Goal: Communication & Community: Connect with others

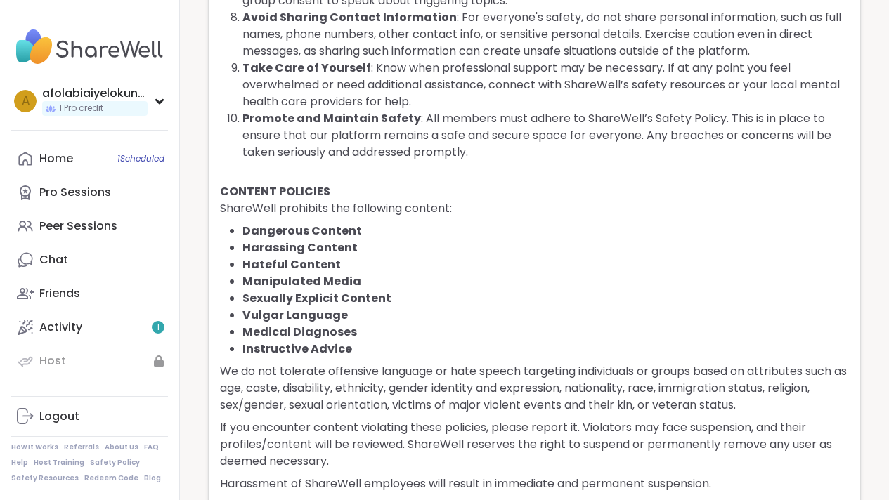
scroll to position [731, 0]
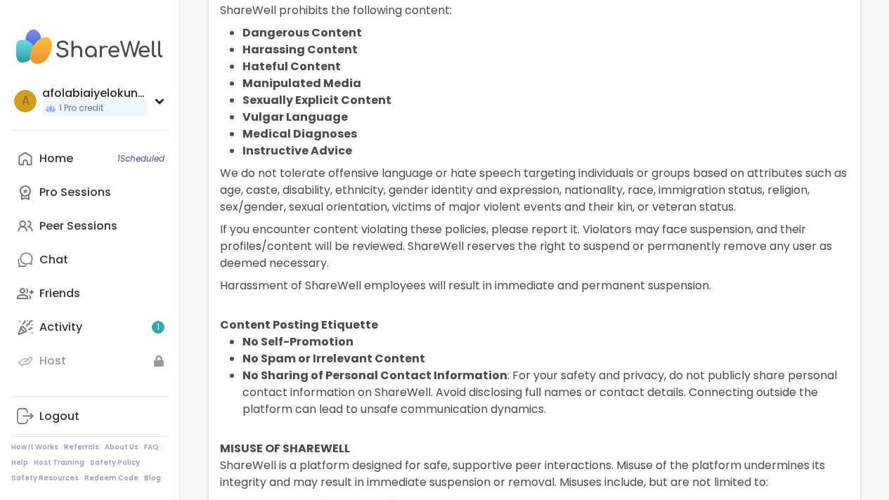
scroll to position [923, 0]
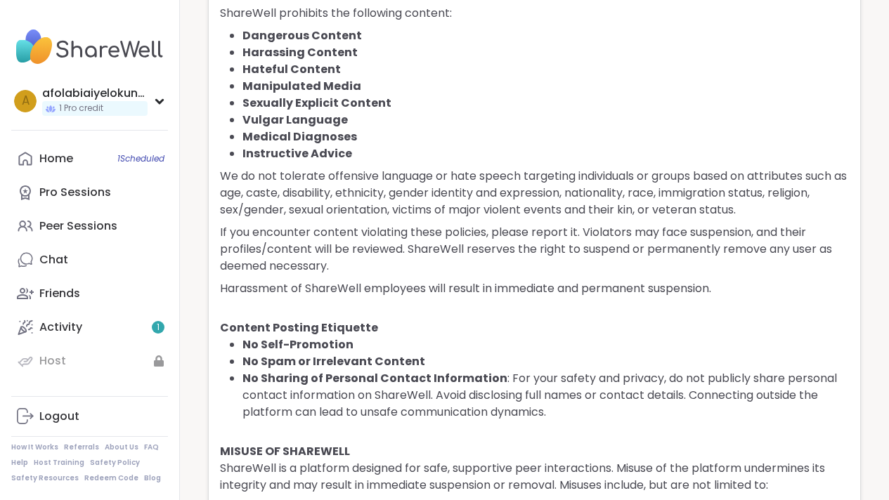
drag, startPoint x: 899, startPoint y: 117, endPoint x: 899, endPoint y: 138, distance: 21.1
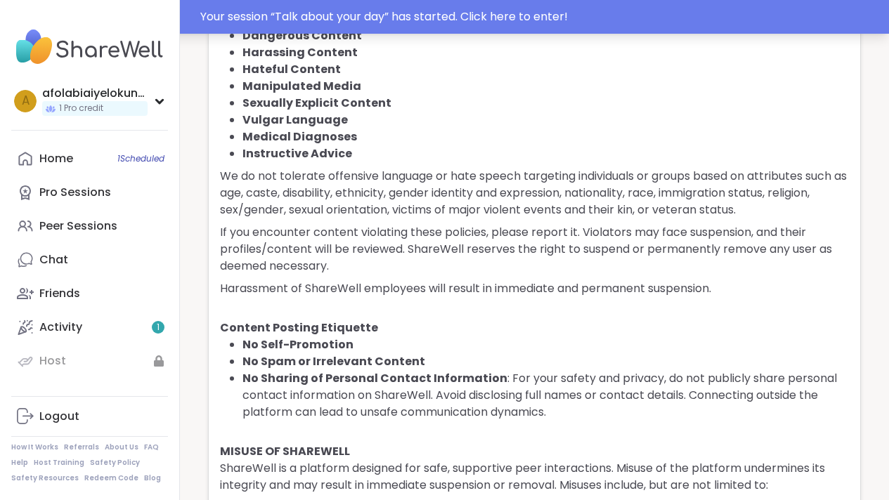
click at [583, 20] on div "Your session “ Talk about your day ” has started. Click here to enter!" at bounding box center [540, 16] width 680 height 17
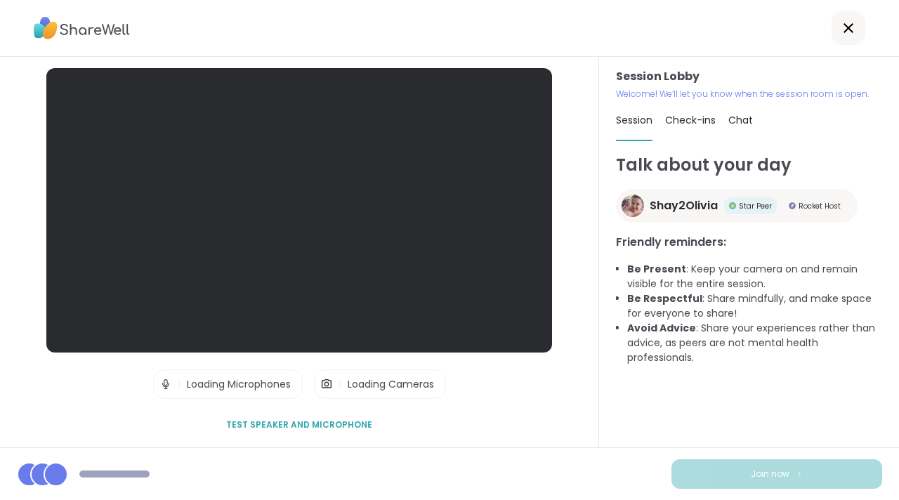
click at [566, 17] on div at bounding box center [449, 28] width 899 height 57
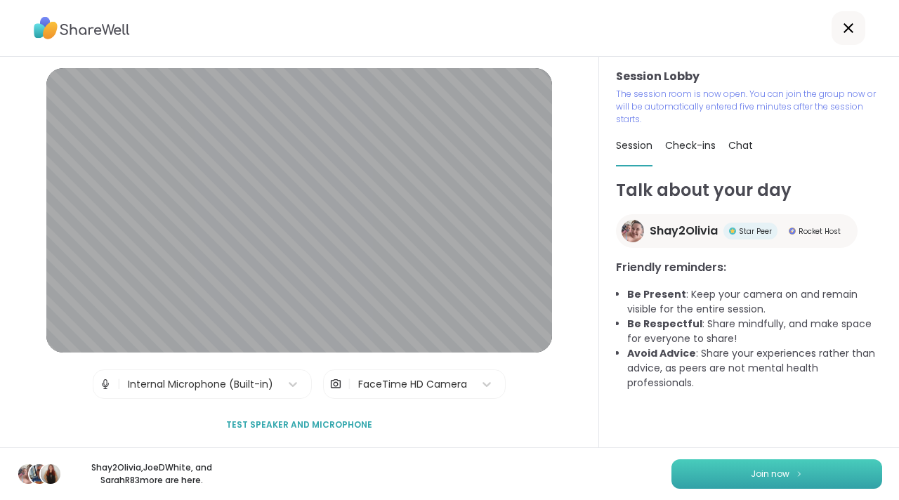
click at [751, 473] on span "Join now" at bounding box center [770, 474] width 39 height 13
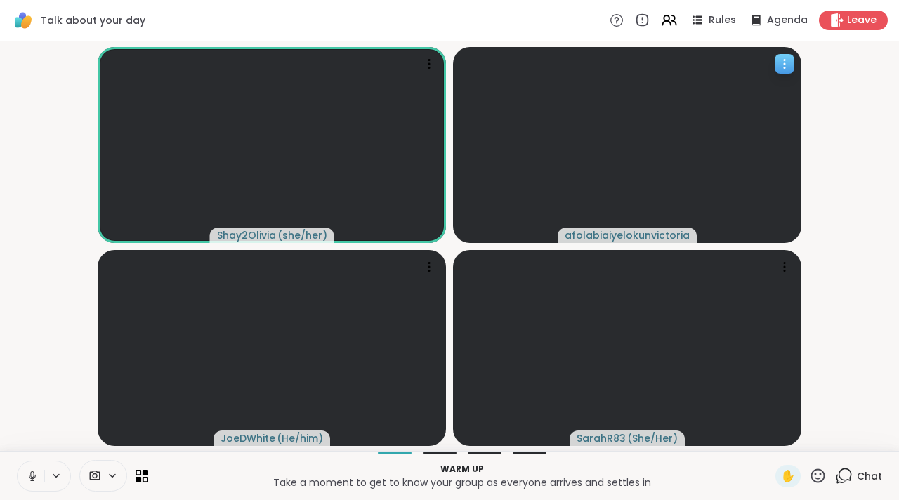
click at [787, 70] on icon at bounding box center [785, 64] width 14 height 14
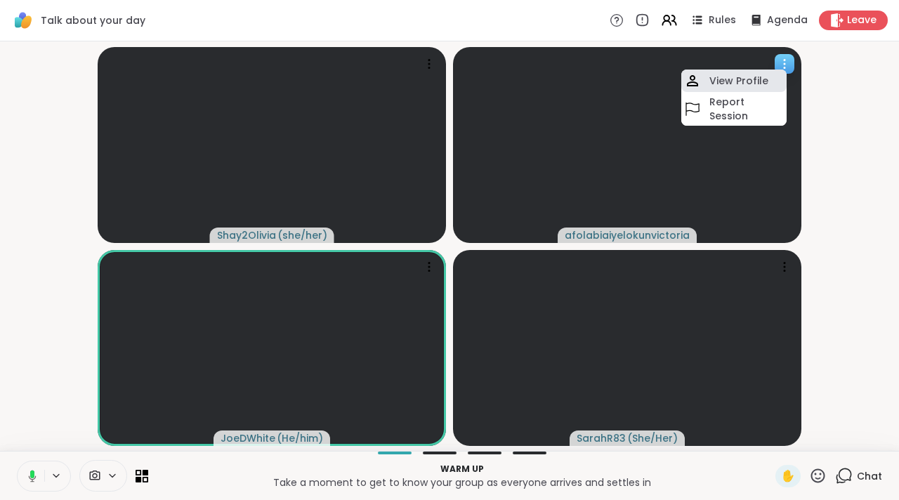
click at [446, 250] on video at bounding box center [272, 348] width 349 height 196
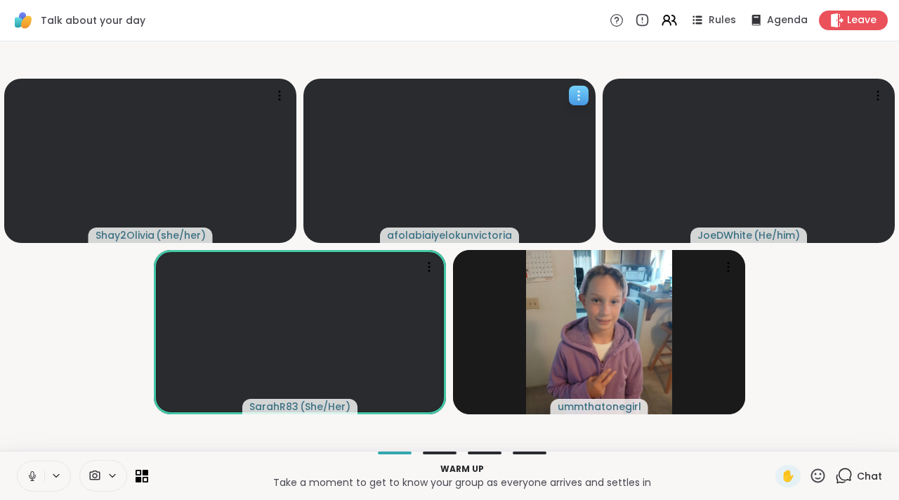
click at [577, 98] on icon at bounding box center [579, 96] width 14 height 14
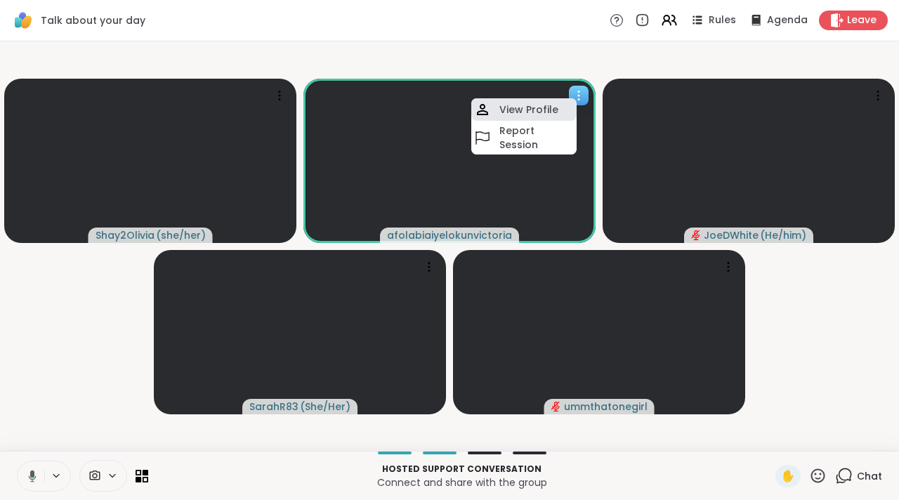
click at [549, 106] on h4 "View Profile" at bounding box center [529, 110] width 59 height 14
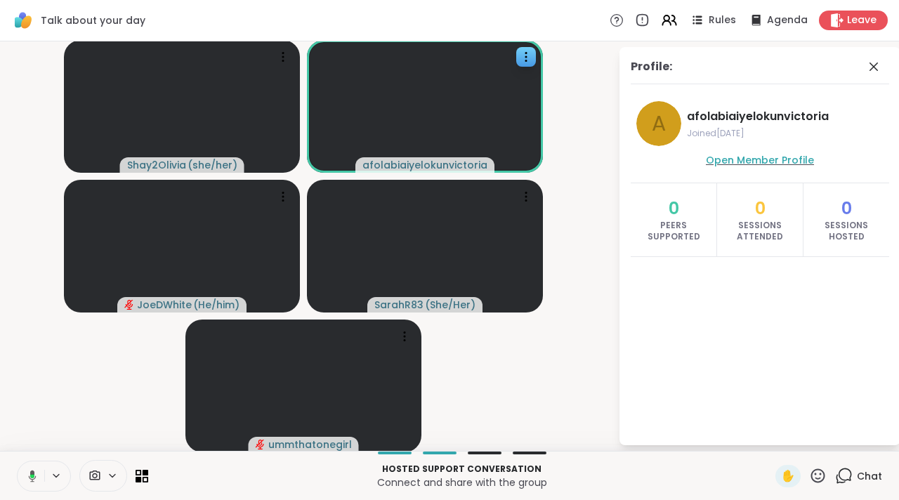
click at [738, 162] on span "Open Member Profile" at bounding box center [760, 160] width 108 height 14
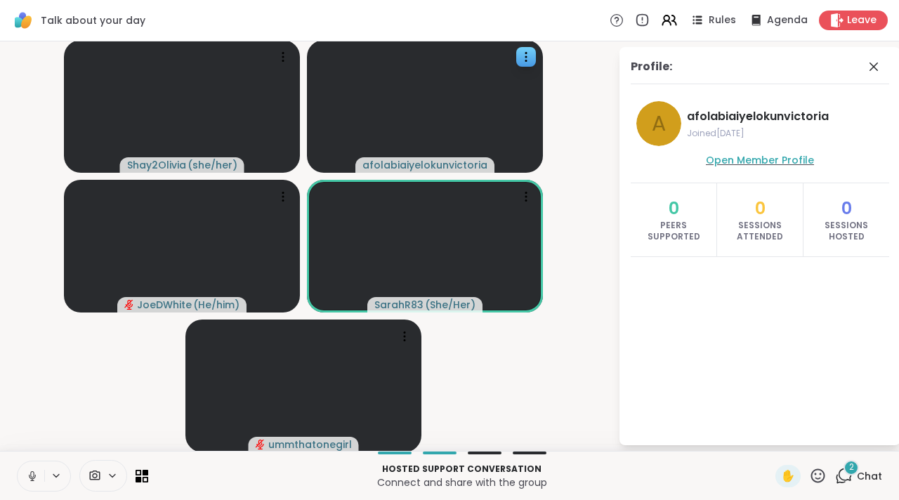
click at [719, 164] on span "Open Member Profile" at bounding box center [760, 160] width 108 height 14
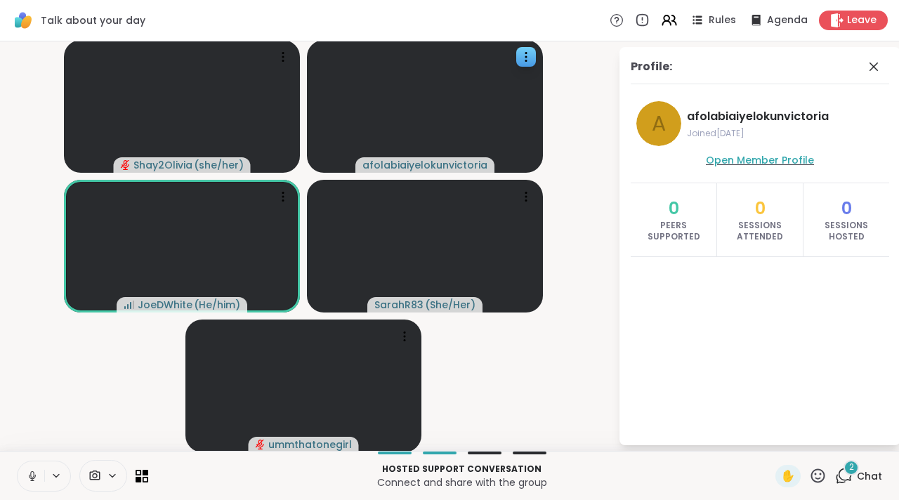
click at [741, 167] on span "Open Member Profile" at bounding box center [760, 160] width 108 height 14
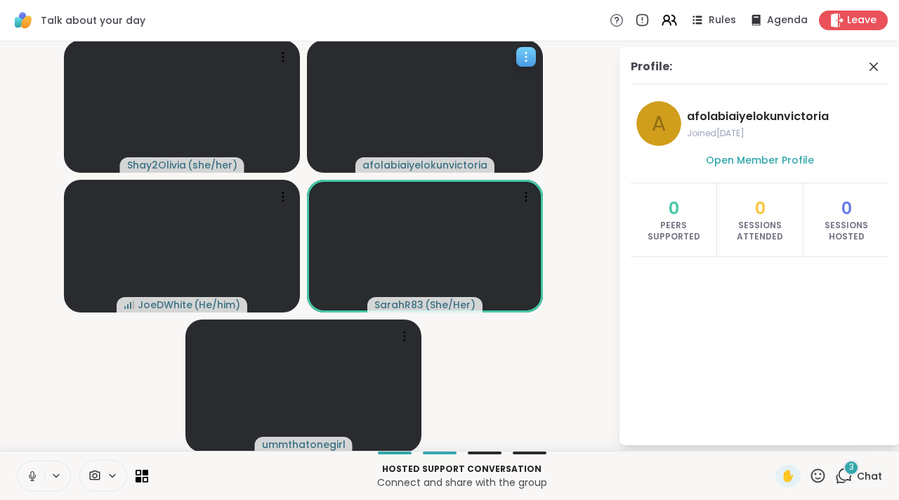
click at [524, 60] on icon at bounding box center [526, 57] width 14 height 14
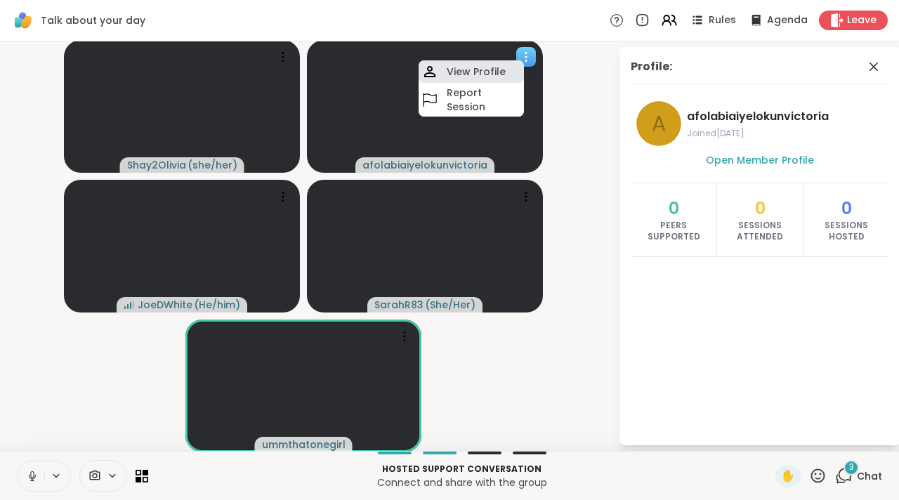
click at [504, 72] on div "View Profile" at bounding box center [471, 71] width 105 height 22
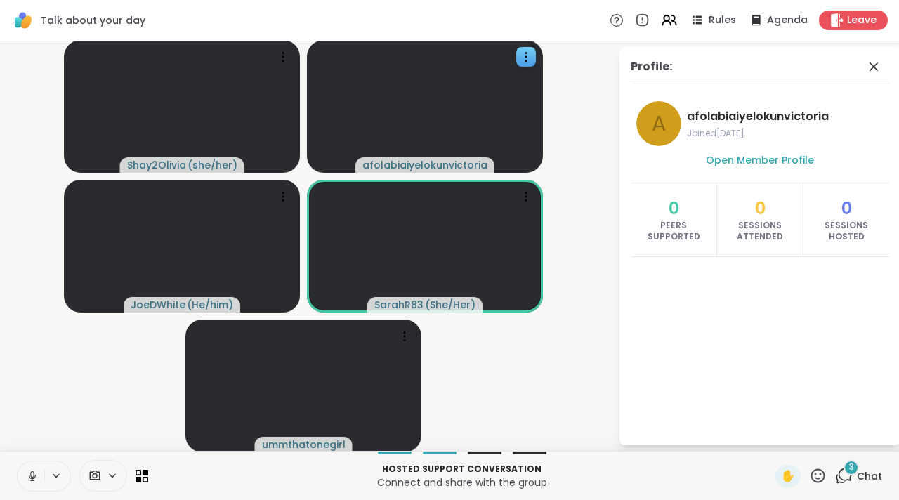
click at [596, 115] on video-player-container "Shay2Olivia ( she/her ) afolabiaiyelokunvictoria JoeDWhite ( He/him ) SarahR83 …" at bounding box center [309, 246] width 602 height 398
click at [866, 65] on icon at bounding box center [874, 66] width 17 height 17
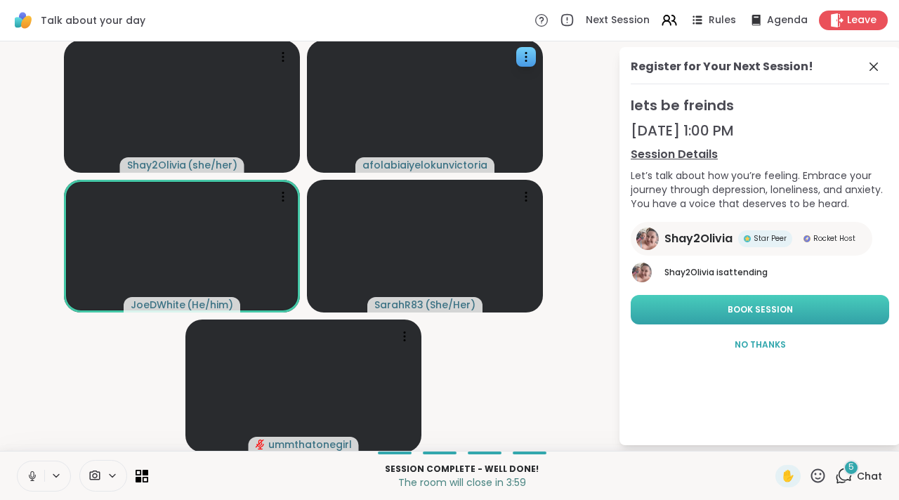
click at [703, 306] on button "Book Session" at bounding box center [760, 310] width 259 height 30
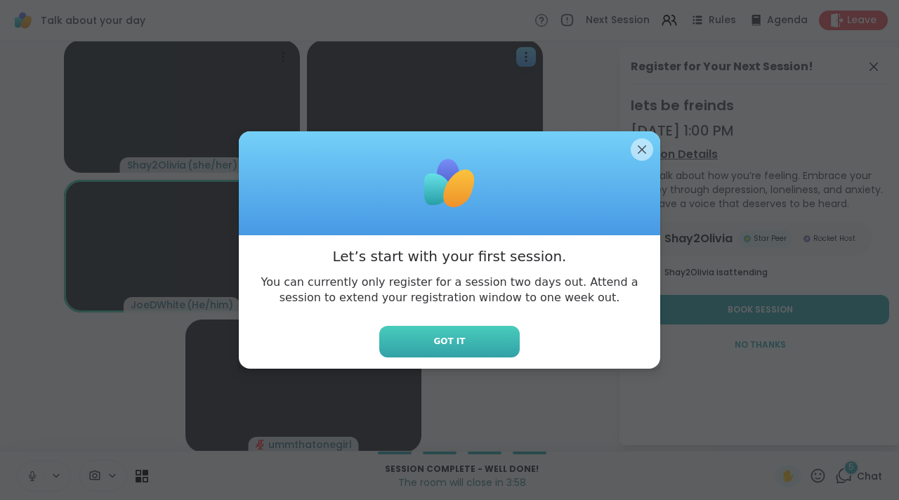
click at [448, 339] on span "Got it" at bounding box center [450, 341] width 32 height 13
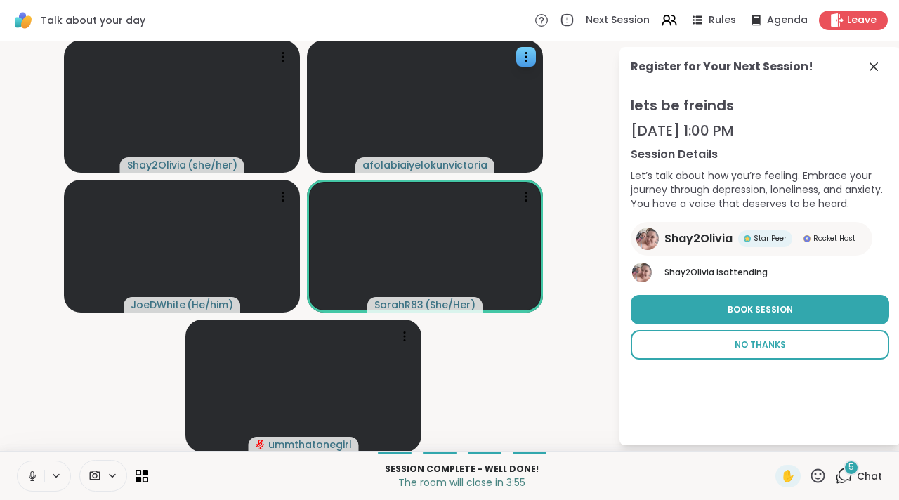
click at [720, 339] on button "No Thanks" at bounding box center [760, 345] width 259 height 30
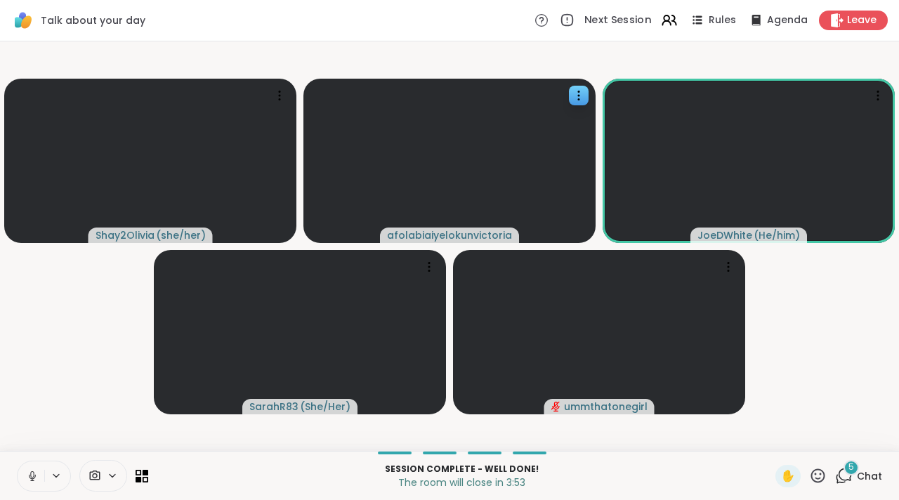
click at [627, 18] on span "Next Session" at bounding box center [618, 20] width 67 height 15
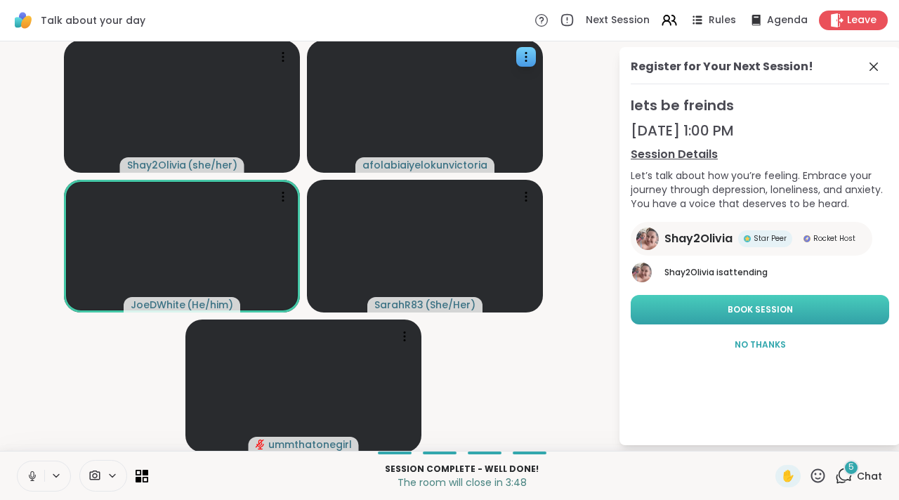
click at [746, 301] on button "Book Session" at bounding box center [760, 310] width 259 height 30
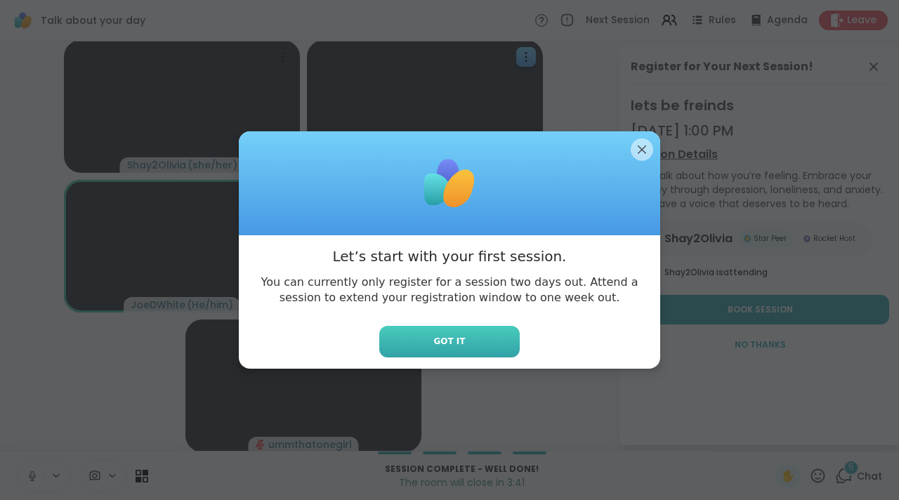
click at [499, 332] on button "Got it" at bounding box center [449, 342] width 141 height 32
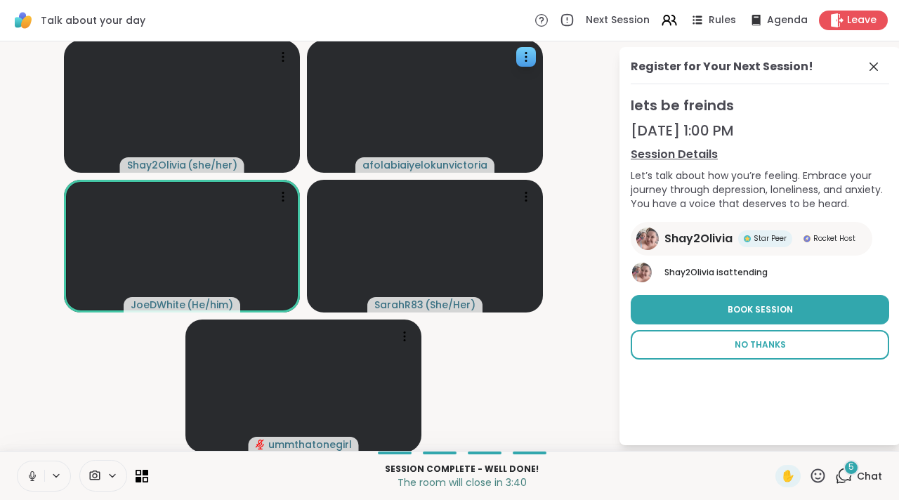
click at [723, 344] on button "No Thanks" at bounding box center [760, 345] width 259 height 30
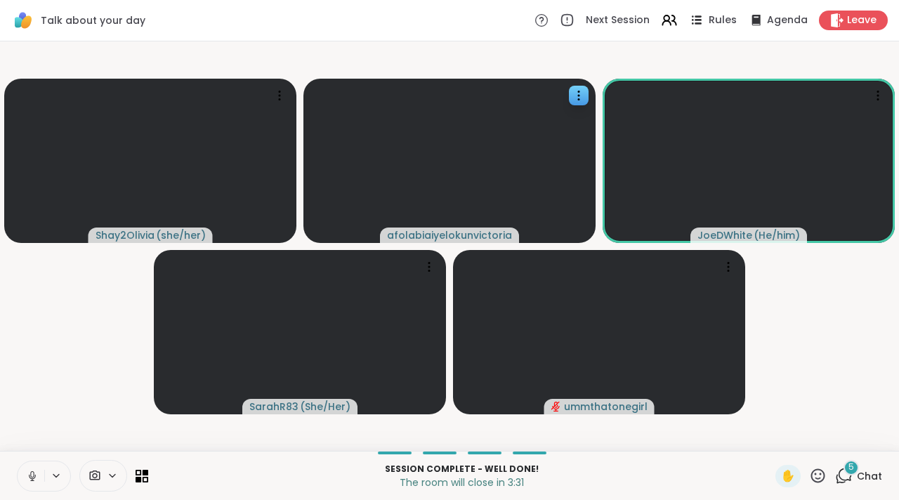
click at [717, 18] on span "Rules" at bounding box center [723, 20] width 29 height 15
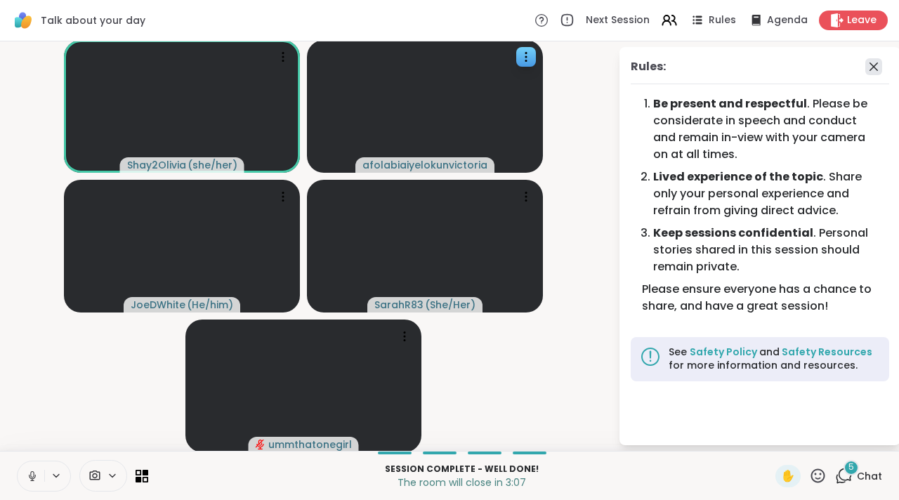
click at [866, 67] on icon at bounding box center [874, 66] width 17 height 17
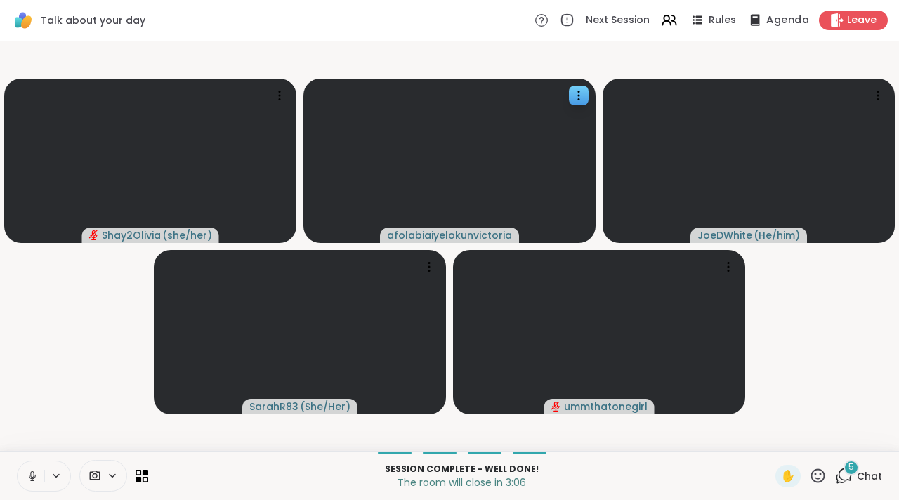
click at [767, 23] on span "Agenda" at bounding box center [788, 20] width 43 height 15
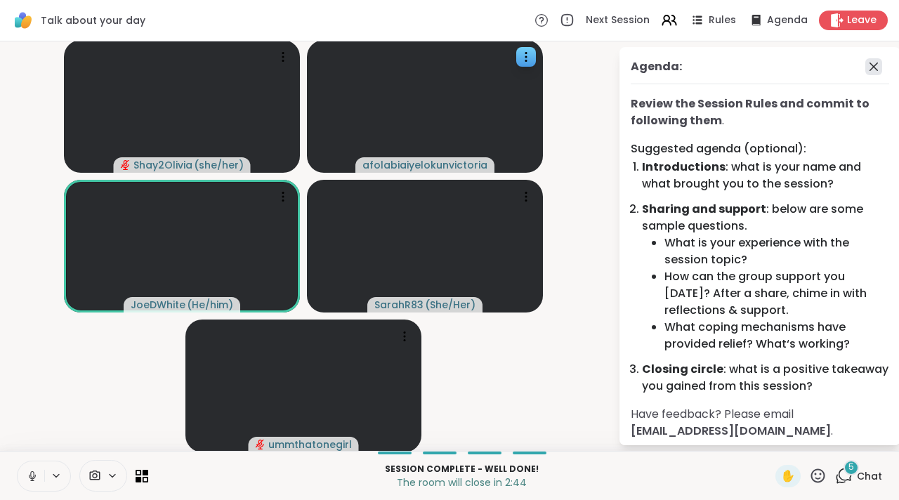
click at [866, 62] on icon at bounding box center [874, 66] width 17 height 17
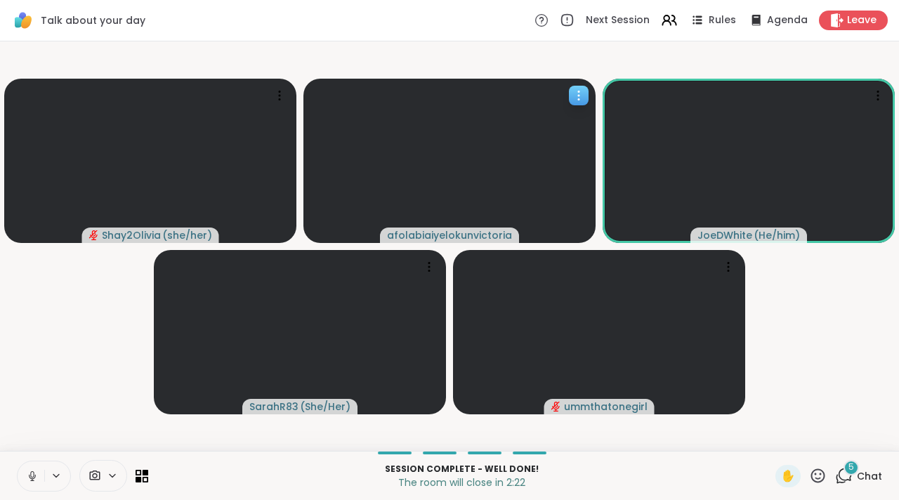
click at [579, 96] on icon at bounding box center [579, 96] width 14 height 14
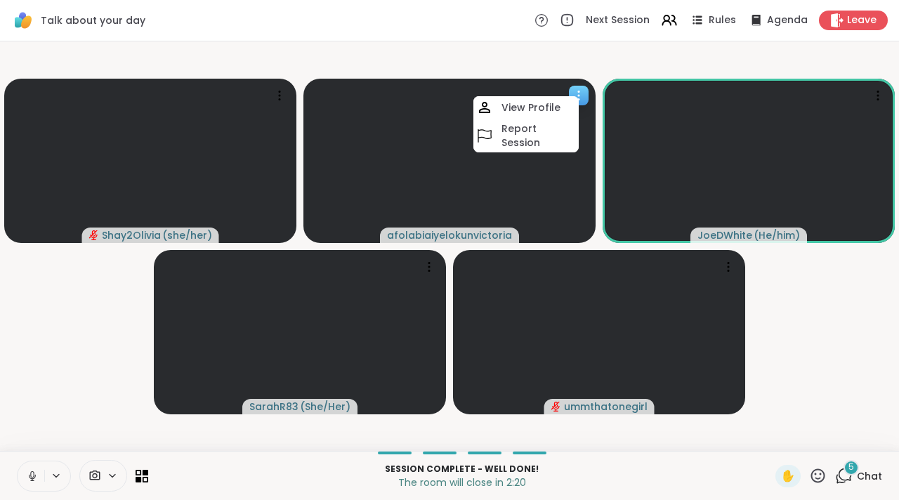
click at [543, 179] on video at bounding box center [450, 161] width 292 height 164
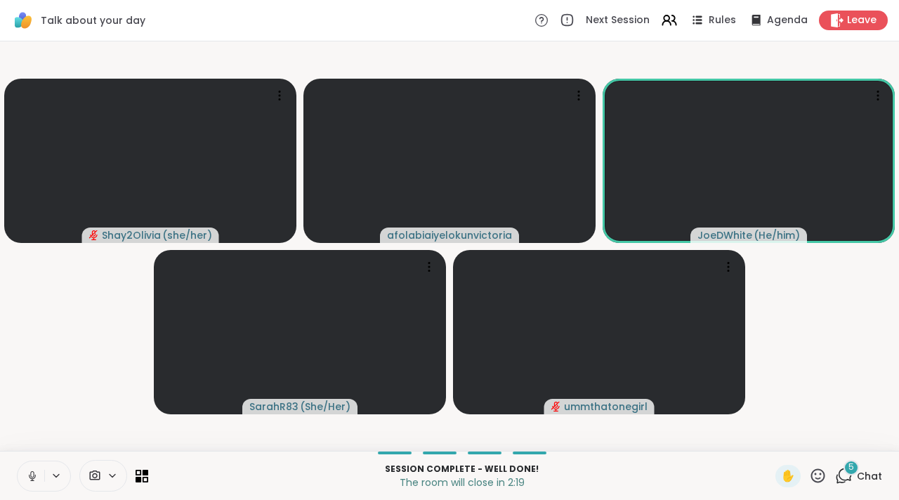
click at [37, 467] on button at bounding box center [31, 477] width 27 height 30
click at [118, 475] on span at bounding box center [117, 476] width 20 height 12
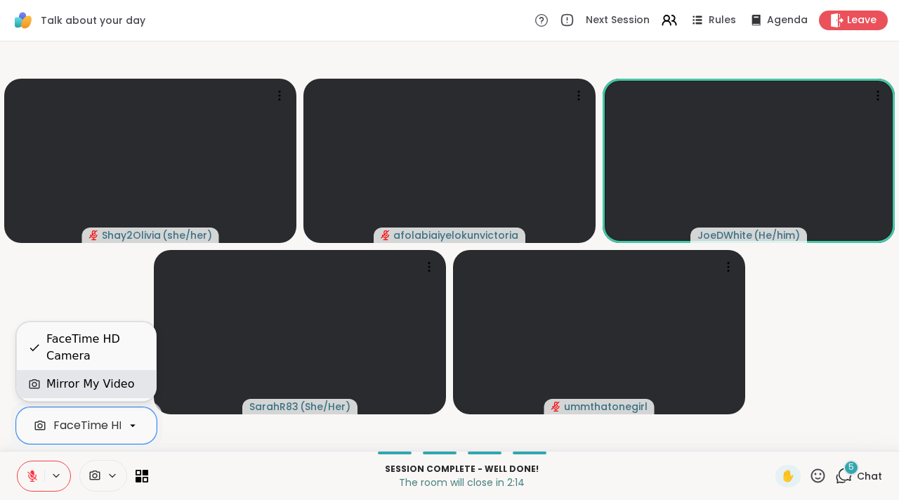
click at [92, 390] on div "Mirror My Video" at bounding box center [90, 384] width 88 height 17
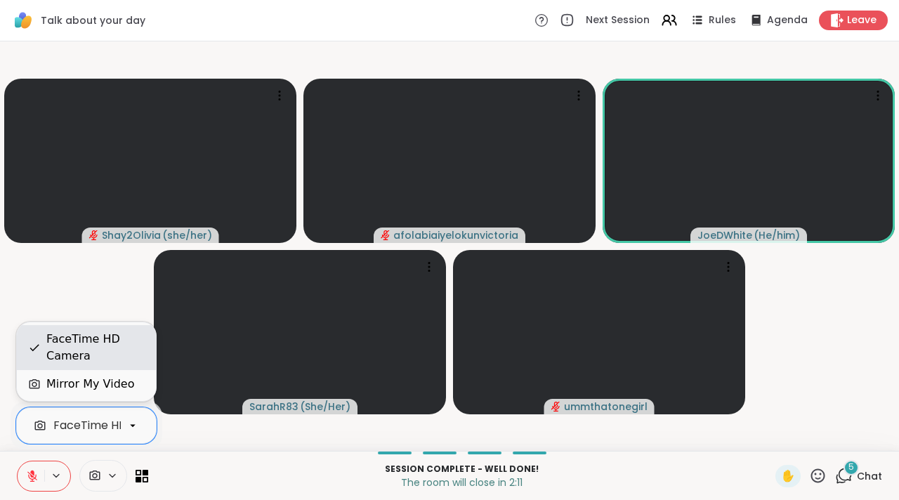
click at [81, 351] on div "FaceTime HD Camera" at bounding box center [95, 348] width 98 height 34
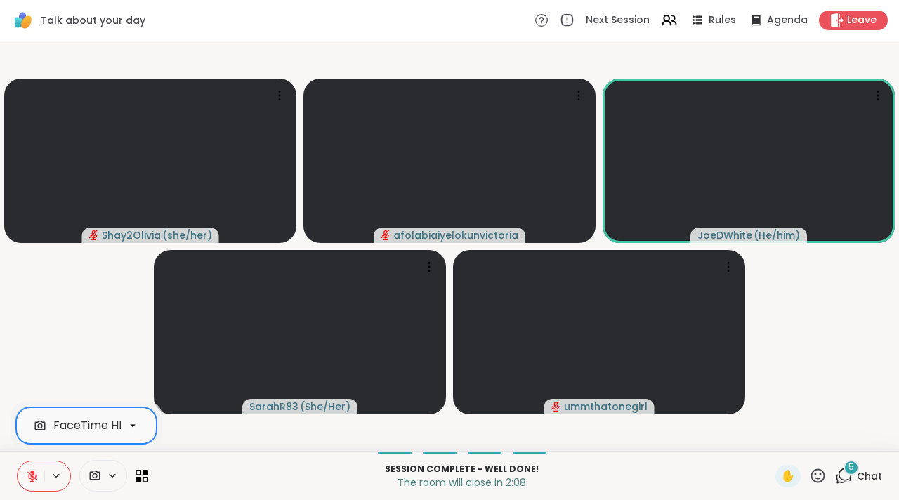
click at [132, 424] on icon at bounding box center [132, 426] width 13 height 13
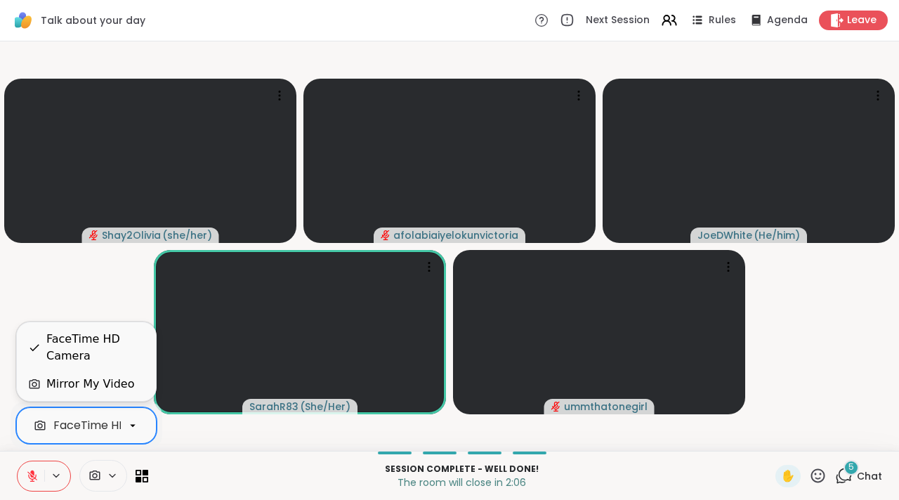
click at [101, 379] on div "Mirror My Video" at bounding box center [90, 384] width 88 height 17
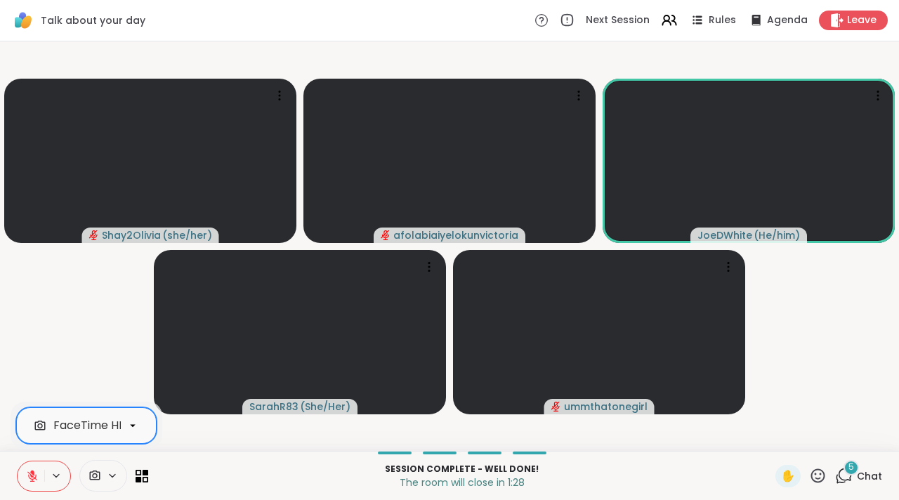
click at [37, 479] on icon at bounding box center [32, 476] width 13 height 13
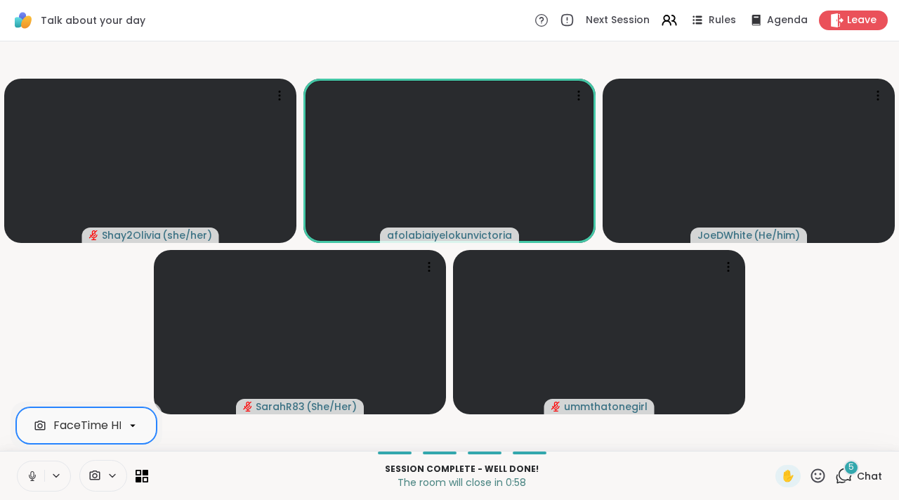
click at [25, 478] on button at bounding box center [31, 477] width 27 height 30
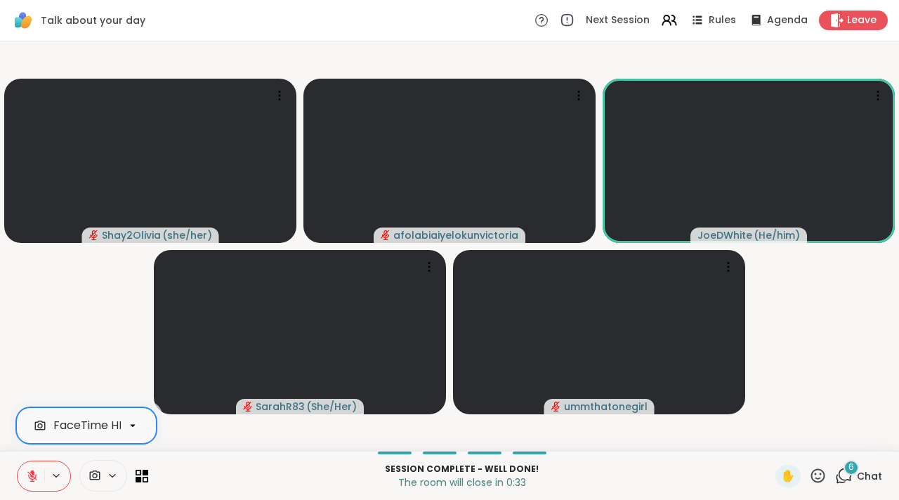
click at [46, 470] on button at bounding box center [57, 476] width 26 height 12
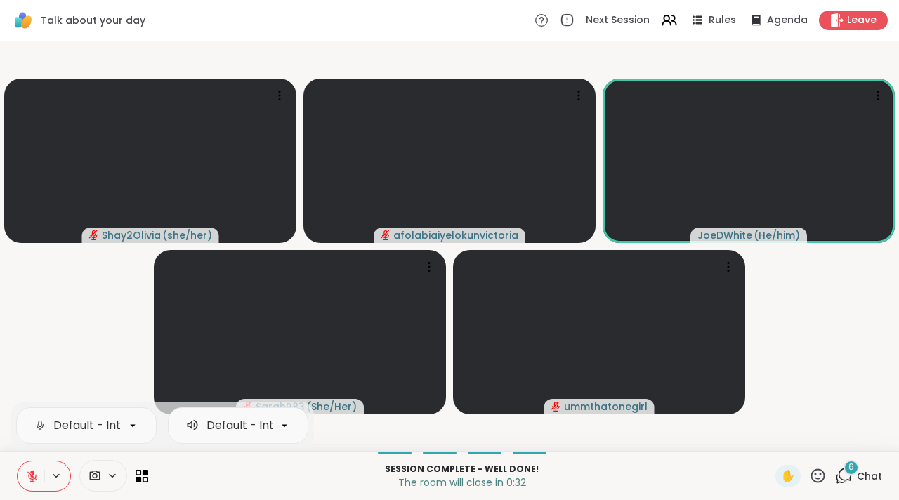
click at [32, 472] on icon at bounding box center [32, 473] width 4 height 6
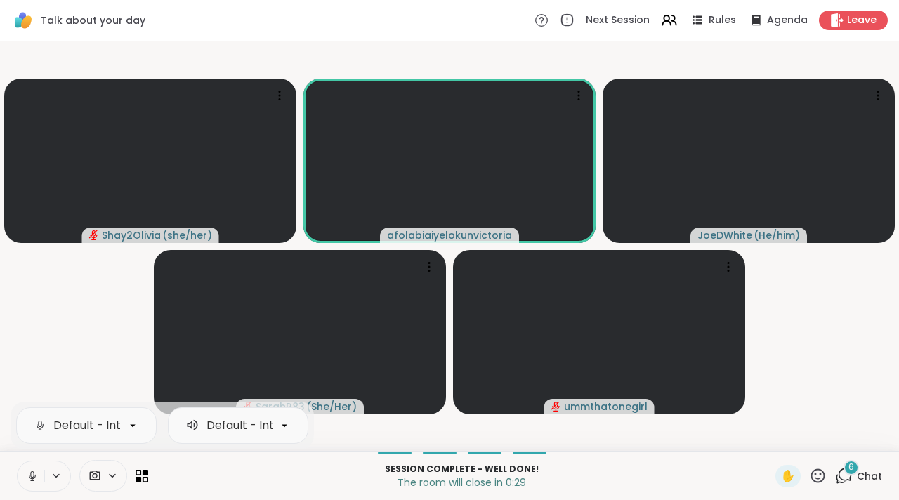
click at [32, 472] on icon at bounding box center [32, 476] width 13 height 13
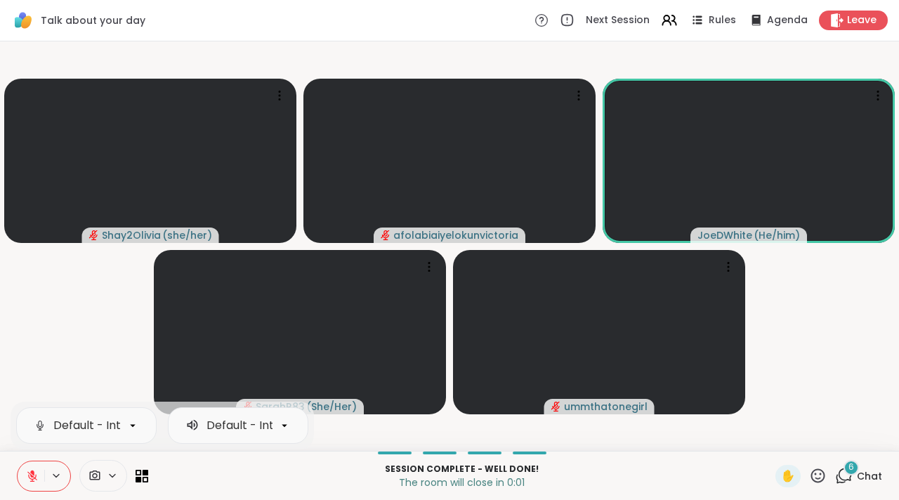
click at [28, 476] on icon at bounding box center [32, 476] width 13 height 13
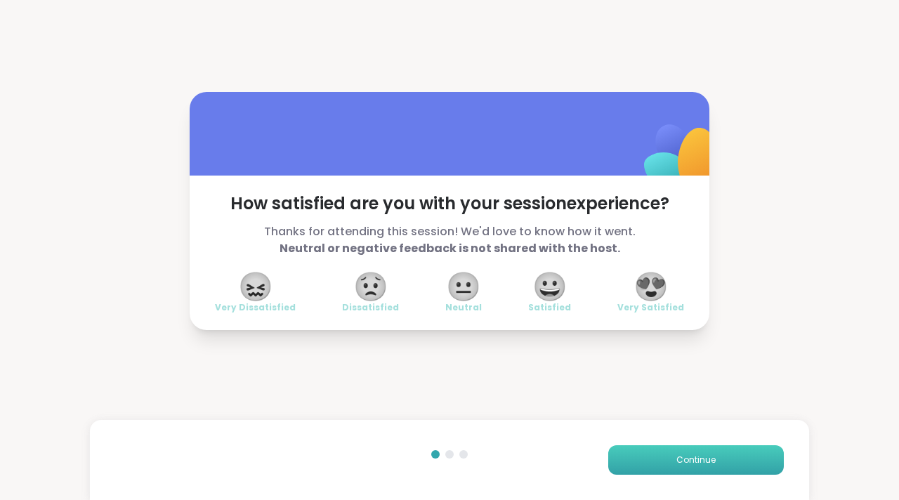
click at [677, 466] on span "Continue" at bounding box center [696, 460] width 39 height 13
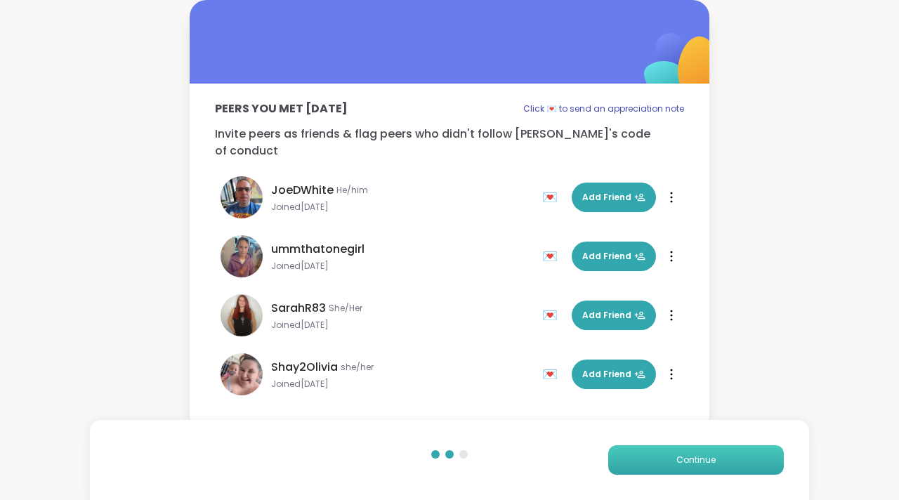
click at [677, 464] on span "Continue" at bounding box center [696, 460] width 39 height 13
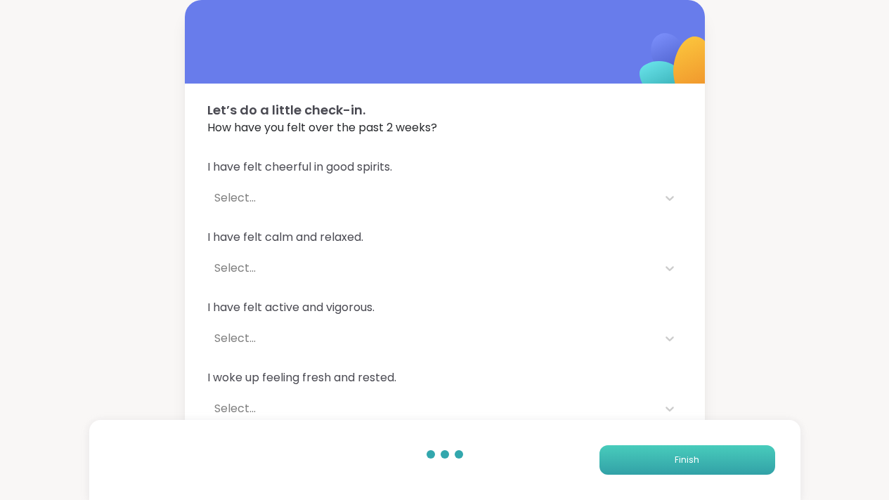
click at [663, 468] on button "Finish" at bounding box center [687, 461] width 176 height 30
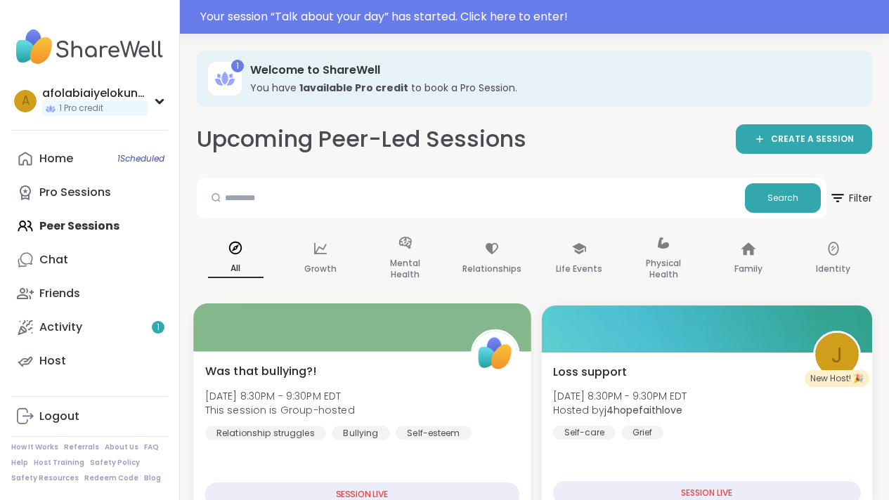
click at [387, 493] on div "SESSION LIVE" at bounding box center [362, 495] width 314 height 25
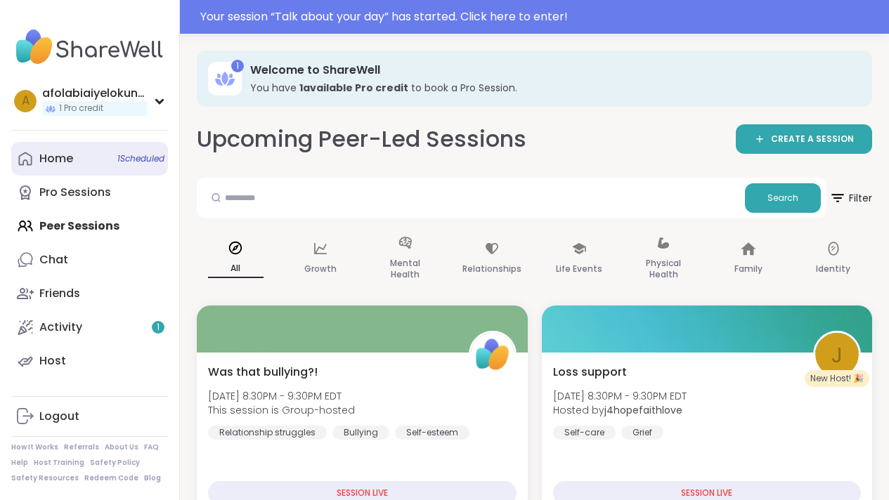
click at [108, 162] on link "Home 1 Scheduled" at bounding box center [89, 159] width 157 height 34
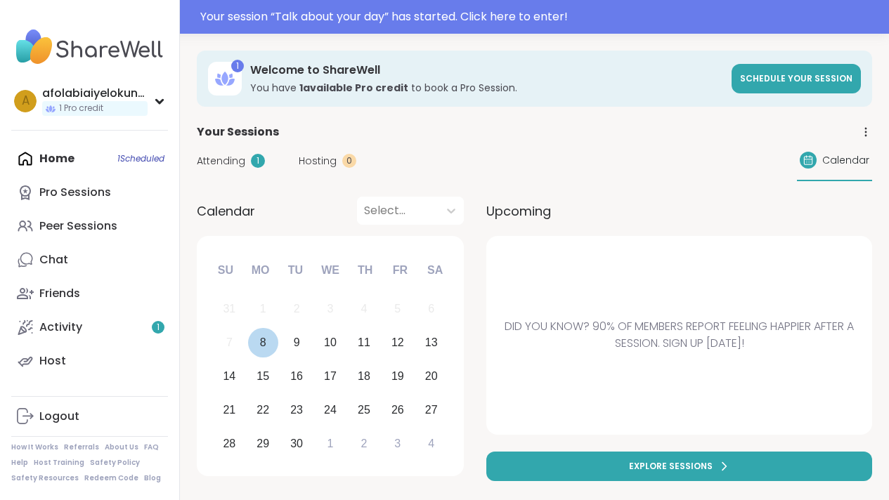
click at [266, 340] on div "8" at bounding box center [263, 343] width 30 height 30
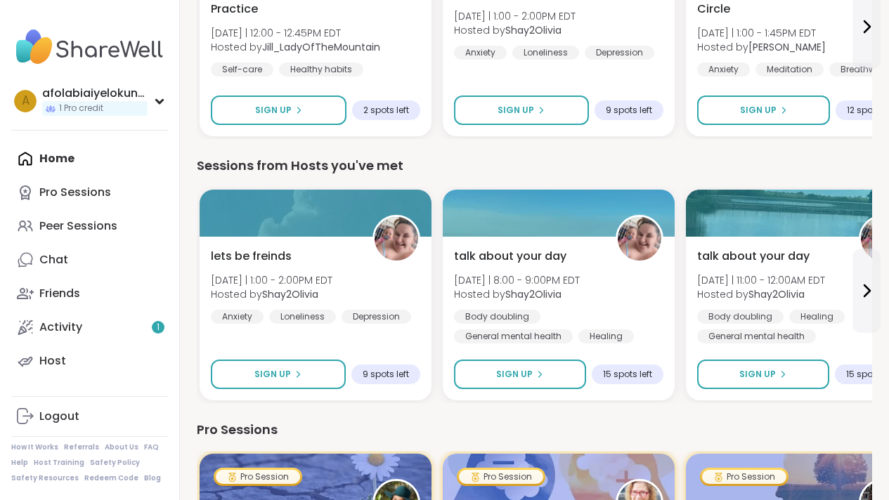
scroll to position [264, 0]
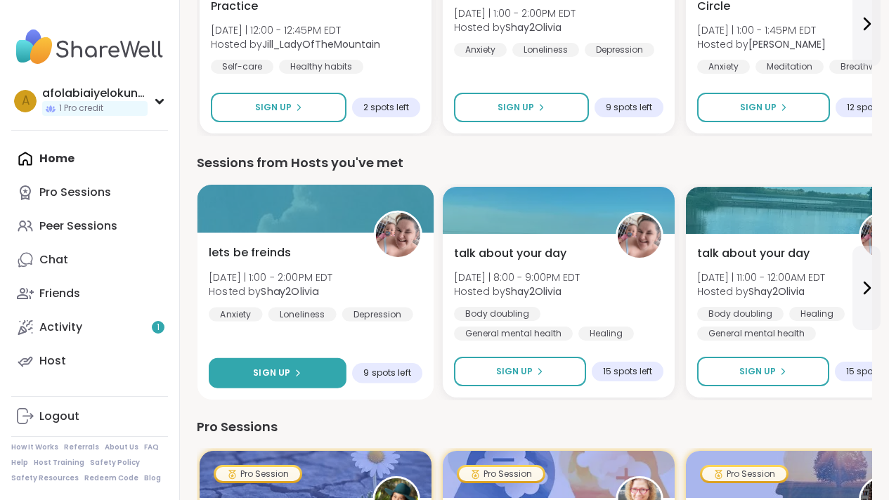
click at [315, 384] on button "Sign Up" at bounding box center [278, 373] width 138 height 30
click at [323, 368] on button "Sign Up" at bounding box center [278, 373] width 138 height 30
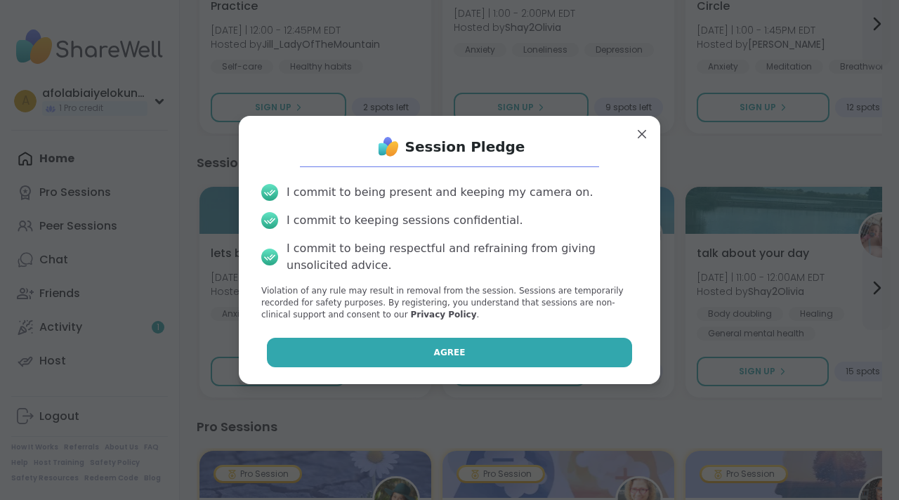
click at [407, 342] on button "Agree" at bounding box center [450, 353] width 366 height 30
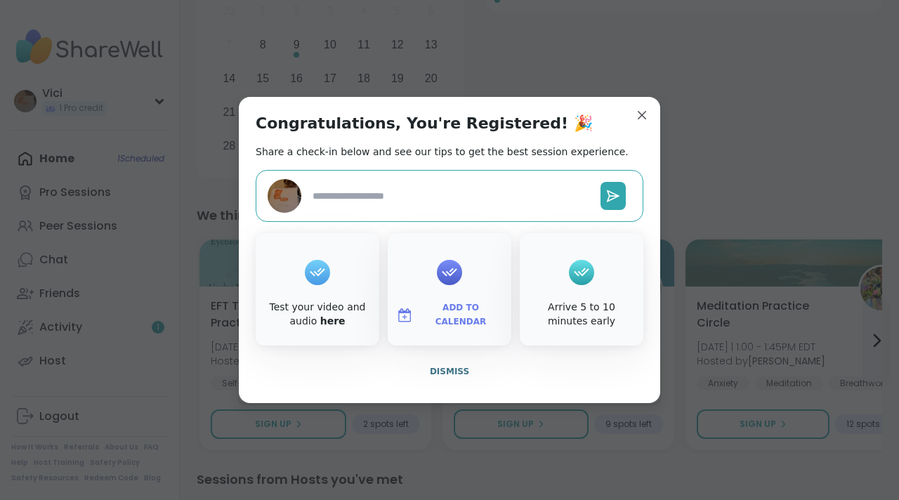
click at [412, 207] on textarea at bounding box center [451, 196] width 288 height 26
type textarea "*"
type textarea "**"
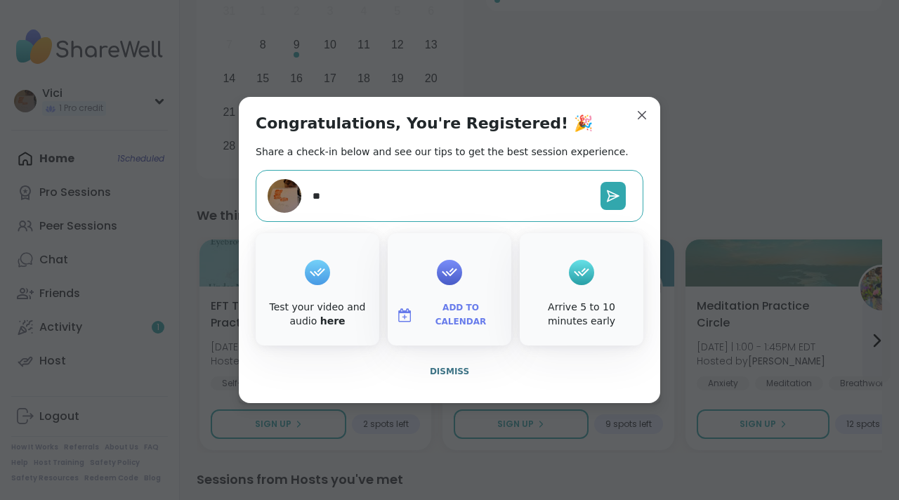
type textarea "*"
type textarea "***"
type textarea "*"
type textarea "***"
type textarea "*"
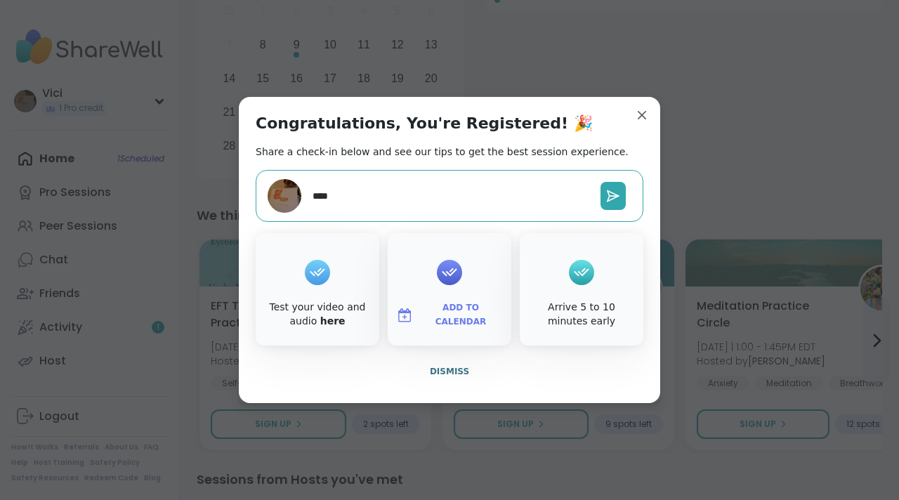
type textarea "*****"
type textarea "*"
type textarea "******"
type textarea "*"
type textarea "******"
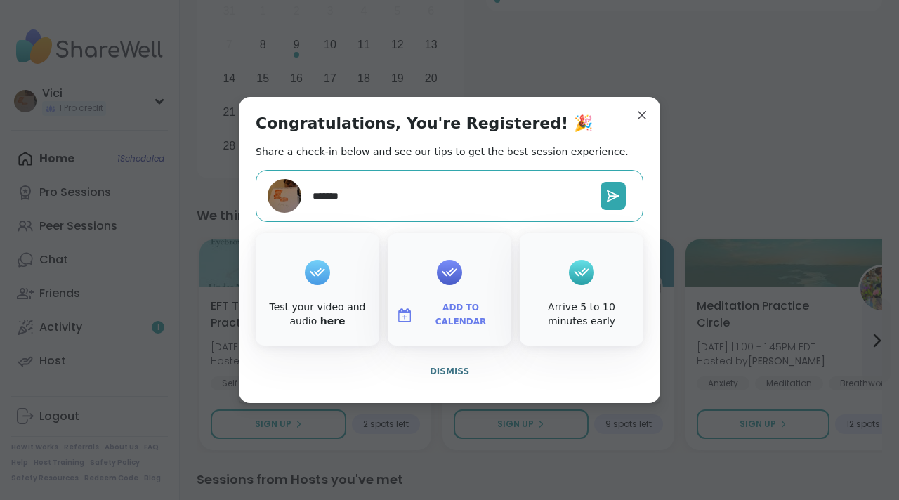
type textarea "*"
type textarea "********"
type textarea "*"
type textarea "*********"
type textarea "*"
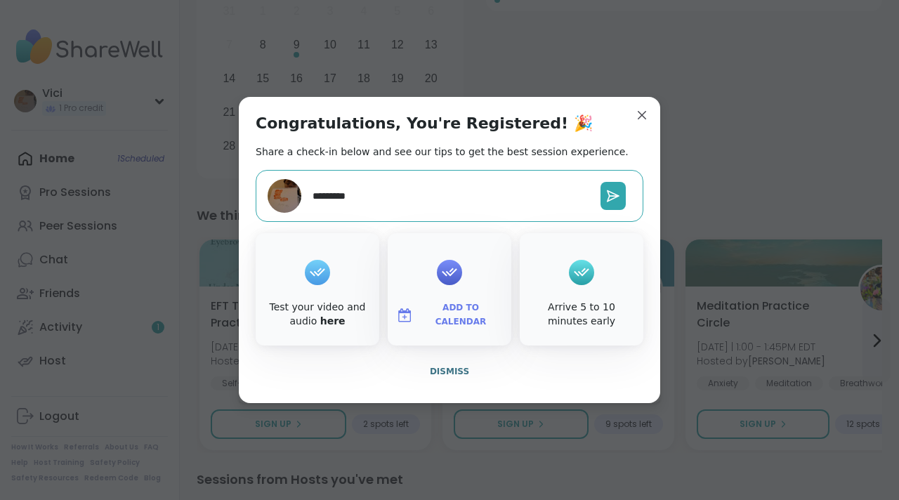
type textarea "*********"
type textarea "*"
type textarea "**********"
type textarea "*"
type textarea "**********"
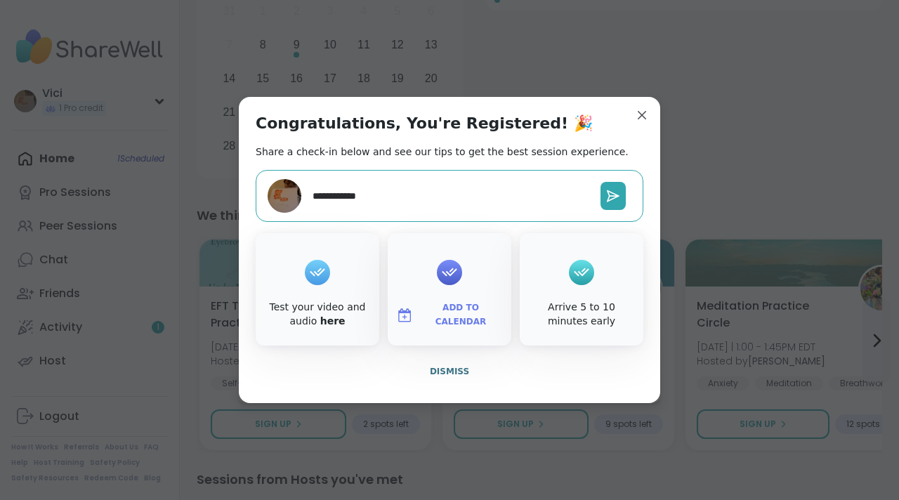
type textarea "*"
type textarea "**********"
type textarea "*"
type textarea "**********"
type textarea "*"
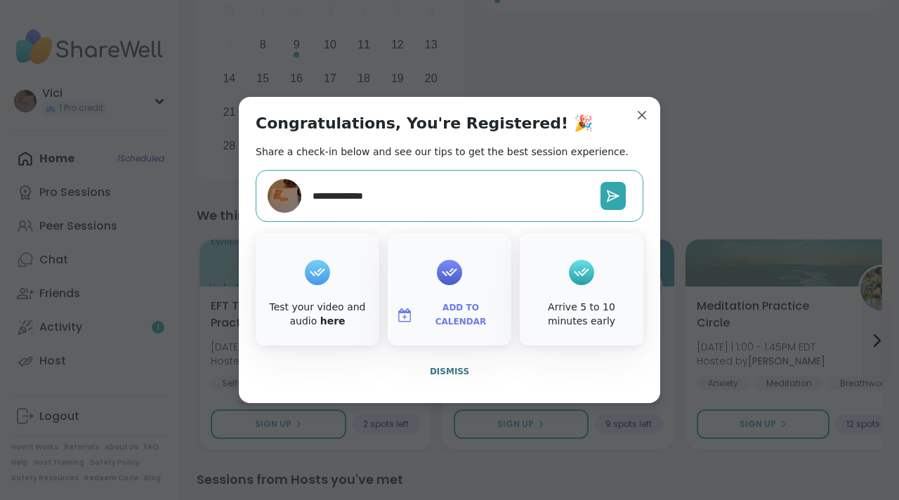
type textarea "**********"
type textarea "*"
type textarea "**********"
type textarea "*"
type textarea "**********"
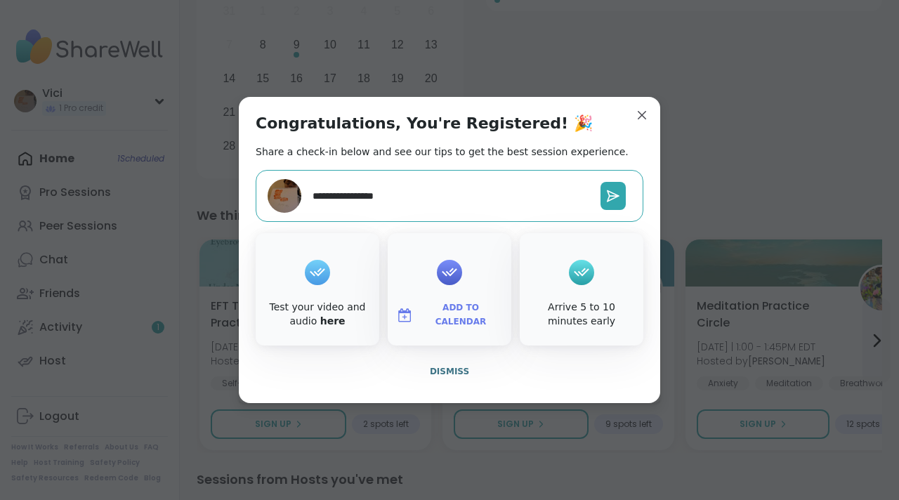
type textarea "*"
type textarea "**********"
click at [613, 204] on button at bounding box center [613, 196] width 25 height 28
type textarea "*"
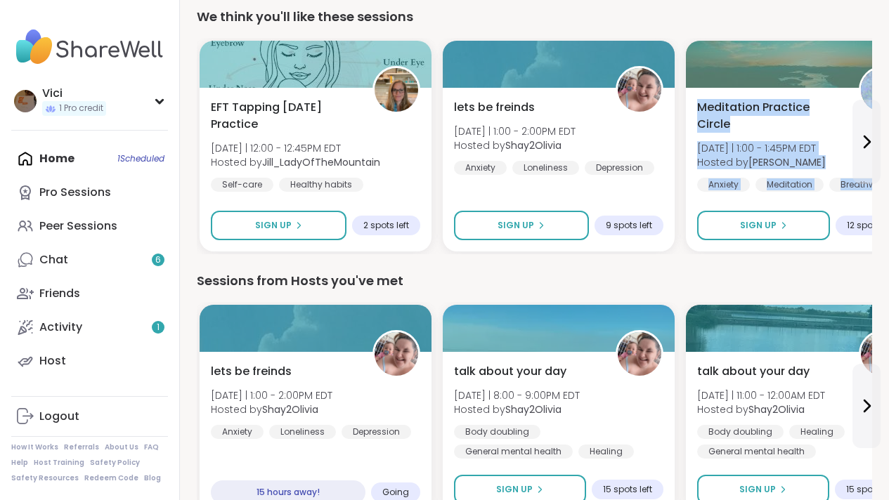
scroll to position [463, 0]
drag, startPoint x: 899, startPoint y: 141, endPoint x: 890, endPoint y: 169, distance: 30.2
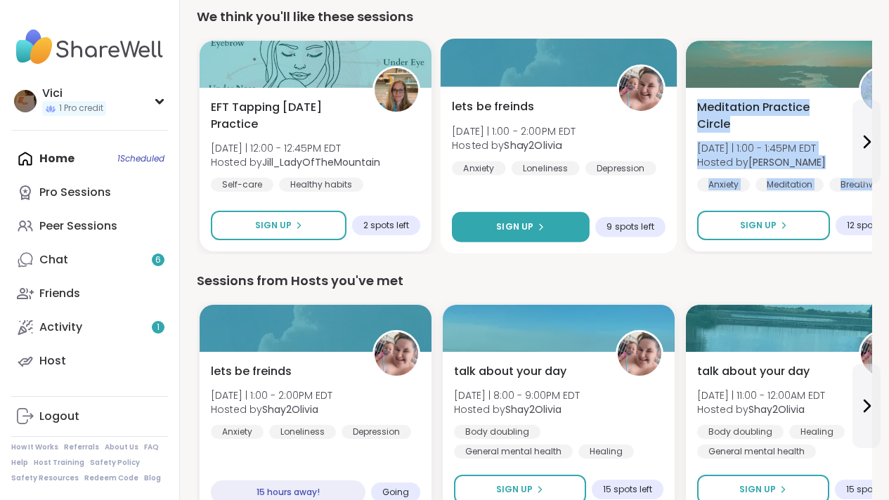
click at [514, 223] on span "Sign Up" at bounding box center [514, 227] width 37 height 13
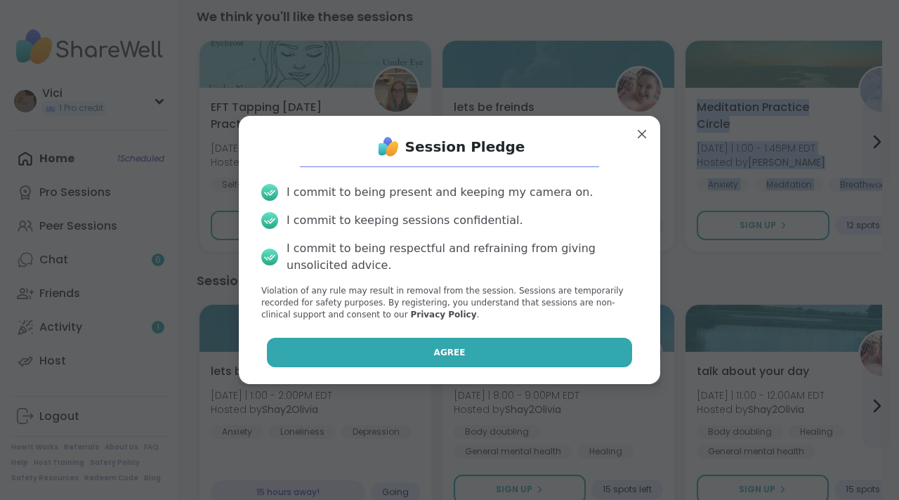
click at [468, 354] on button "Agree" at bounding box center [450, 353] width 366 height 30
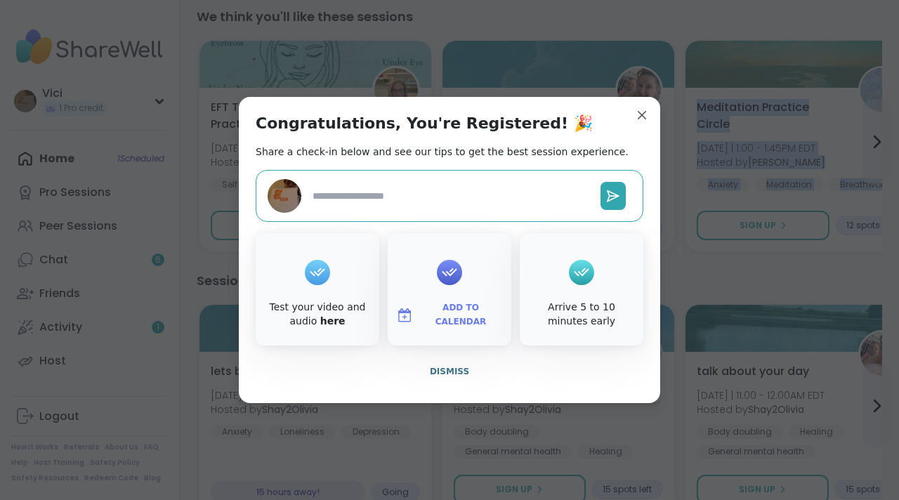
click at [477, 321] on span "Add to Calendar" at bounding box center [461, 314] width 84 height 27
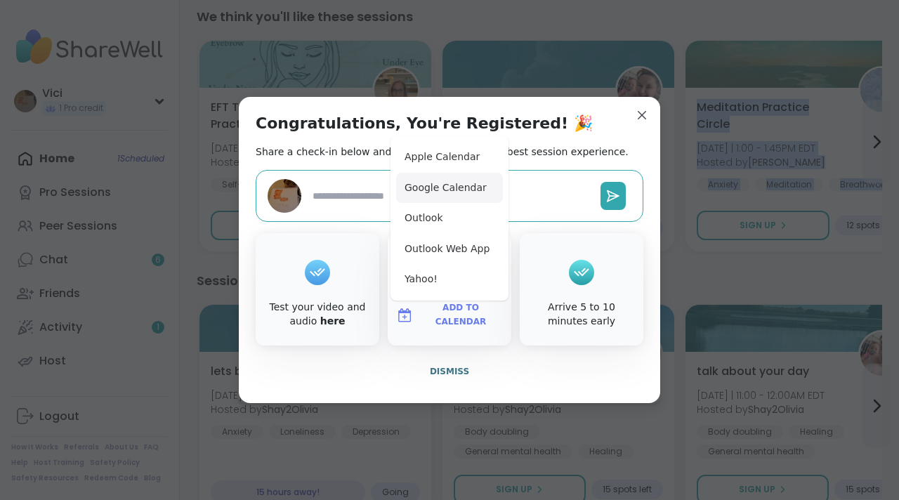
click at [435, 193] on button "Google Calendar" at bounding box center [449, 188] width 107 height 31
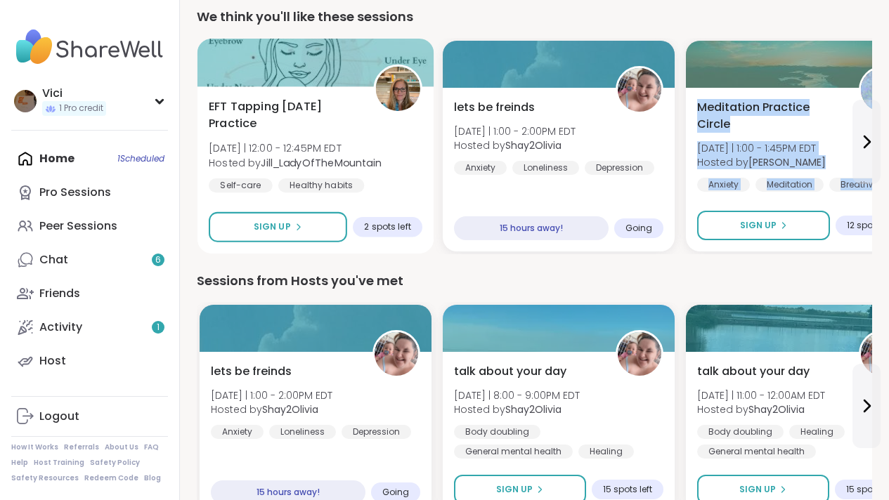
click at [327, 115] on span "EFT Tapping Tuesday Practice" at bounding box center [283, 115] width 149 height 34
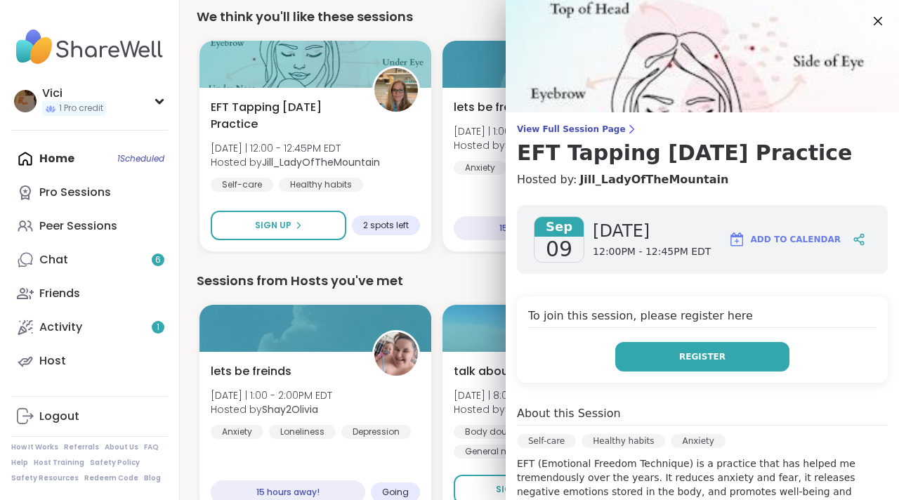
click at [639, 347] on button "Register" at bounding box center [703, 357] width 174 height 30
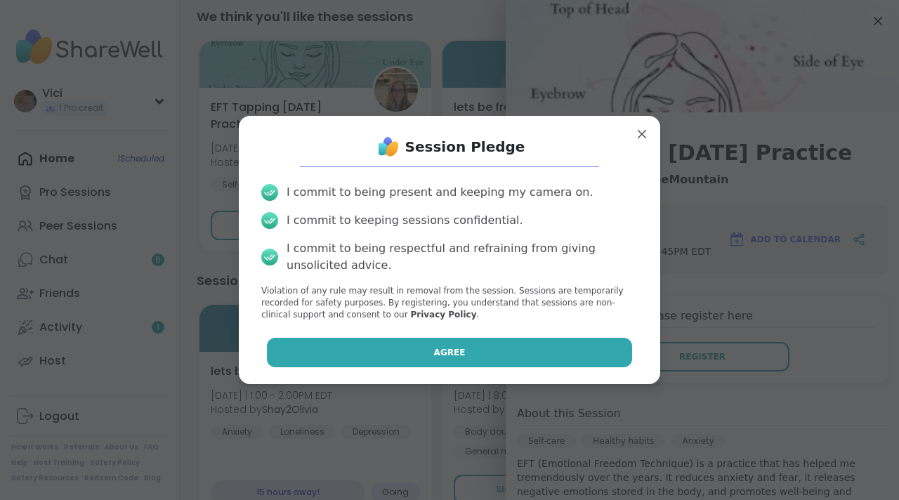
click at [528, 356] on button "Agree" at bounding box center [450, 353] width 366 height 30
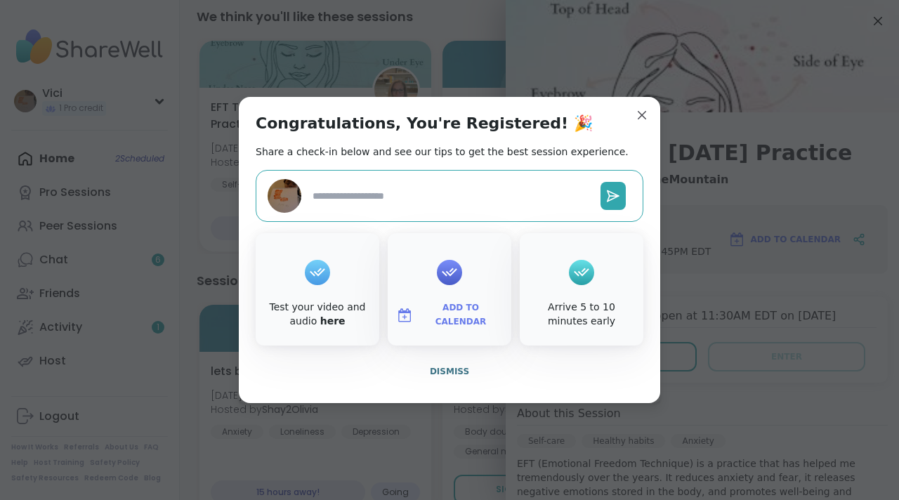
click at [470, 309] on span "Add to Calendar" at bounding box center [461, 314] width 84 height 27
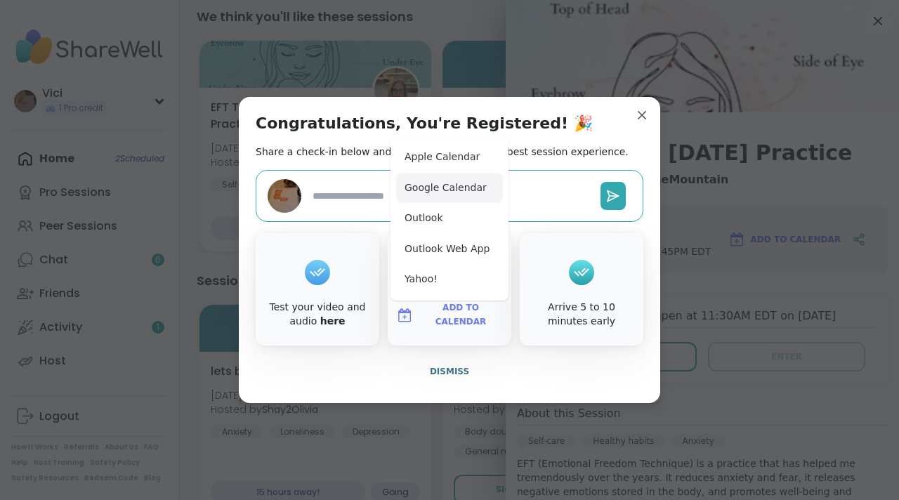
click at [429, 185] on button "Google Calendar" at bounding box center [449, 188] width 107 height 31
click at [441, 183] on button "Google Calendar" at bounding box center [449, 188] width 107 height 31
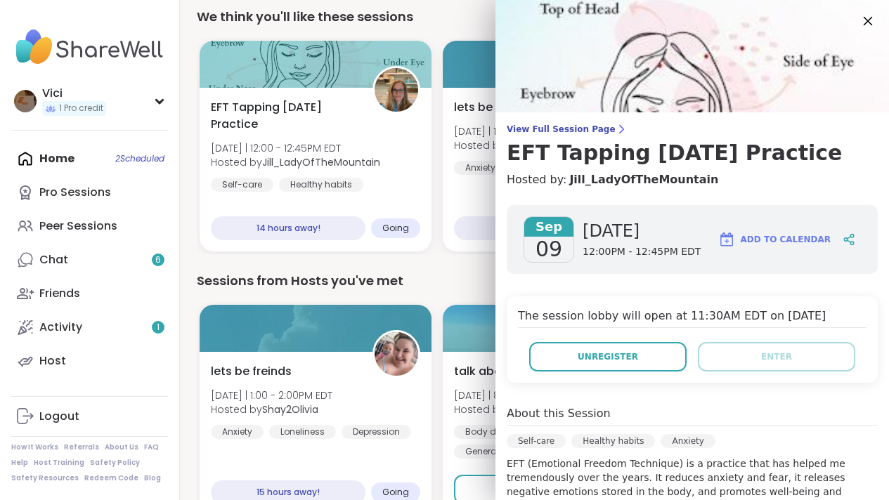
click at [859, 13] on icon at bounding box center [868, 21] width 18 height 18
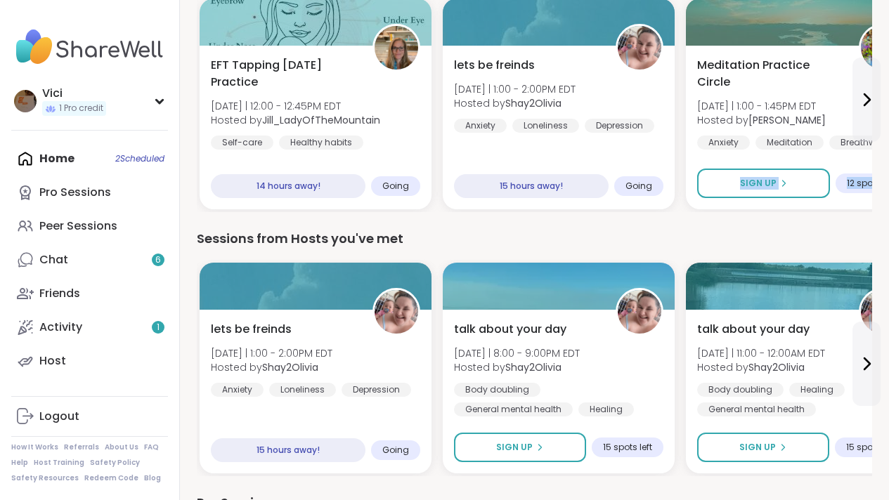
scroll to position [509, 0]
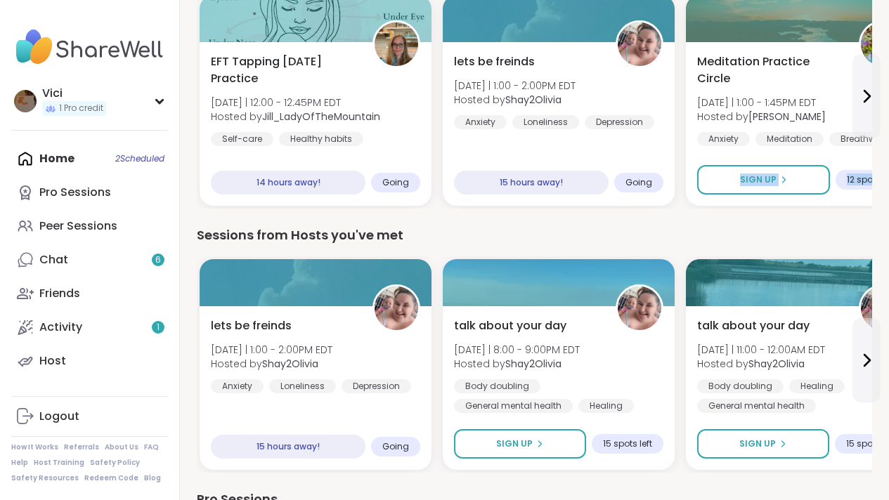
drag, startPoint x: 899, startPoint y: 167, endPoint x: 891, endPoint y: 181, distance: 15.4
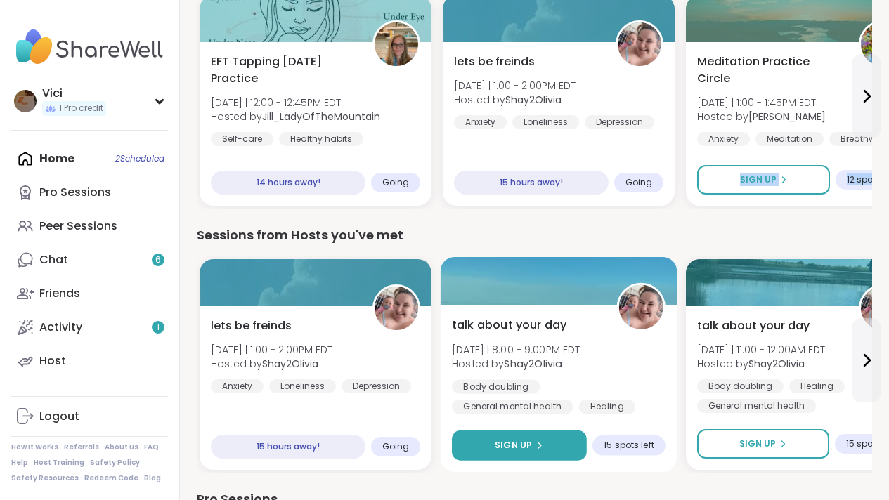
click at [547, 447] on button "Sign Up" at bounding box center [519, 446] width 135 height 30
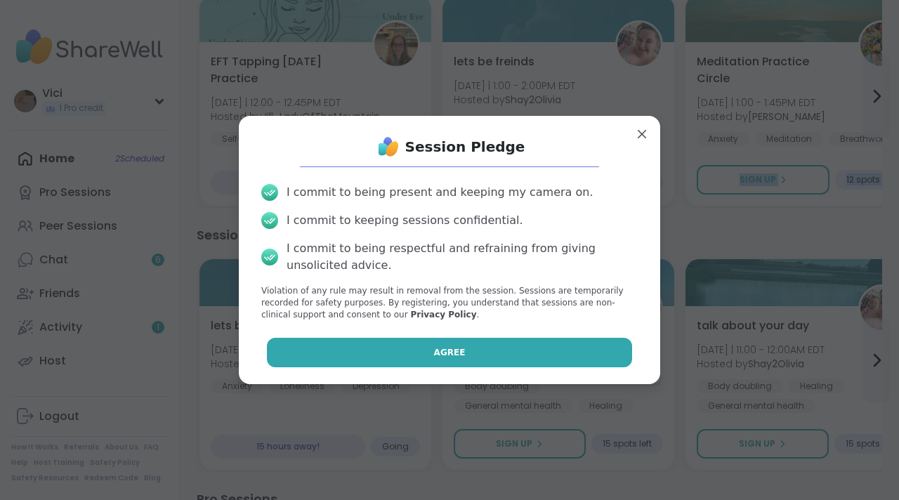
click at [479, 354] on button "Agree" at bounding box center [450, 353] width 366 height 30
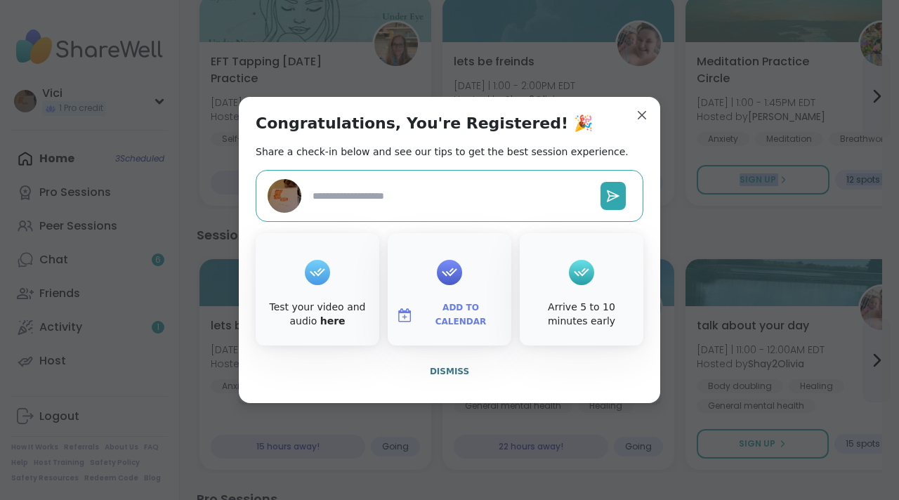
click at [447, 312] on span "Add to Calendar" at bounding box center [461, 314] width 84 height 27
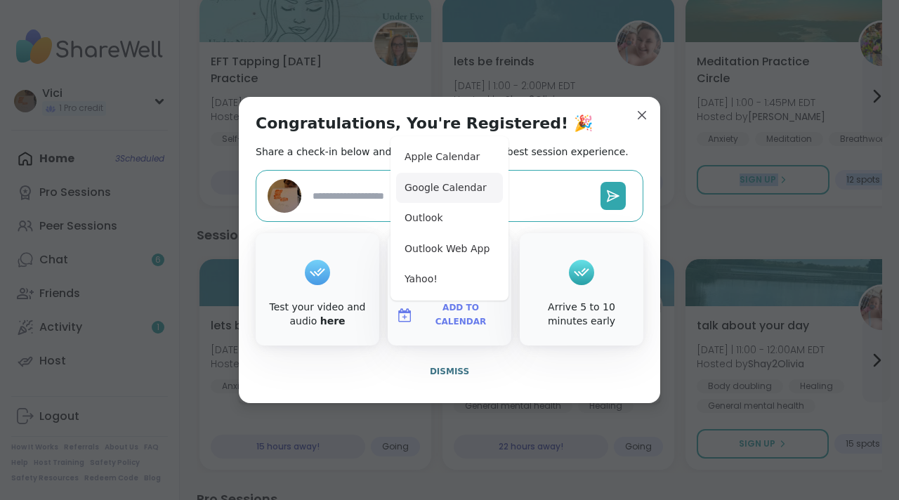
click at [427, 188] on button "Google Calendar" at bounding box center [449, 188] width 107 height 31
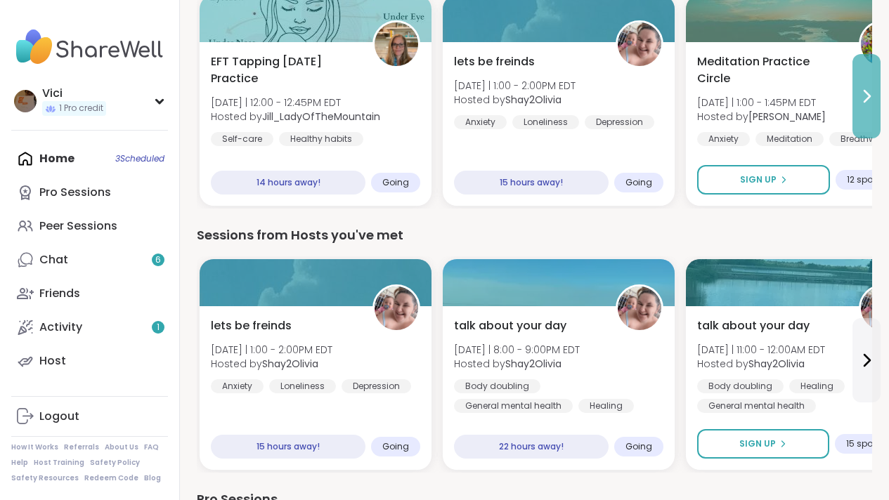
click at [862, 70] on button at bounding box center [866, 96] width 28 height 84
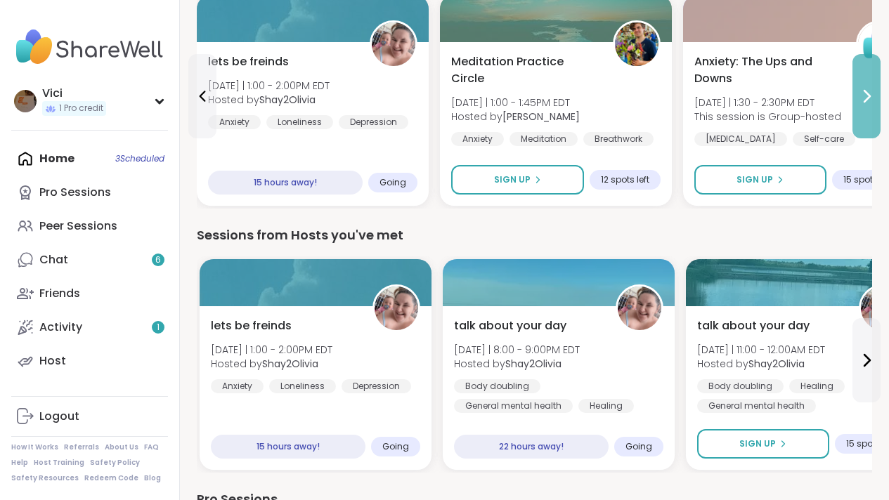
click at [862, 70] on button at bounding box center [866, 96] width 28 height 84
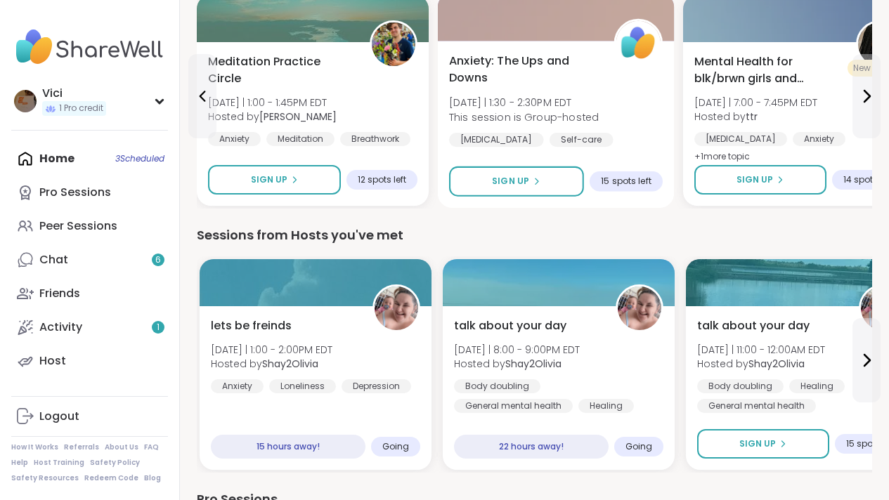
click at [537, 25] on div at bounding box center [556, 17] width 237 height 48
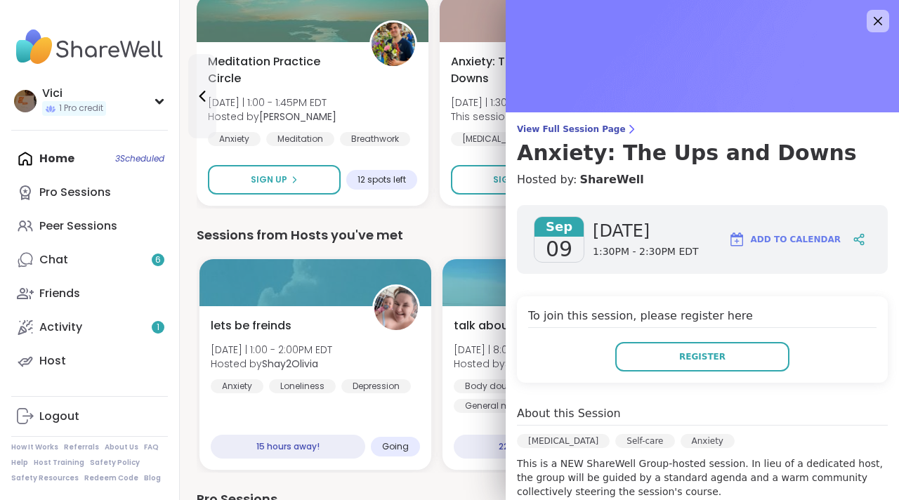
click at [635, 335] on div "To join this session, please register here Register" at bounding box center [702, 340] width 371 height 86
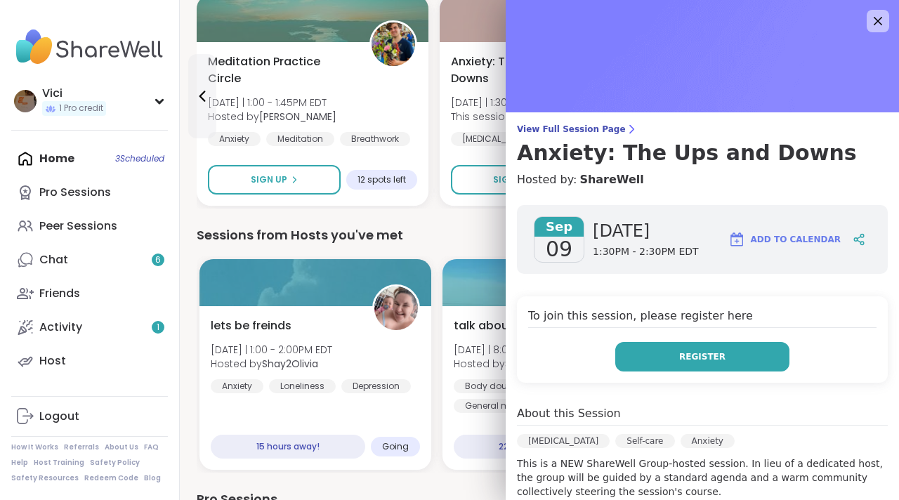
click at [635, 349] on button "Register" at bounding box center [703, 357] width 174 height 30
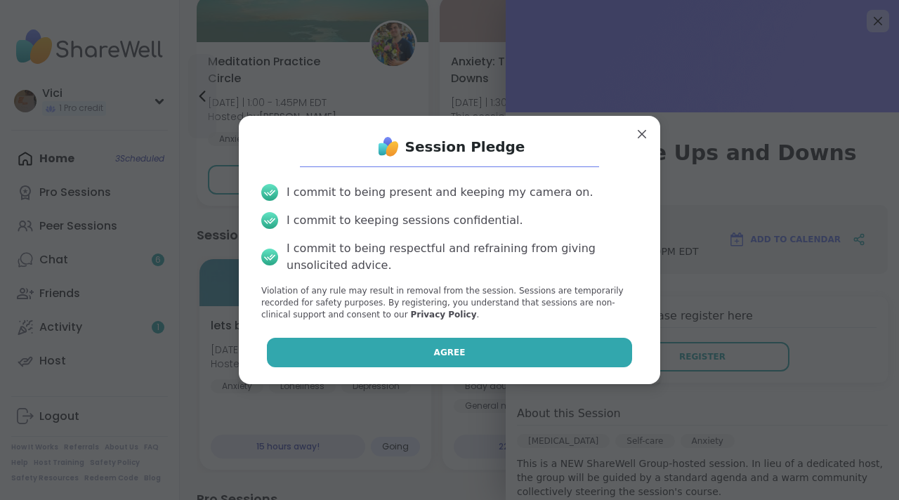
click at [498, 347] on button "Agree" at bounding box center [450, 353] width 366 height 30
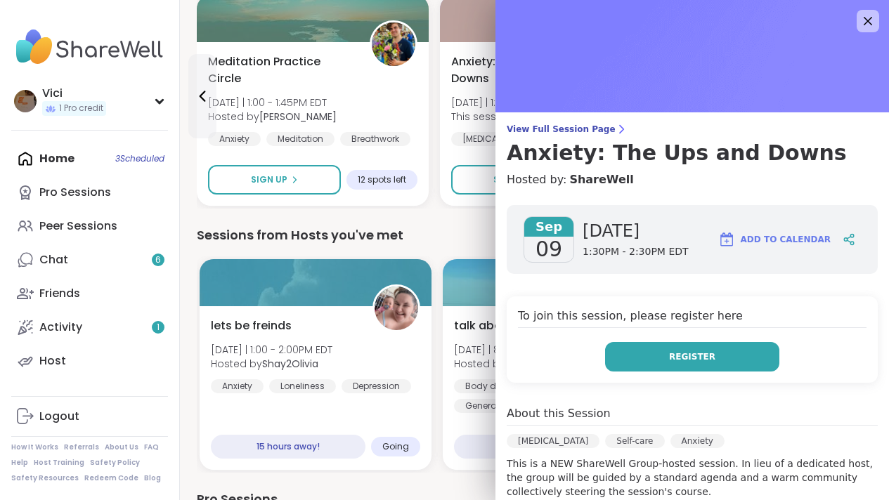
click at [723, 351] on button "Register" at bounding box center [692, 357] width 174 height 30
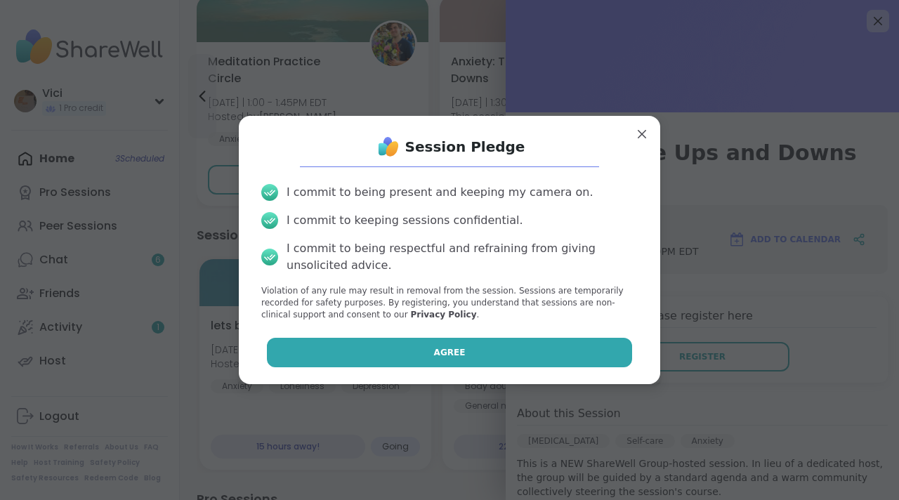
click at [590, 342] on button "Agree" at bounding box center [450, 353] width 366 height 30
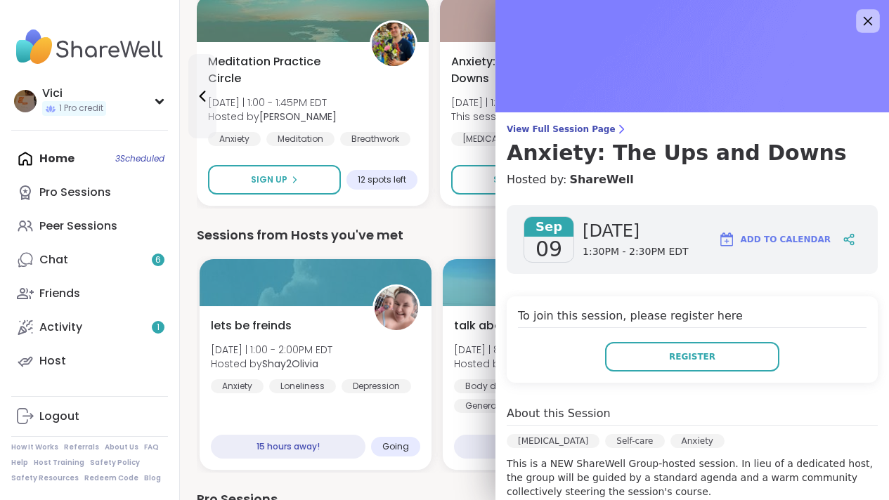
click at [863, 17] on icon at bounding box center [868, 21] width 18 height 18
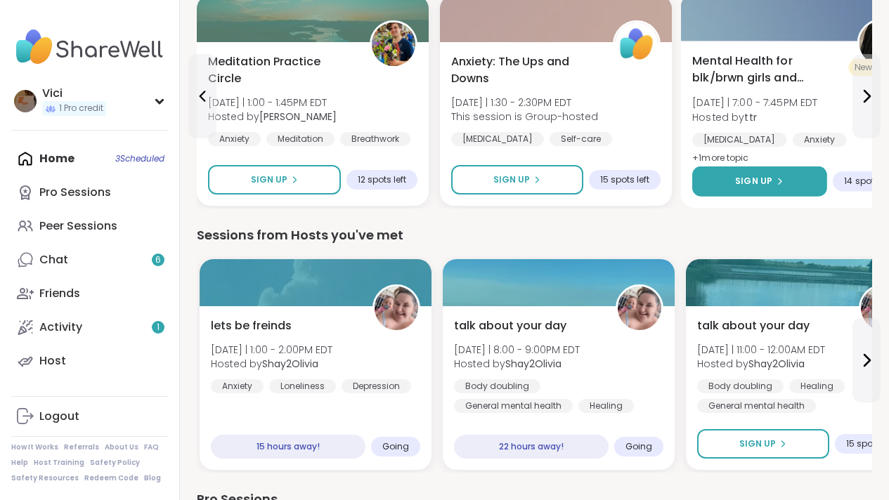
click at [776, 178] on icon at bounding box center [779, 181] width 8 height 8
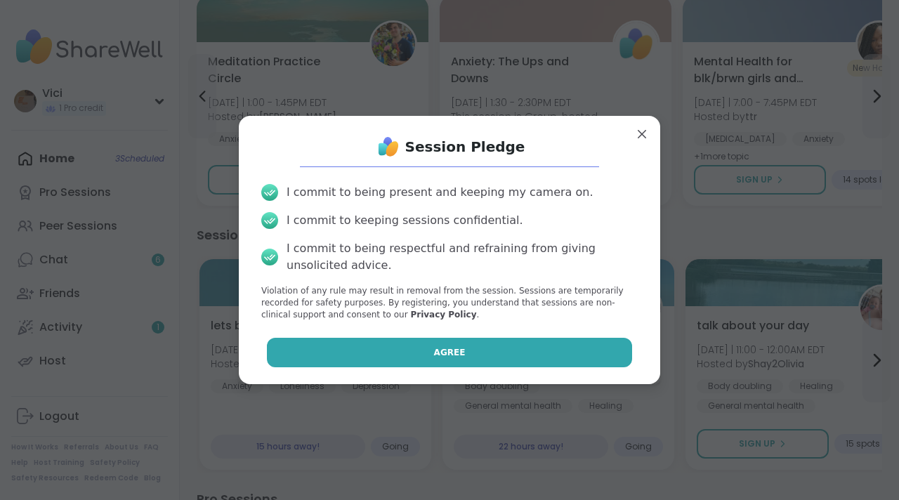
click at [458, 348] on button "Agree" at bounding box center [450, 353] width 366 height 30
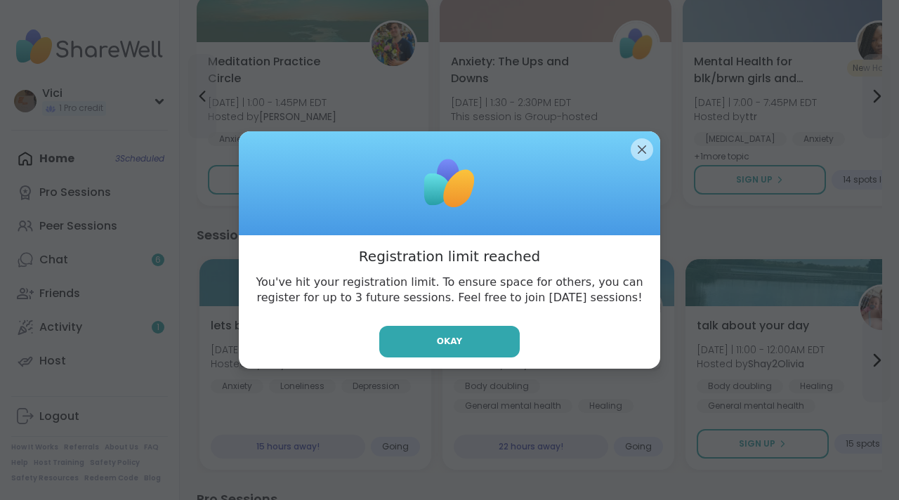
click at [458, 348] on button "Okay" at bounding box center [449, 342] width 141 height 32
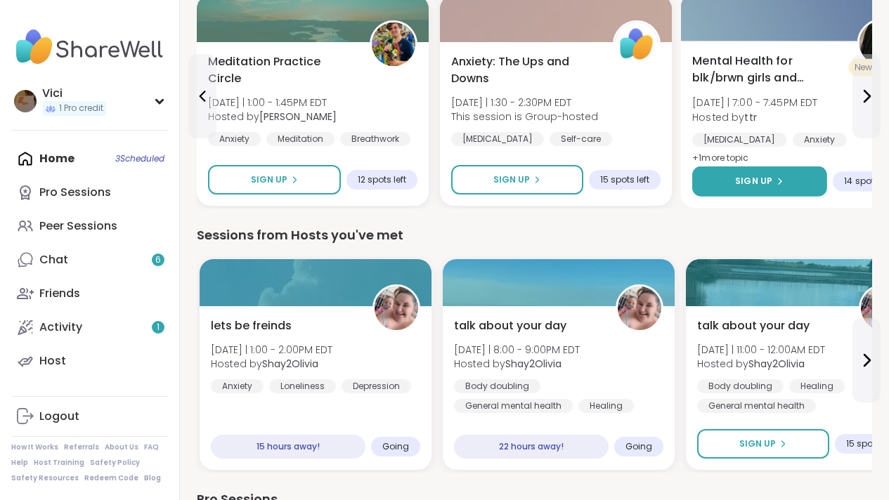
click at [765, 182] on span "Sign Up" at bounding box center [753, 181] width 37 height 13
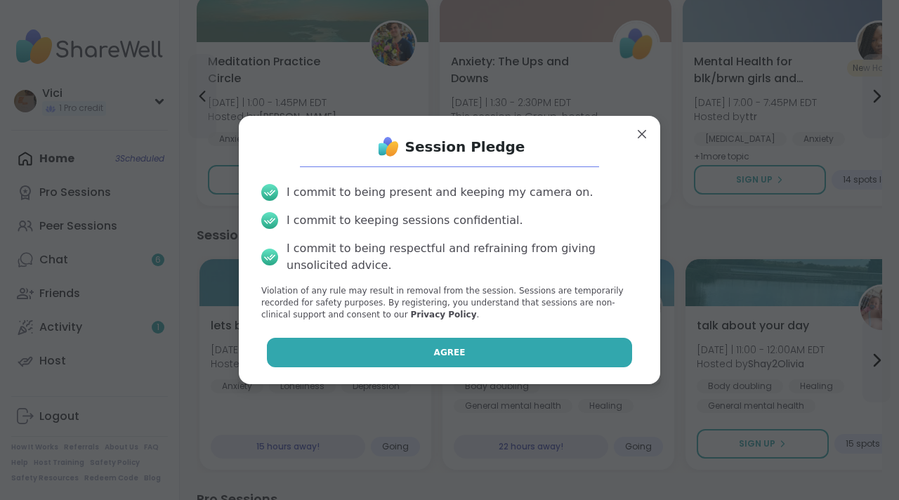
click at [537, 362] on button "Agree" at bounding box center [450, 353] width 366 height 30
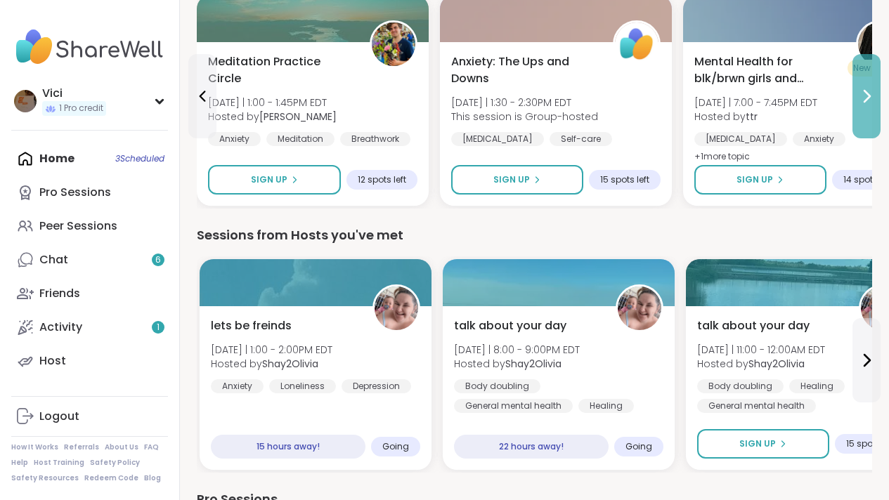
click at [870, 112] on button at bounding box center [866, 96] width 28 height 84
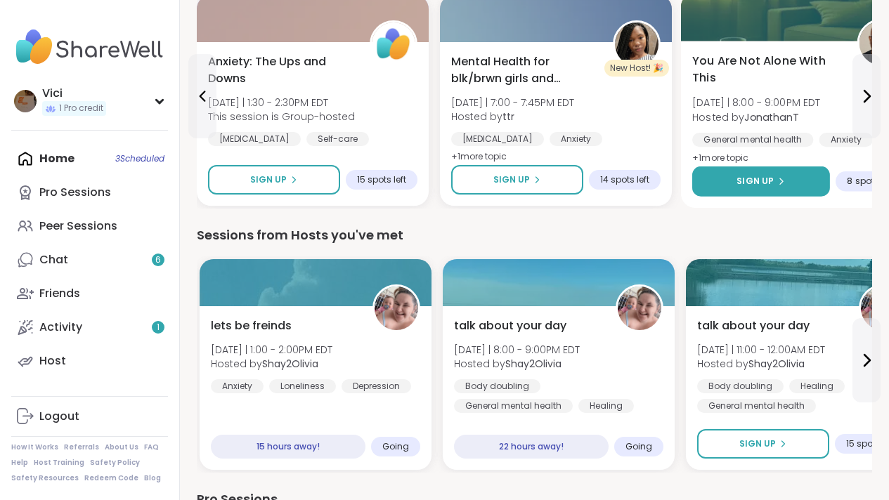
click at [791, 174] on button "Sign Up" at bounding box center [761, 182] width 138 height 30
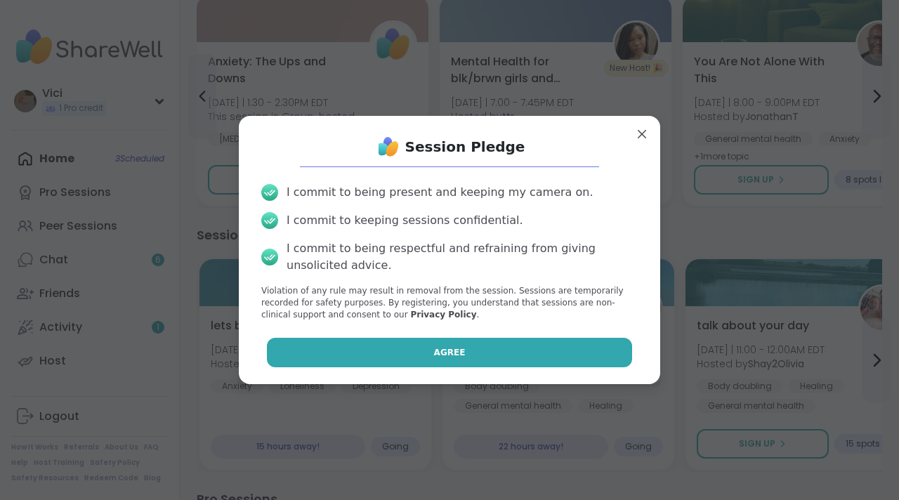
click at [503, 365] on button "Agree" at bounding box center [450, 353] width 366 height 30
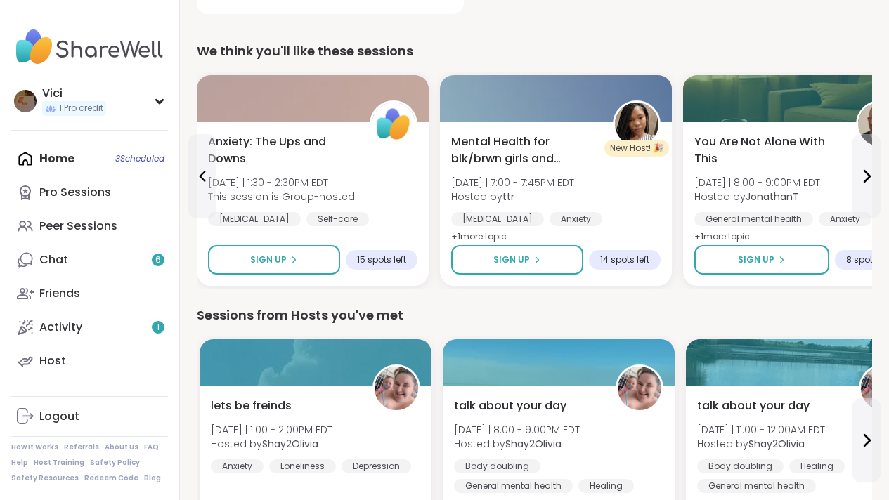
scroll to position [458, 0]
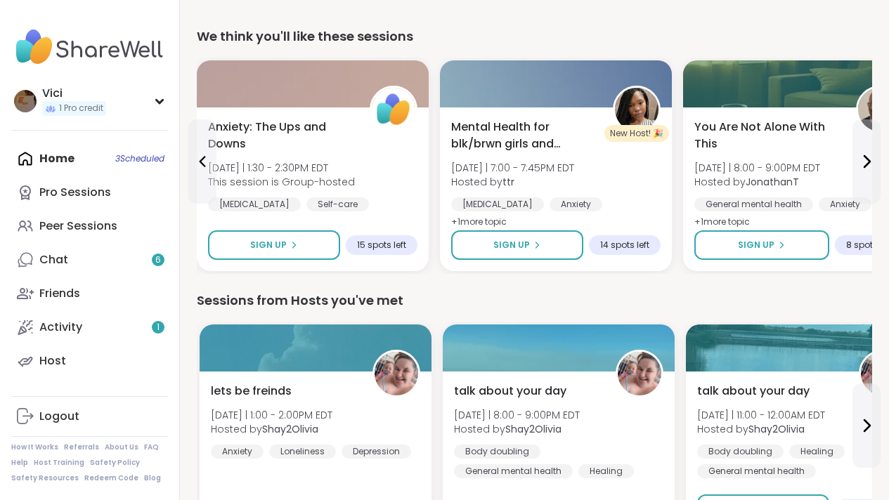
drag, startPoint x: 899, startPoint y: 140, endPoint x: 889, endPoint y: 163, distance: 25.2
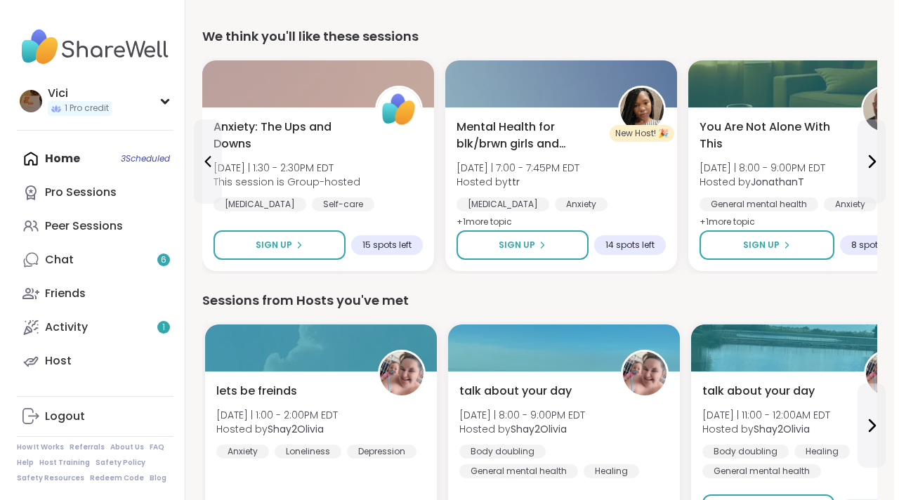
scroll to position [439, 0]
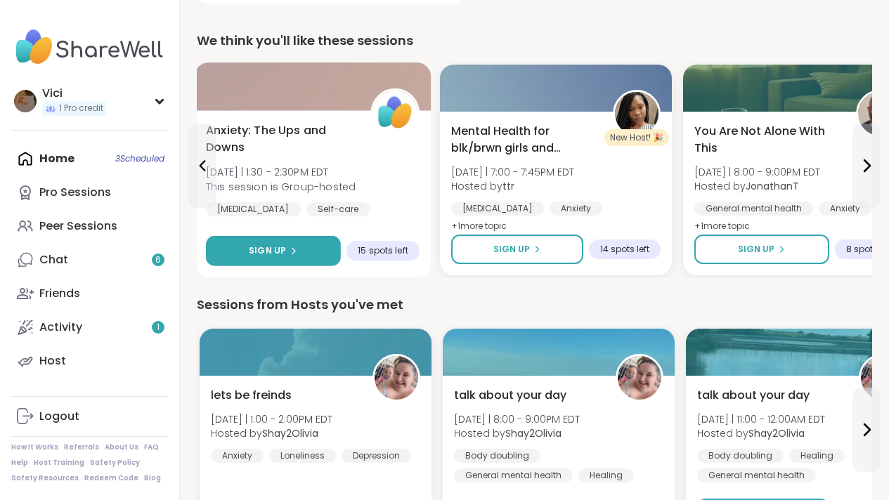
click at [249, 240] on button "Sign Up" at bounding box center [273, 251] width 135 height 30
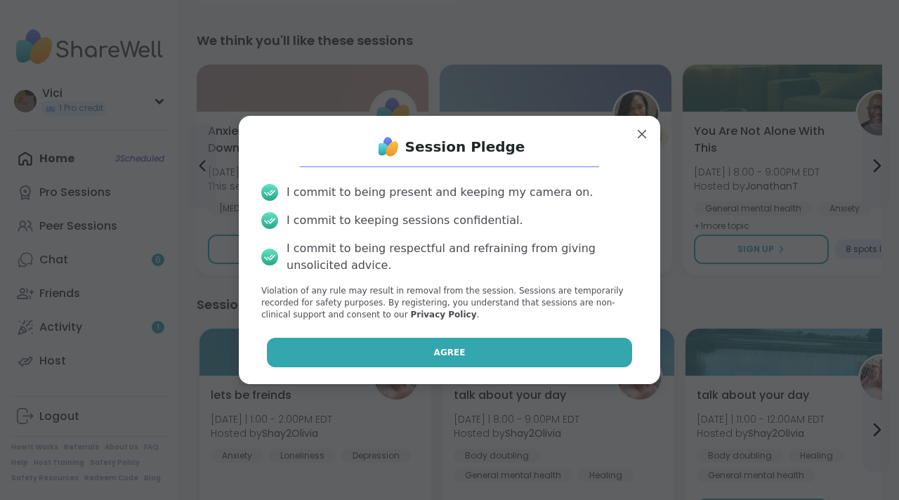
click at [423, 348] on button "Agree" at bounding box center [450, 353] width 366 height 30
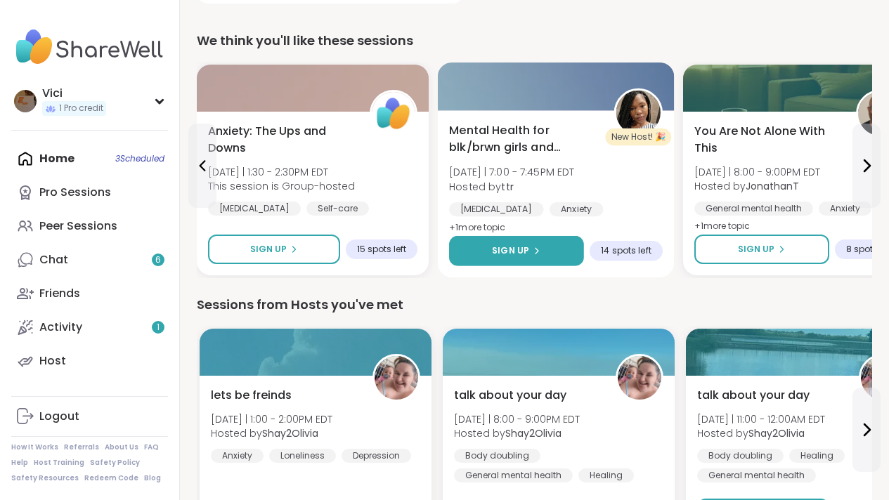
click at [502, 246] on span "Sign Up" at bounding box center [510, 251] width 37 height 13
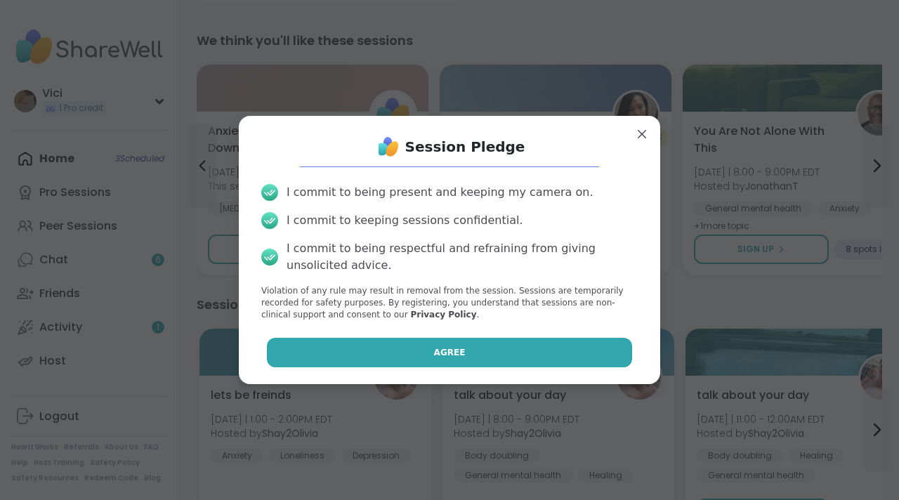
click at [456, 349] on button "Agree" at bounding box center [450, 353] width 366 height 30
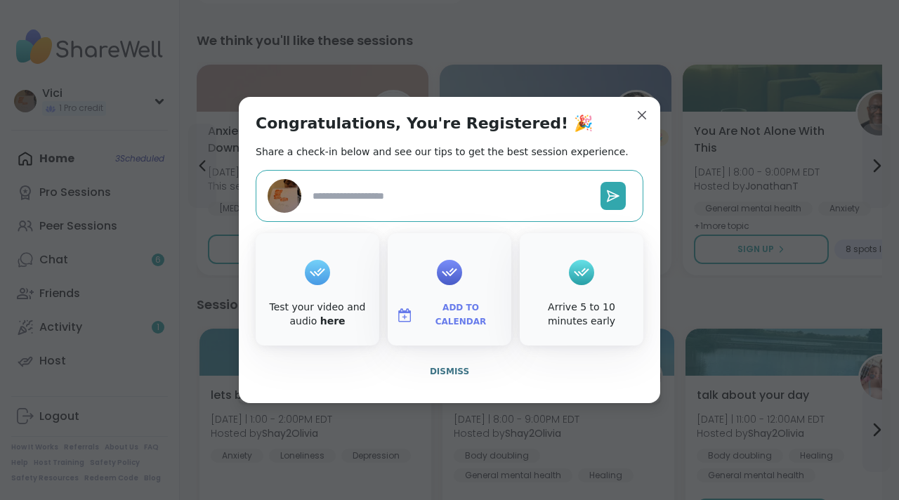
type textarea "*"
click at [467, 306] on button "Add to Calendar" at bounding box center [450, 316] width 118 height 30
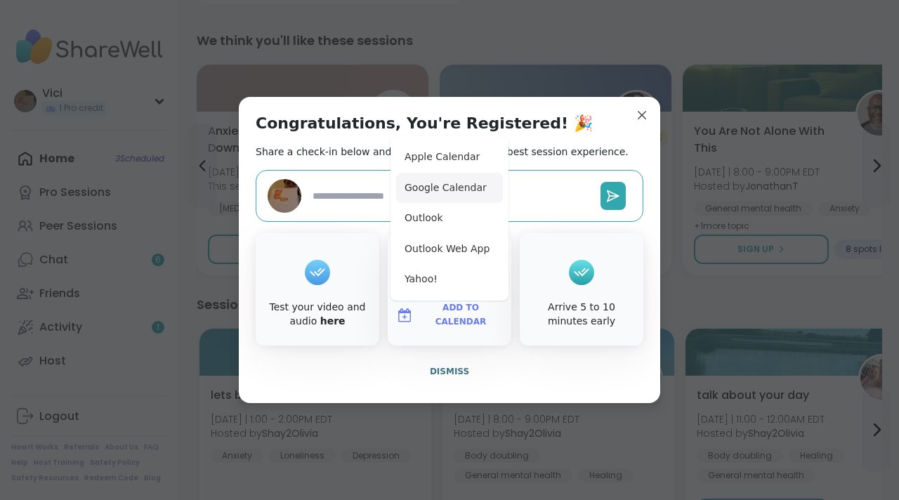
click at [435, 188] on button "Google Calendar" at bounding box center [449, 188] width 107 height 31
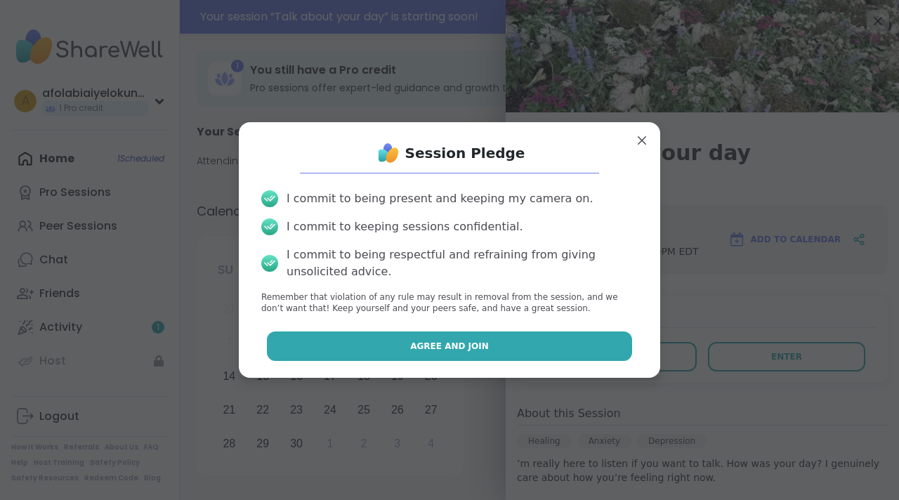
click at [559, 345] on button "Agree and Join" at bounding box center [450, 347] width 366 height 30
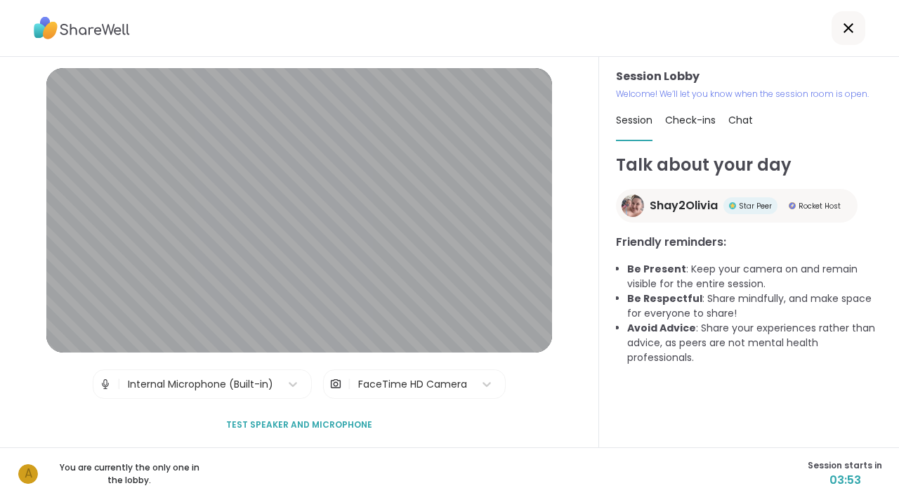
click at [325, 422] on span "Test speaker and microphone" at bounding box center [299, 425] width 146 height 13
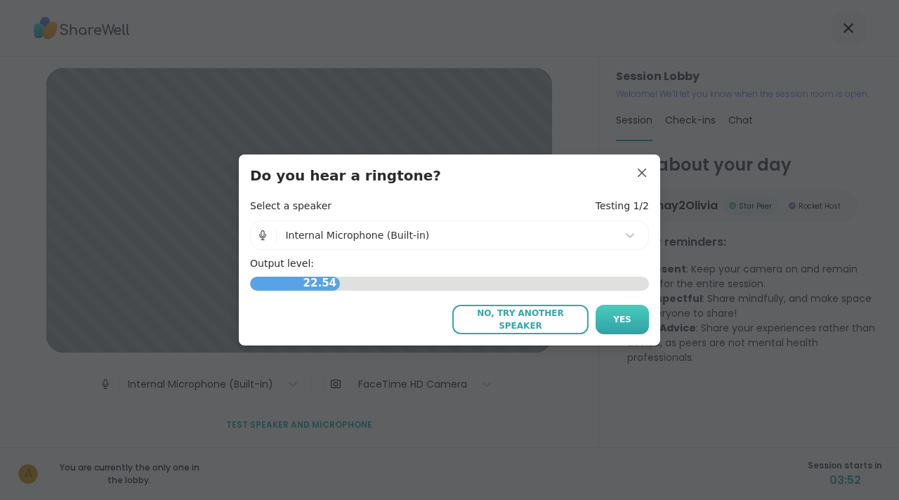
click at [602, 318] on button "Yes" at bounding box center [622, 320] width 53 height 30
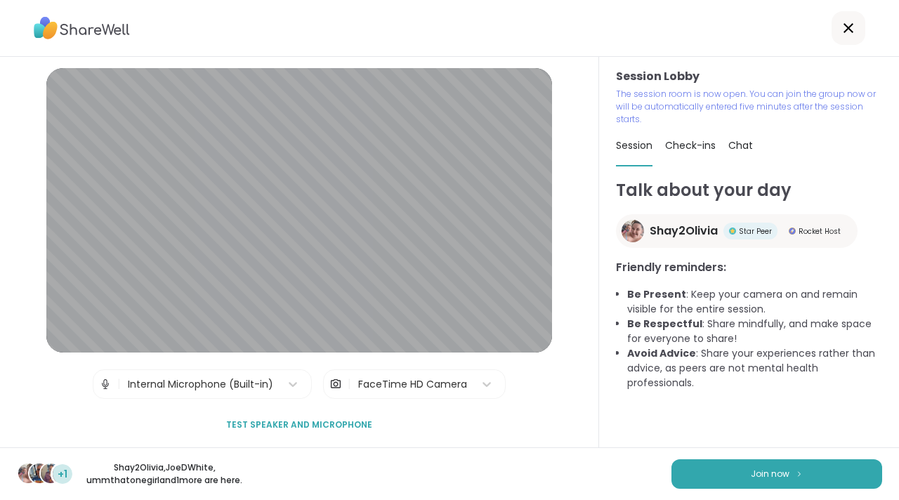
drag, startPoint x: 580, startPoint y: 265, endPoint x: 583, endPoint y: 304, distance: 39.4
click at [583, 309] on div "Session Lobby | Internal Microphone (Built-in) | FaceTime HD Camera Test speake…" at bounding box center [299, 252] width 599 height 391
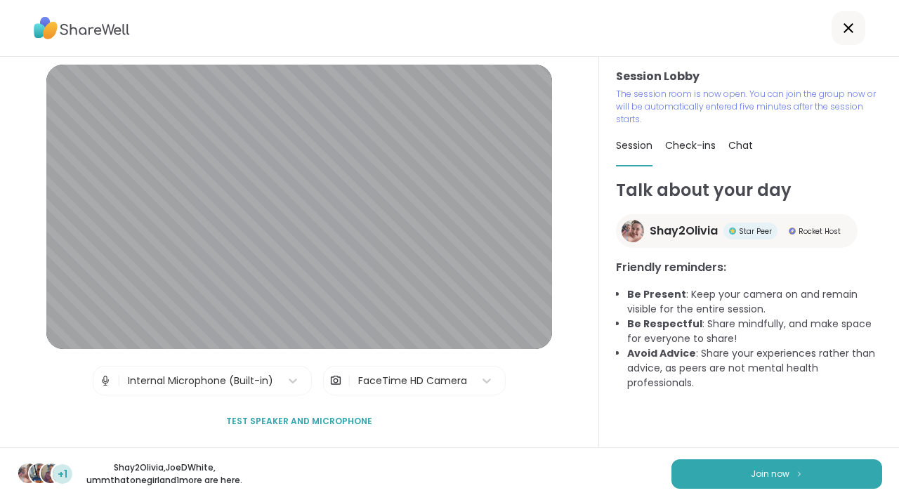
scroll to position [10, 0]
click at [675, 152] on span "Check-ins" at bounding box center [690, 145] width 51 height 14
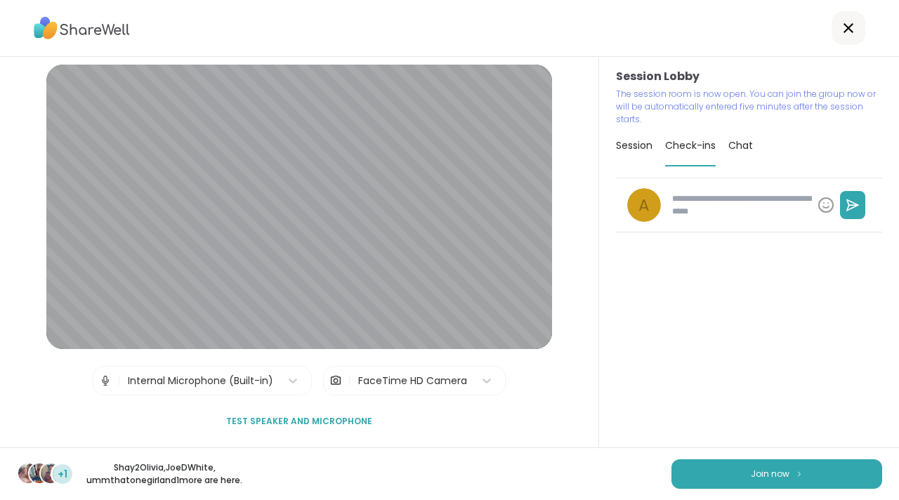
click at [729, 144] on span "Chat" at bounding box center [741, 145] width 25 height 14
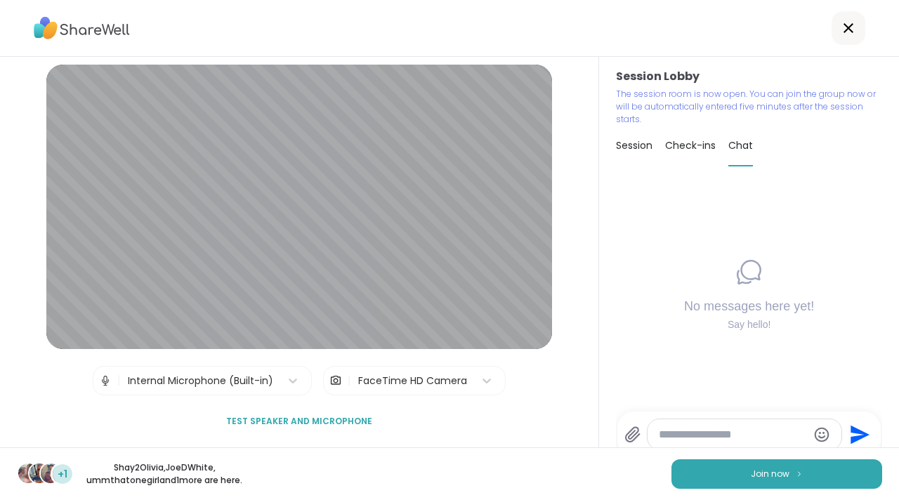
click at [689, 146] on span "Check-ins" at bounding box center [690, 145] width 51 height 14
type textarea "*"
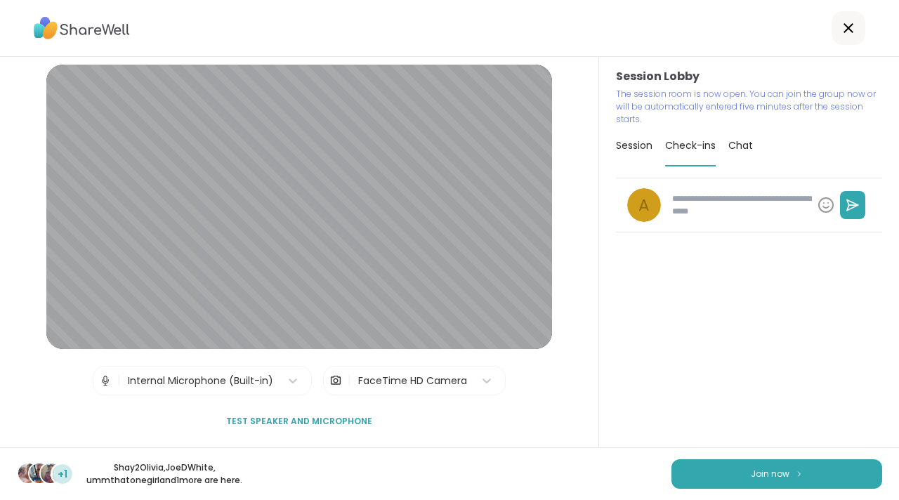
click at [644, 156] on div "Session" at bounding box center [634, 145] width 37 height 39
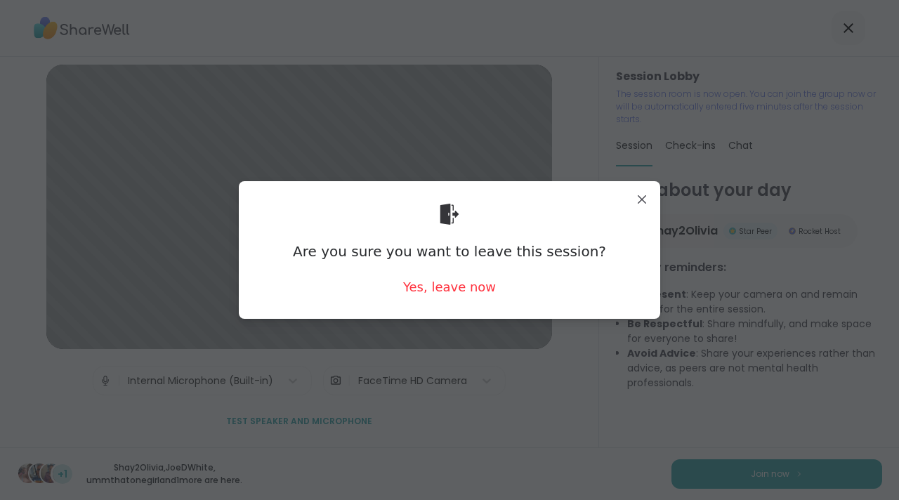
click at [453, 278] on div "Are you sure you want to leave this session? Yes, leave now" at bounding box center [449, 250] width 399 height 115
click at [454, 284] on div "Yes, leave now" at bounding box center [449, 287] width 93 height 18
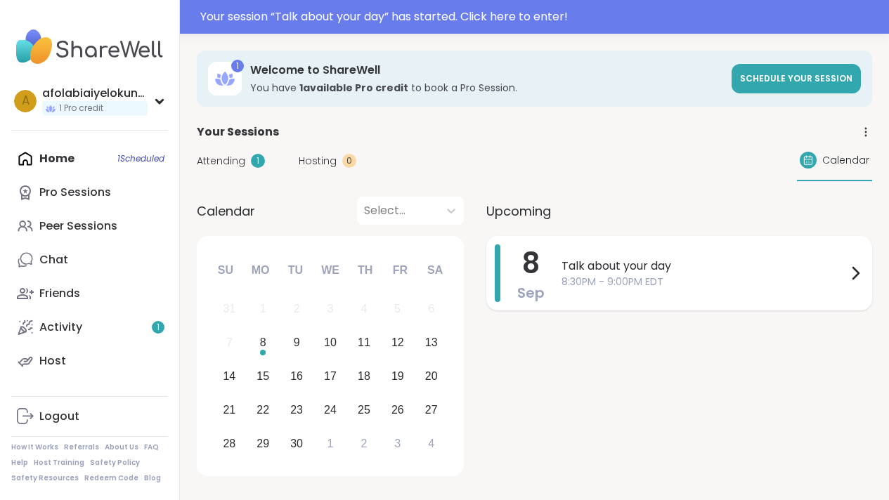
click at [572, 278] on span "8:30PM - 9:00PM EDT" at bounding box center [703, 282] width 285 height 15
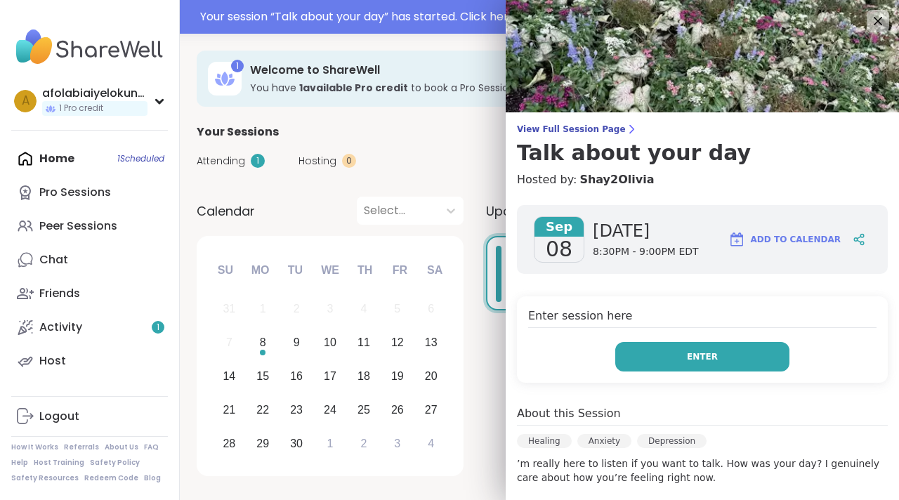
click at [670, 353] on button "Enter" at bounding box center [703, 357] width 174 height 30
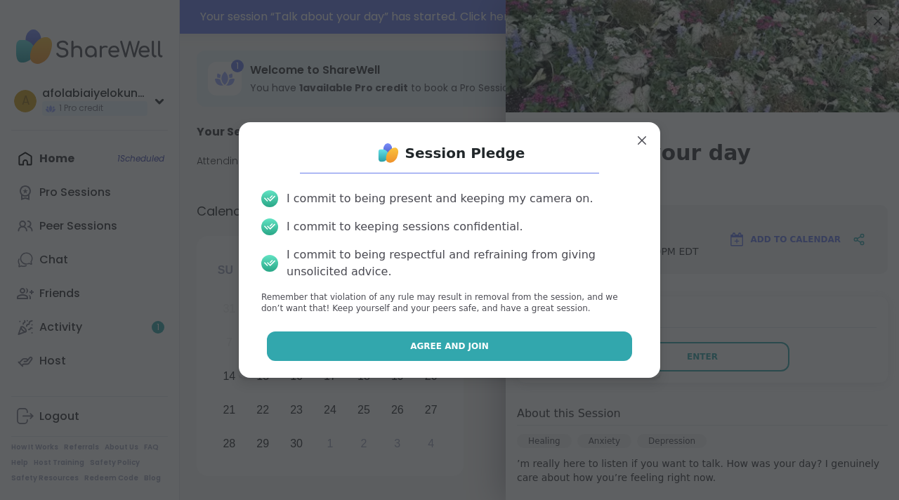
click at [529, 342] on button "Agree and Join" at bounding box center [450, 347] width 366 height 30
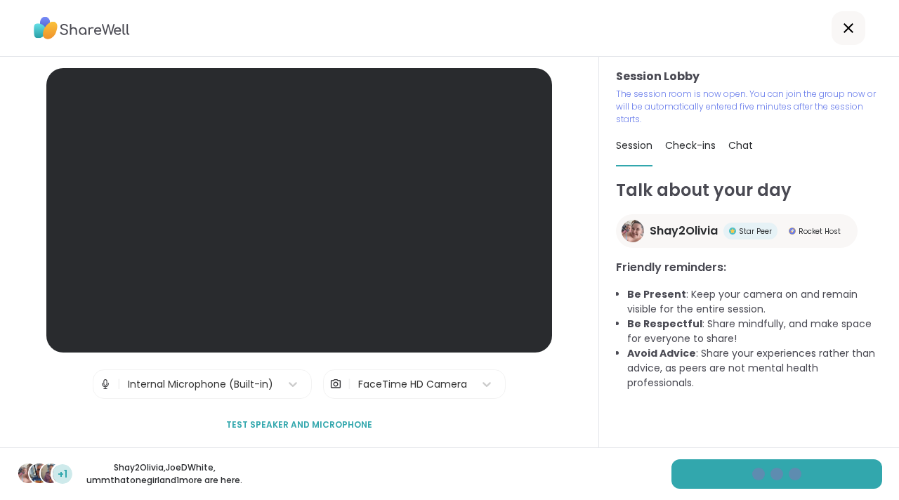
click at [599, 224] on div "Session Lobby The session room is now open. You can join the group now or will …" at bounding box center [749, 252] width 300 height 391
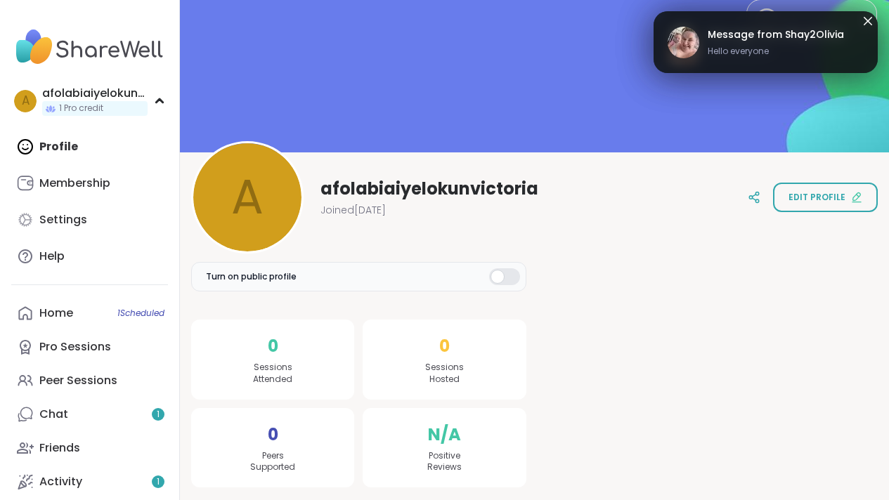
click at [498, 272] on div at bounding box center [504, 276] width 31 height 17
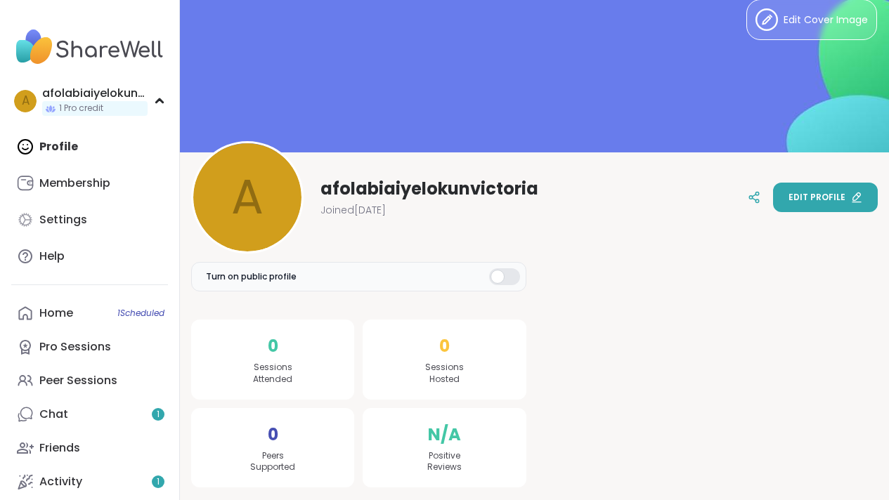
click at [800, 193] on span "Edit profile" at bounding box center [816, 197] width 57 height 13
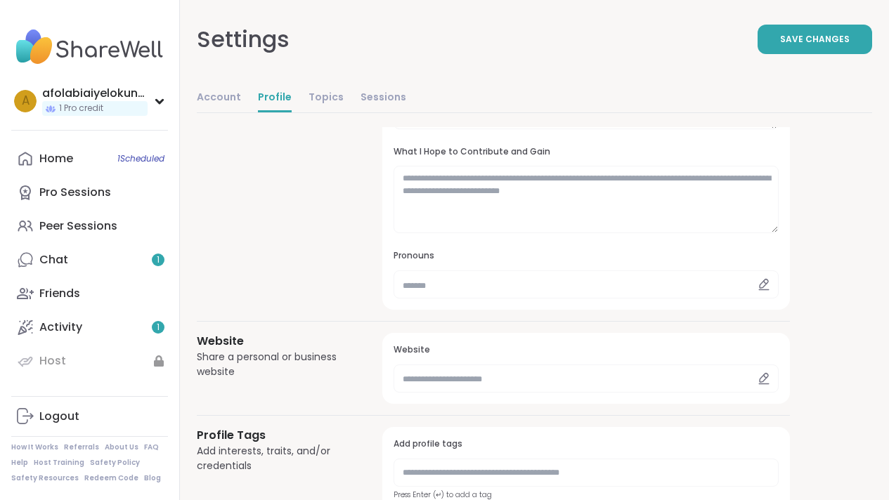
scroll to position [308, 0]
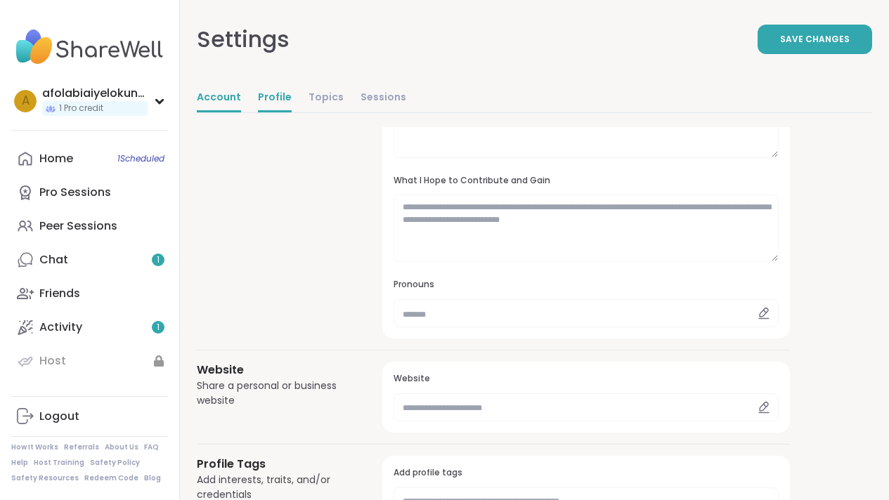
click at [222, 94] on link "Account" at bounding box center [219, 98] width 44 height 28
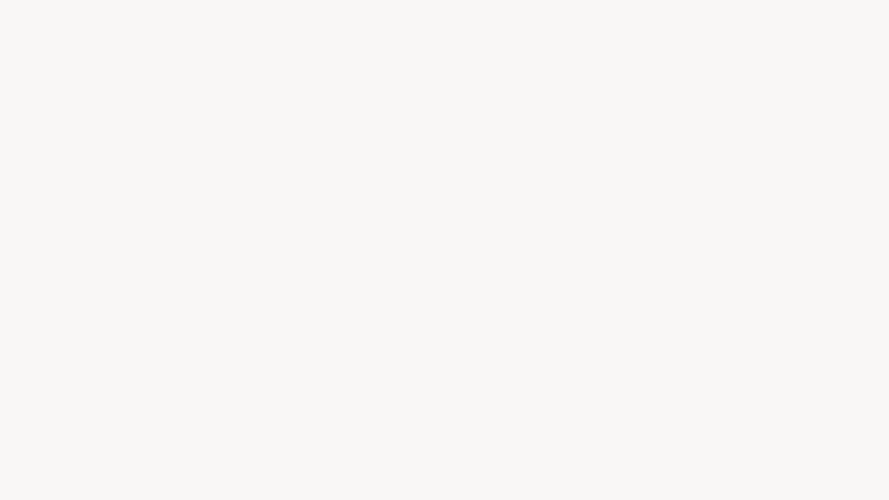
select select "**"
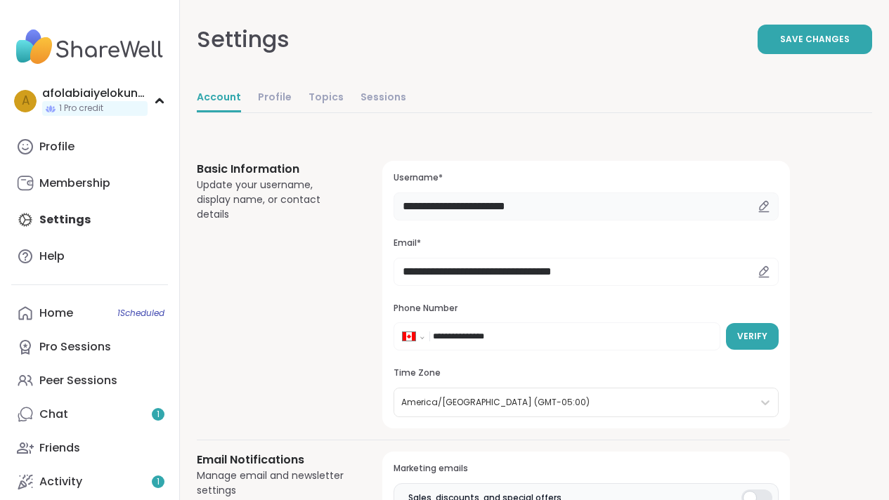
click at [562, 213] on input "**********" at bounding box center [586, 207] width 385 height 28
click at [547, 204] on input "**********" at bounding box center [586, 207] width 385 height 28
type input "*"
click at [806, 34] on span "Save Changes" at bounding box center [815, 39] width 70 height 13
click at [531, 199] on input "********" at bounding box center [586, 207] width 385 height 28
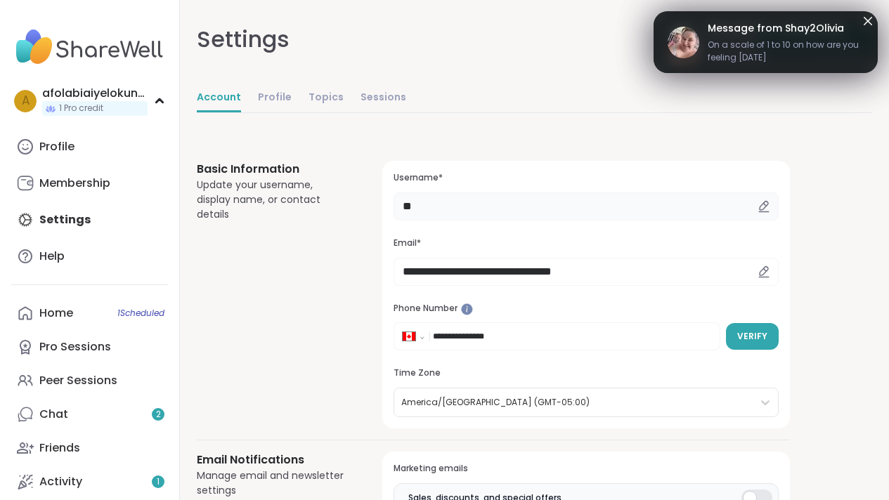
type input "*"
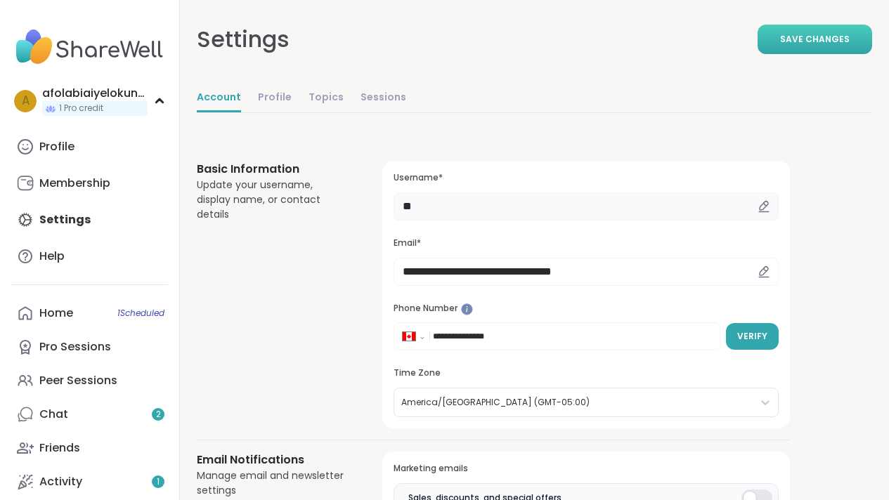
type input "*"
type input "*****"
click at [748, 334] on span "Verify" at bounding box center [752, 336] width 30 height 13
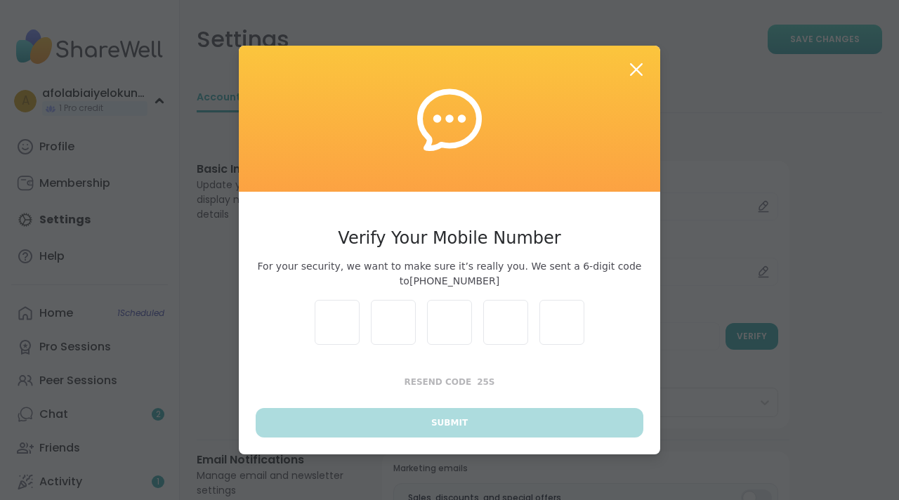
click at [340, 329] on input "text" at bounding box center [337, 322] width 45 height 45
type input "*"
click at [385, 323] on input "text" at bounding box center [393, 322] width 45 height 45
type input "*"
click at [427, 325] on input "text" at bounding box center [449, 322] width 45 height 45
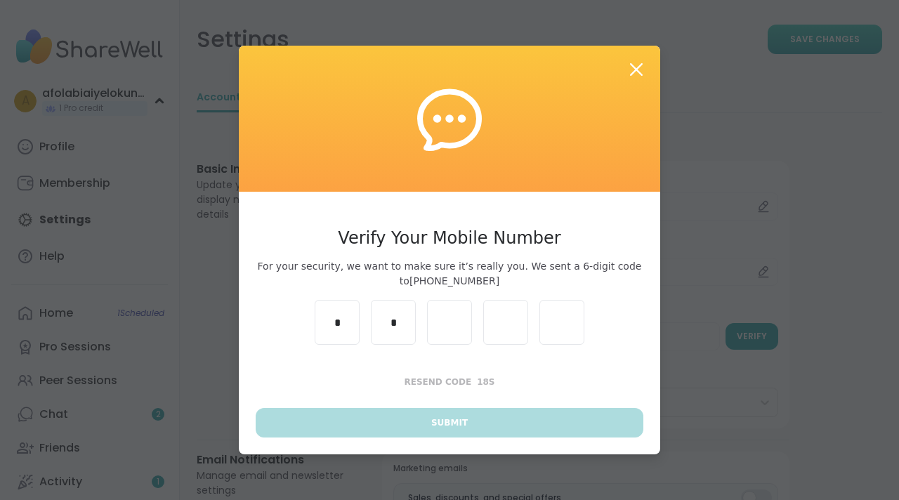
type input "*"
click at [486, 340] on input "text" at bounding box center [505, 322] width 45 height 45
type input "*"
click at [550, 332] on input "text" at bounding box center [562, 322] width 45 height 45
type input "*"
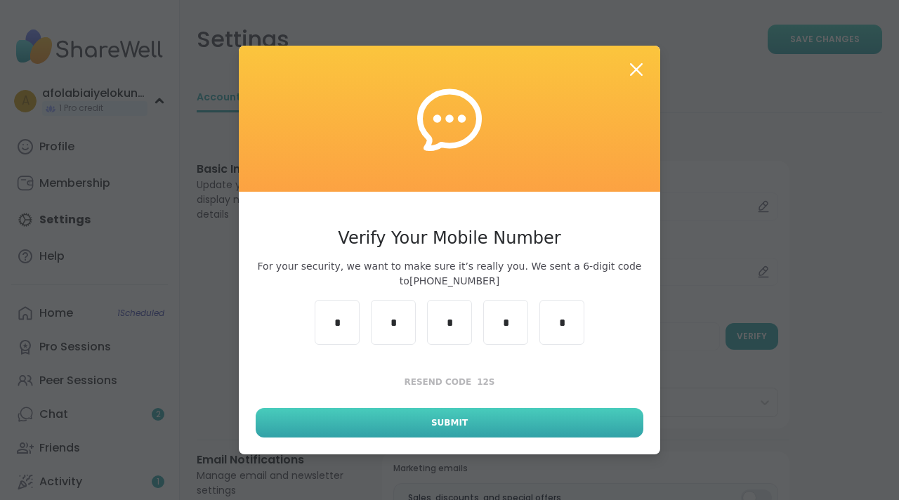
click at [514, 417] on button "Submit" at bounding box center [450, 423] width 388 height 30
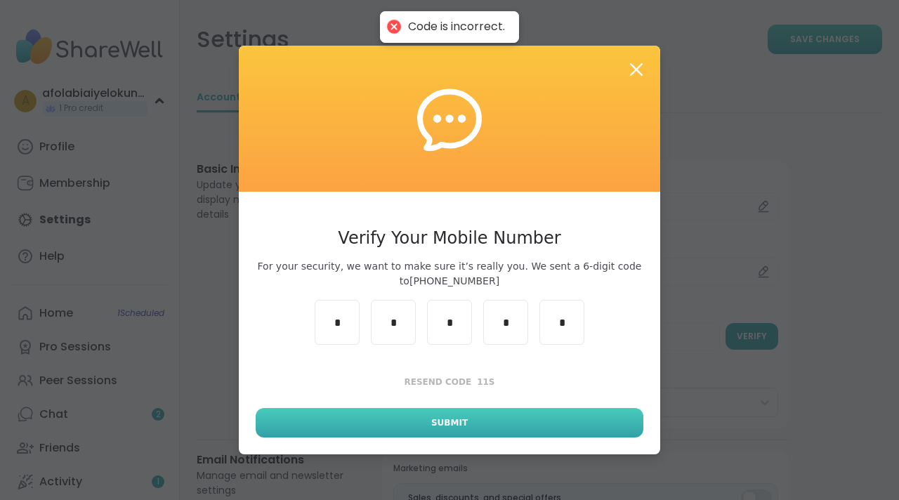
click at [514, 417] on button "Submit" at bounding box center [450, 423] width 388 height 30
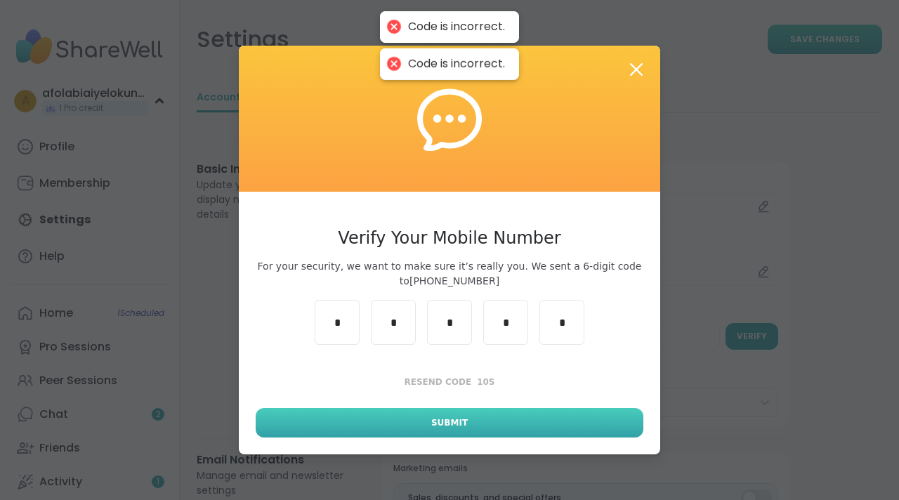
click at [486, 418] on button "Submit" at bounding box center [450, 423] width 388 height 30
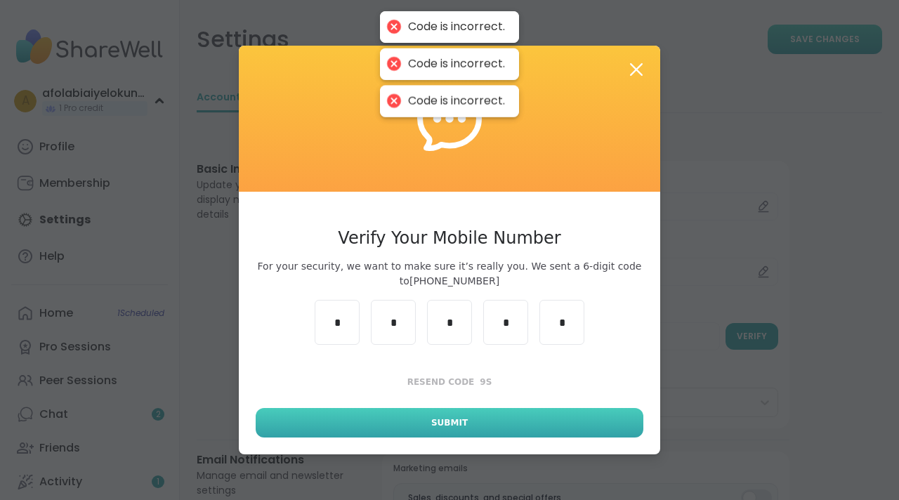
click at [486, 418] on button "Submit" at bounding box center [450, 423] width 388 height 30
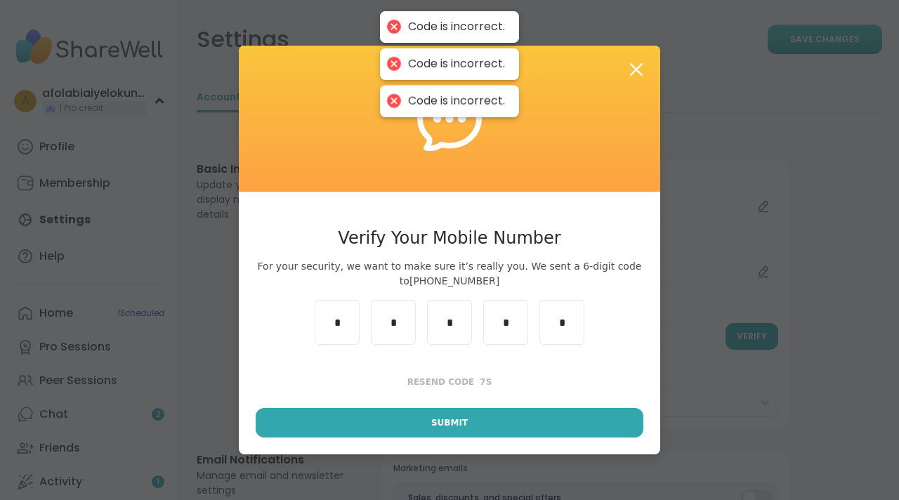
click at [630, 73] on icon at bounding box center [636, 69] width 13 height 13
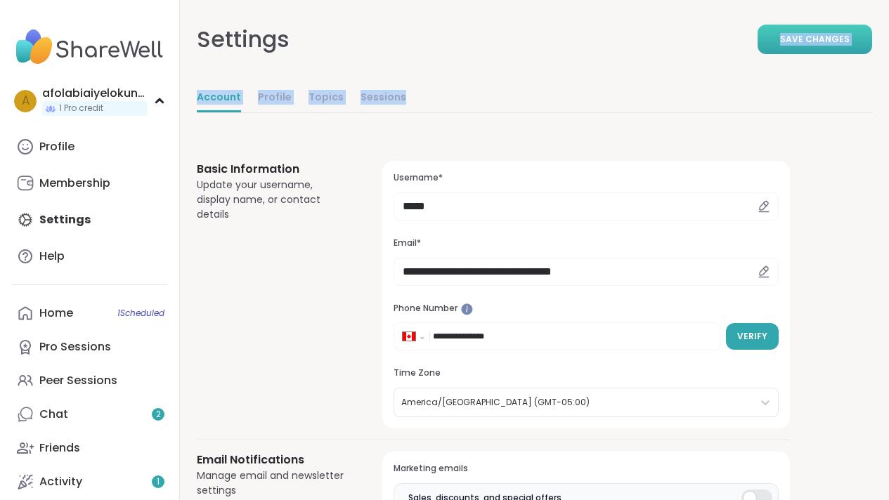
drag, startPoint x: 899, startPoint y: 116, endPoint x: 892, endPoint y: 12, distance: 104.2
click at [287, 47] on div "Settings" at bounding box center [243, 39] width 93 height 34
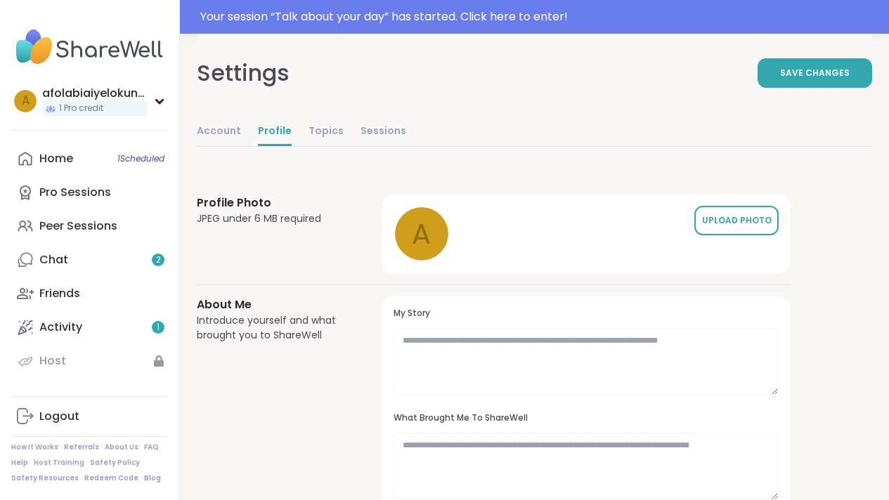
click at [717, 216] on div "UPLOAD PHOTO" at bounding box center [736, 220] width 70 height 13
click at [739, 230] on button "UPLOAD PHOTO" at bounding box center [736, 221] width 84 height 30
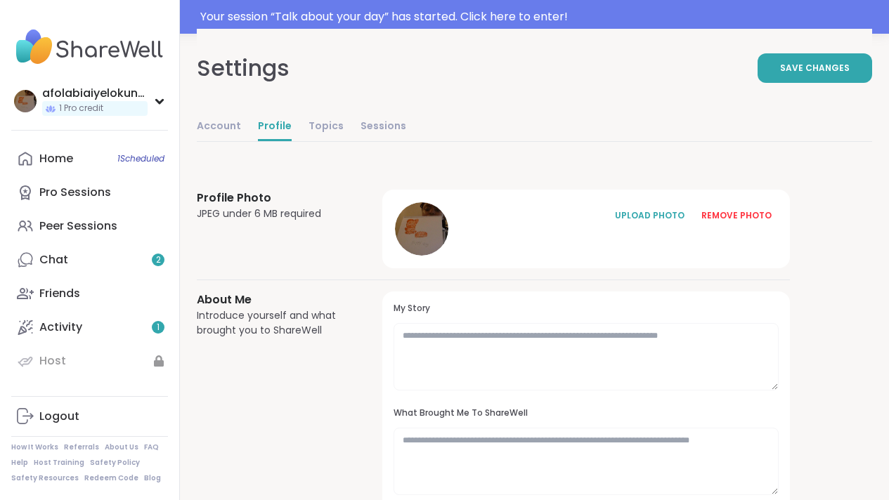
scroll to position [18, 0]
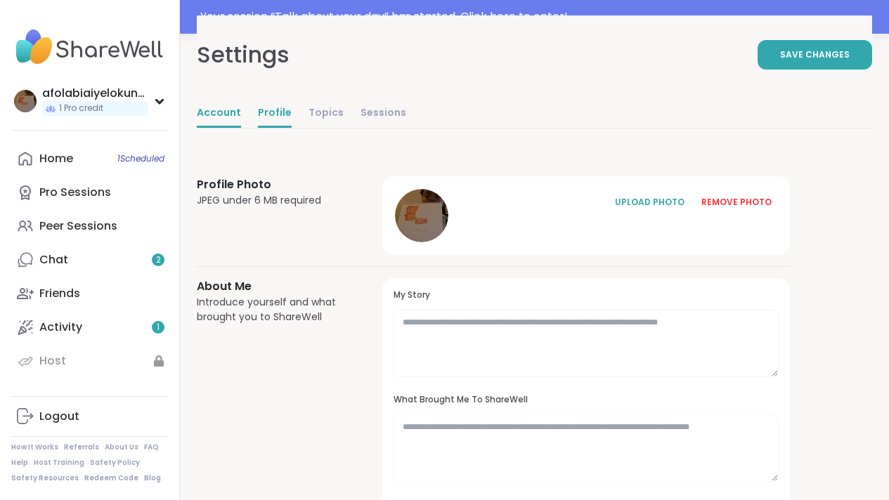
click at [229, 111] on link "Account" at bounding box center [219, 114] width 44 height 28
select select "**"
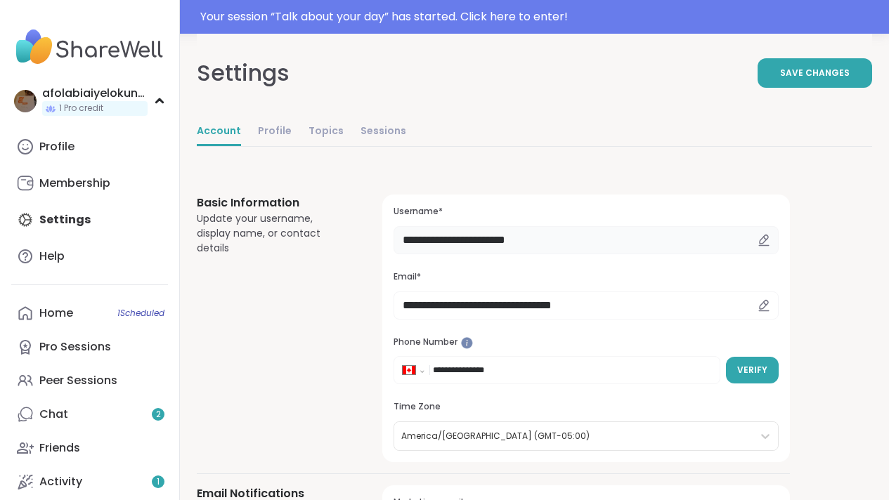
click at [546, 242] on input "**********" at bounding box center [586, 240] width 385 height 28
type input "*"
click at [834, 69] on span "Save Changes" at bounding box center [815, 73] width 70 height 13
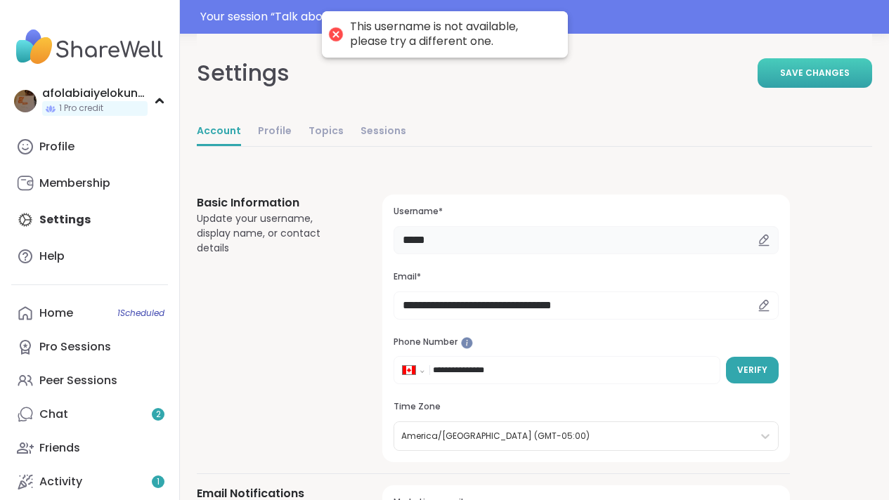
click at [486, 245] on input "*****" at bounding box center [586, 240] width 385 height 28
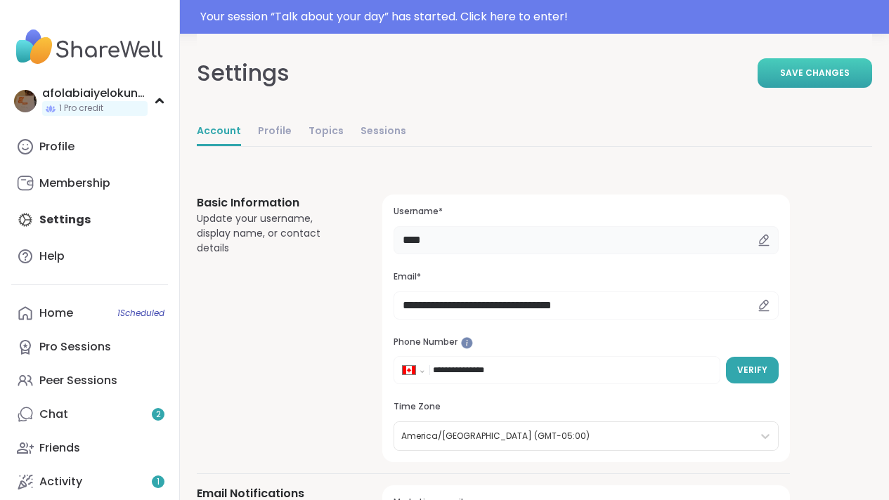
type input "****"
click at [812, 67] on span "Save Changes" at bounding box center [815, 73] width 70 height 13
click at [803, 66] on button "Save Changes" at bounding box center [815, 73] width 115 height 30
click at [810, 67] on span "Save Changes" at bounding box center [815, 73] width 70 height 13
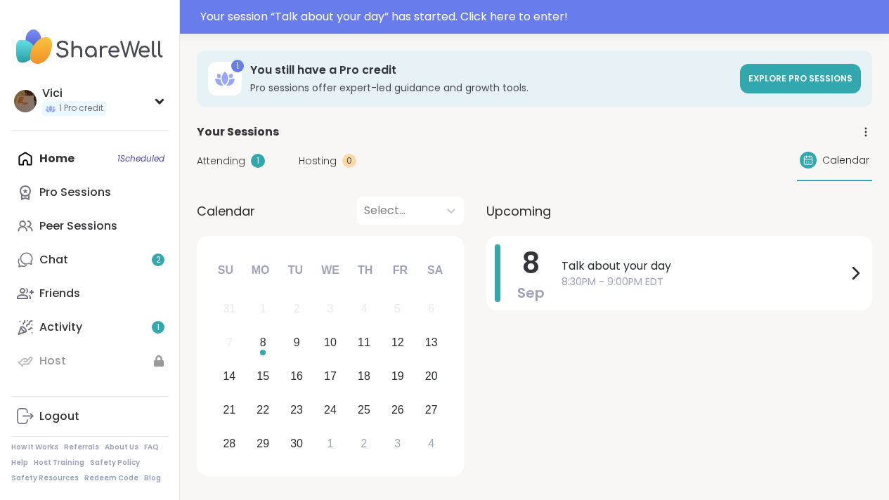
click at [226, 156] on span "Attending" at bounding box center [221, 161] width 48 height 15
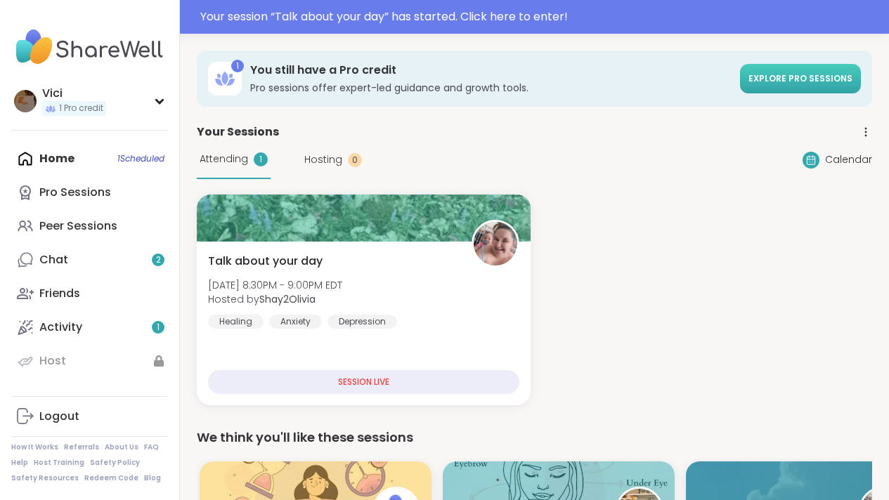
click at [805, 75] on span "Explore Pro sessions" at bounding box center [800, 78] width 104 height 12
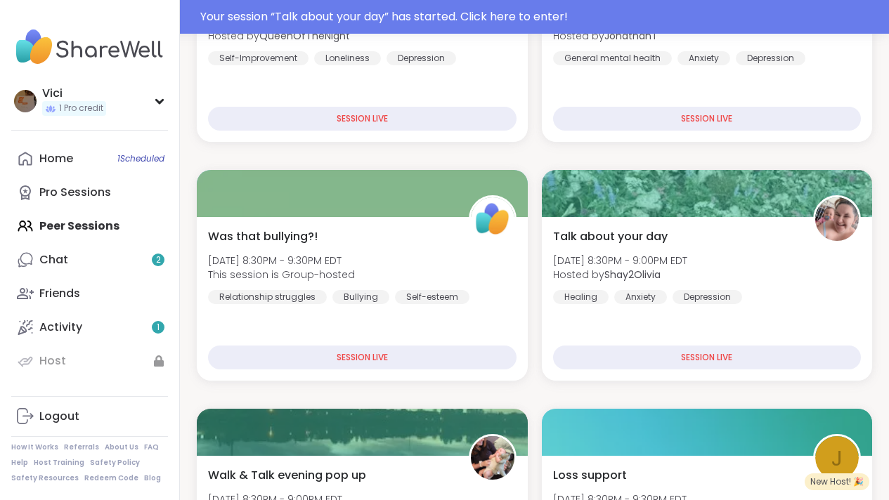
scroll to position [387, 0]
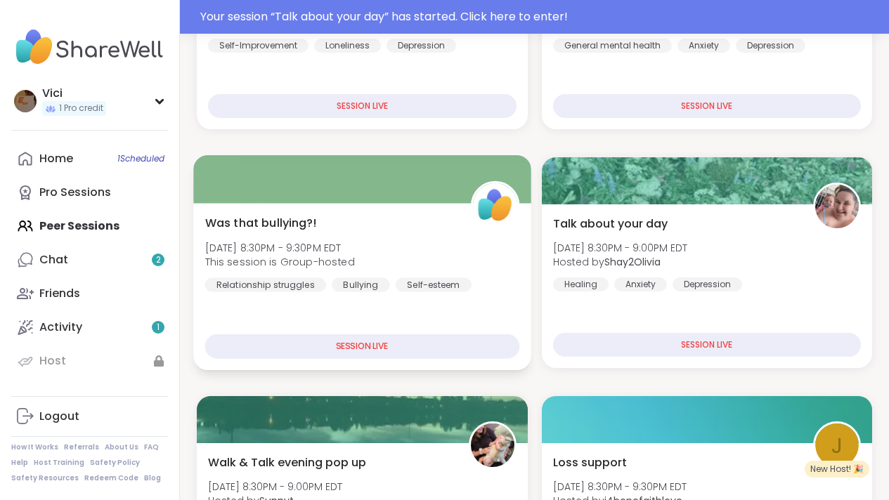
click at [454, 357] on div "SESSION LIVE" at bounding box center [362, 346] width 314 height 25
click at [426, 347] on div "SESSION LIVE" at bounding box center [362, 346] width 314 height 25
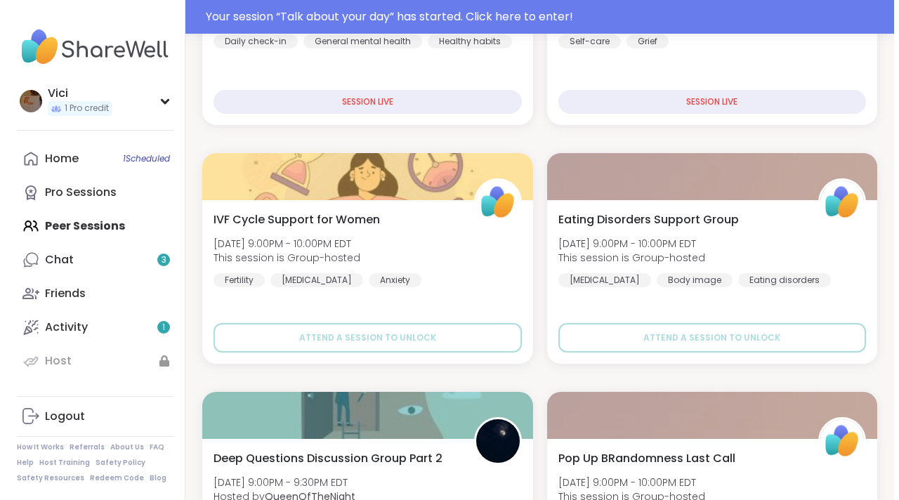
scroll to position [866, 0]
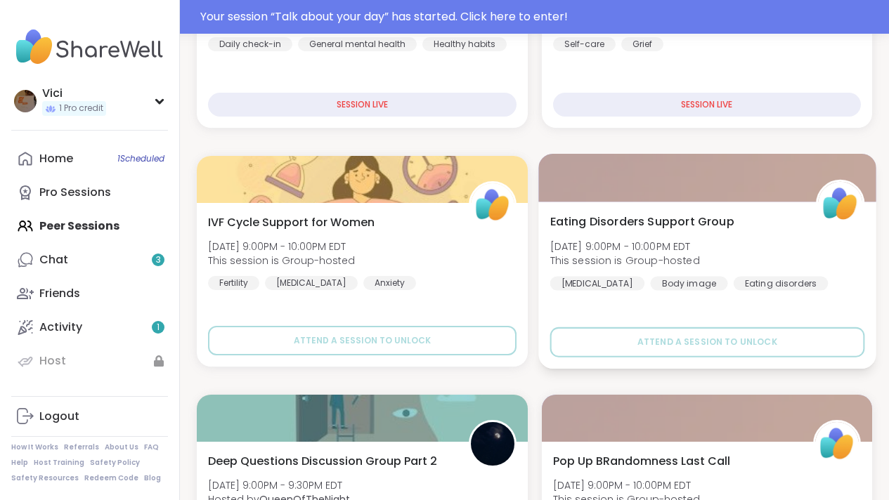
click at [585, 197] on div at bounding box center [706, 178] width 337 height 48
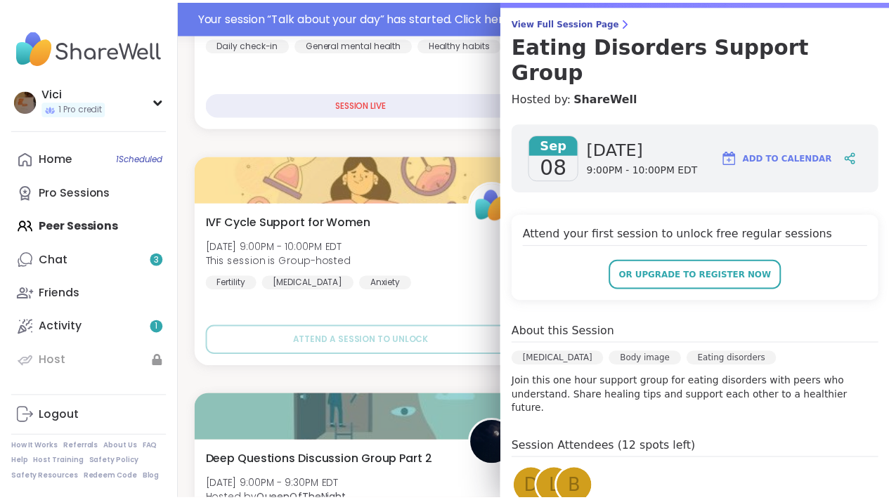
scroll to position [110, 0]
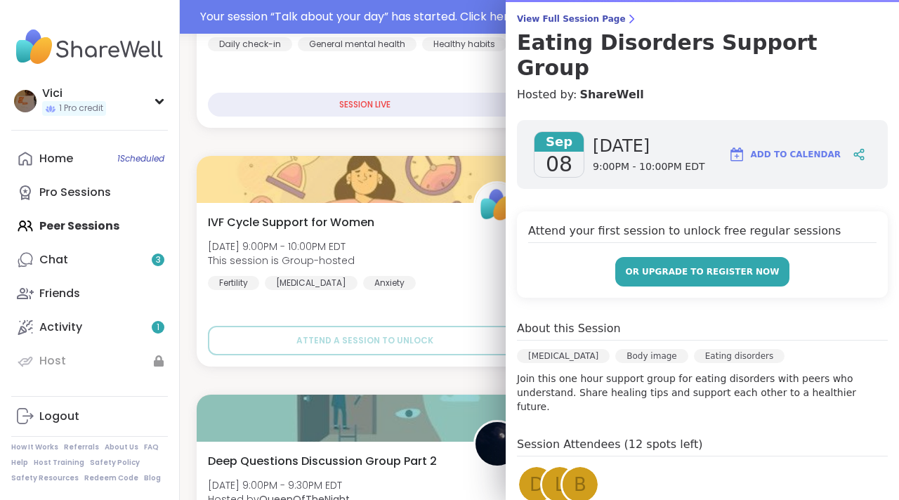
click at [751, 266] on span "or upgrade to register now" at bounding box center [702, 272] width 154 height 13
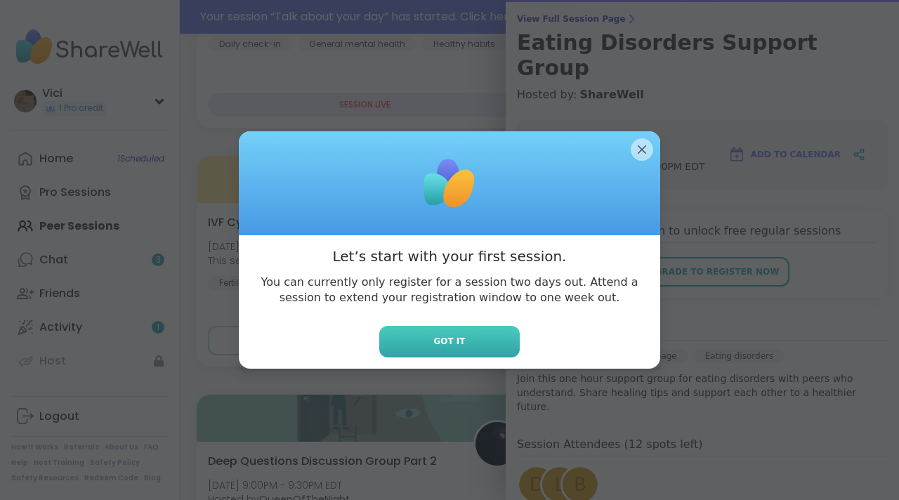
click at [461, 344] on button "Got it" at bounding box center [449, 342] width 141 height 32
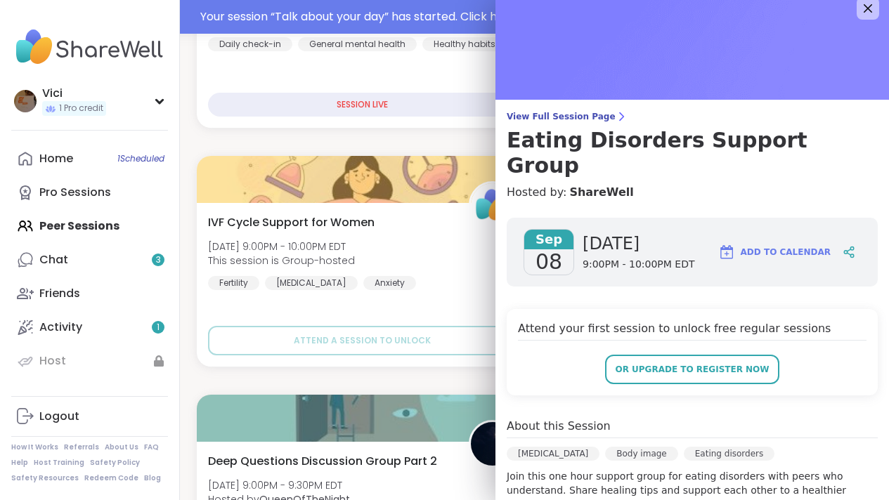
scroll to position [0, 0]
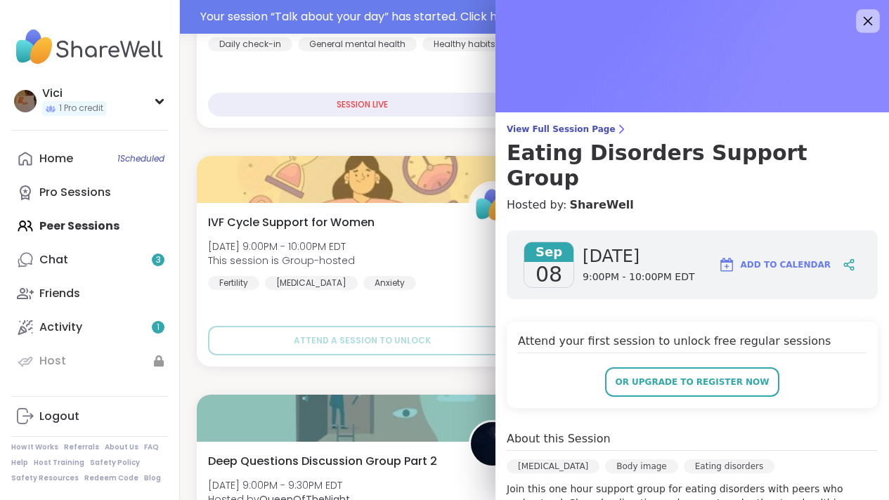
click at [864, 18] on icon at bounding box center [868, 21] width 9 height 9
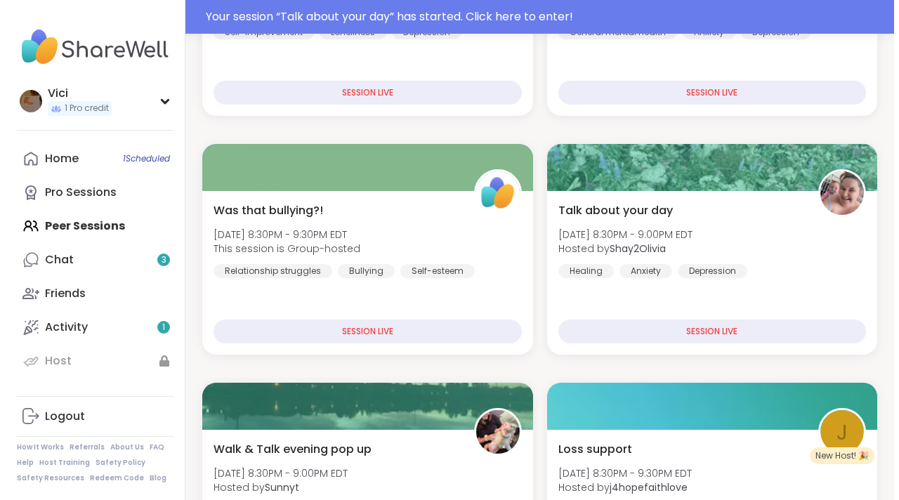
scroll to position [446, 0]
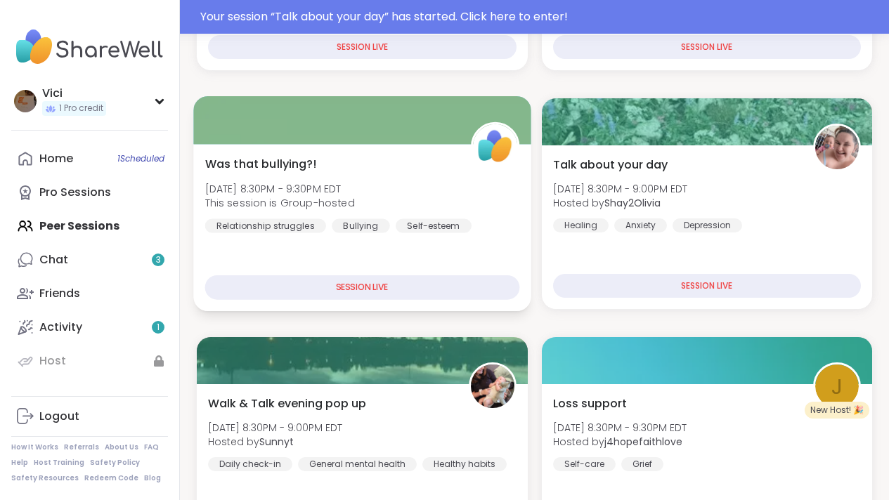
click at [423, 143] on div at bounding box center [361, 120] width 337 height 48
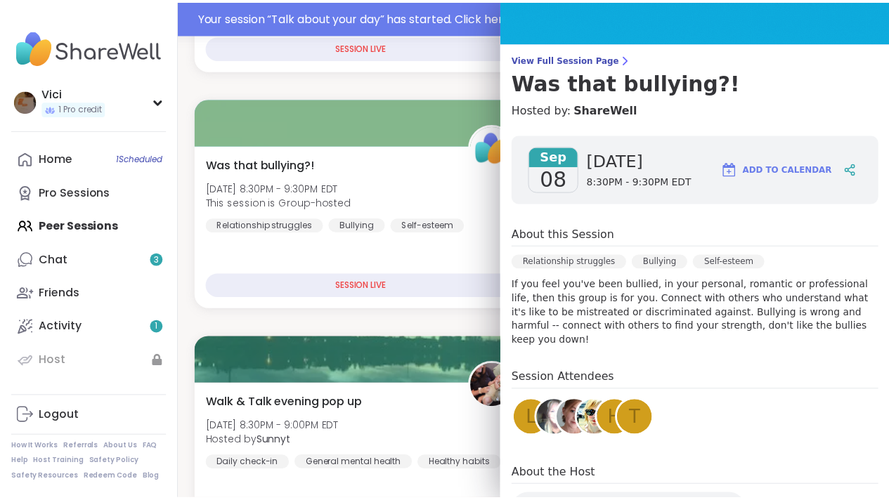
scroll to position [66, 0]
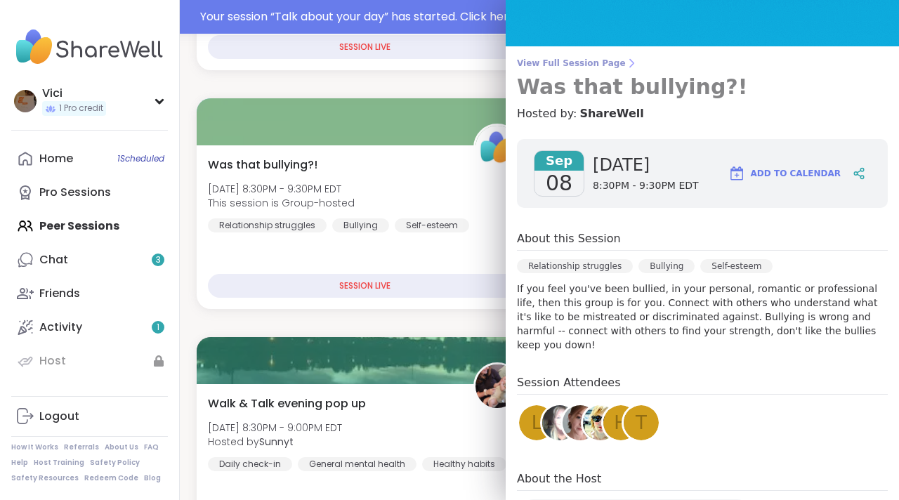
click at [581, 63] on span "View Full Session Page" at bounding box center [702, 63] width 371 height 11
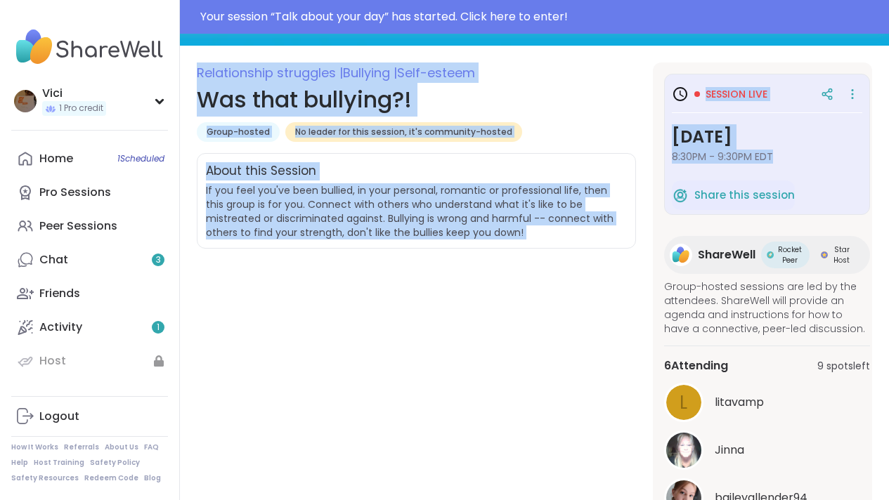
scroll to position [174, 0]
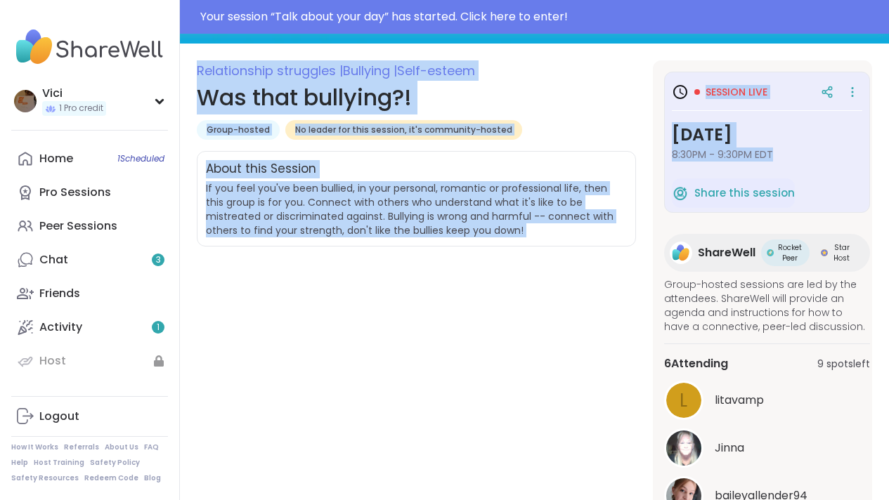
drag, startPoint x: 899, startPoint y: 127, endPoint x: 878, endPoint y: 164, distance: 42.2
click at [878, 164] on html "Your session “ Talk about your day ” has started. Click here to enter! Vici 1 P…" at bounding box center [444, 474] width 889 height 1296
click at [590, 259] on div "Relationship struggles | Bullying | Self-esteem Was that bullying?! Group-hoste…" at bounding box center [416, 299] width 439 height 479
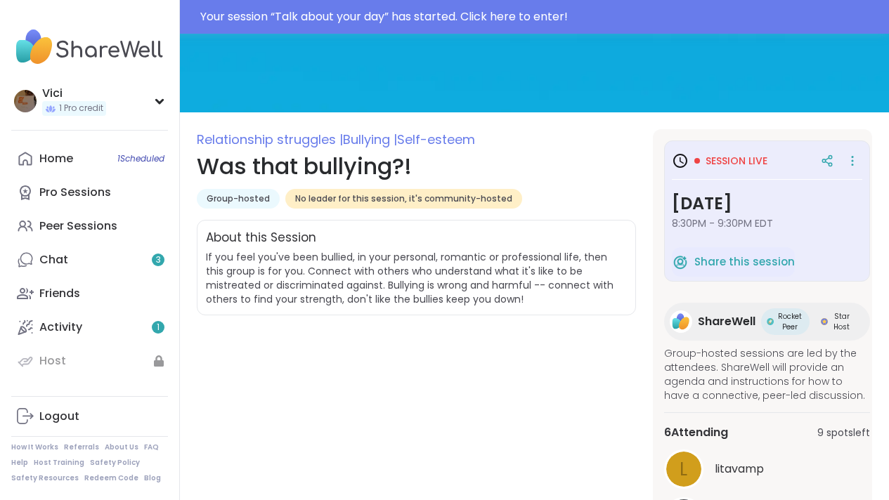
scroll to position [99, 0]
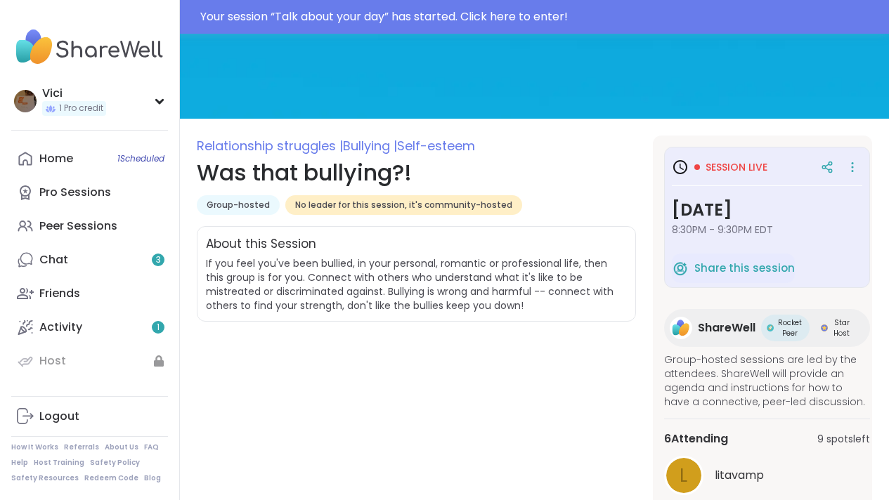
click at [735, 165] on span "Session live" at bounding box center [737, 167] width 62 height 14
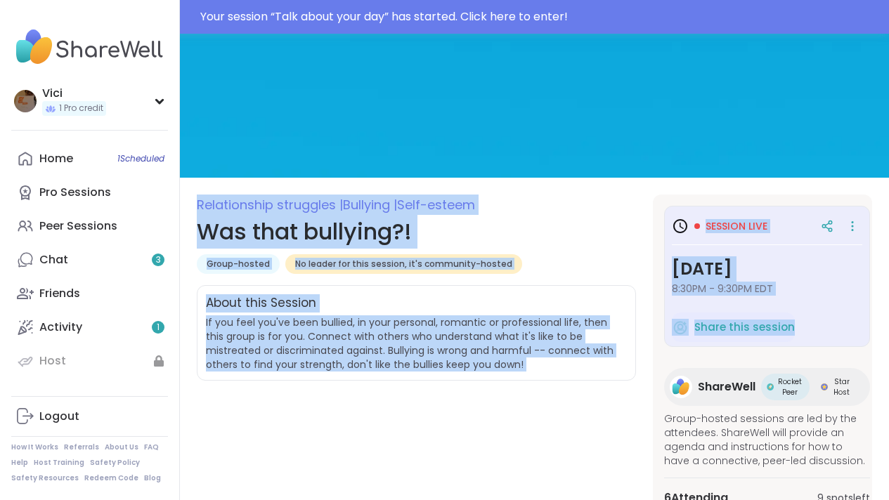
scroll to position [19, 0]
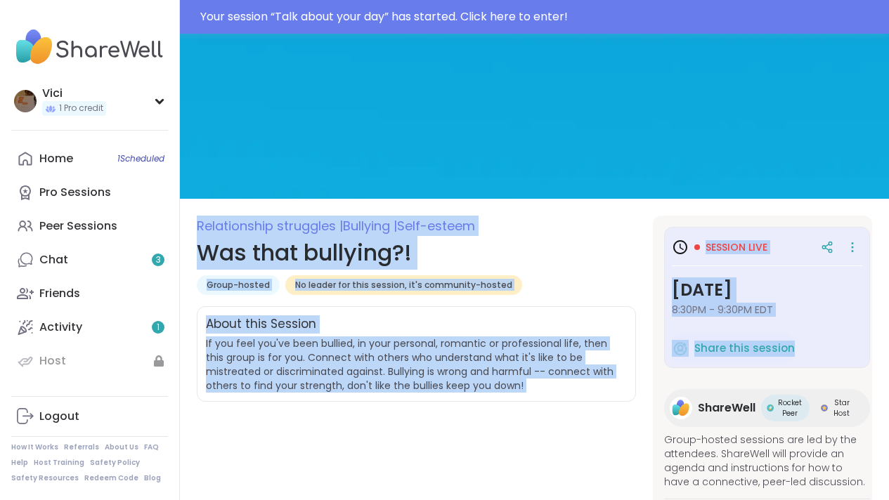
drag, startPoint x: 899, startPoint y: 170, endPoint x: 871, endPoint y: 103, distance: 72.4
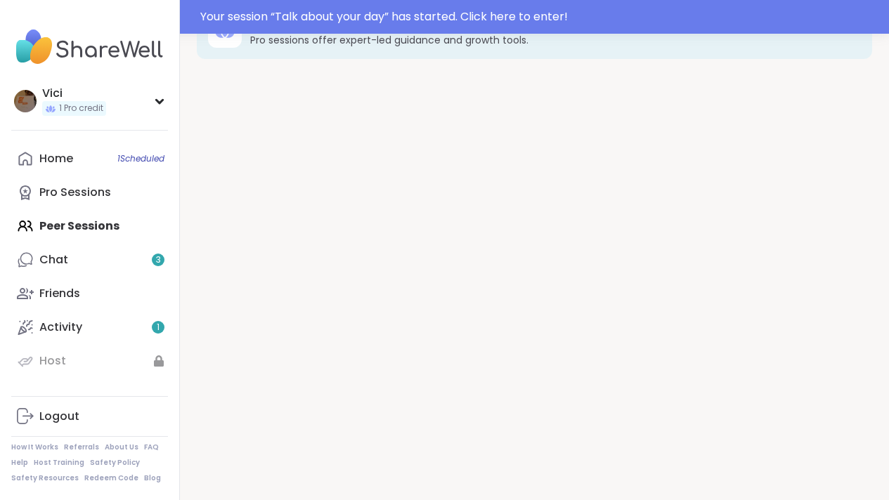
scroll to position [44, 0]
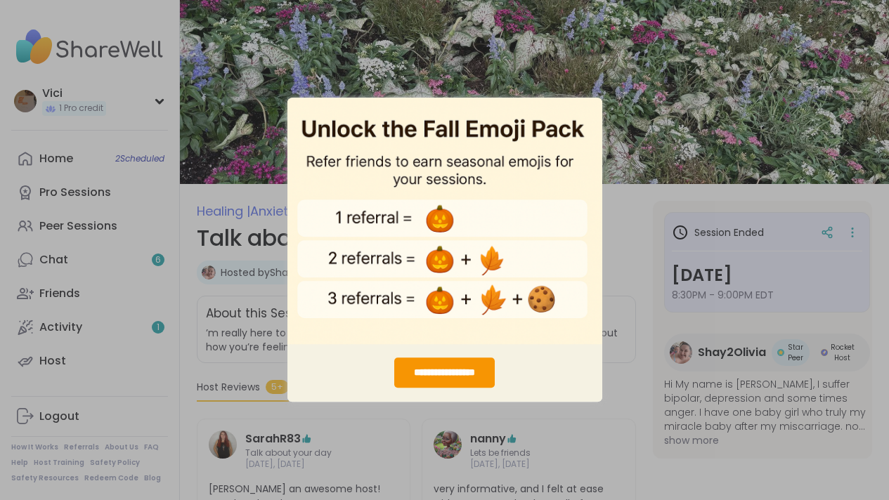
drag, startPoint x: 895, startPoint y: 42, endPoint x: 884, endPoint y: 86, distance: 45.0
click at [439, 370] on div "**********" at bounding box center [444, 373] width 100 height 30
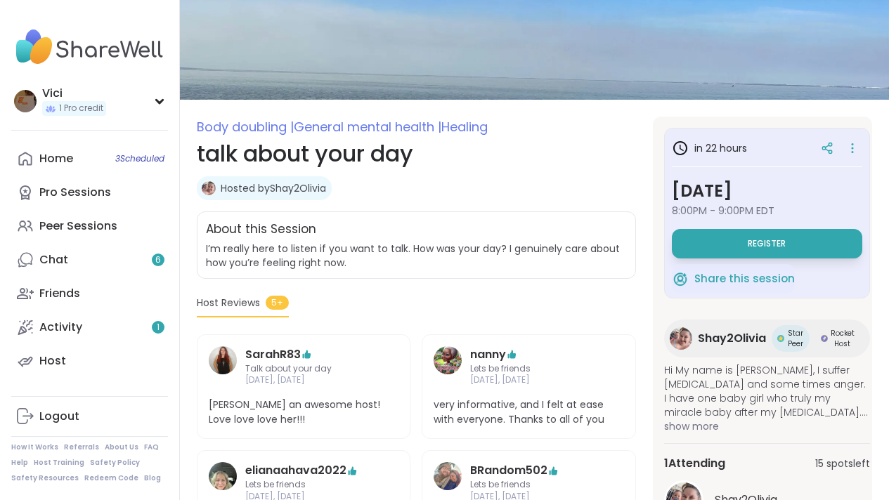
scroll to position [84, 0]
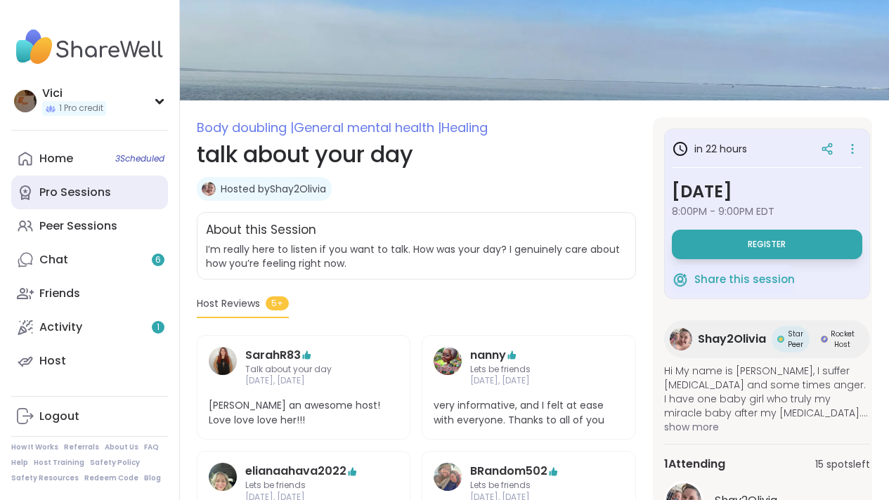
click at [137, 193] on link "Pro Sessions" at bounding box center [89, 193] width 157 height 34
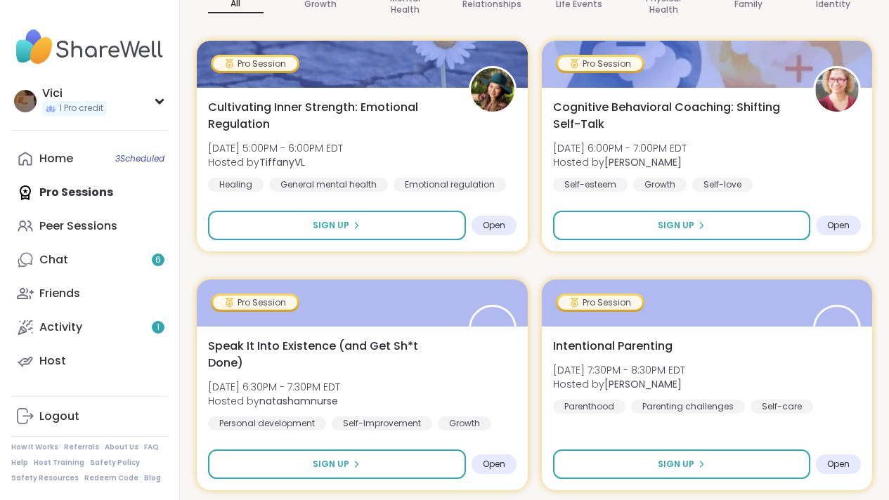
scroll to position [260, 0]
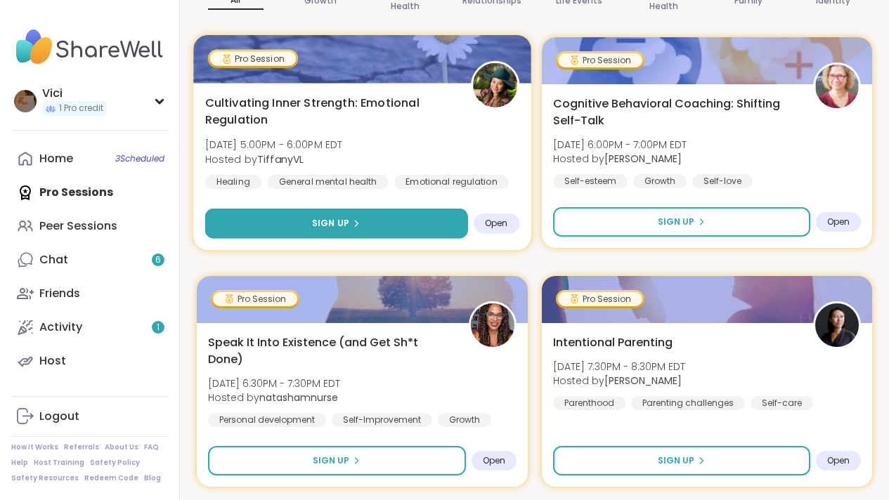
click at [390, 228] on button "Sign Up" at bounding box center [336, 224] width 263 height 30
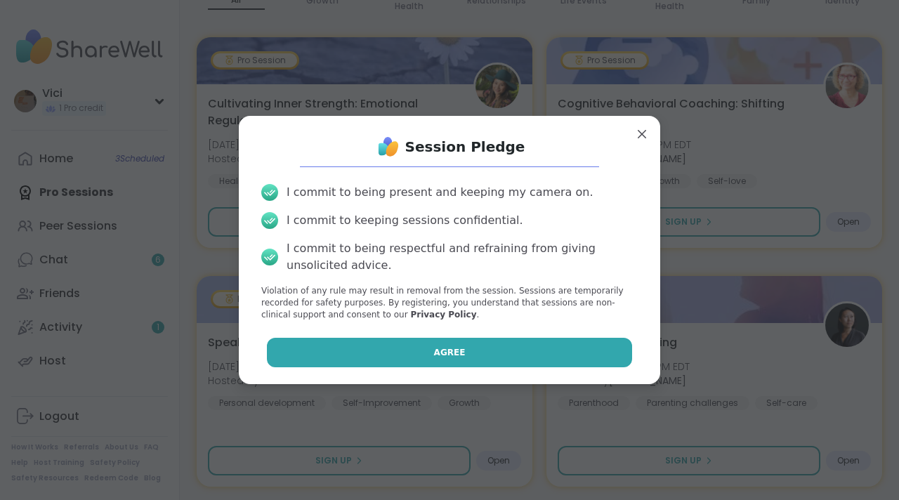
click at [448, 357] on span "Agree" at bounding box center [450, 352] width 32 height 13
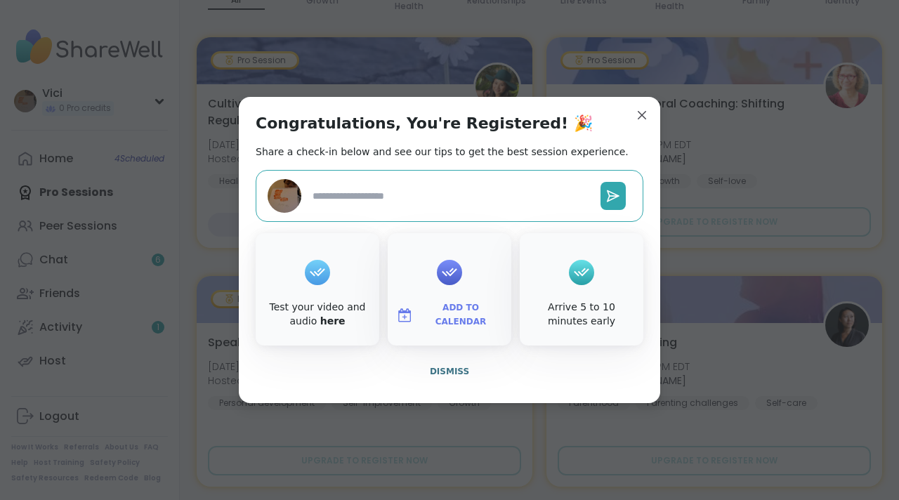
click at [458, 292] on div "Add to Calendar" at bounding box center [450, 289] width 124 height 112
click at [461, 285] on div "Add to Calendar" at bounding box center [450, 289] width 124 height 112
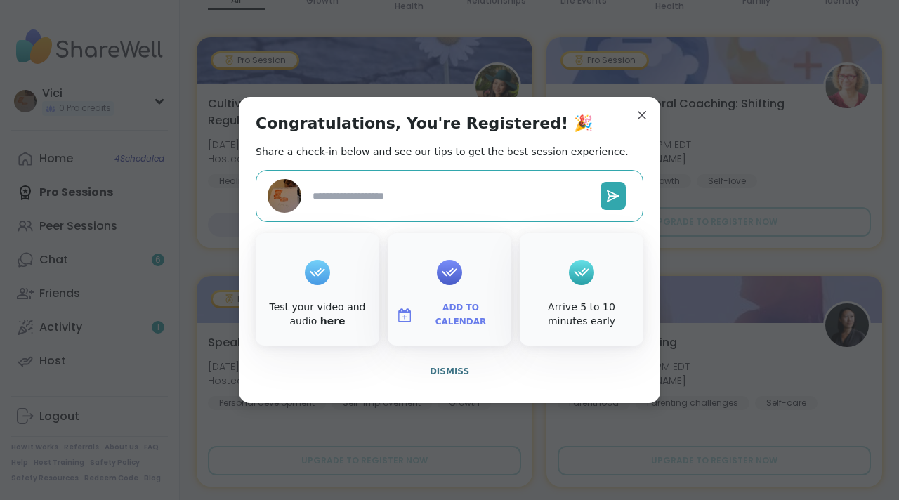
click at [461, 285] on div "Add to Calendar" at bounding box center [450, 289] width 124 height 112
click at [462, 305] on button "Add to Calendar" at bounding box center [450, 316] width 118 height 30
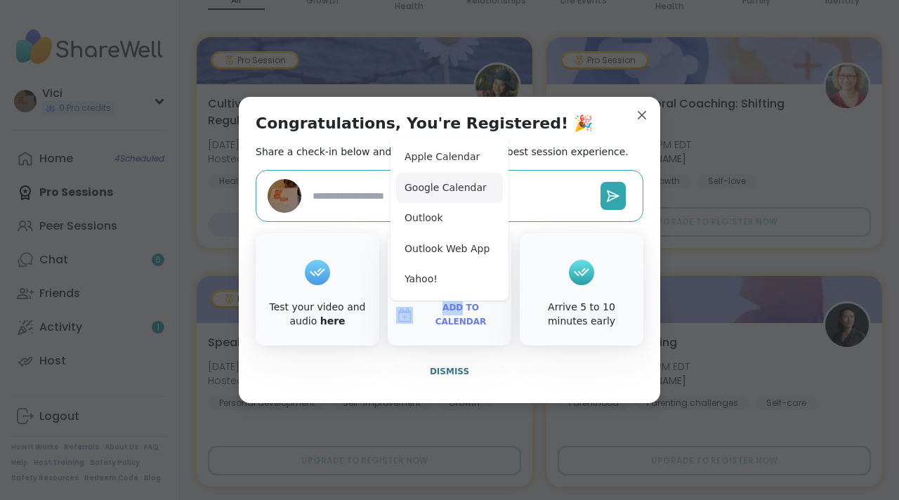
click at [429, 192] on button "Google Calendar" at bounding box center [449, 188] width 107 height 31
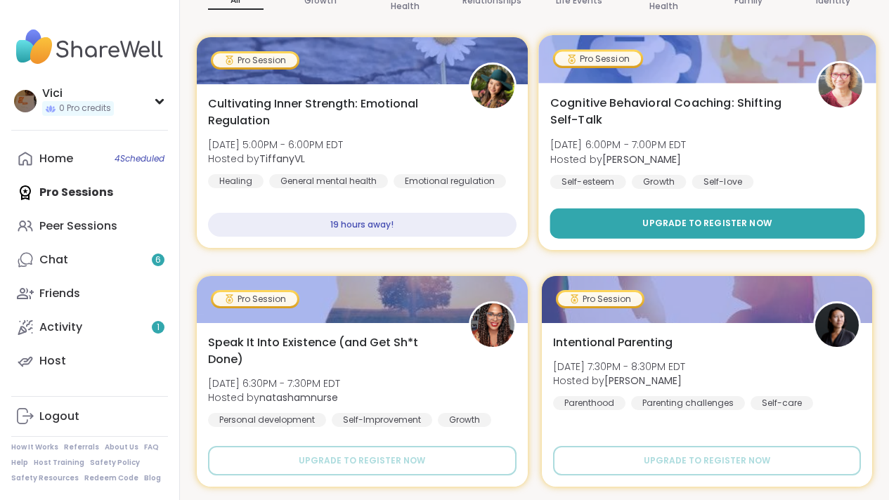
click at [652, 221] on span "Upgrade to register now" at bounding box center [706, 223] width 129 height 13
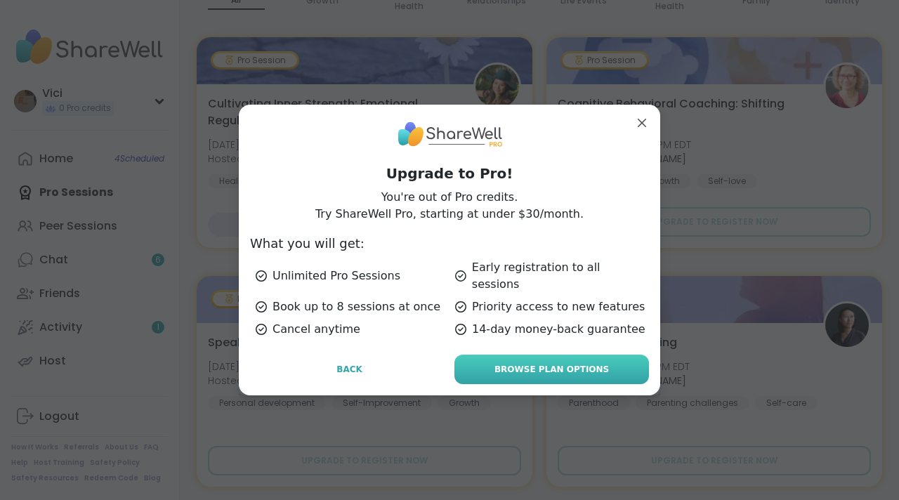
click at [550, 371] on link "Browse Plan Options" at bounding box center [552, 370] width 195 height 30
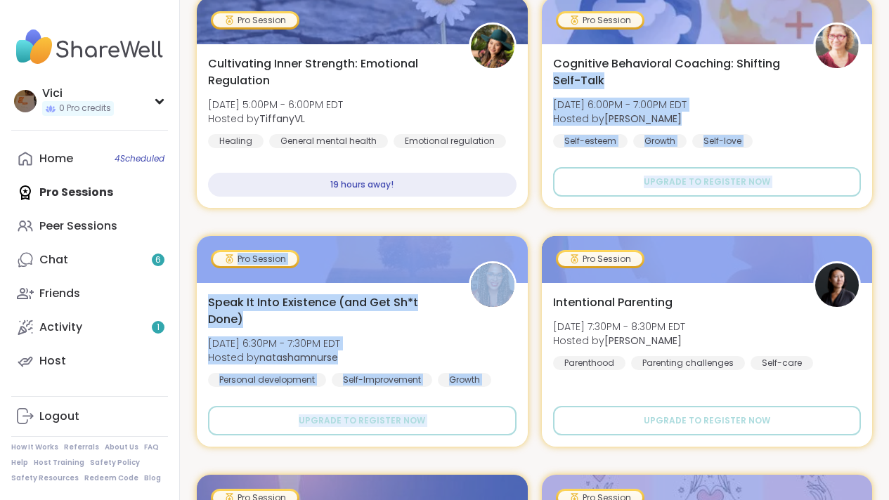
scroll to position [306, 0]
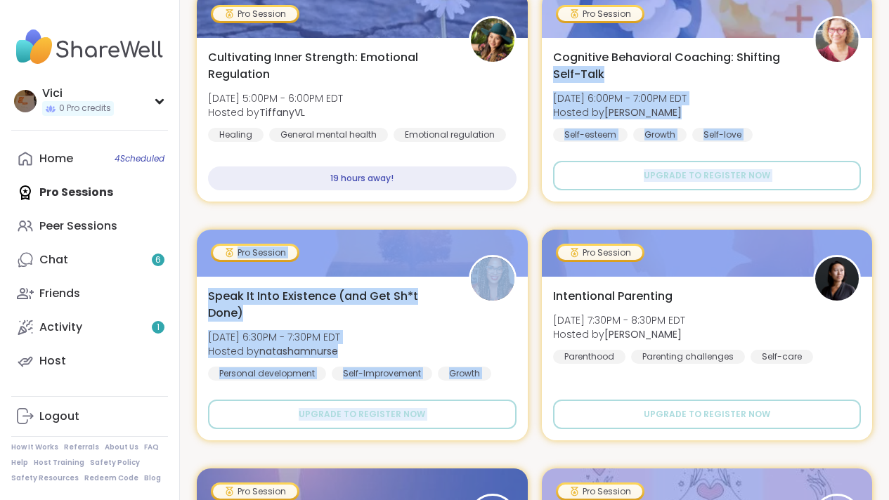
drag, startPoint x: 899, startPoint y: 108, endPoint x: 891, endPoint y: 60, distance: 49.1
click at [101, 221] on div "Peer Sessions" at bounding box center [78, 226] width 78 height 15
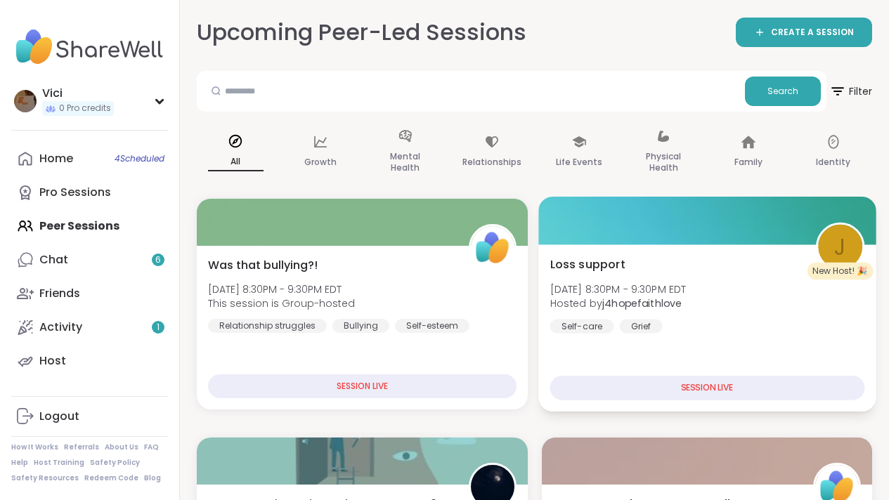
click at [688, 234] on div at bounding box center [706, 221] width 337 height 48
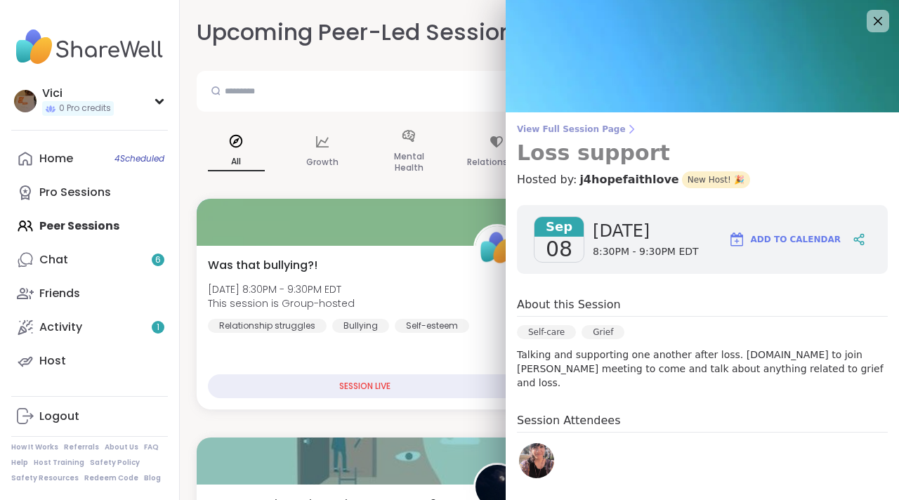
click at [579, 125] on span "View Full Session Page" at bounding box center [702, 129] width 371 height 11
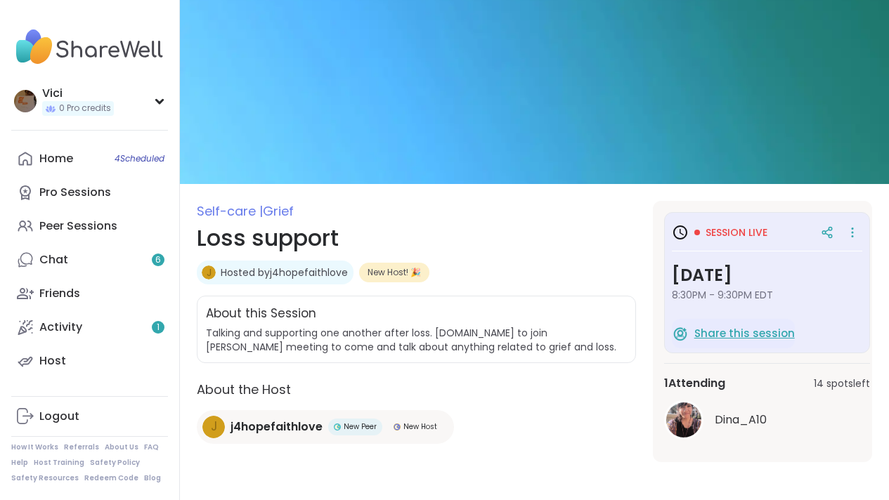
click at [758, 335] on span "Share this session" at bounding box center [744, 334] width 100 height 16
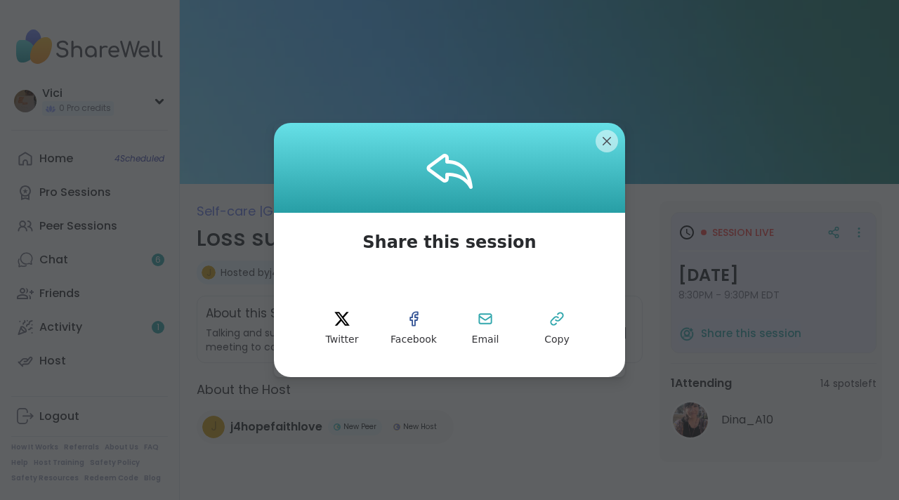
click at [596, 152] on div at bounding box center [449, 168] width 351 height 90
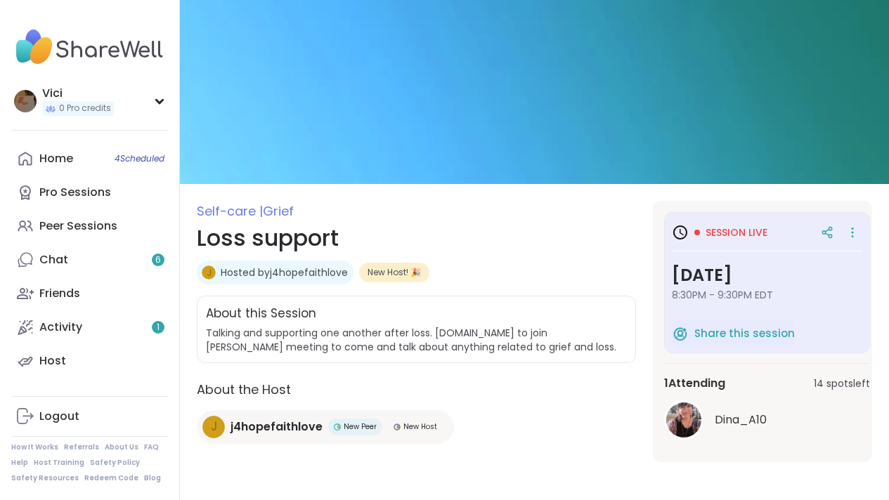
scroll to position [12, 0]
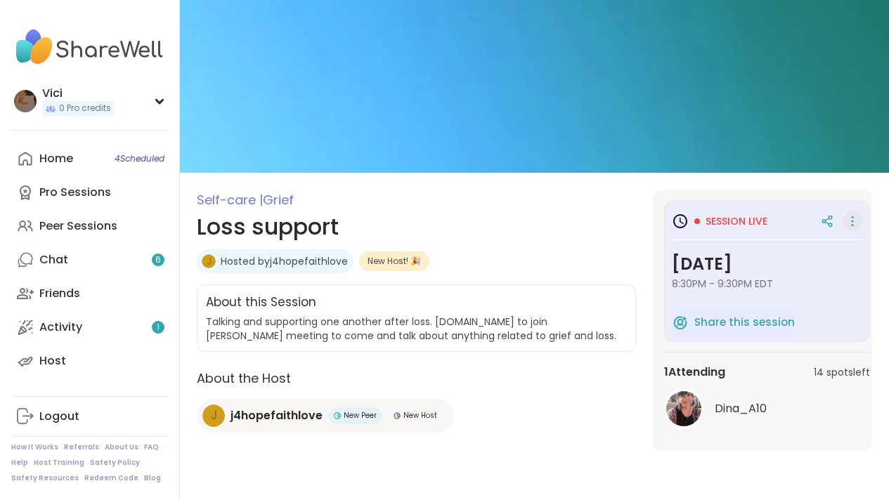
click at [859, 224] on icon at bounding box center [852, 222] width 14 height 20
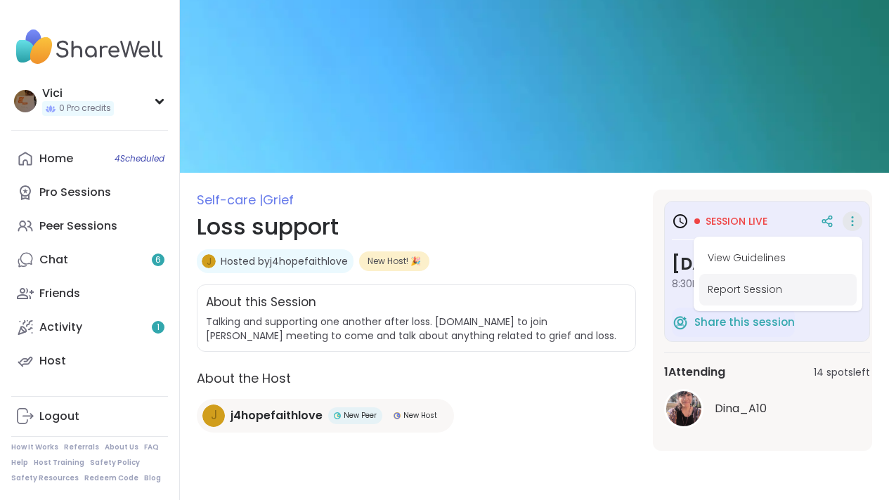
click at [822, 287] on button "Report Session" at bounding box center [777, 290] width 157 height 32
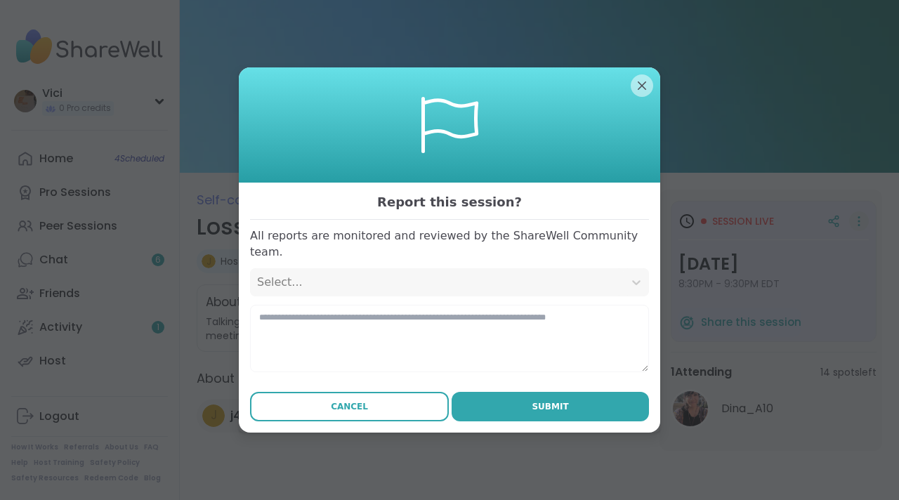
click at [382, 408] on button "Cancel" at bounding box center [349, 407] width 199 height 30
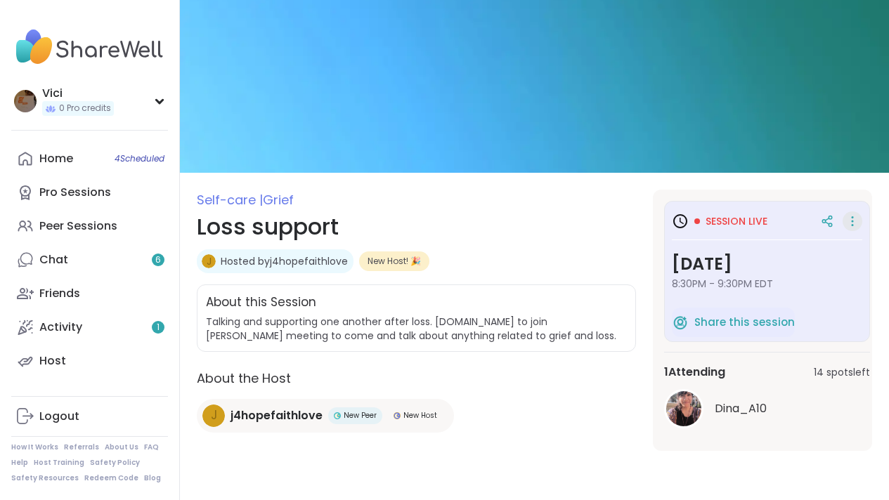
click at [751, 220] on span "Session live" at bounding box center [737, 221] width 62 height 14
click at [854, 220] on icon at bounding box center [852, 222] width 14 height 20
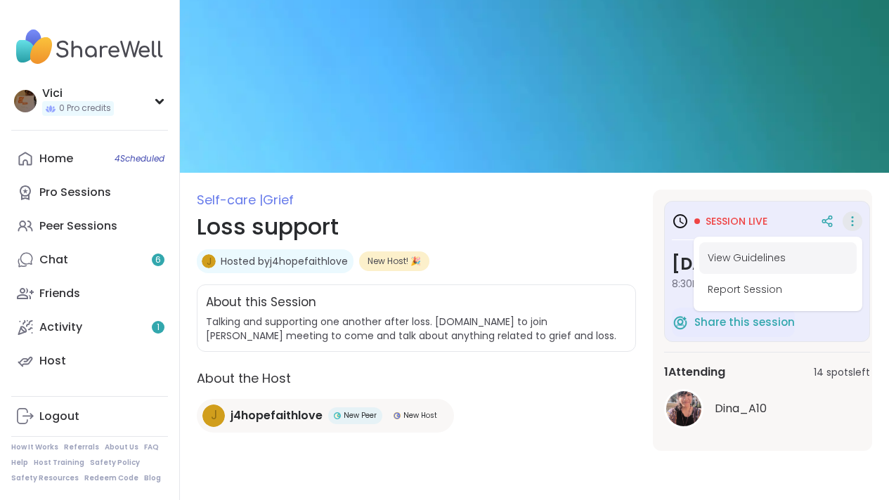
click at [802, 256] on button "View Guidelines" at bounding box center [777, 258] width 157 height 32
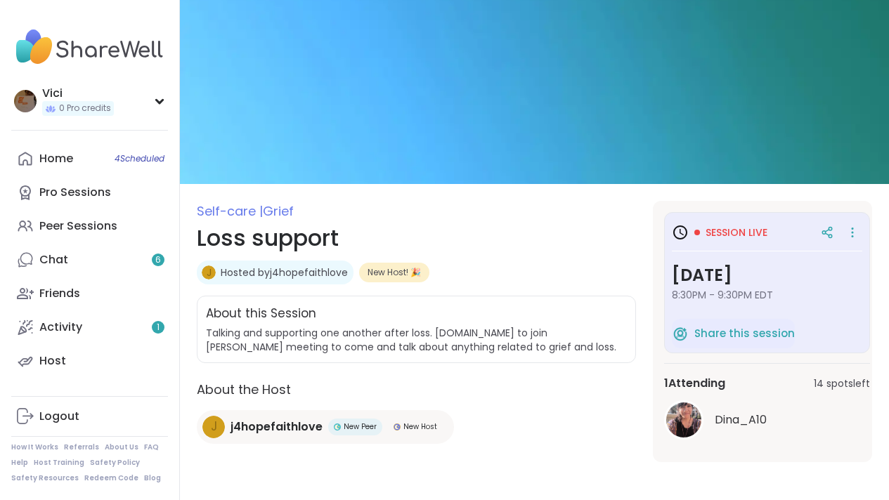
click at [254, 234] on h1 "Loss support" at bounding box center [416, 238] width 439 height 34
click at [84, 219] on div "Peer Sessions" at bounding box center [78, 226] width 78 height 15
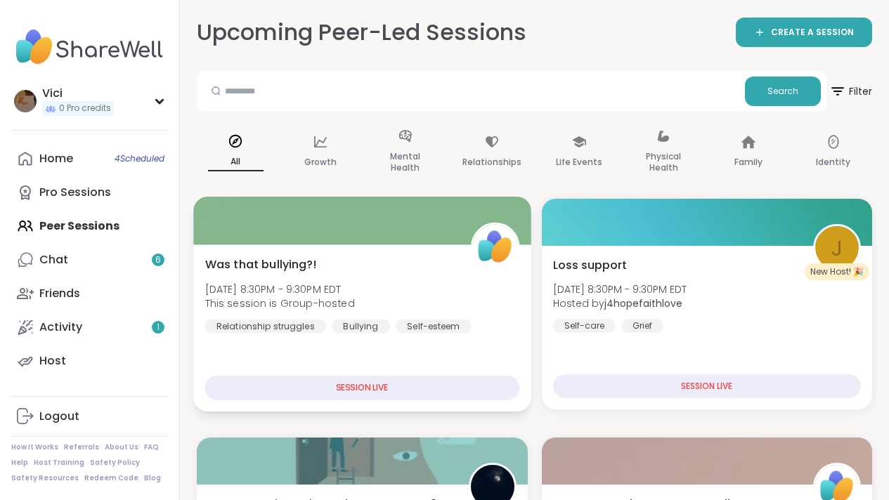
click at [306, 232] on div at bounding box center [361, 221] width 337 height 48
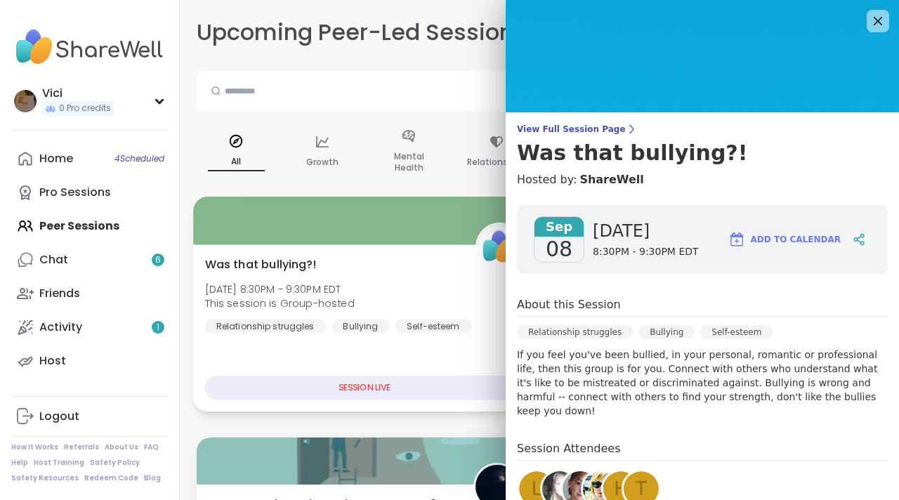
click at [351, 385] on div "SESSION LIVE" at bounding box center [365, 388] width 320 height 25
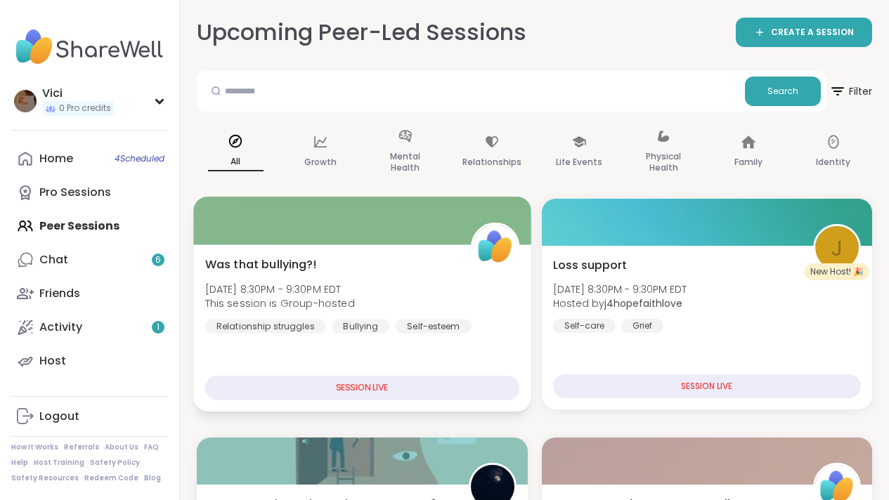
click at [351, 385] on div "SESSION LIVE" at bounding box center [362, 388] width 314 height 25
click at [373, 387] on div "SESSION LIVE" at bounding box center [362, 388] width 314 height 25
click at [356, 278] on div "Was that bullying?! [DATE] 8:30PM - 9:30PM EDT This session is Group-hosted Rel…" at bounding box center [362, 294] width 314 height 77
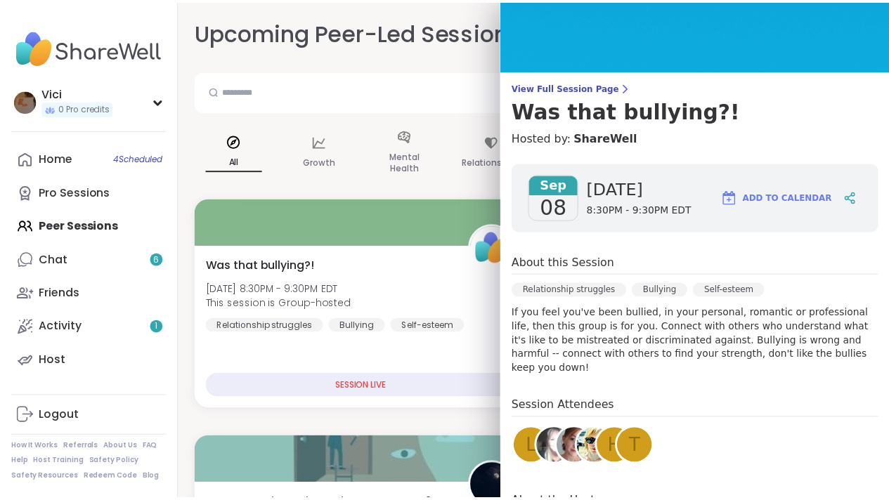
scroll to position [39, 0]
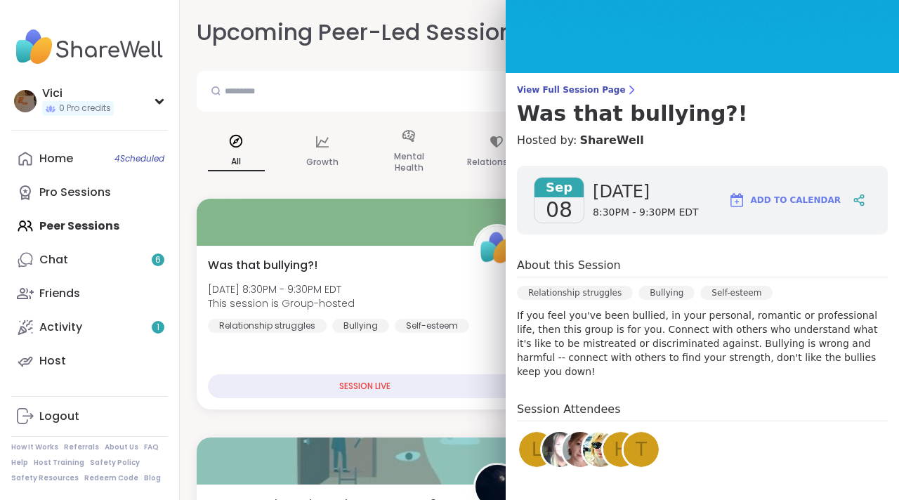
click at [797, 195] on span "Add to Calendar" at bounding box center [796, 200] width 90 height 13
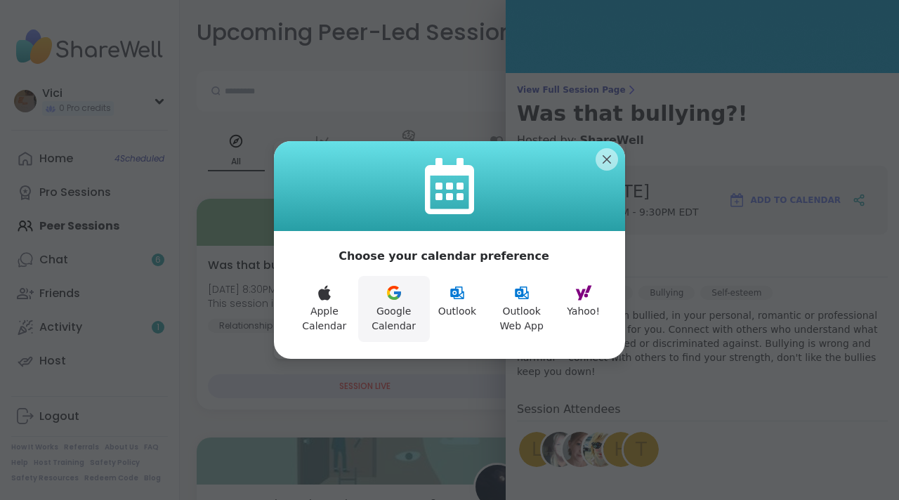
click at [402, 294] on button "Google Calendar" at bounding box center [394, 309] width 72 height 66
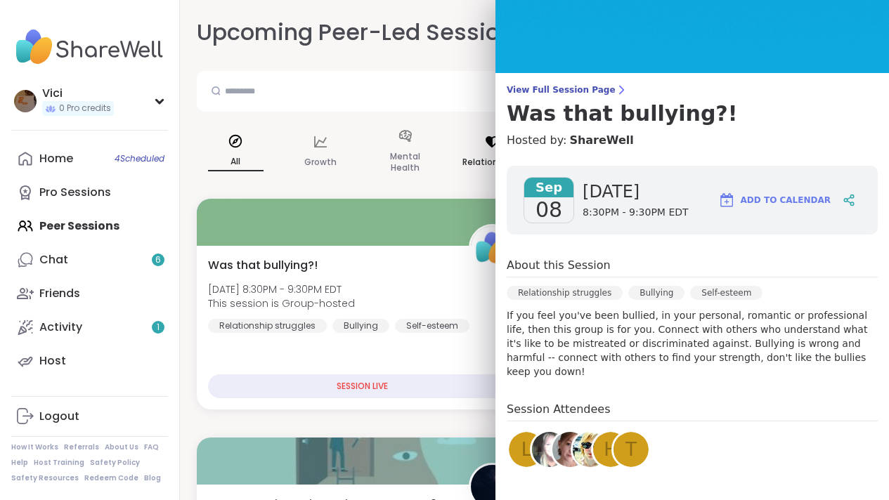
click at [474, 121] on div "Relationships" at bounding box center [492, 152] width 82 height 70
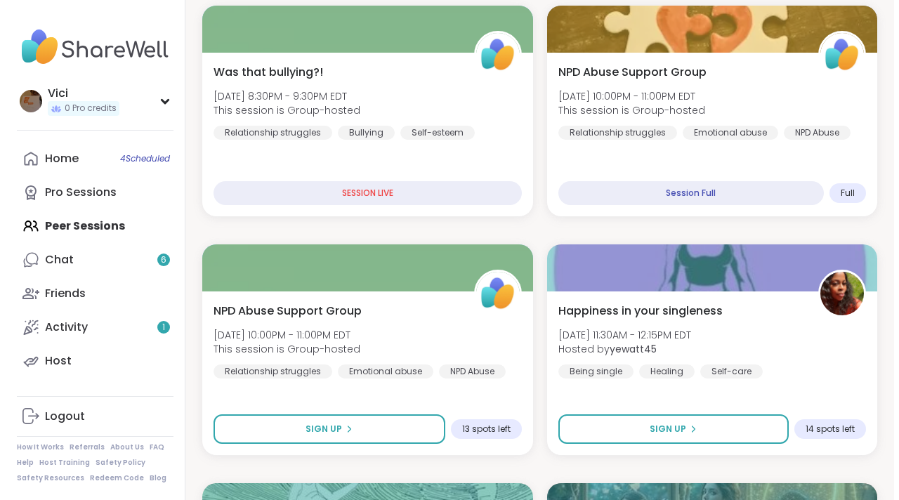
scroll to position [0, 0]
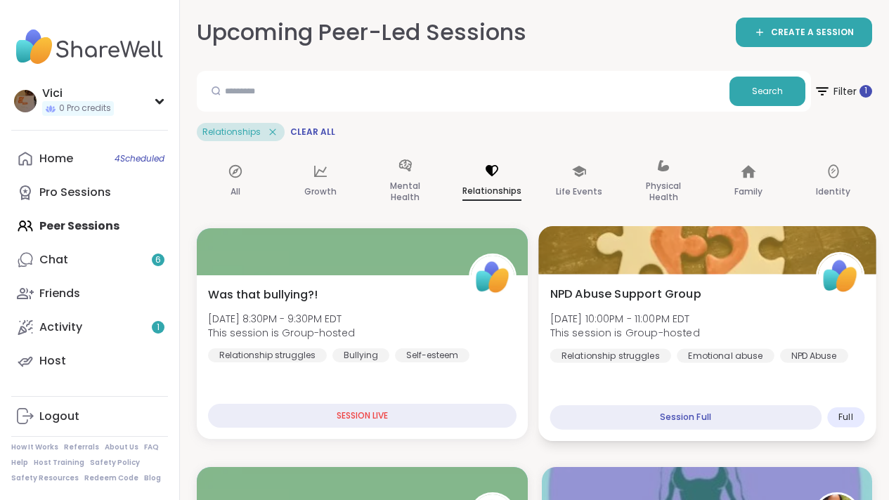
click at [698, 415] on div "Session Full" at bounding box center [685, 417] width 271 height 25
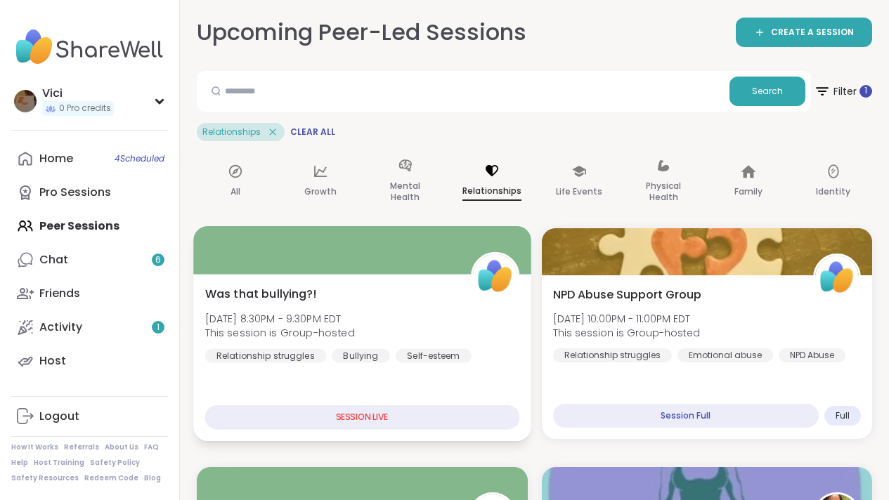
click at [456, 417] on div "SESSION LIVE" at bounding box center [362, 417] width 314 height 25
click at [431, 422] on div "SESSION LIVE" at bounding box center [362, 417] width 314 height 25
click at [380, 278] on div "Was that bullying?! Mon, Sep 08 | 8:30PM - 9:30PM EDT This session is Group-hos…" at bounding box center [361, 357] width 337 height 167
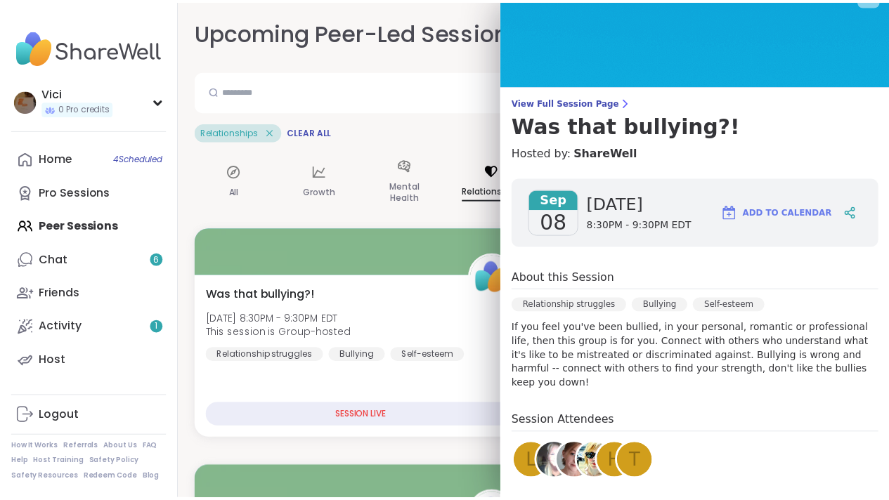
scroll to position [24, 0]
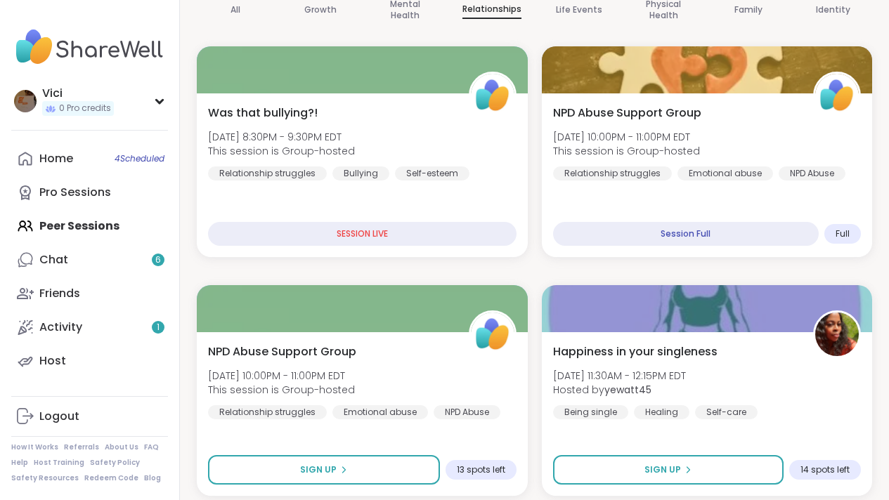
scroll to position [214, 0]
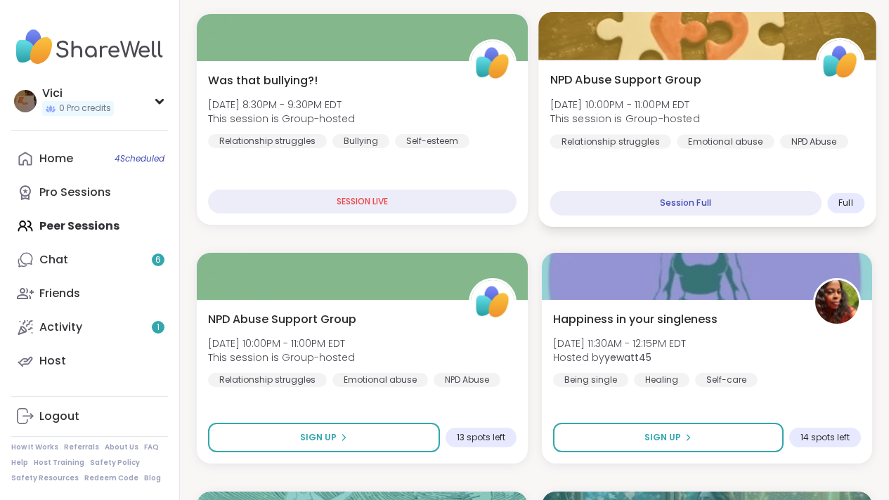
click at [723, 201] on div "Session Full" at bounding box center [685, 203] width 271 height 25
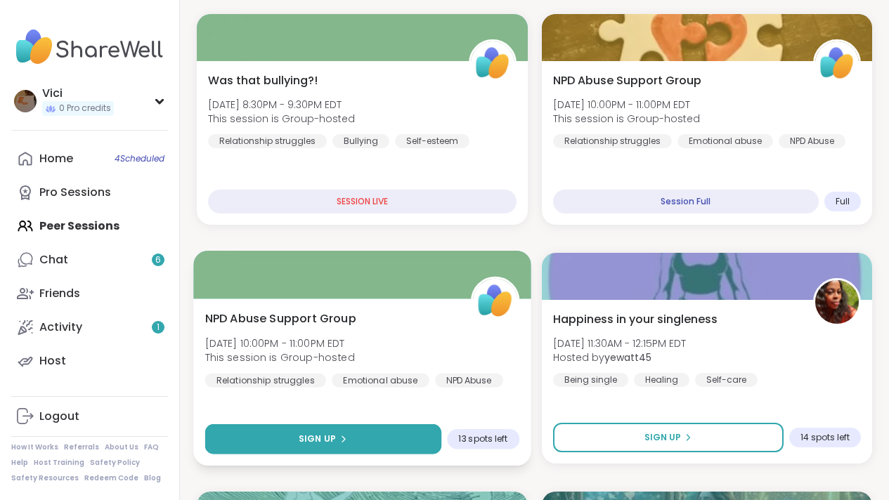
click at [372, 436] on button "Sign Up" at bounding box center [323, 439] width 236 height 30
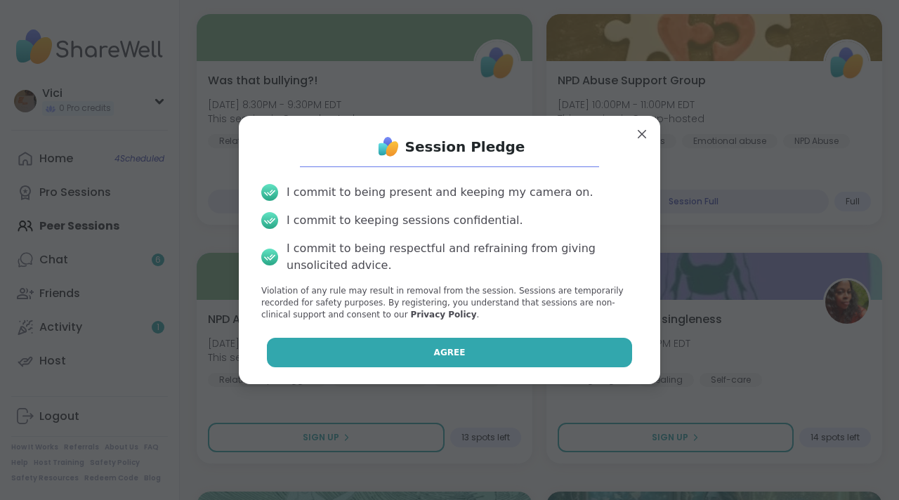
click at [424, 349] on button "Agree" at bounding box center [450, 353] width 366 height 30
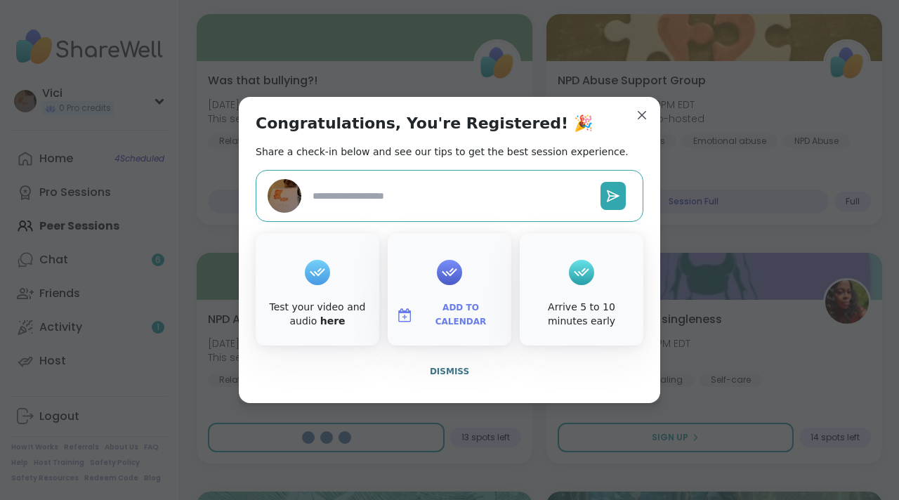
type textarea "*"
click at [441, 316] on span "Add to Calendar" at bounding box center [461, 314] width 84 height 27
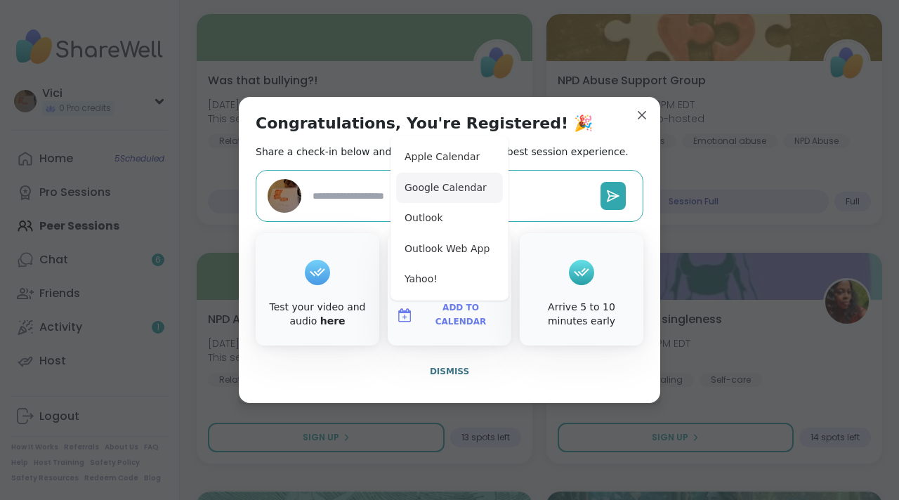
click at [426, 186] on button "Google Calendar" at bounding box center [449, 188] width 107 height 31
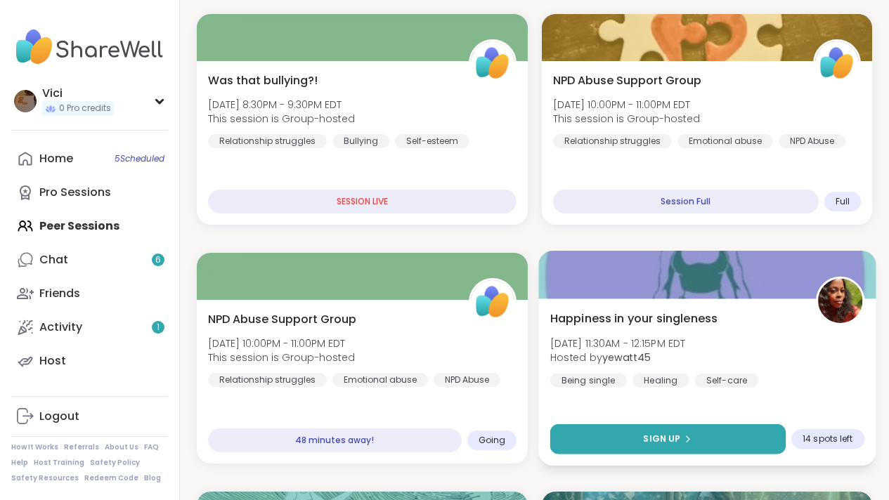
click at [696, 436] on button "Sign Up" at bounding box center [667, 439] width 235 height 30
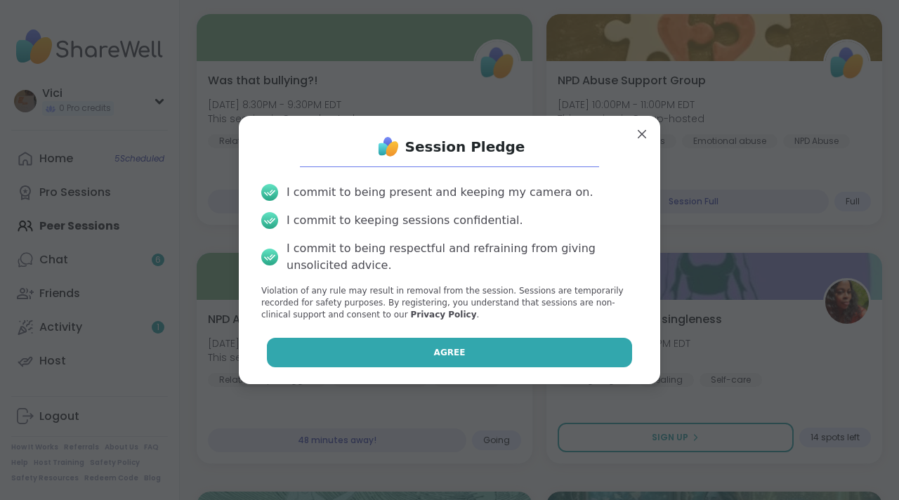
click at [573, 352] on button "Agree" at bounding box center [450, 353] width 366 height 30
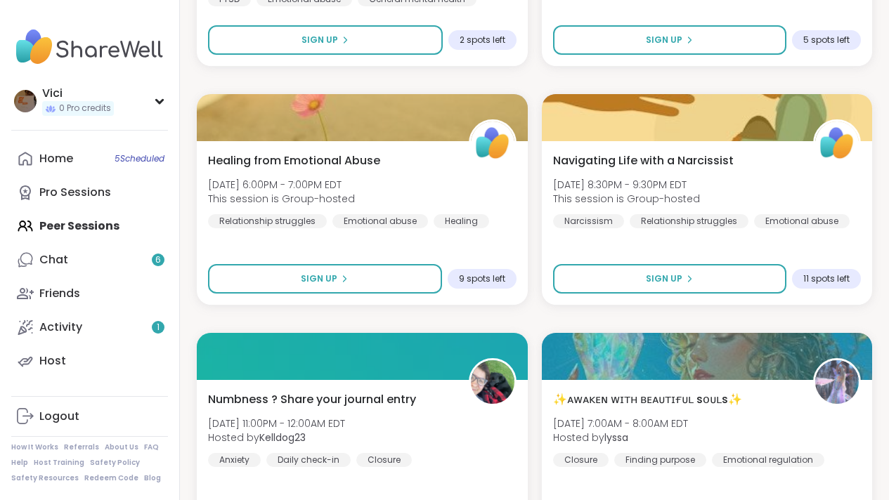
scroll to position [855, 0]
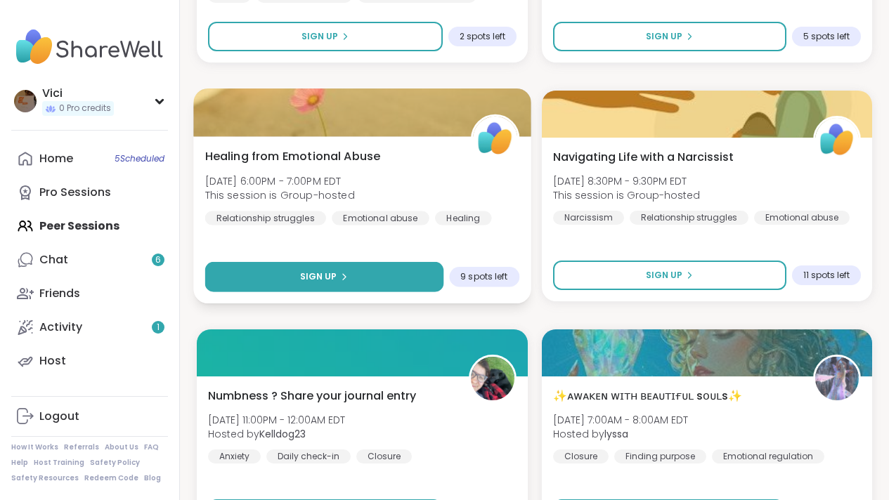
click at [376, 270] on button "Sign Up" at bounding box center [324, 277] width 238 height 30
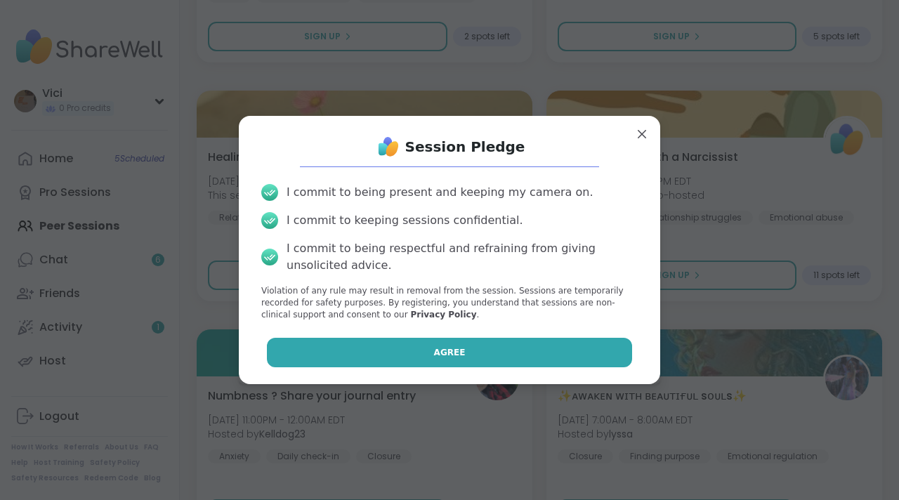
click at [417, 347] on button "Agree" at bounding box center [450, 353] width 366 height 30
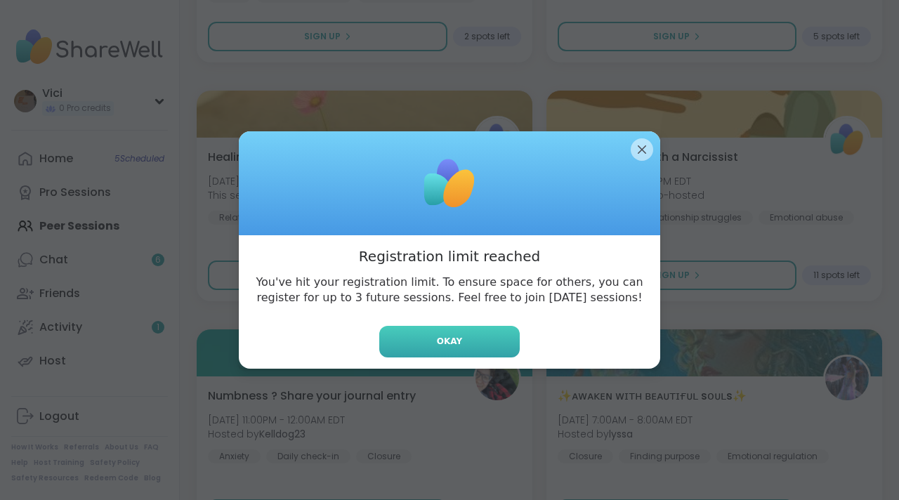
click at [445, 330] on button "Okay" at bounding box center [449, 342] width 141 height 32
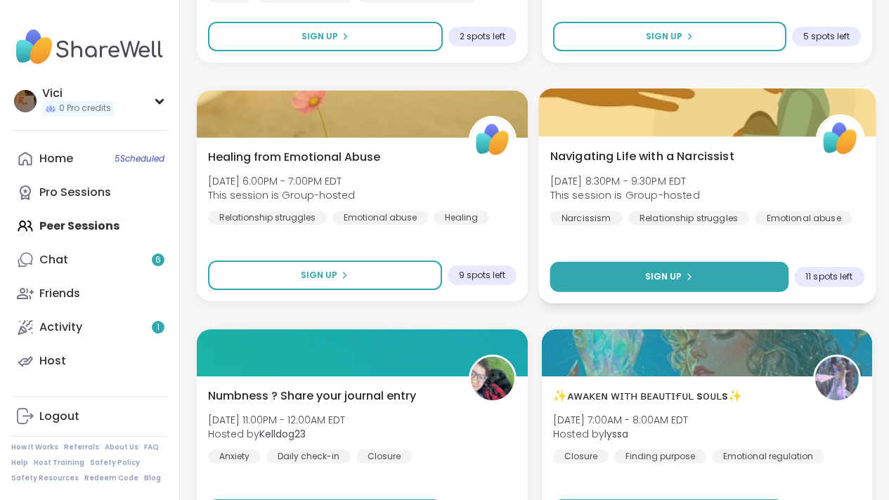
click at [587, 275] on button "Sign Up" at bounding box center [669, 277] width 238 height 30
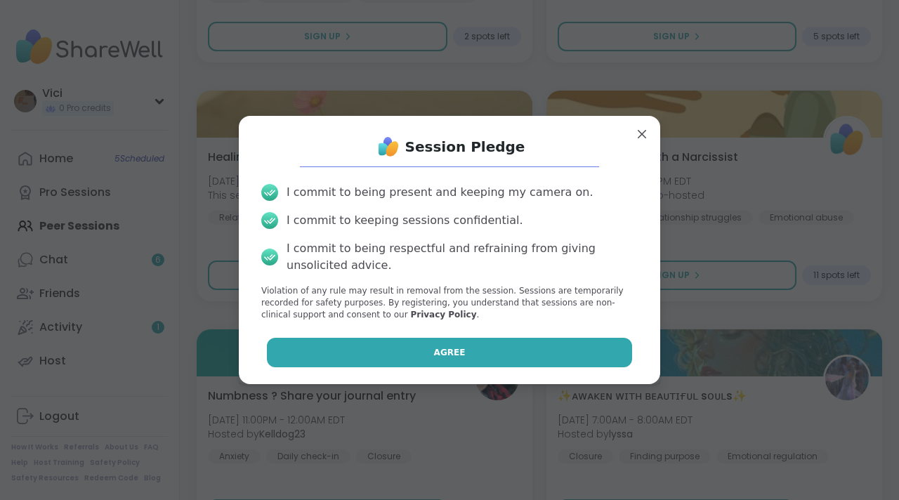
click at [493, 364] on button "Agree" at bounding box center [450, 353] width 366 height 30
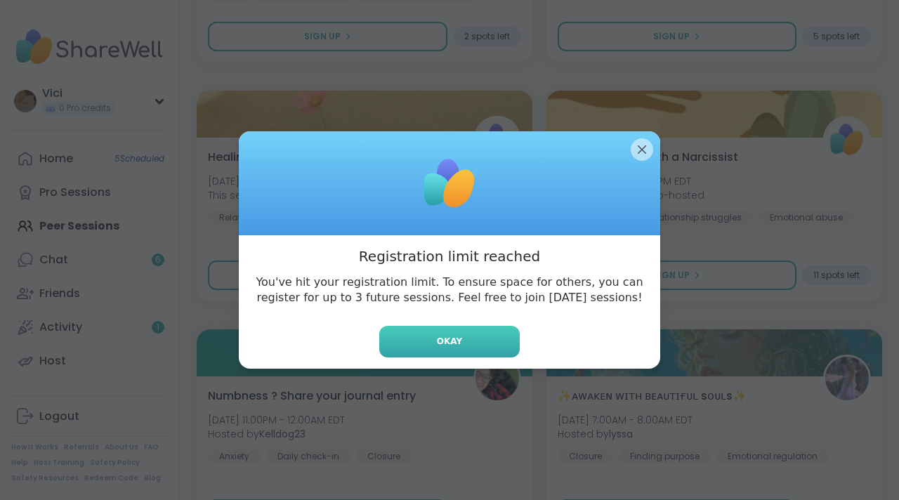
click at [439, 335] on span "Okay" at bounding box center [449, 341] width 25 height 13
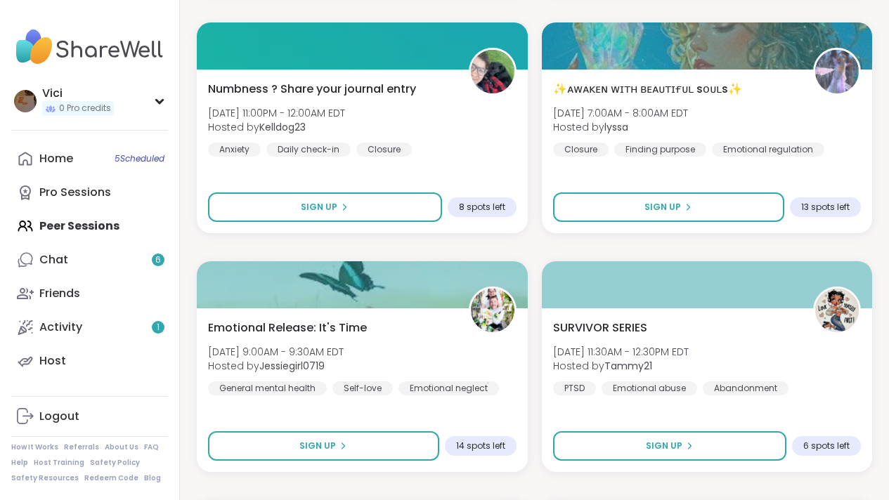
scroll to position [1235, 0]
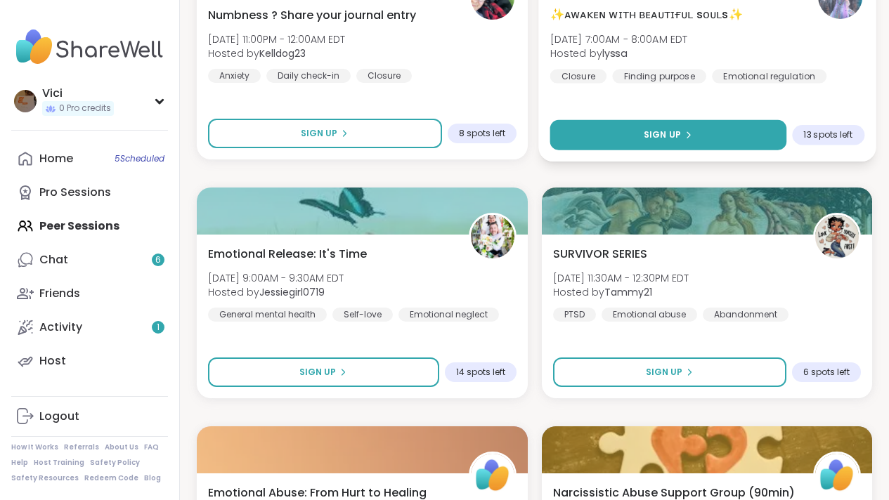
click at [690, 138] on button "Sign Up" at bounding box center [668, 135] width 236 height 30
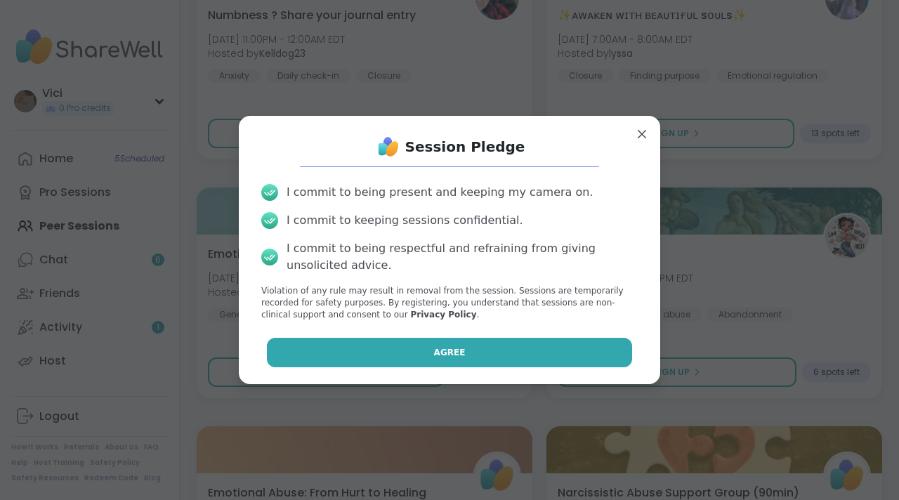
click at [489, 345] on button "Agree" at bounding box center [450, 353] width 366 height 30
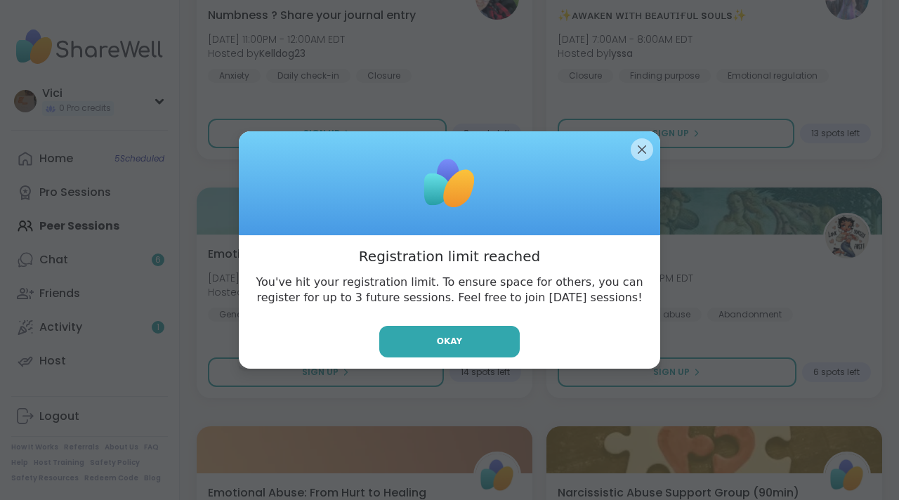
click at [489, 345] on button "Okay" at bounding box center [449, 342] width 141 height 32
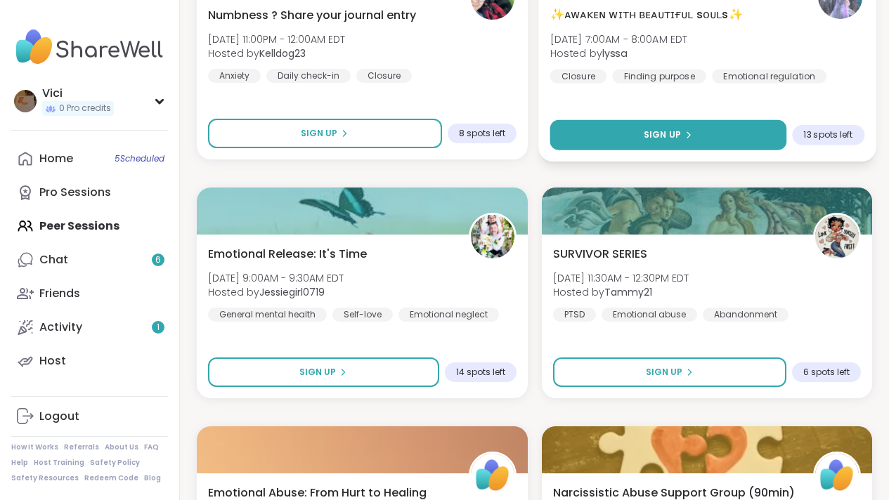
click at [613, 131] on button "Sign Up" at bounding box center [668, 135] width 236 height 30
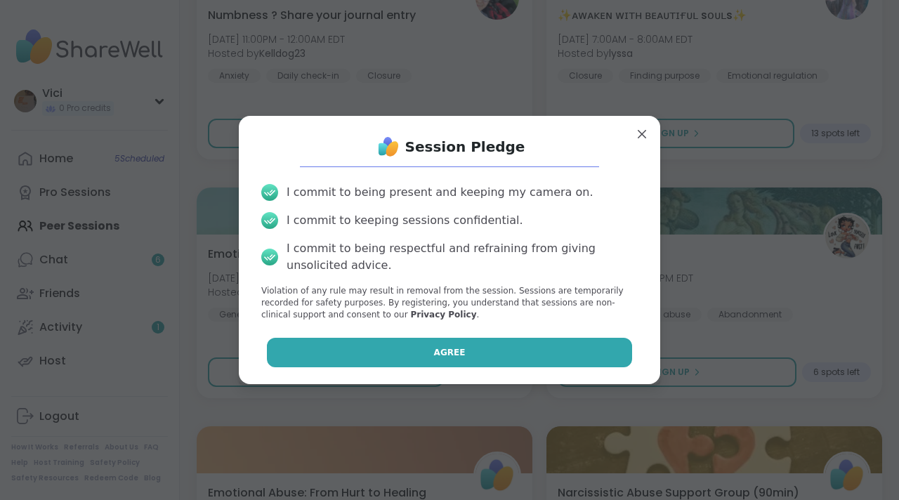
click at [453, 351] on span "Agree" at bounding box center [450, 352] width 32 height 13
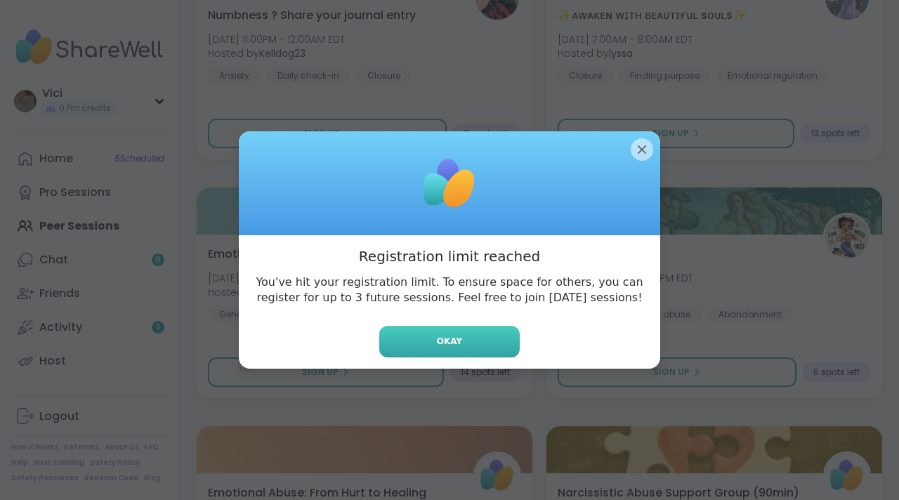
click at [413, 340] on button "Okay" at bounding box center [449, 342] width 141 height 32
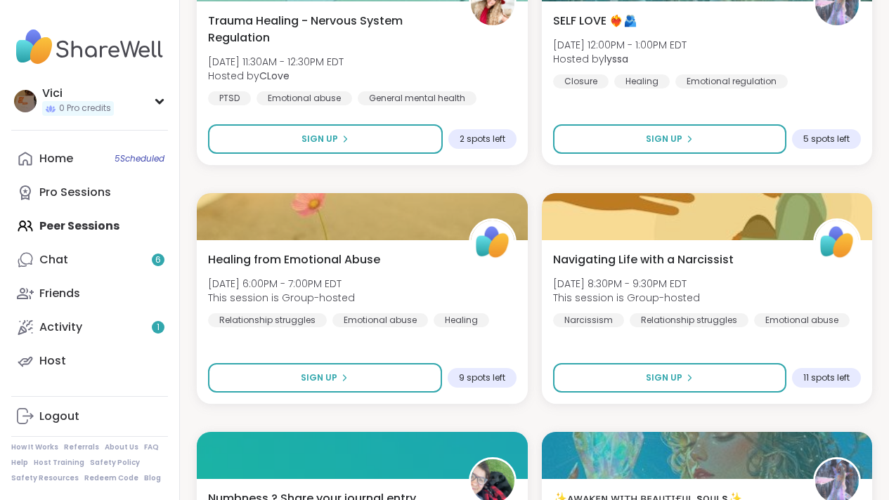
scroll to position [748, 0]
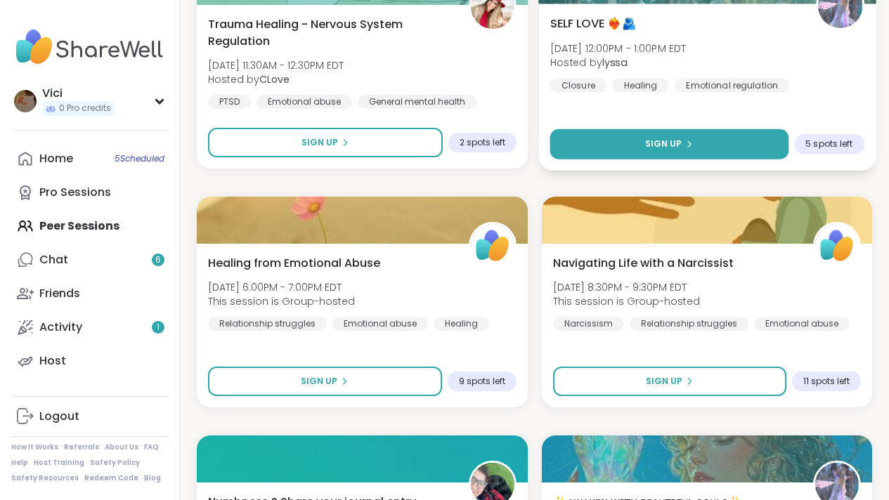
click at [699, 141] on button "Sign Up" at bounding box center [669, 144] width 238 height 30
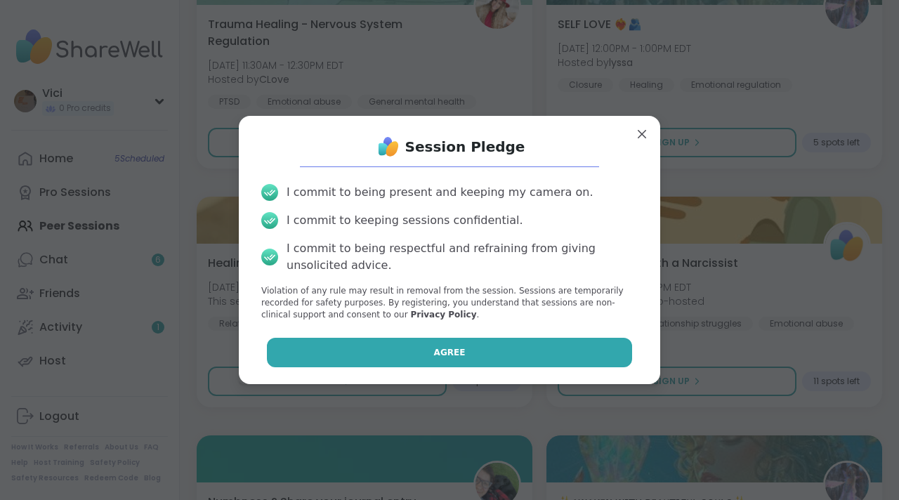
click at [469, 344] on button "Agree" at bounding box center [450, 353] width 366 height 30
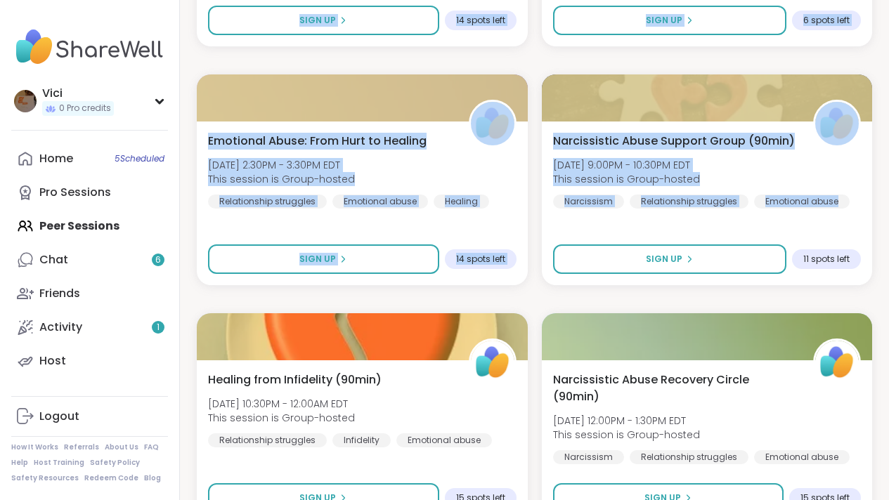
scroll to position [1581, 0]
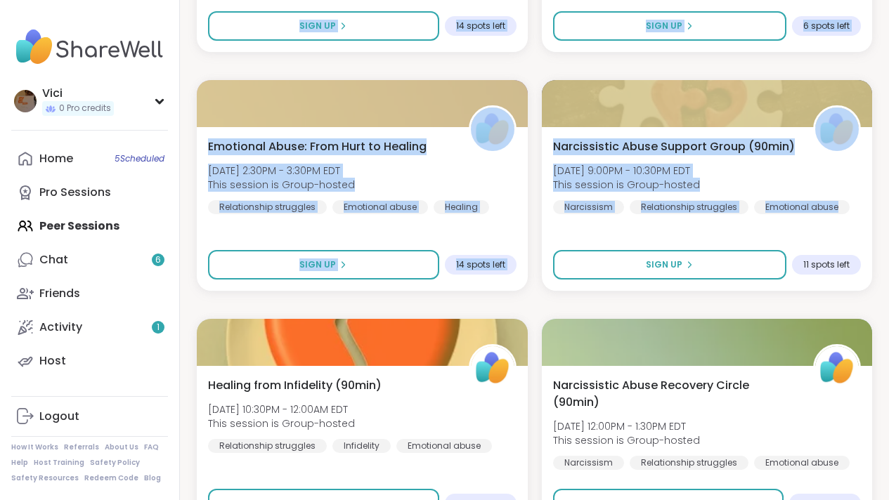
drag, startPoint x: 899, startPoint y: 152, endPoint x: 893, endPoint y: 200, distance: 48.8
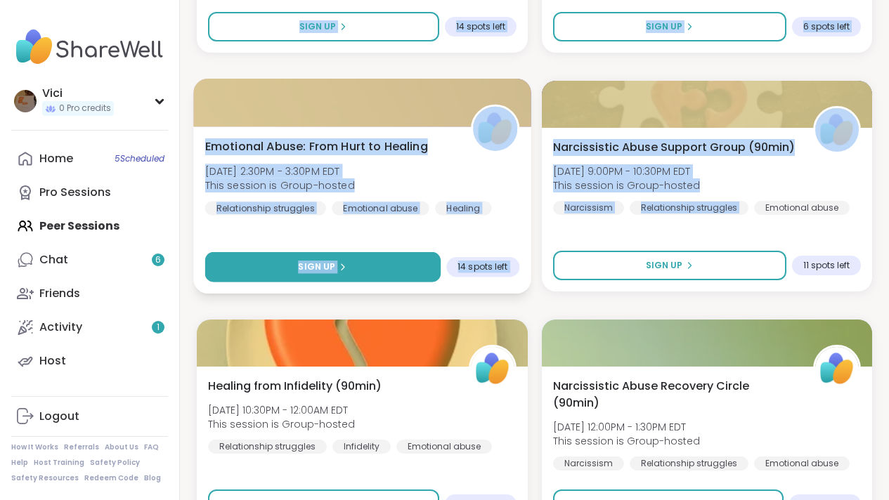
click at [382, 275] on button "Sign Up" at bounding box center [322, 267] width 235 height 30
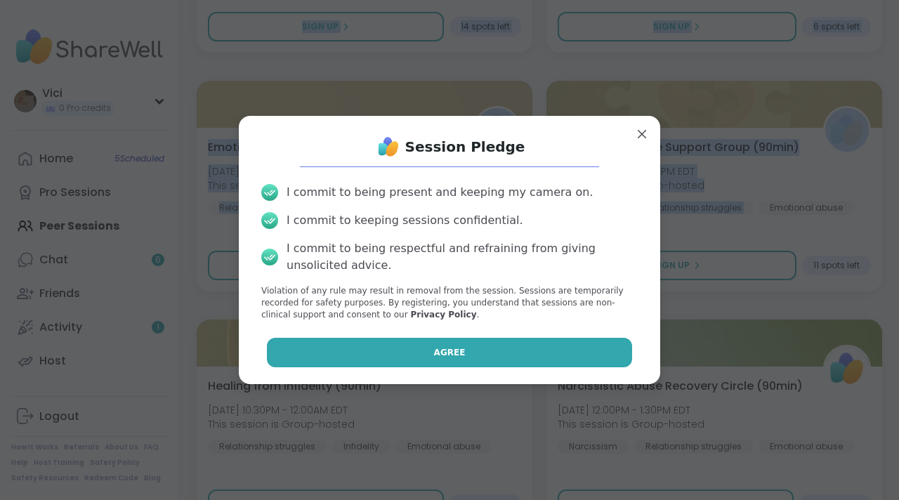
click at [427, 361] on button "Agree" at bounding box center [450, 353] width 366 height 30
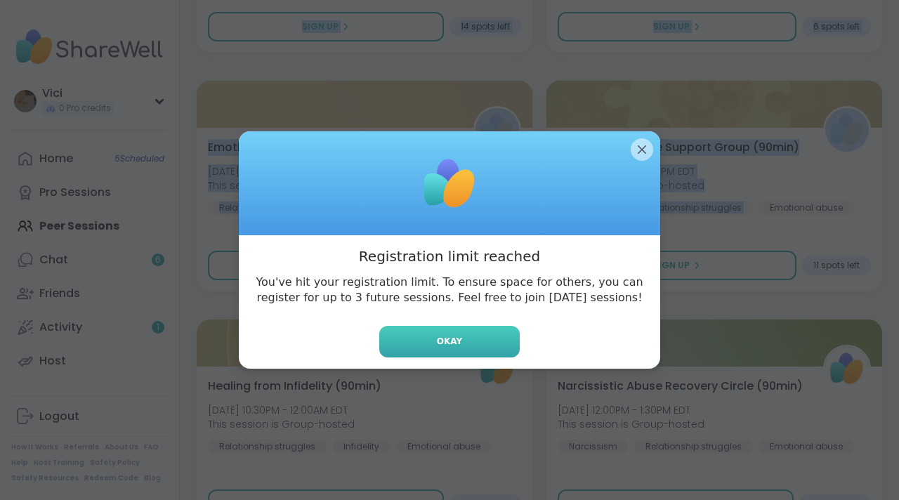
click at [438, 345] on span "Okay" at bounding box center [449, 341] width 25 height 13
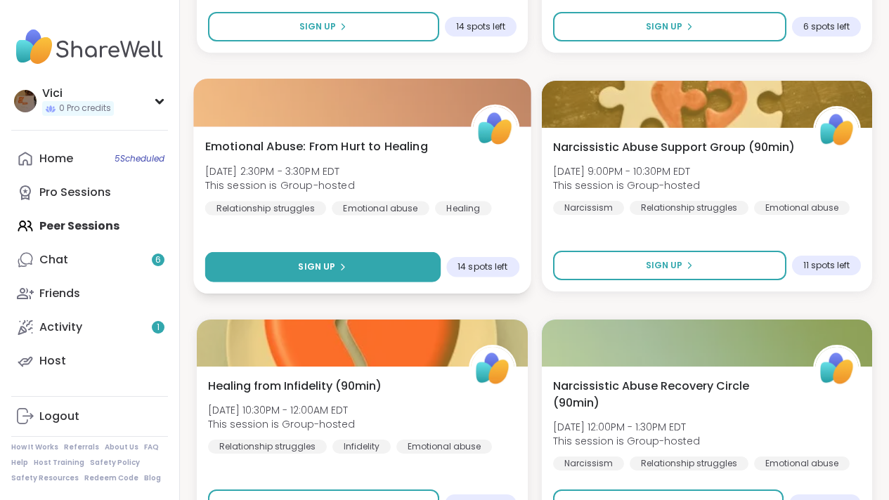
click at [399, 257] on button "Sign Up" at bounding box center [322, 267] width 235 height 30
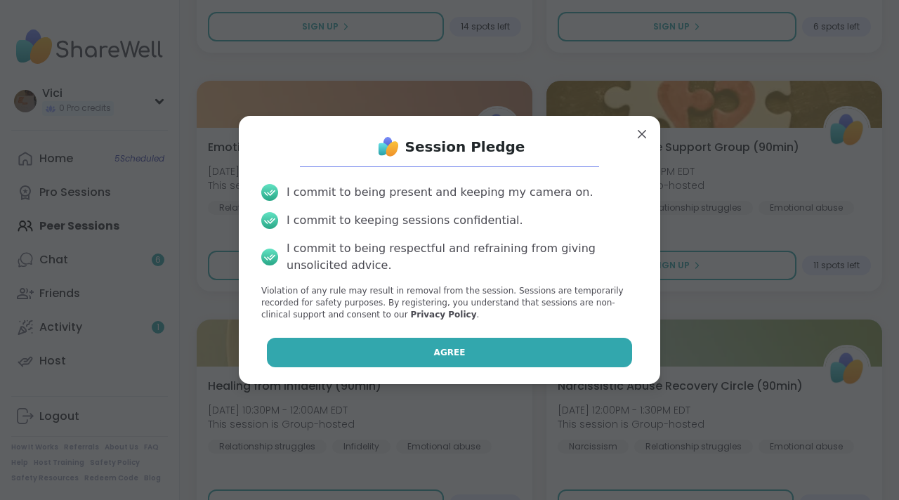
click at [434, 354] on span "Agree" at bounding box center [450, 352] width 32 height 13
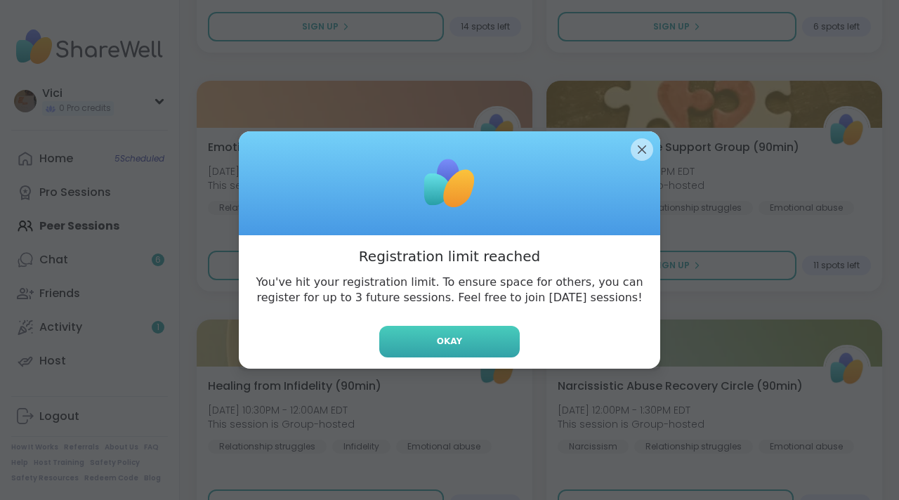
click at [438, 340] on span "Okay" at bounding box center [449, 341] width 25 height 13
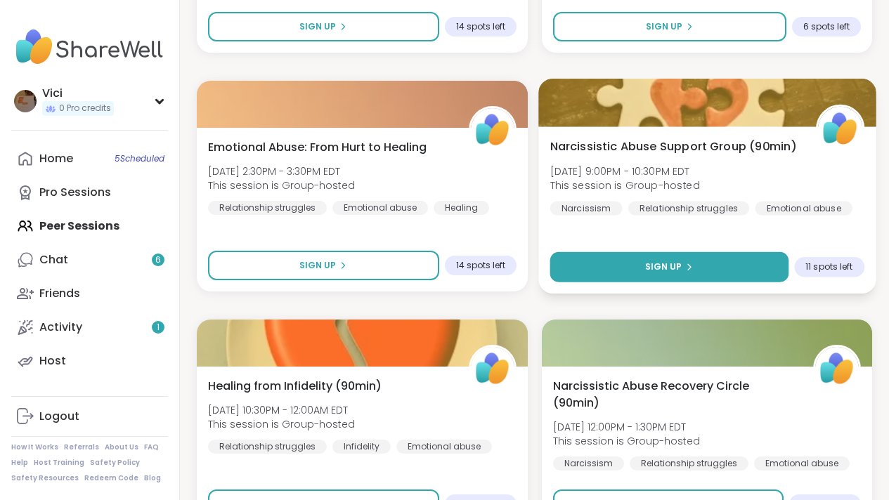
click at [720, 264] on button "Sign Up" at bounding box center [669, 267] width 238 height 30
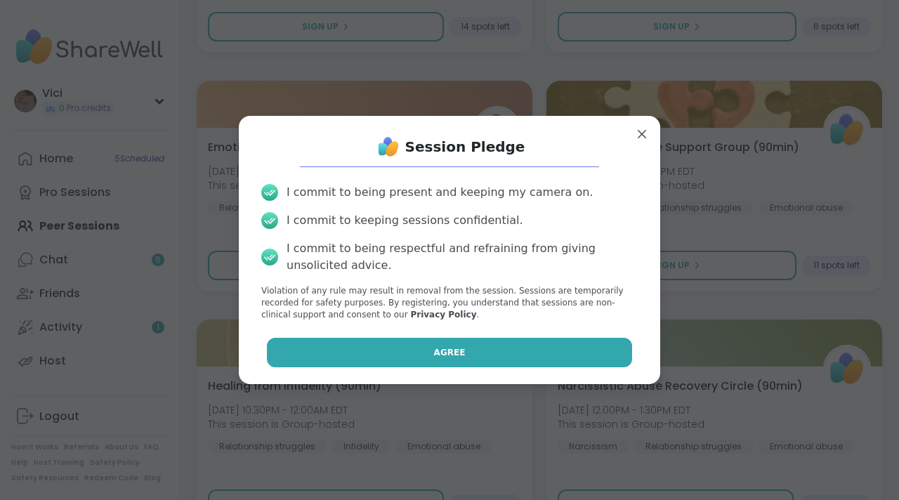
click at [490, 353] on button "Agree" at bounding box center [450, 353] width 366 height 30
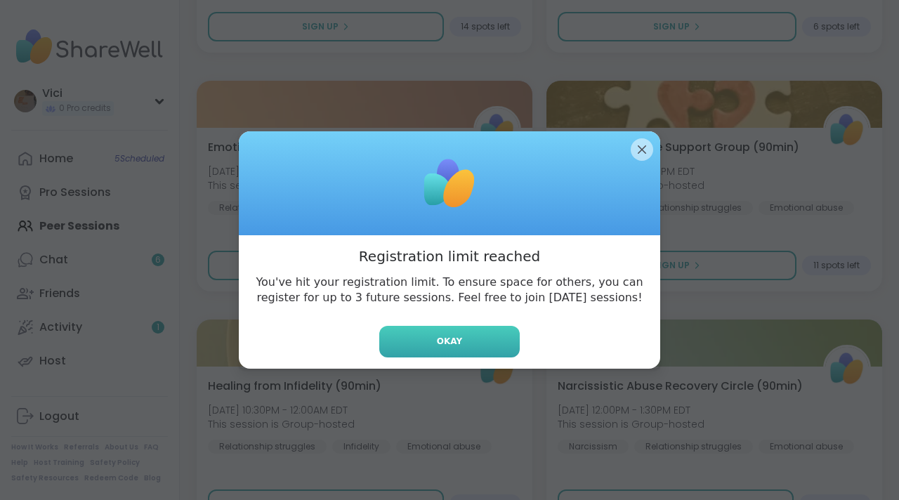
click at [453, 342] on span "Okay" at bounding box center [449, 341] width 25 height 13
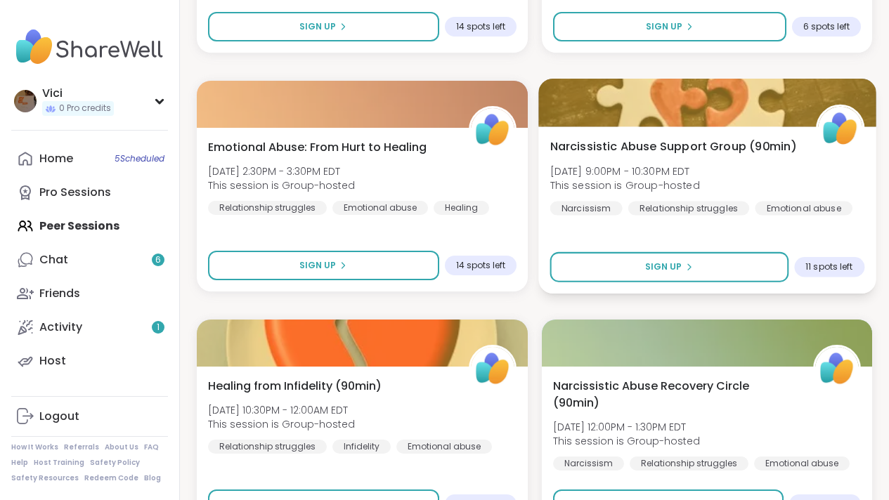
click at [621, 136] on div "Narcissistic Abuse Support Group (90min) Wed, Sep 10 | 9:00PM - 10:30PM EDT Thi…" at bounding box center [706, 209] width 337 height 167
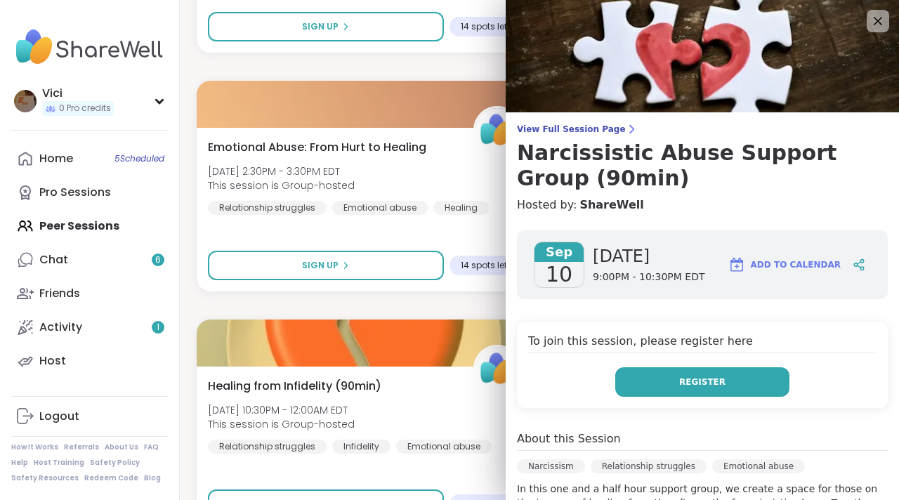
click at [709, 379] on button "Register" at bounding box center [703, 383] width 174 height 30
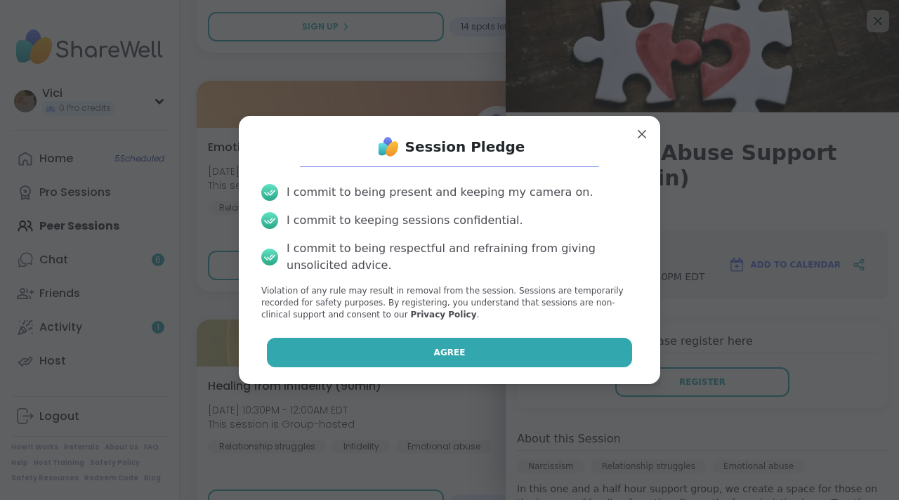
click at [528, 339] on button "Agree" at bounding box center [450, 353] width 366 height 30
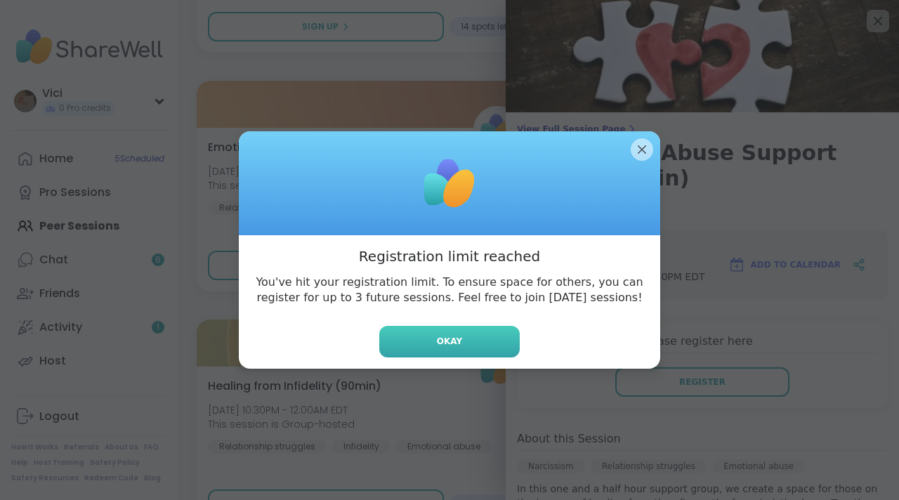
click at [485, 347] on button "Okay" at bounding box center [449, 342] width 141 height 32
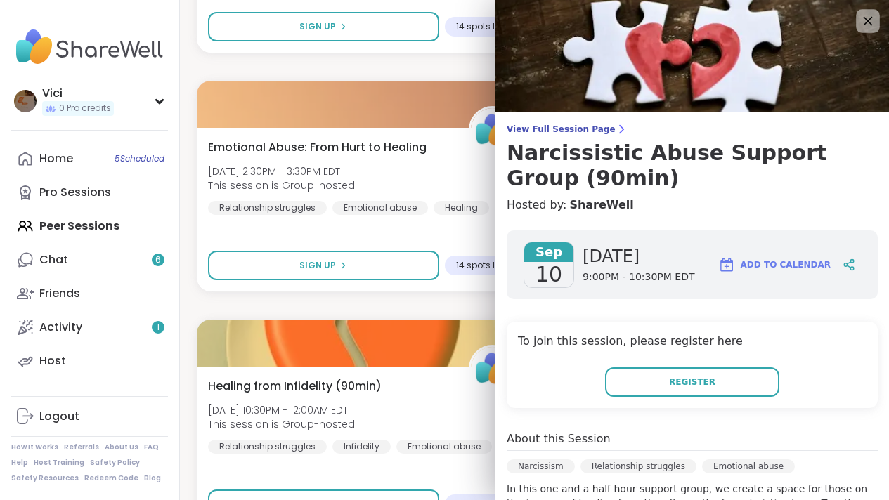
click at [859, 16] on icon at bounding box center [868, 21] width 18 height 18
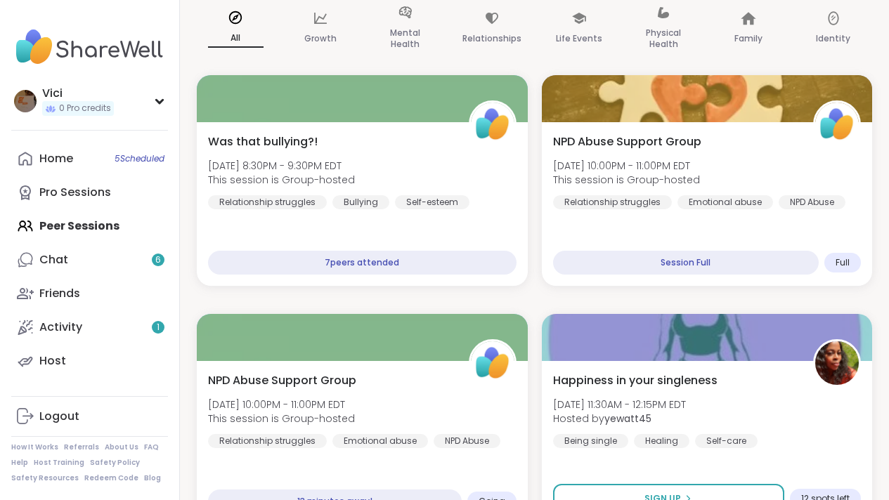
scroll to position [144, 0]
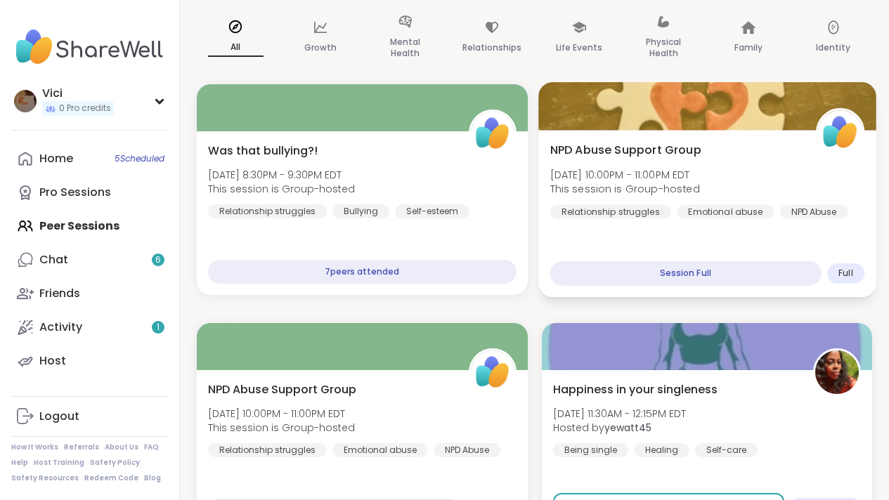
click at [705, 278] on div "Session Full" at bounding box center [685, 273] width 271 height 25
click at [719, 277] on div "Session Full" at bounding box center [685, 273] width 271 height 25
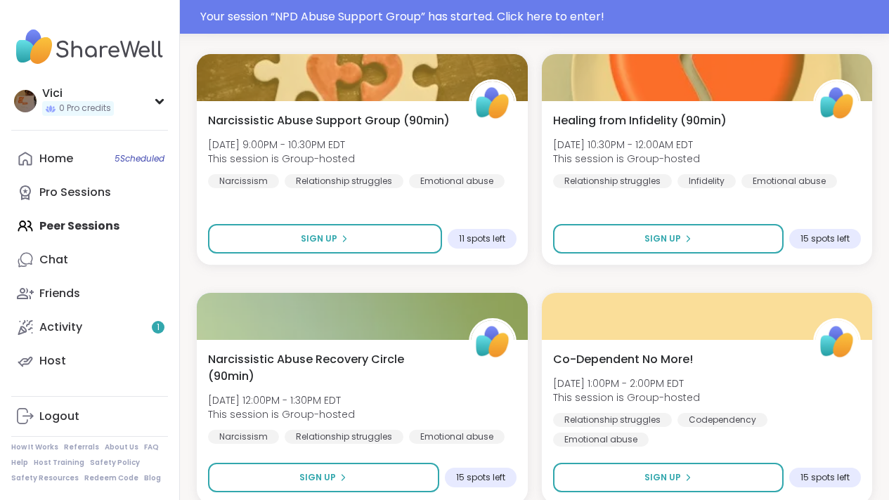
scroll to position [1535, 0]
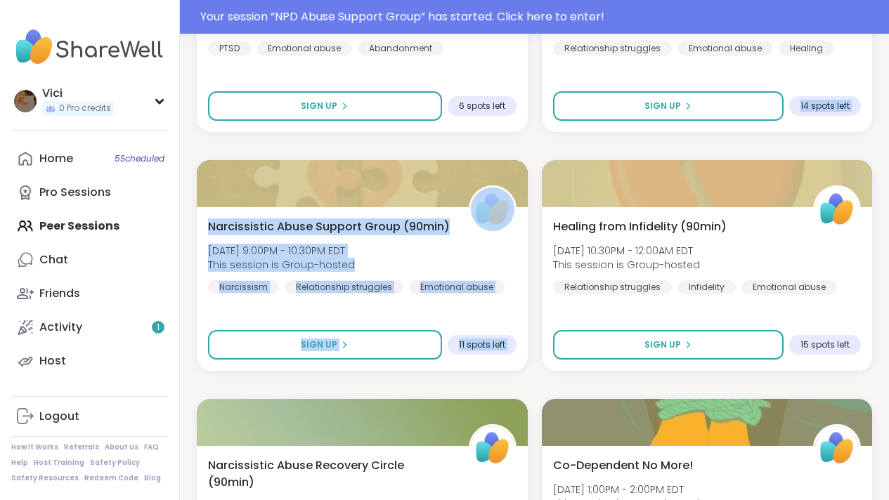
drag, startPoint x: 895, startPoint y: 66, endPoint x: 784, endPoint y: 133, distance: 129.6
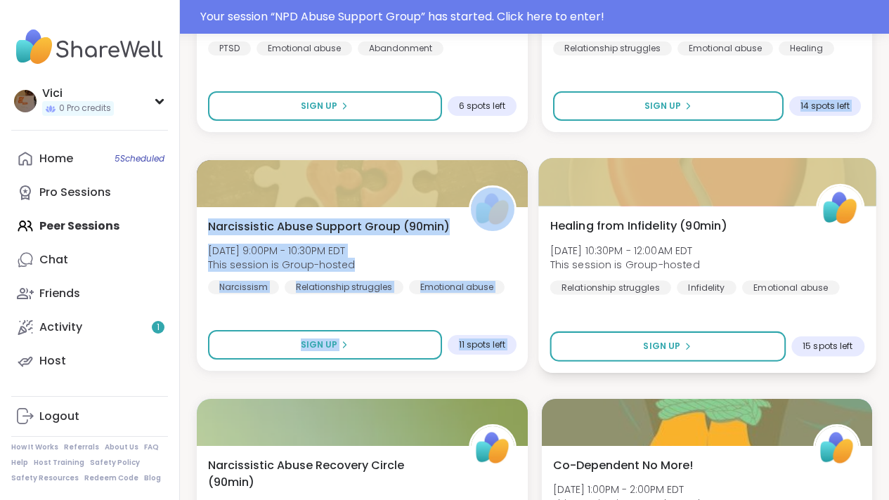
click at [818, 197] on img at bounding box center [839, 208] width 44 height 44
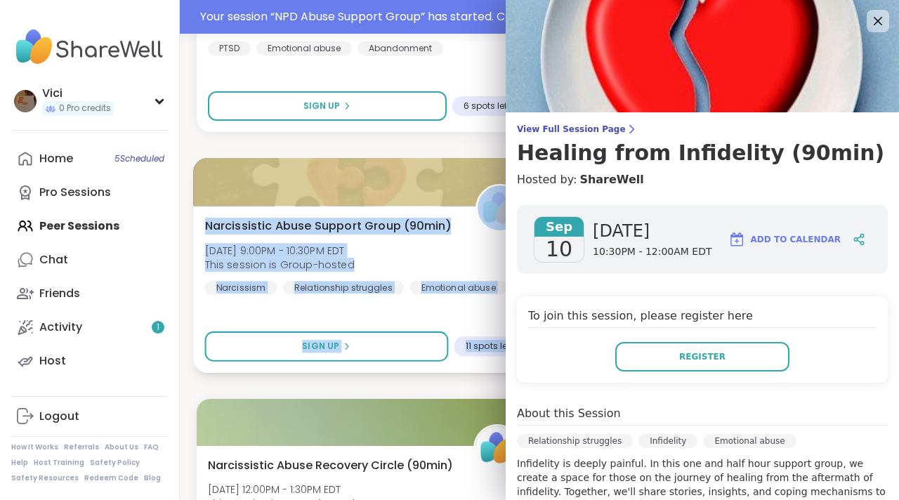
click at [429, 305] on div "Narcissistic Abuse Support Group (90min) Wed, Sep 10 | 9:00PM - 10:30PM EDT Thi…" at bounding box center [364, 289] width 343 height 167
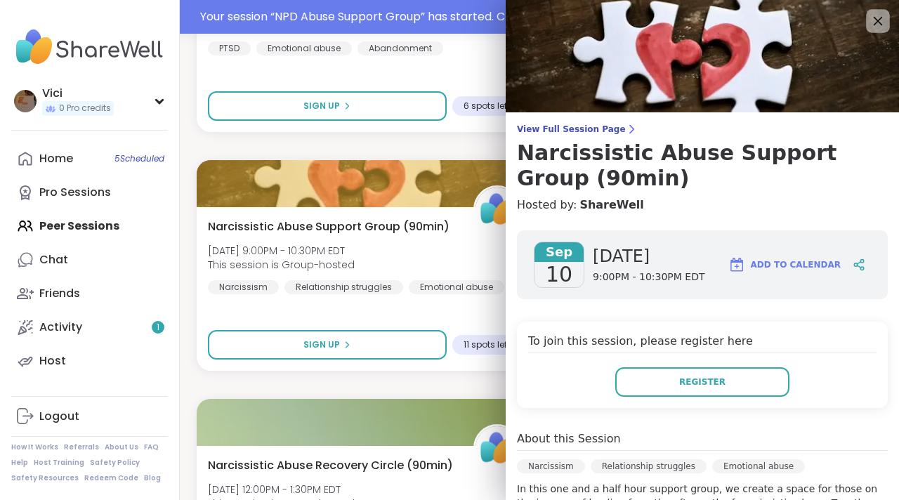
click at [869, 12] on icon at bounding box center [878, 21] width 18 height 18
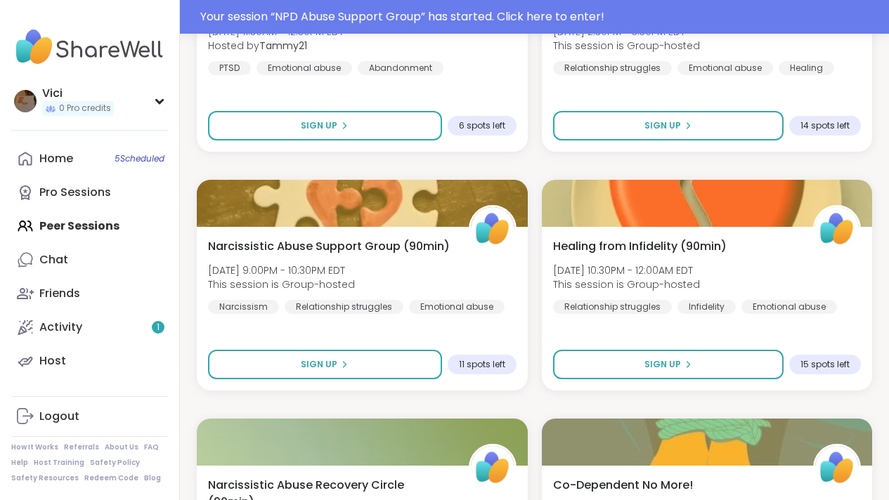
scroll to position [1512, 0]
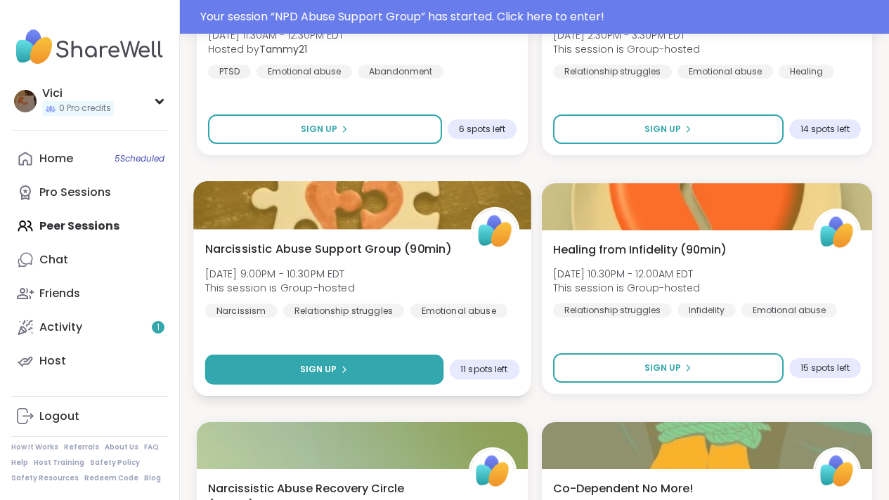
click at [408, 360] on button "Sign Up" at bounding box center [324, 370] width 238 height 30
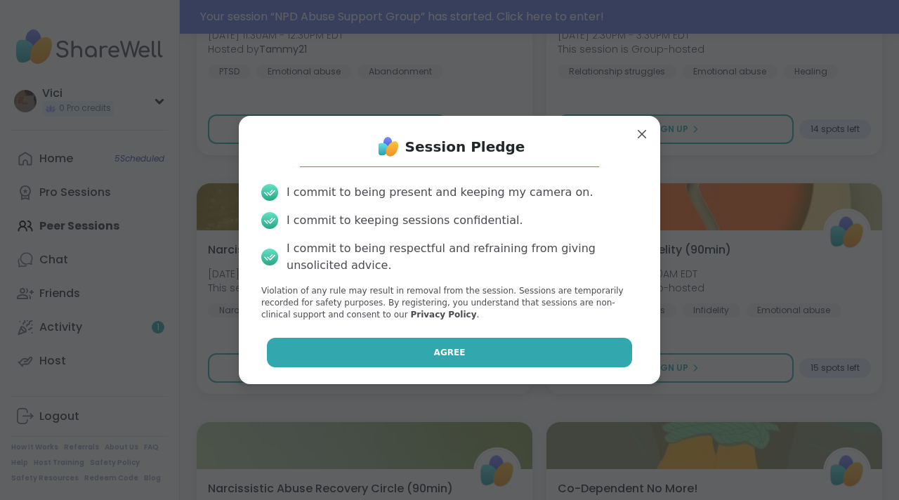
click at [420, 352] on button "Agree" at bounding box center [450, 353] width 366 height 30
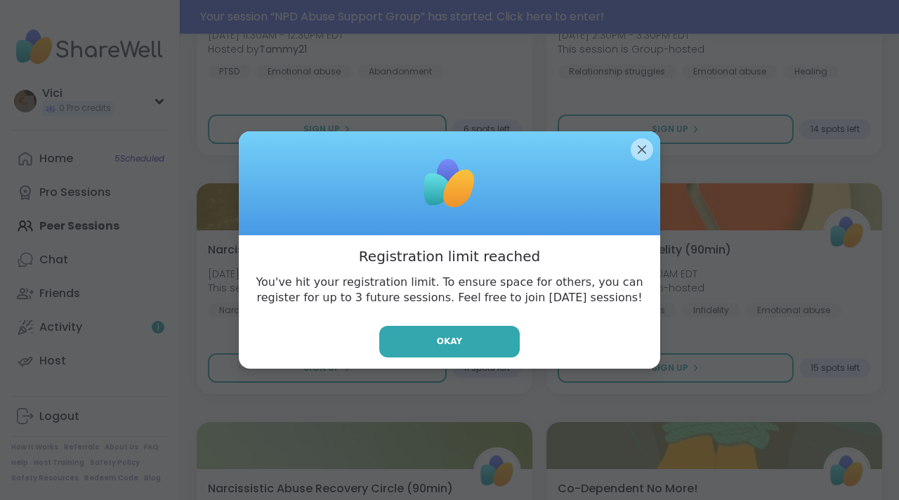
click at [420, 352] on button "Okay" at bounding box center [449, 342] width 141 height 32
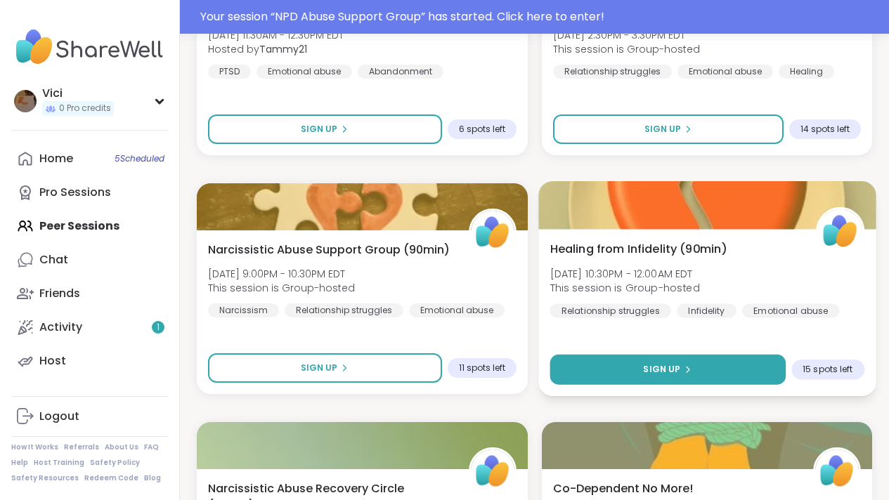
click at [587, 367] on button "Sign Up" at bounding box center [667, 370] width 235 height 30
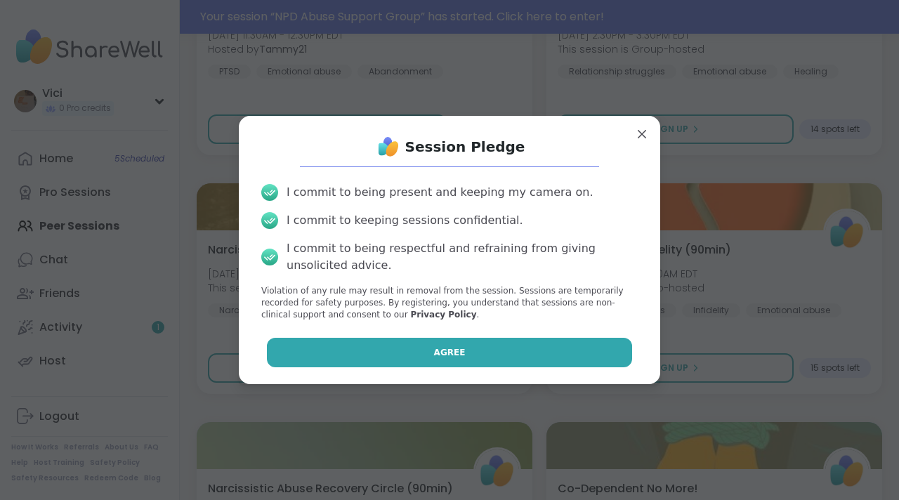
click at [552, 346] on button "Agree" at bounding box center [450, 353] width 366 height 30
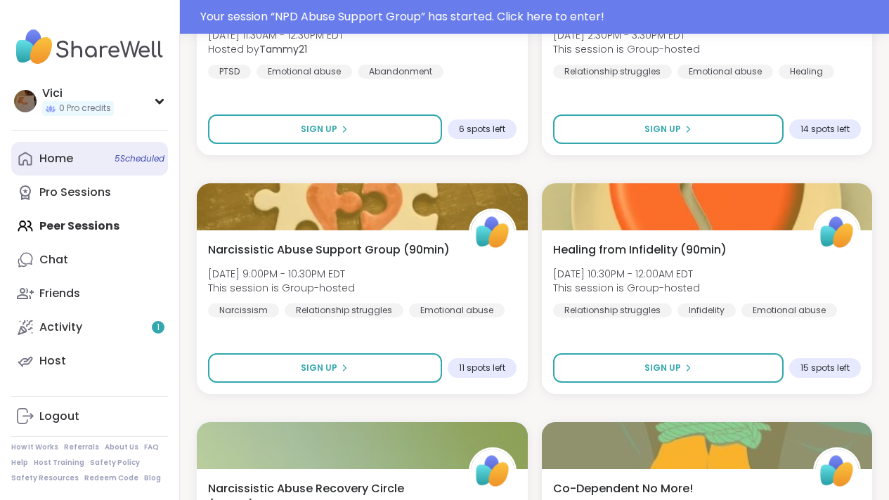
click at [96, 166] on link "Home 5 Scheduled" at bounding box center [89, 159] width 157 height 34
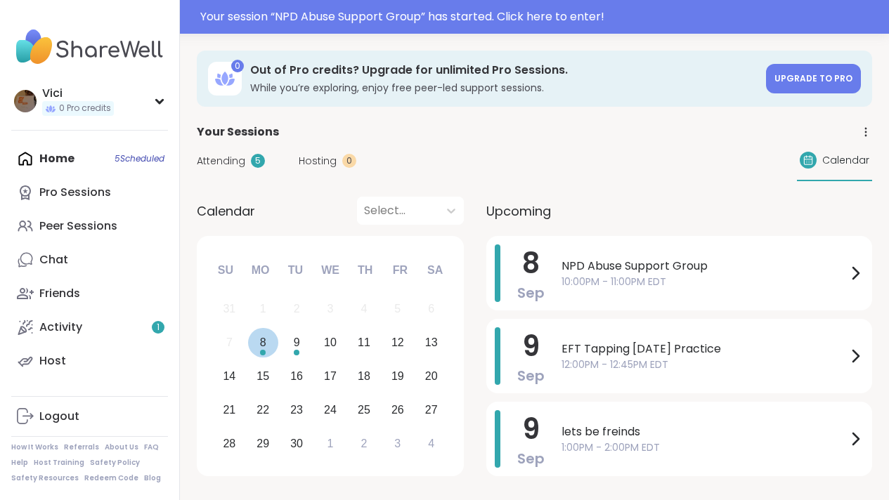
click at [269, 344] on div "8" at bounding box center [263, 343] width 30 height 30
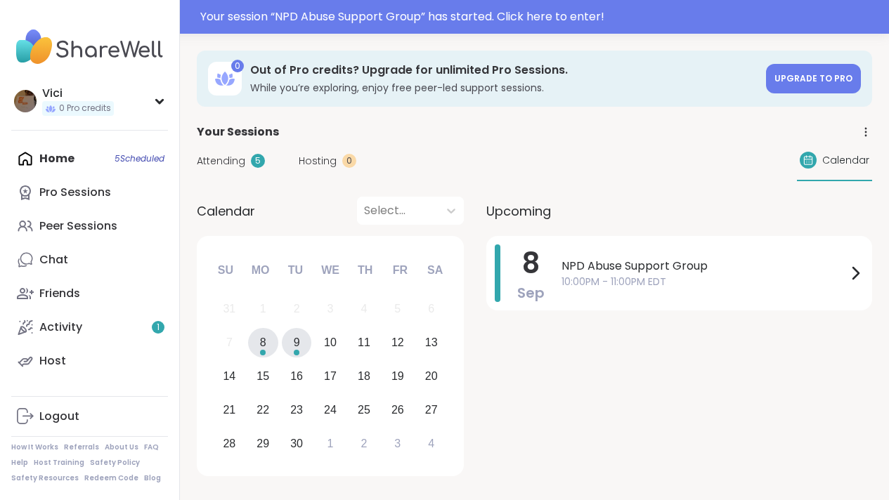
click at [292, 341] on div "9" at bounding box center [297, 343] width 30 height 30
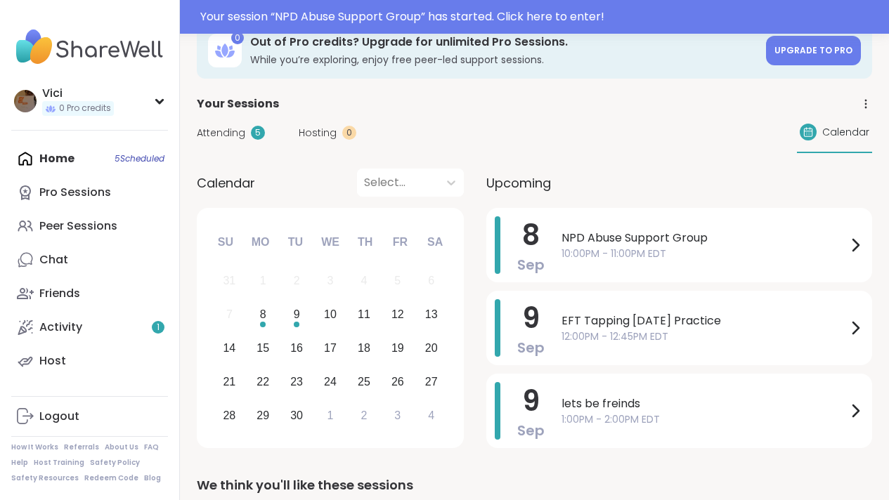
scroll to position [30, 0]
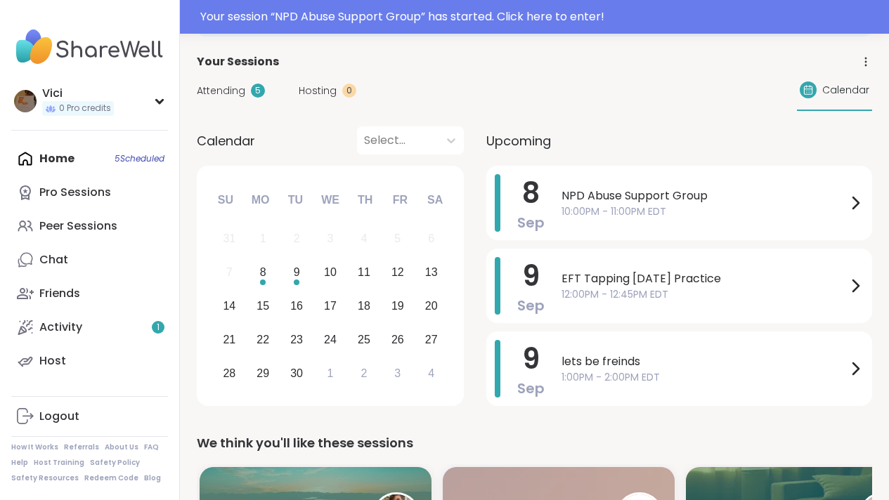
drag, startPoint x: 899, startPoint y: 110, endPoint x: 898, endPoint y: 75, distance: 34.4
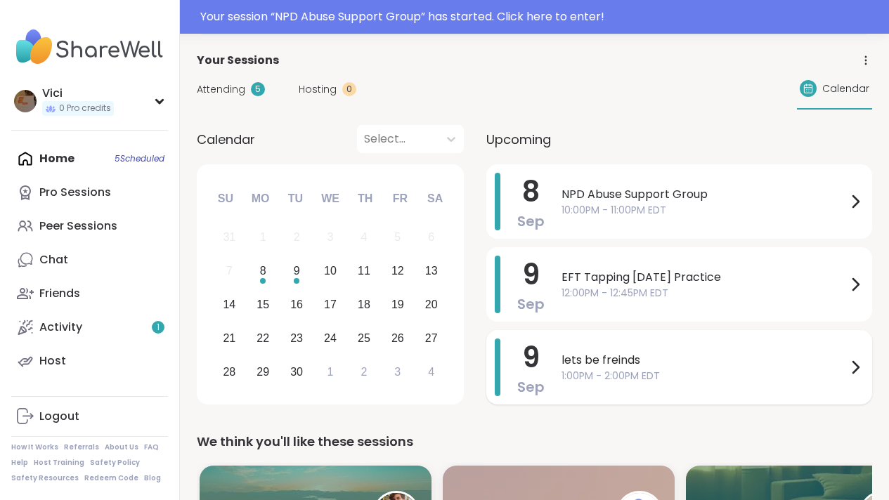
click at [673, 345] on div "lets be freinds 1:00PM - 2:00PM EDT" at bounding box center [712, 368] width 302 height 58
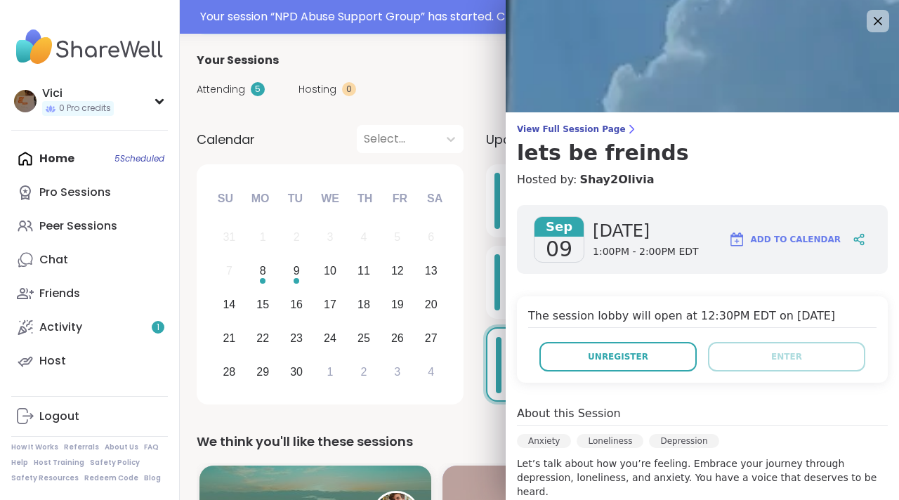
click at [858, 8] on img at bounding box center [703, 56] width 394 height 112
click at [874, 22] on icon at bounding box center [878, 21] width 9 height 9
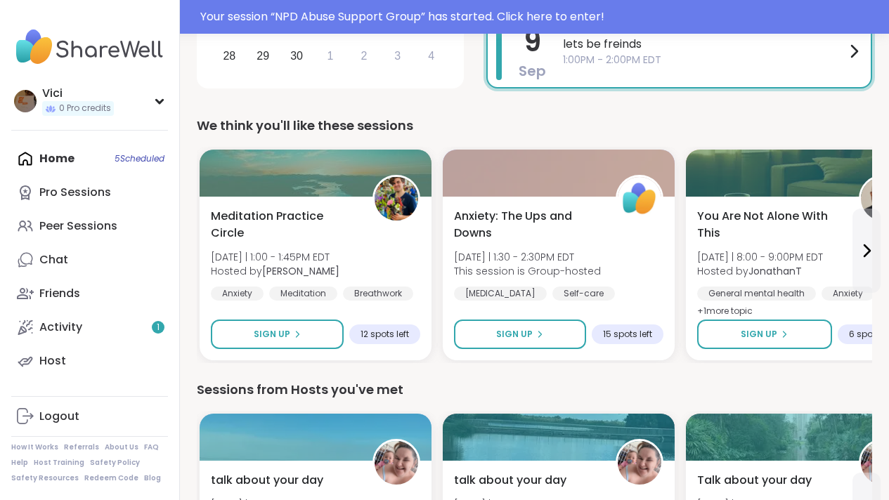
scroll to position [372, 0]
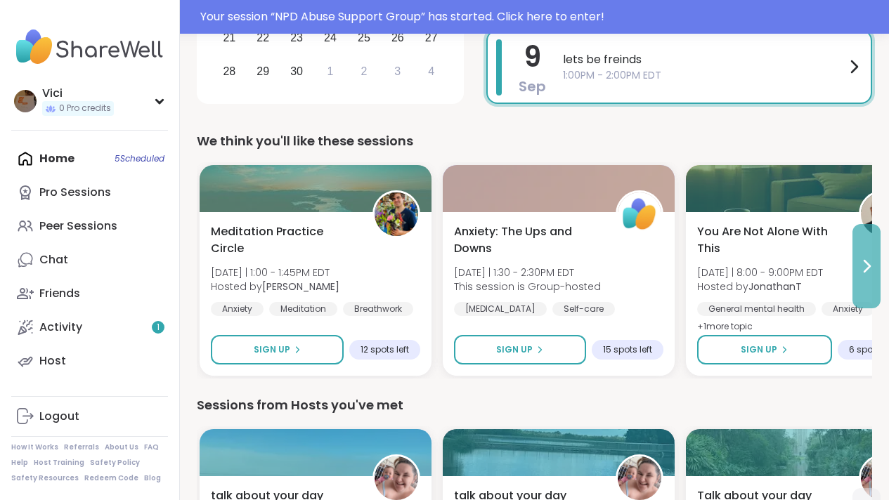
click at [856, 246] on button at bounding box center [866, 266] width 28 height 84
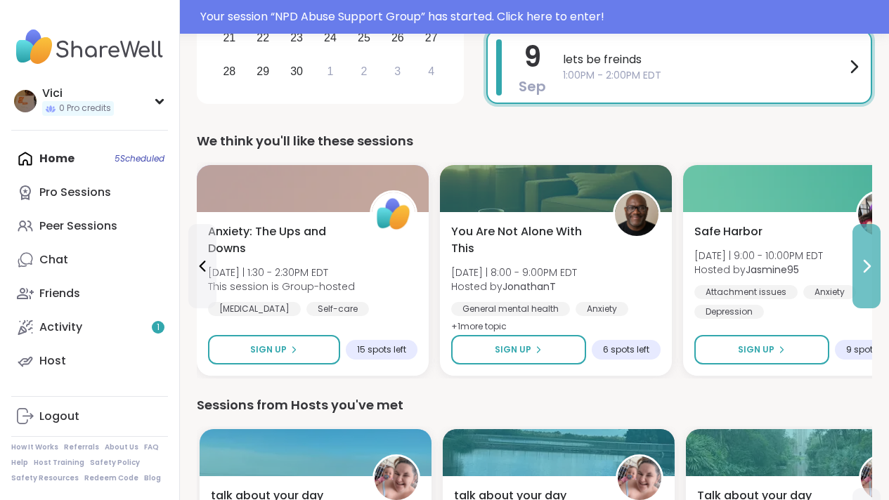
click at [856, 246] on button at bounding box center [866, 266] width 28 height 84
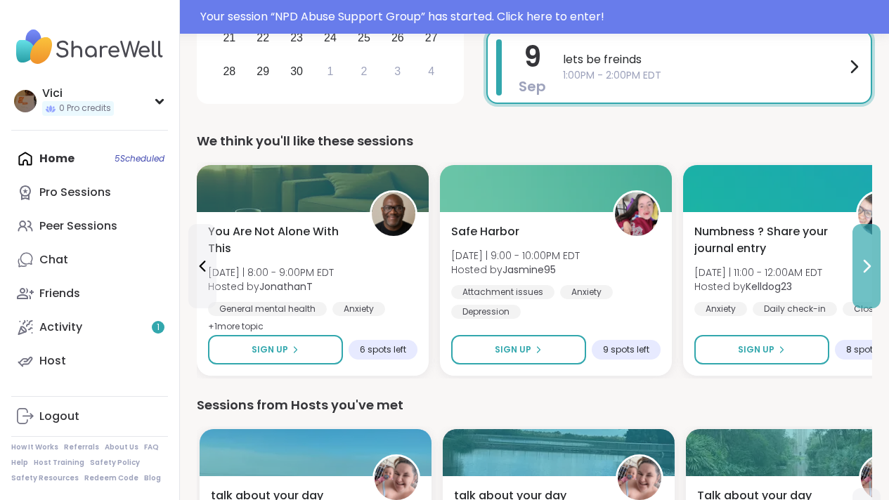
click at [856, 246] on button at bounding box center [866, 266] width 28 height 84
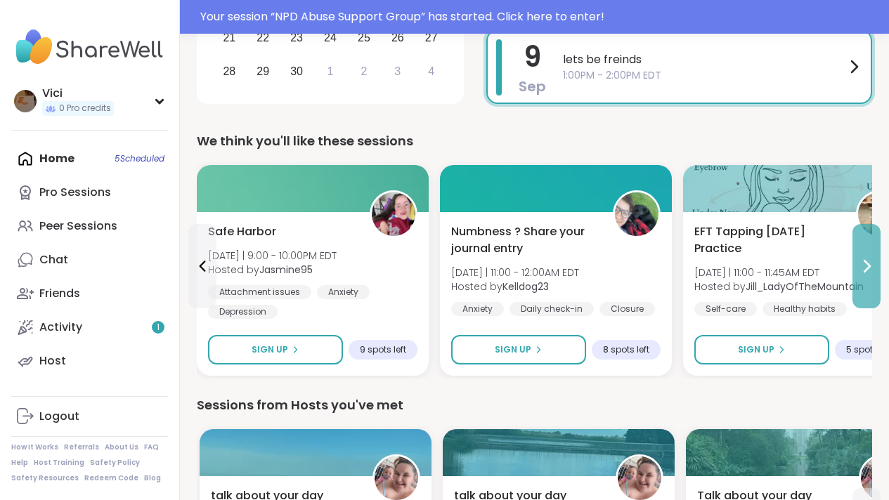
click at [856, 246] on button at bounding box center [866, 266] width 28 height 84
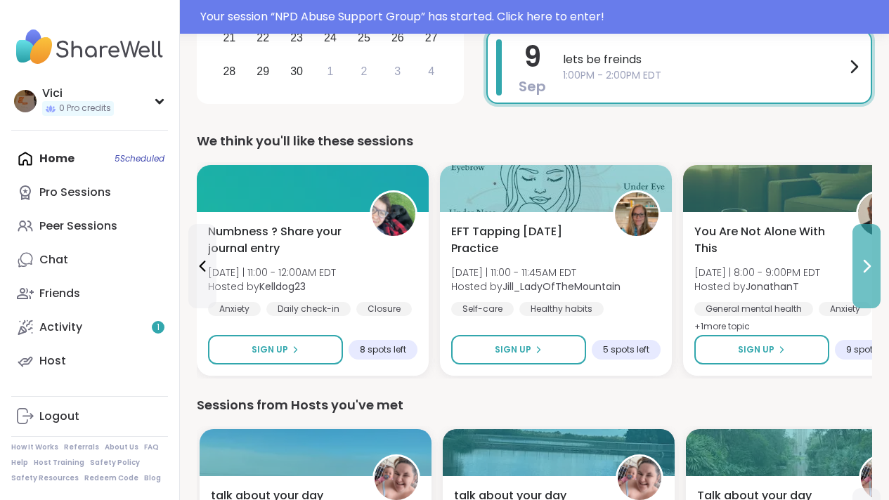
click at [856, 246] on button at bounding box center [866, 266] width 28 height 84
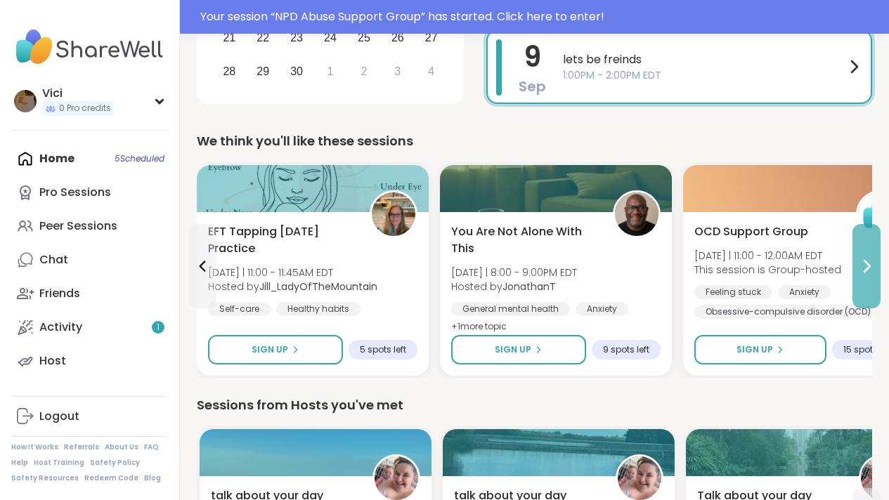
click at [856, 246] on button at bounding box center [866, 266] width 28 height 84
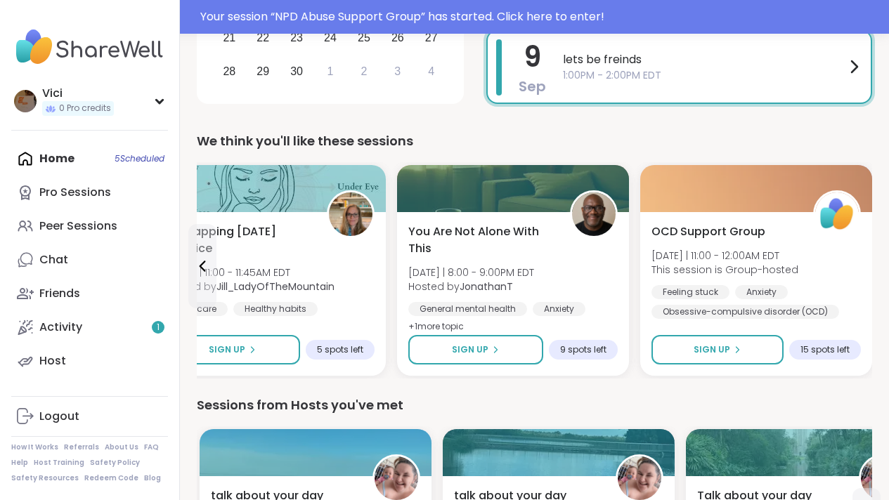
click at [789, 84] on div "lets be freinds 1:00PM - 2:00PM EDT" at bounding box center [712, 66] width 299 height 55
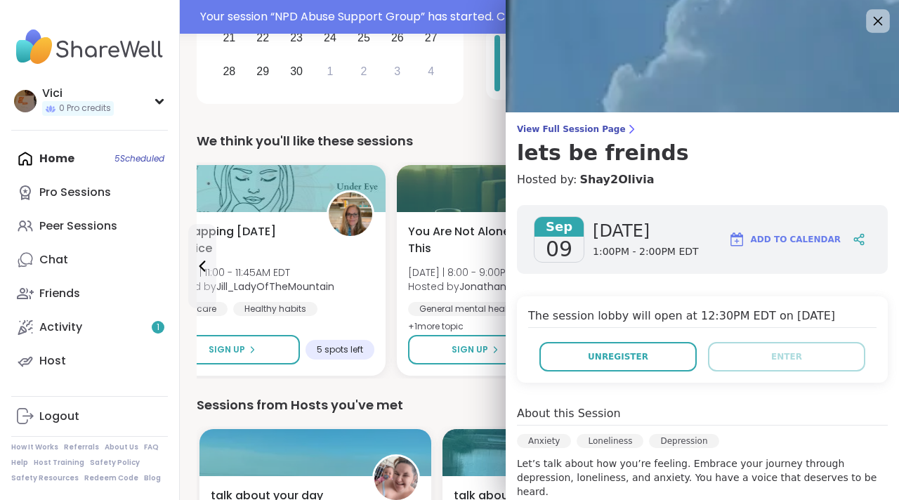
click at [869, 25] on icon at bounding box center [878, 21] width 18 height 18
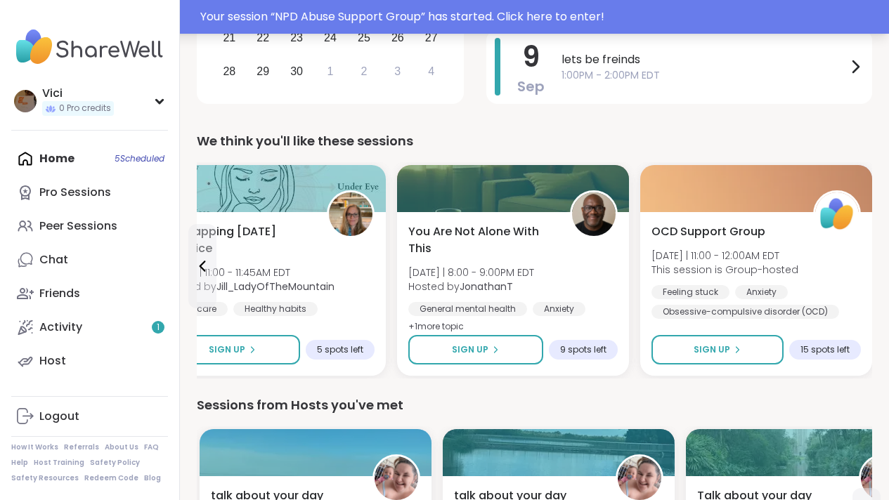
click at [544, 18] on div "Your session “ NPD Abuse Support Group ” has started. Click here to enter!" at bounding box center [540, 16] width 680 height 17
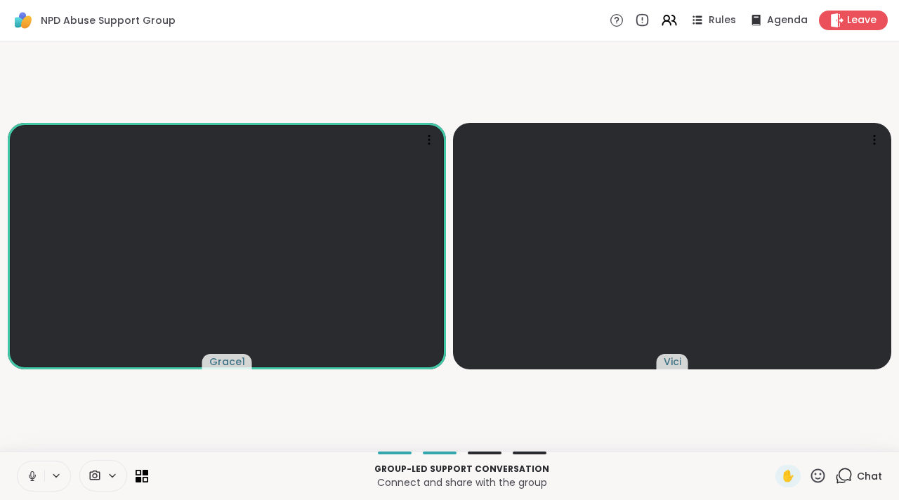
click at [812, 479] on icon at bounding box center [819, 476] width 14 height 14
click at [836, 474] on icon at bounding box center [845, 476] width 18 height 18
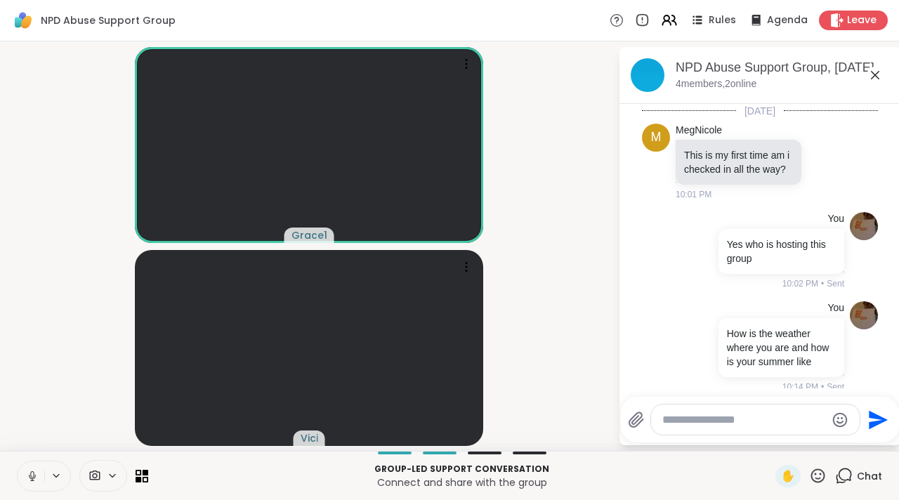
scroll to position [39, 0]
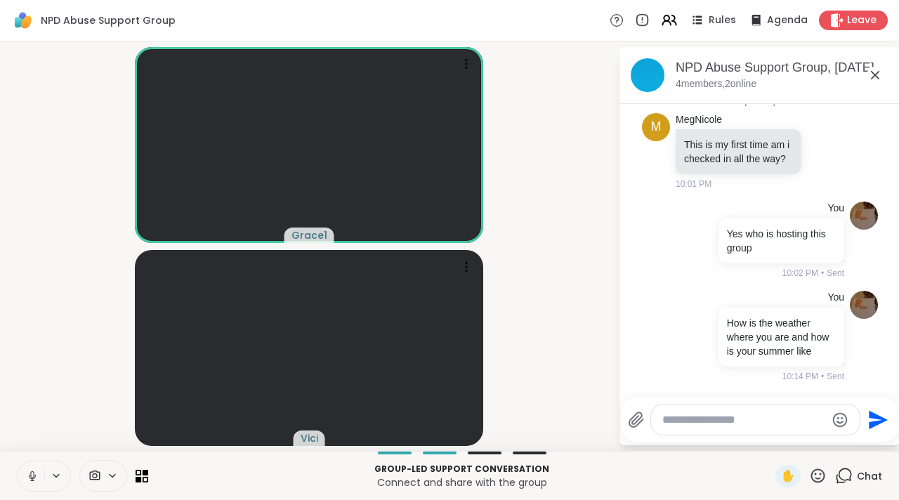
drag, startPoint x: 890, startPoint y: 215, endPoint x: 886, endPoint y: 169, distance: 45.9
click at [886, 169] on html "NPD Abuse Support Group Rules Agenda Leave Grace1 Vici NPD Abuse Support Group,…" at bounding box center [449, 250] width 899 height 500
click at [870, 79] on icon at bounding box center [875, 75] width 17 height 17
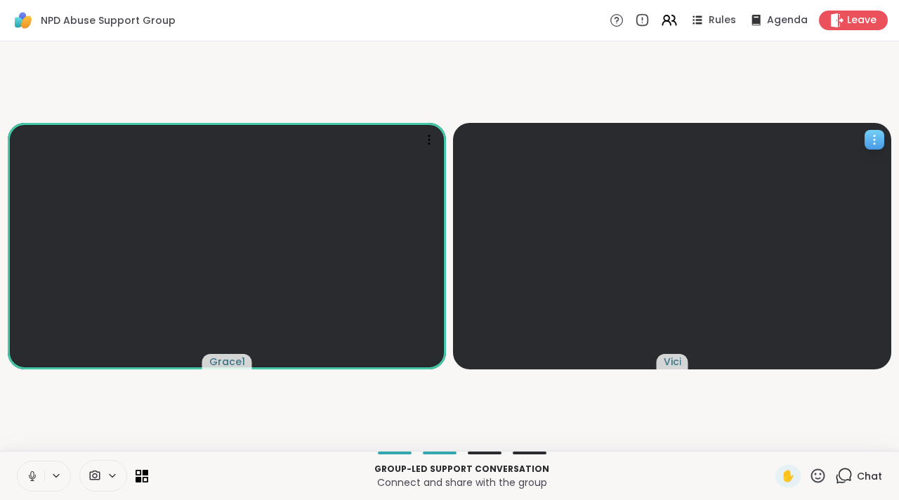
click at [865, 141] on div at bounding box center [875, 140] width 20 height 20
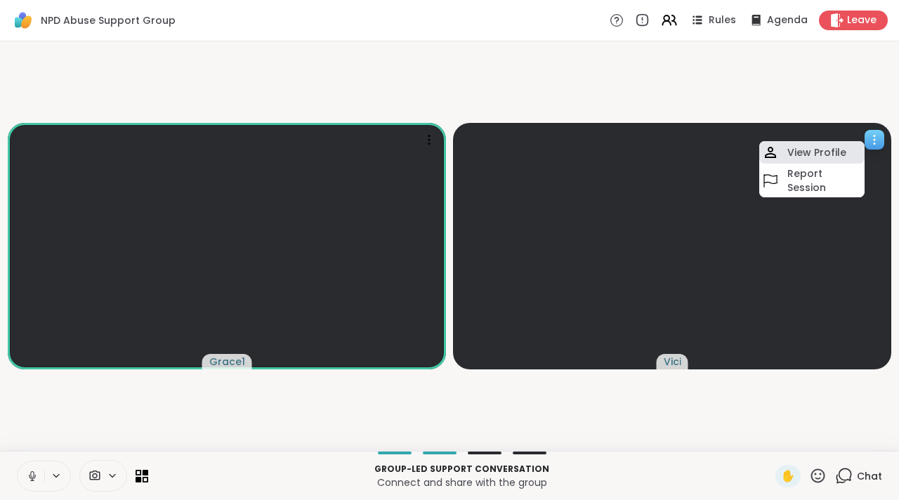
click at [850, 154] on div "View Profile" at bounding box center [812, 152] width 105 height 22
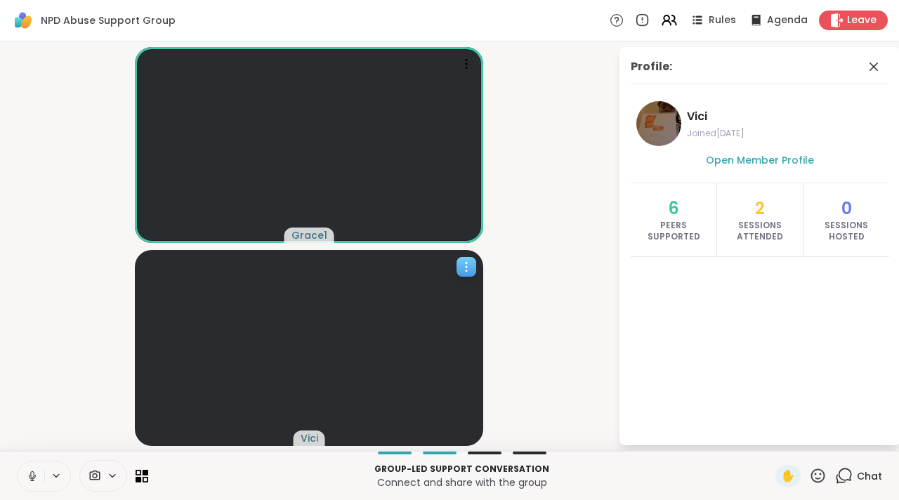
click at [595, 212] on video-player-container "Grace1 Vici" at bounding box center [309, 246] width 602 height 398
click at [883, 65] on span at bounding box center [876, 66] width 20 height 17
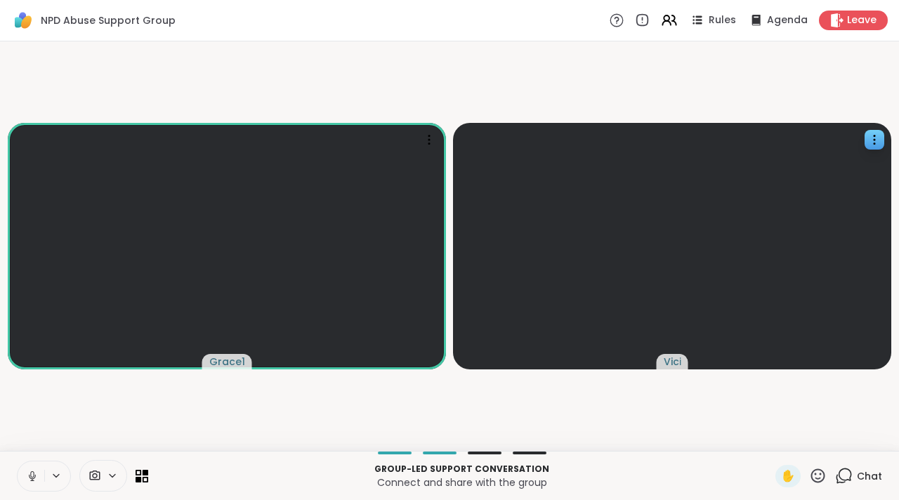
click at [610, 22] on icon at bounding box center [617, 20] width 15 height 15
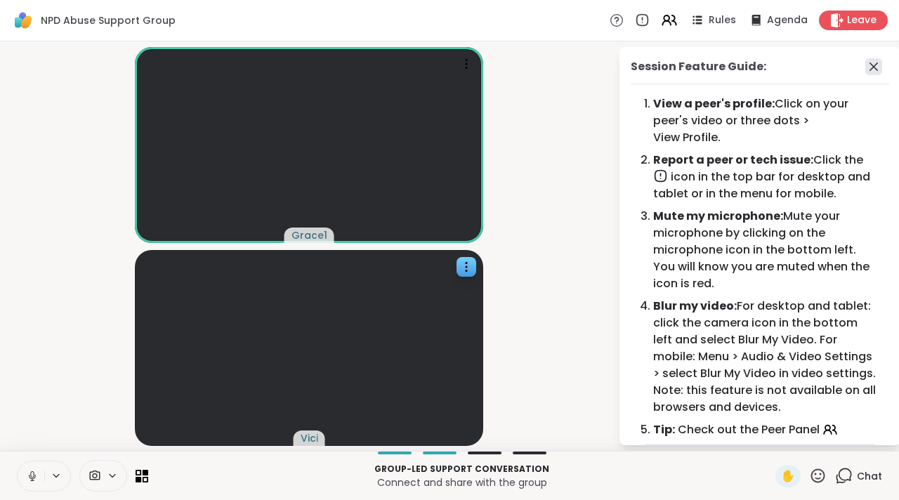
click at [866, 70] on icon at bounding box center [874, 66] width 17 height 17
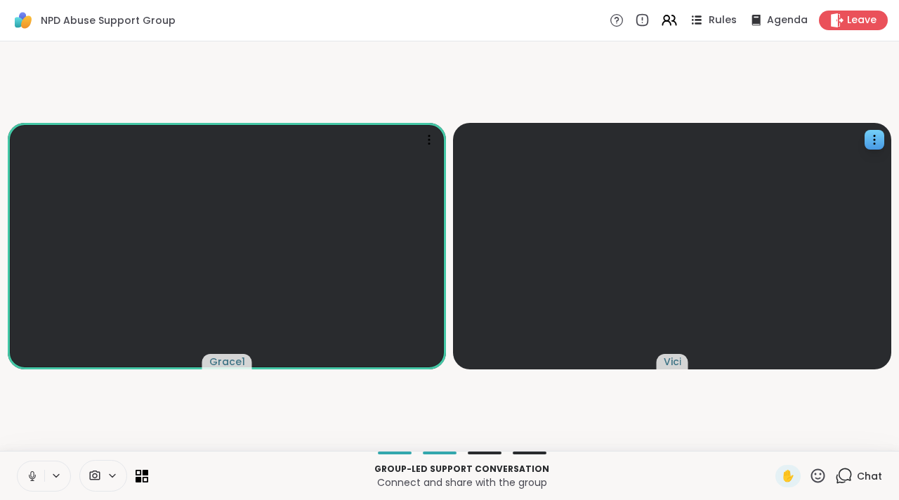
click at [699, 18] on div "Rules" at bounding box center [712, 20] width 49 height 18
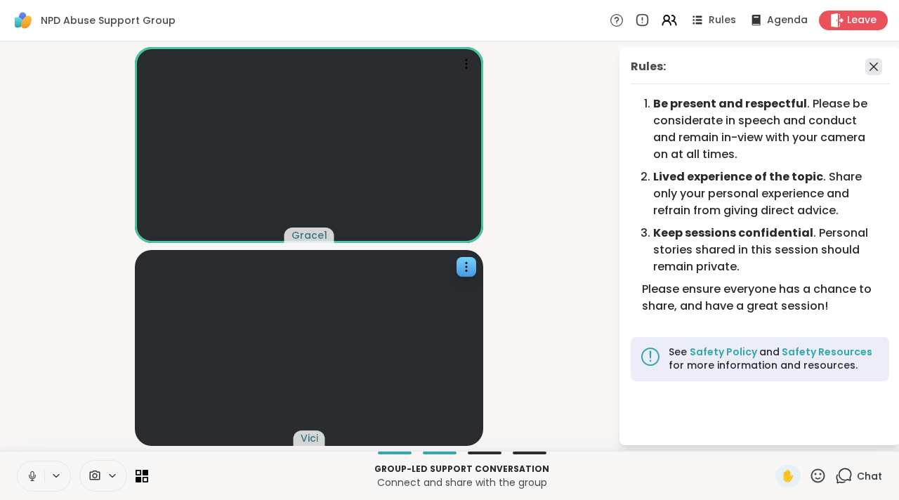
click at [870, 69] on icon at bounding box center [874, 66] width 17 height 17
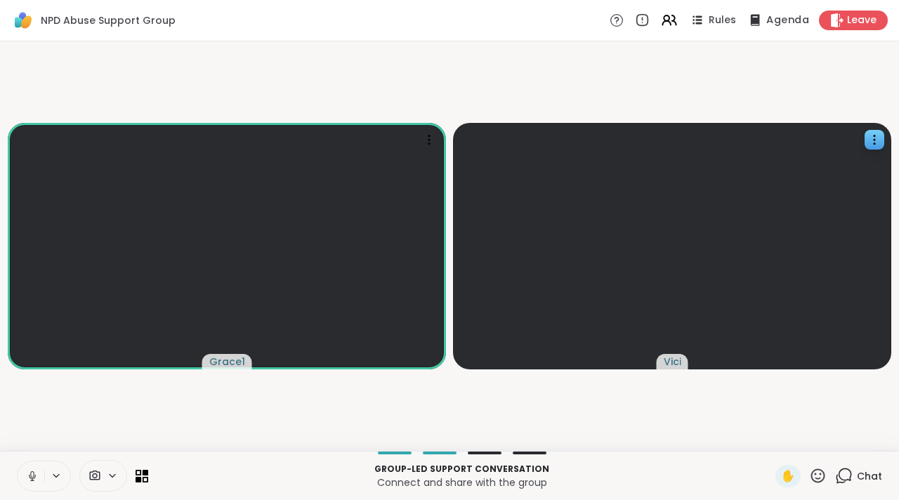
click at [775, 23] on span "Agenda" at bounding box center [788, 20] width 43 height 15
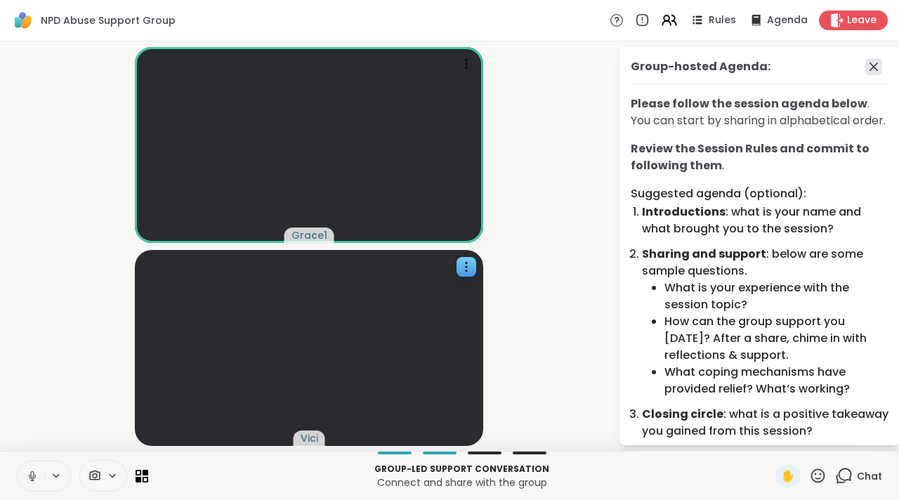
click at [866, 63] on icon at bounding box center [874, 66] width 17 height 17
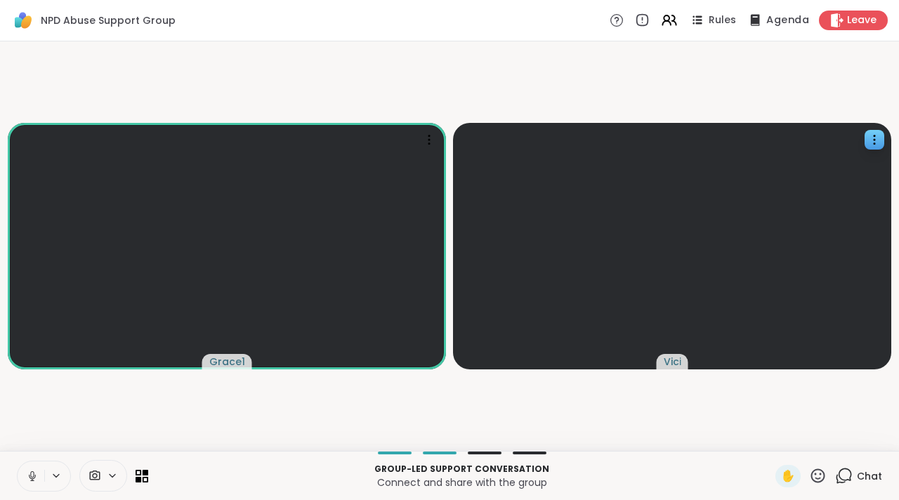
click at [752, 18] on icon at bounding box center [755, 20] width 18 height 18
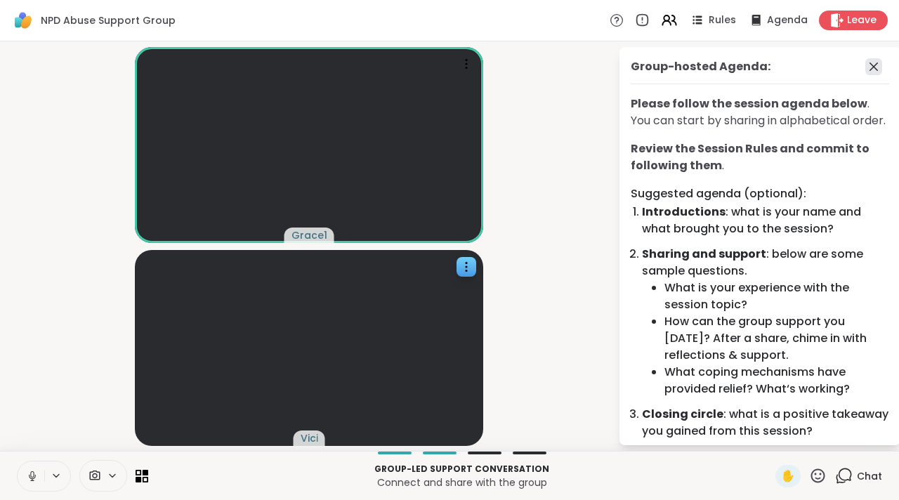
click at [866, 67] on icon at bounding box center [874, 66] width 17 height 17
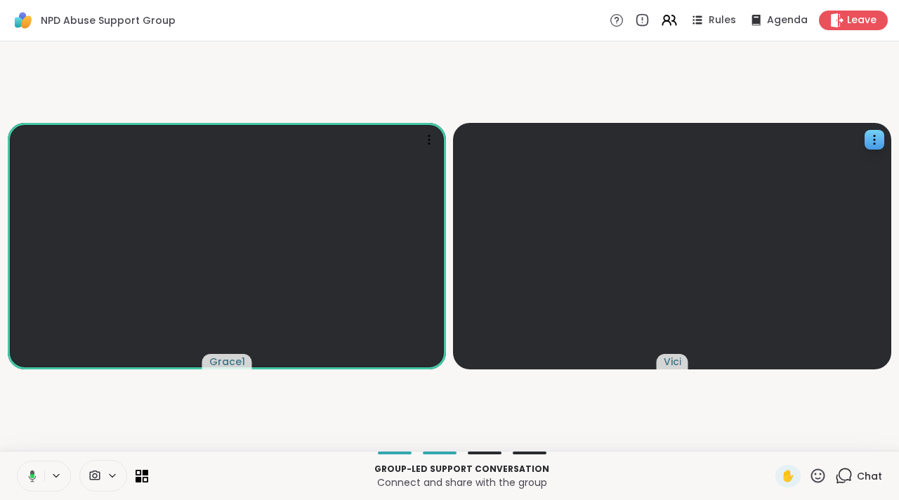
click at [814, 482] on icon at bounding box center [819, 476] width 18 height 18
click at [810, 469] on icon at bounding box center [819, 476] width 18 height 18
click at [812, 470] on icon at bounding box center [819, 476] width 14 height 14
click at [839, 476] on icon at bounding box center [845, 476] width 18 height 18
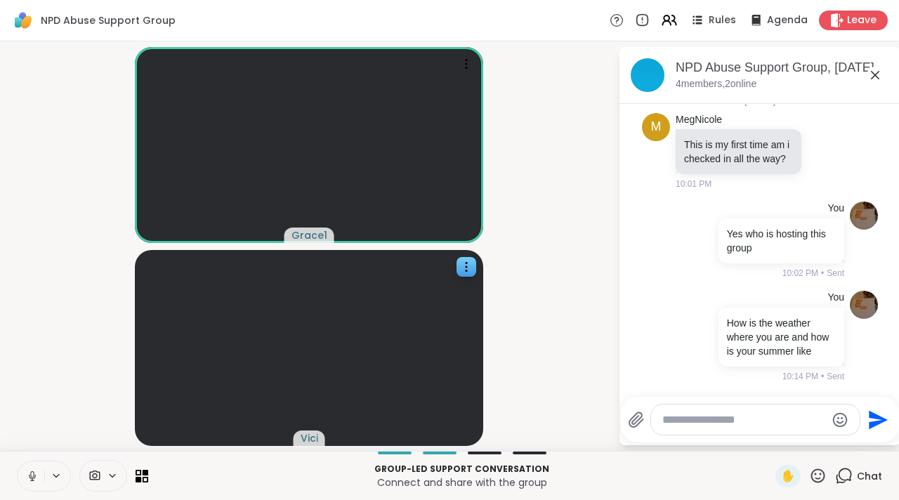
click at [715, 422] on textarea "Type your message" at bounding box center [745, 420] width 164 height 14
type textarea "**********"
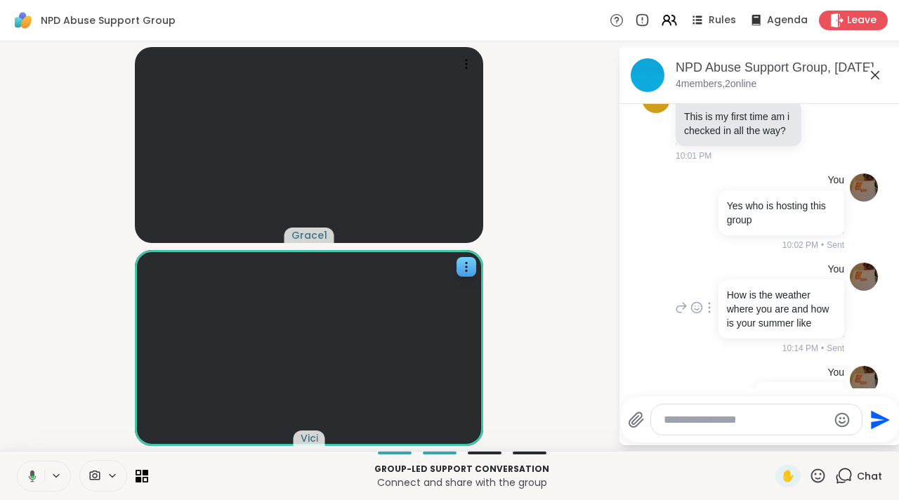
scroll to position [113, 0]
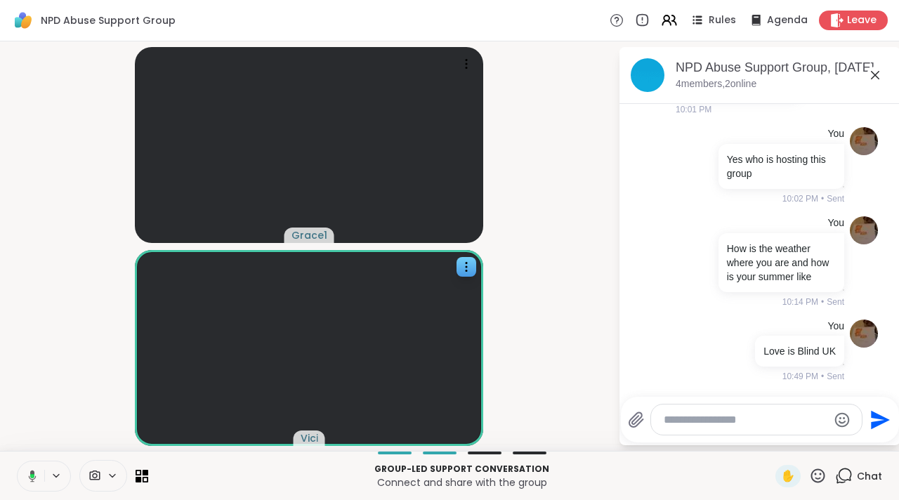
click at [869, 77] on icon at bounding box center [875, 75] width 17 height 17
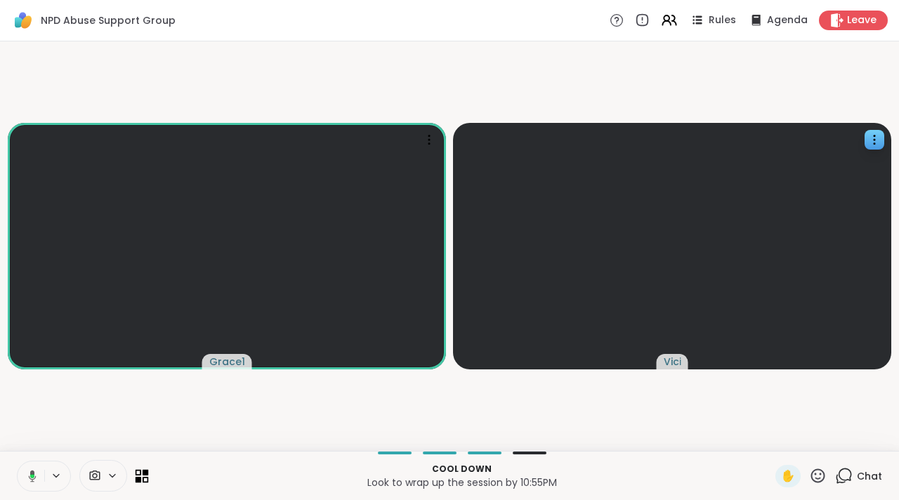
click at [139, 476] on icon at bounding box center [142, 475] width 13 height 13
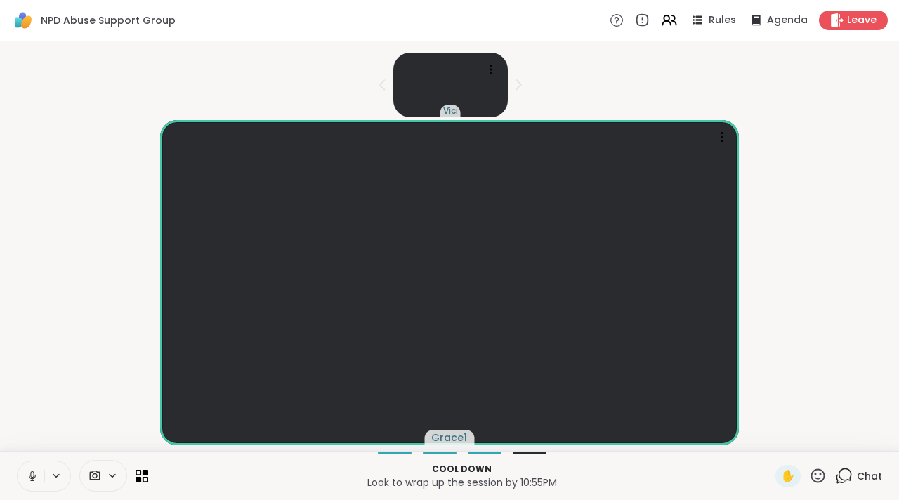
click at [108, 479] on icon at bounding box center [112, 476] width 11 height 12
click at [137, 482] on div "FaceTime HD Camera" at bounding box center [82, 476] width 131 height 32
click at [139, 476] on icon at bounding box center [142, 475] width 13 height 13
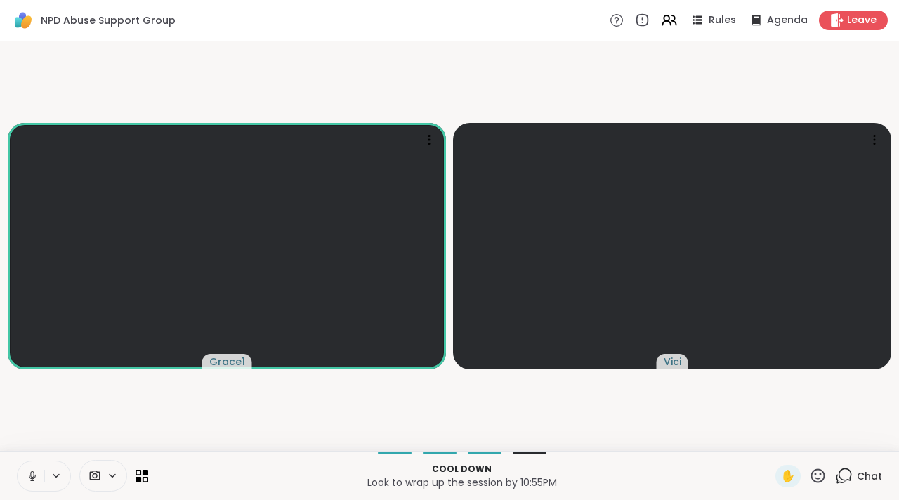
click at [105, 479] on span at bounding box center [93, 475] width 27 height 13
click at [610, 22] on icon at bounding box center [617, 20] width 15 height 15
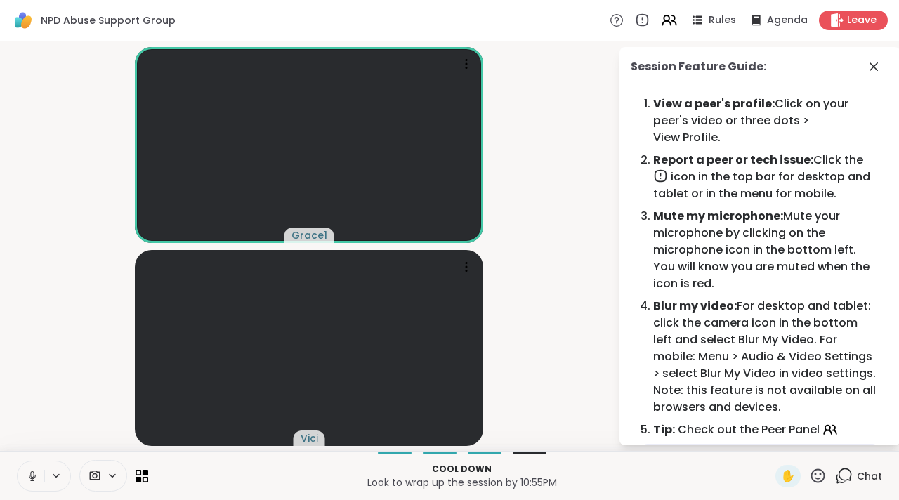
click at [651, 19] on div "Rules Agenda Leave" at bounding box center [749, 21] width 278 height 20
click at [661, 23] on icon at bounding box center [670, 20] width 18 height 18
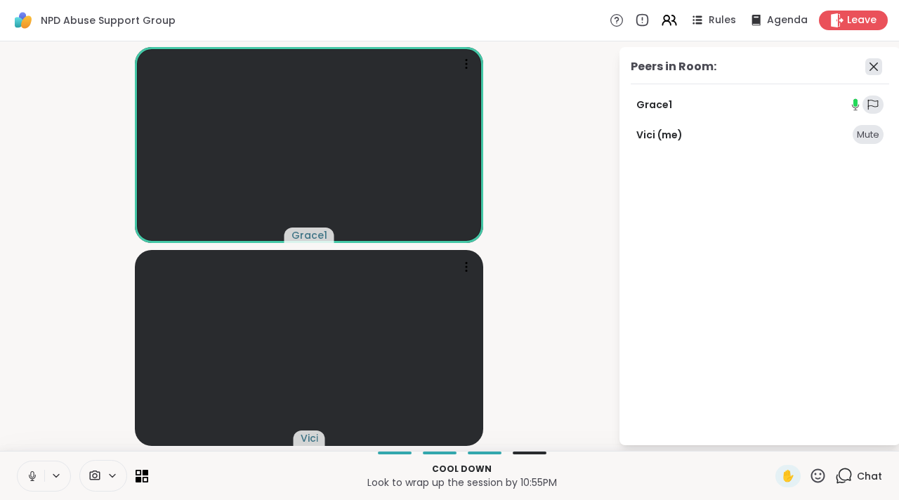
click at [871, 72] on icon at bounding box center [874, 66] width 17 height 17
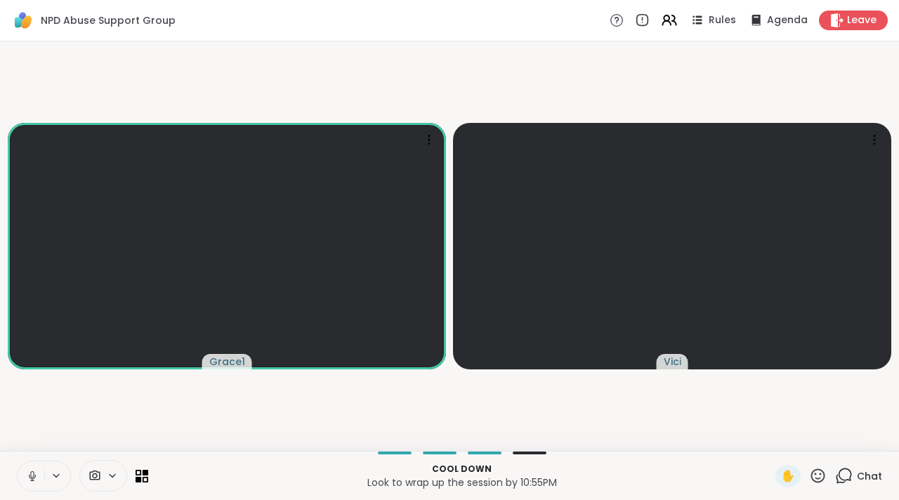
click at [839, 479] on icon at bounding box center [845, 475] width 13 height 13
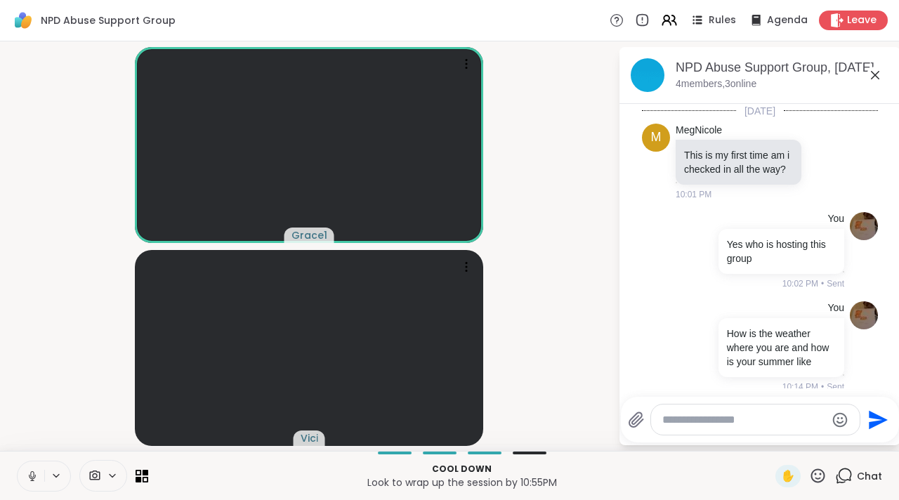
click at [736, 434] on div at bounding box center [755, 420] width 209 height 30
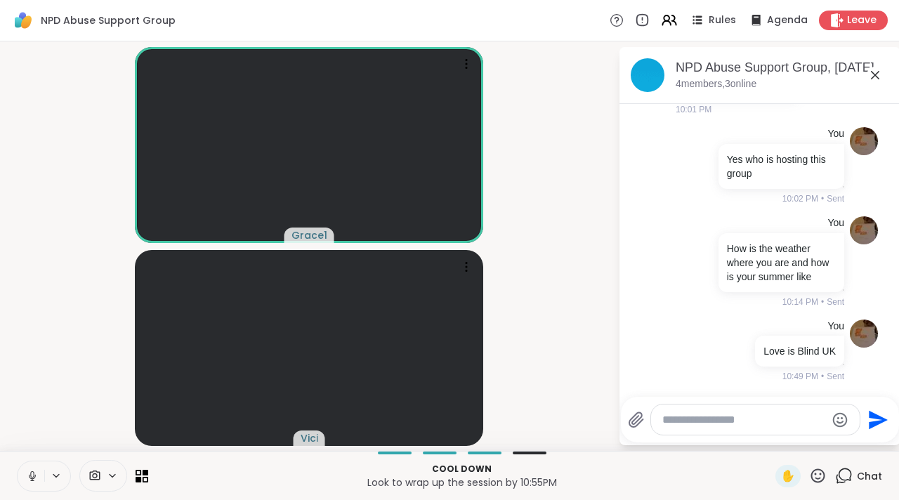
click at [714, 417] on textarea "Type your message" at bounding box center [745, 420] width 164 height 14
click at [639, 421] on icon at bounding box center [636, 420] width 17 height 17
click at [0, 0] on input "file" at bounding box center [0, 0] width 0 height 0
click at [718, 422] on textarea "Type your message" at bounding box center [745, 420] width 164 height 14
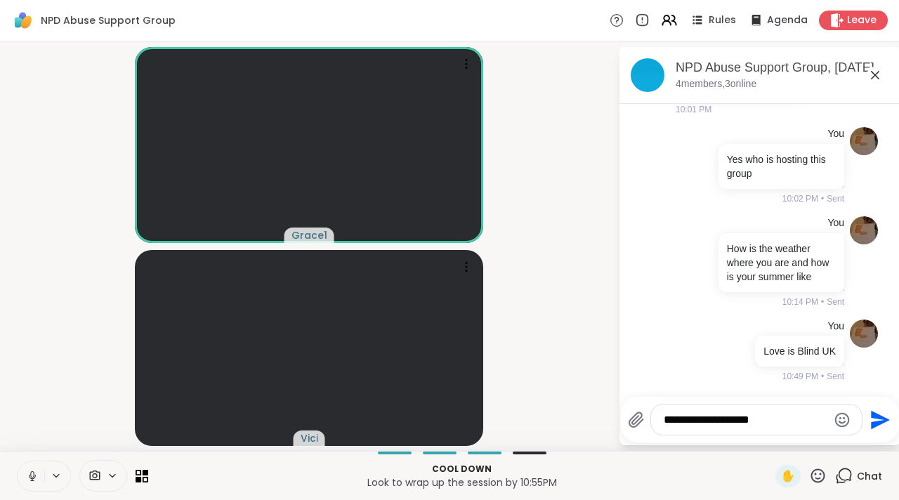
type textarea "**********"
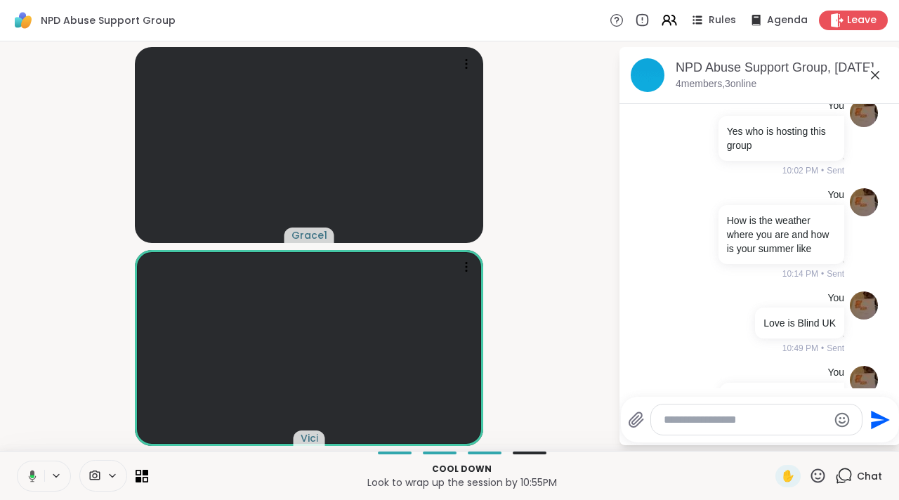
scroll to position [202, 0]
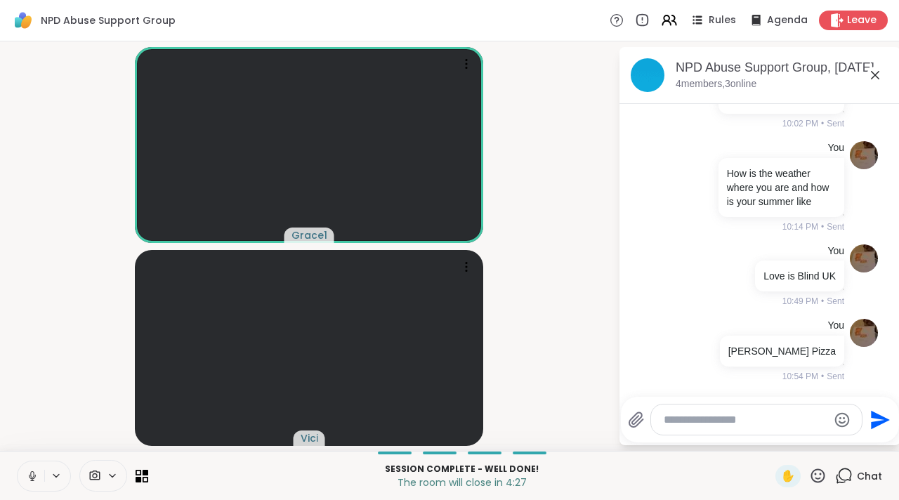
click at [873, 70] on icon at bounding box center [875, 75] width 17 height 17
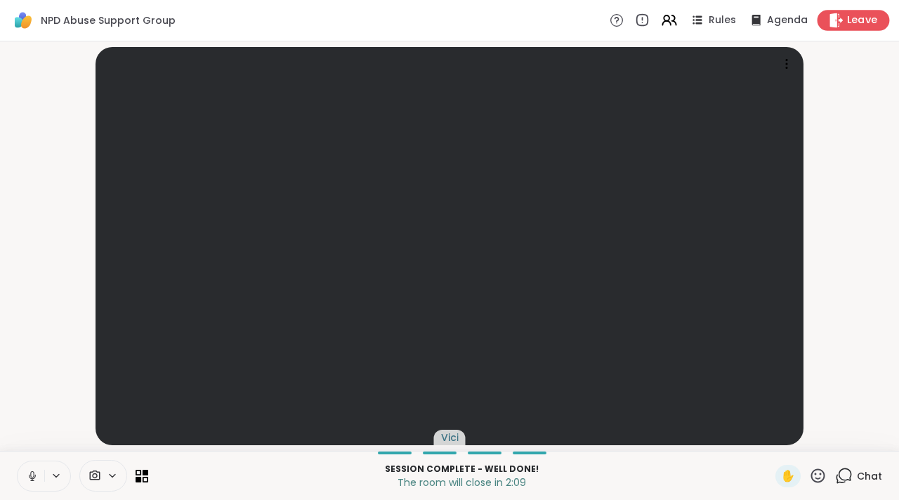
click at [831, 21] on icon at bounding box center [837, 20] width 13 height 15
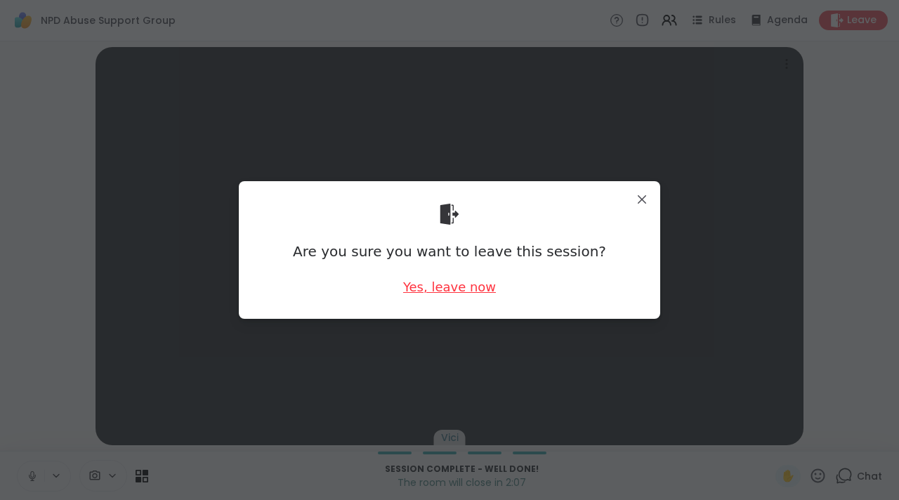
click at [462, 294] on div "Yes, leave now" at bounding box center [449, 287] width 93 height 18
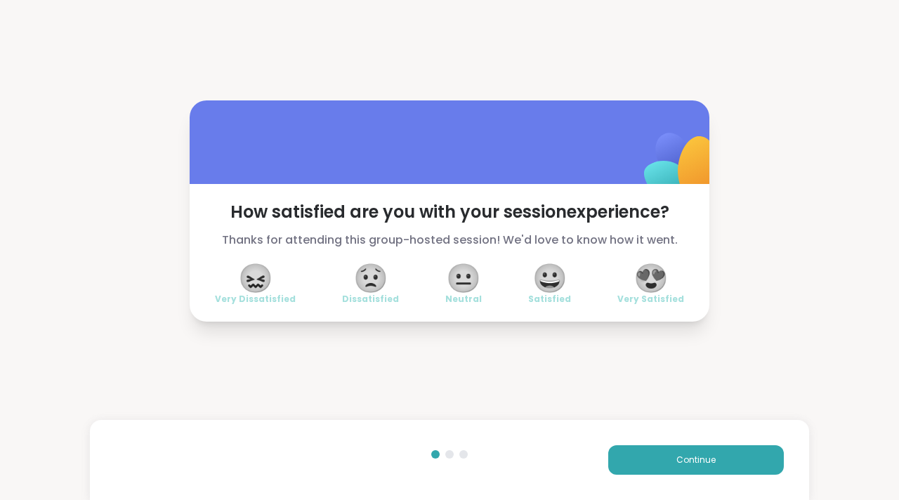
click at [435, 273] on div "😖 Very Dissatisfied 😟 Dissatisfied 😐 Neutral 😀 Satisfied 😍 Very Satisfied" at bounding box center [449, 285] width 469 height 39
click at [545, 266] on span "😀" at bounding box center [550, 278] width 35 height 25
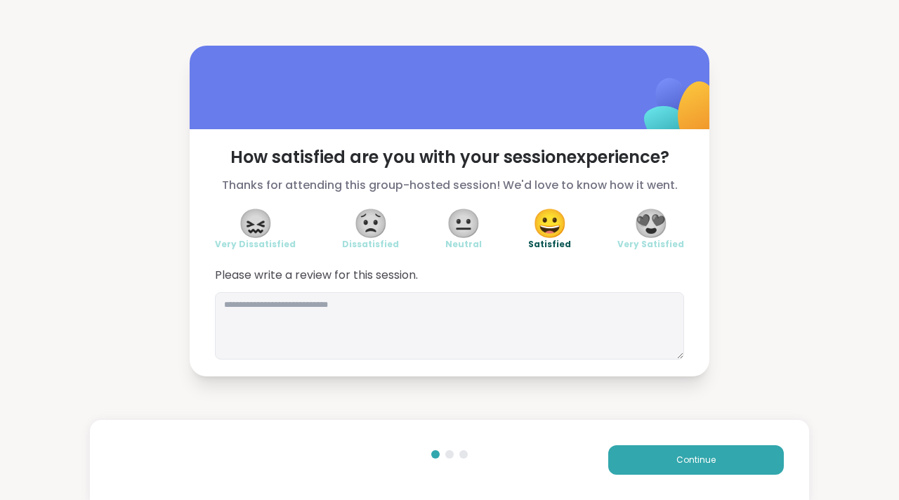
click at [540, 226] on span "😀" at bounding box center [550, 223] width 35 height 25
click at [501, 329] on textarea at bounding box center [449, 325] width 469 height 67
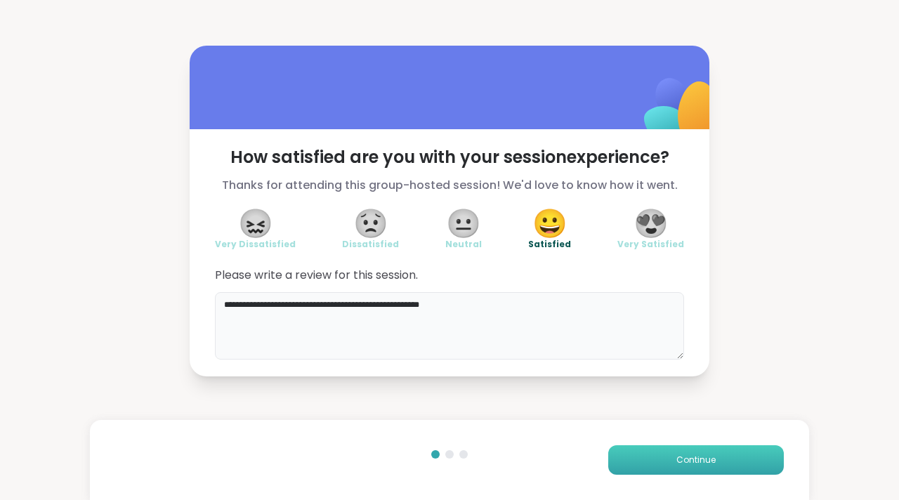
type textarea "**********"
click at [698, 453] on button "Continue" at bounding box center [697, 461] width 176 height 30
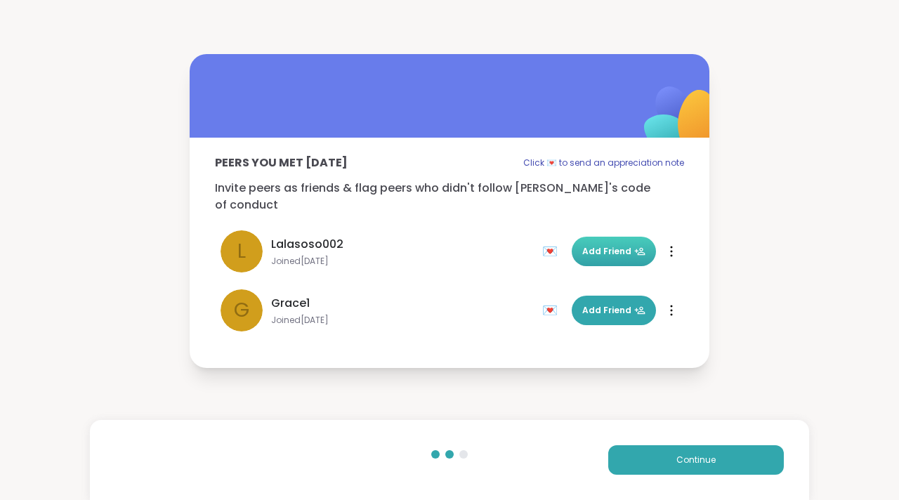
click at [611, 245] on span "Add Friend" at bounding box center [614, 251] width 63 height 13
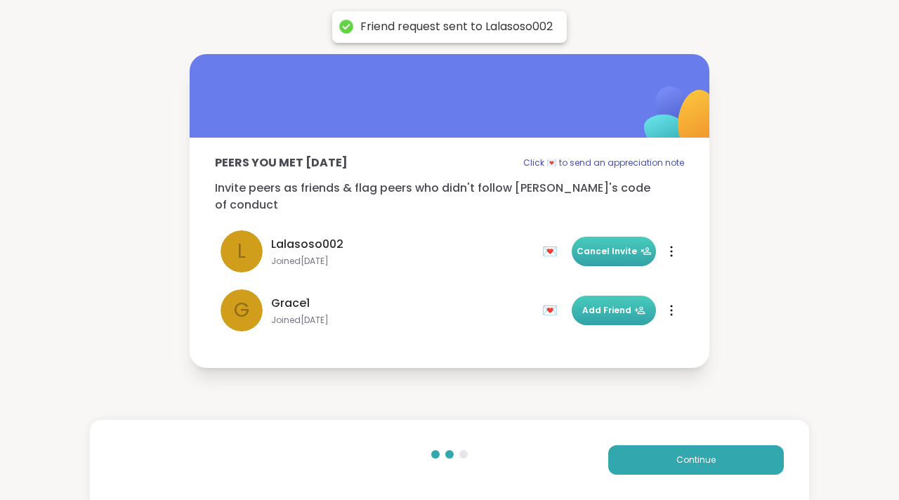
click at [600, 306] on span "Add Friend" at bounding box center [614, 310] width 63 height 13
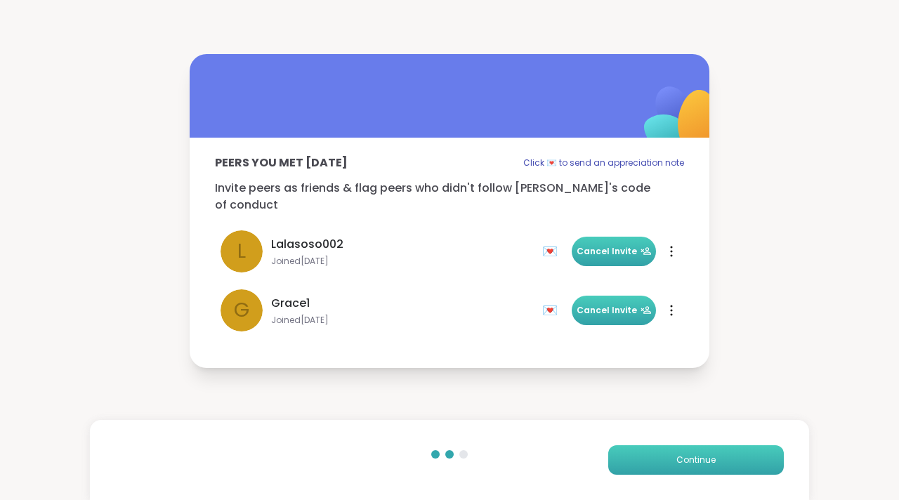
click at [653, 457] on button "Continue" at bounding box center [697, 461] width 176 height 30
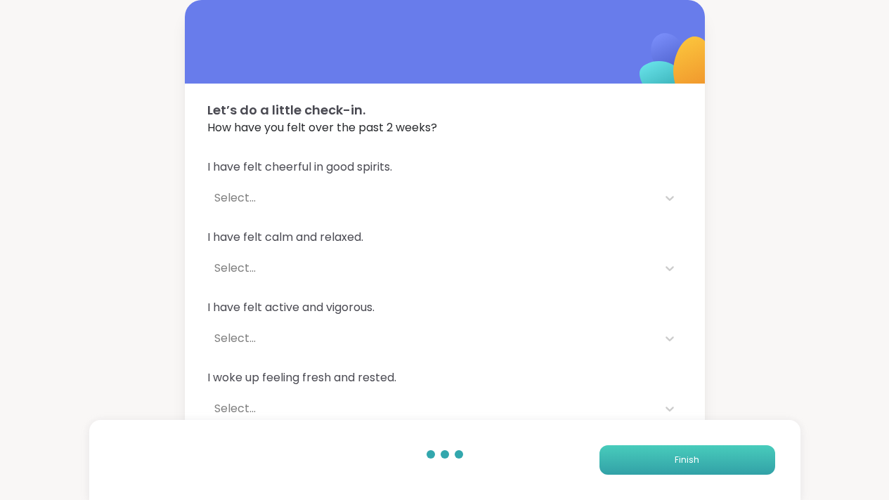
click at [653, 457] on button "Finish" at bounding box center [687, 461] width 176 height 30
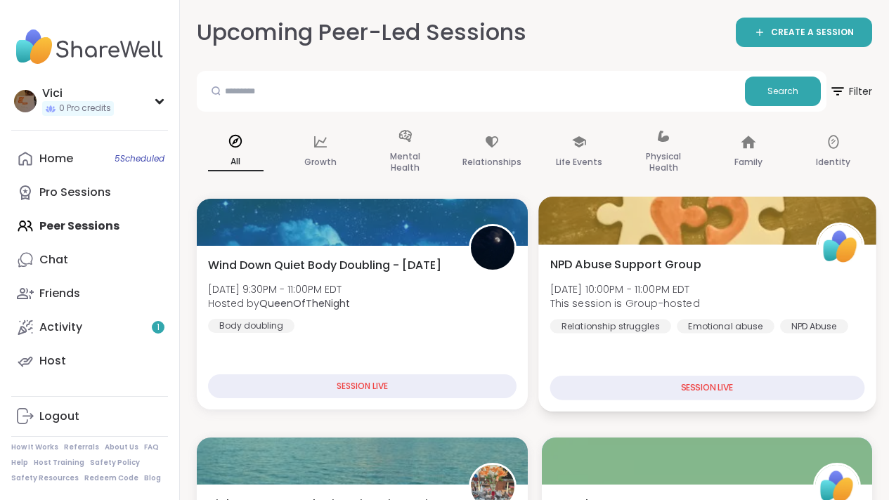
click at [712, 389] on div "SESSION LIVE" at bounding box center [707, 388] width 314 height 25
click at [717, 231] on div at bounding box center [706, 221] width 337 height 48
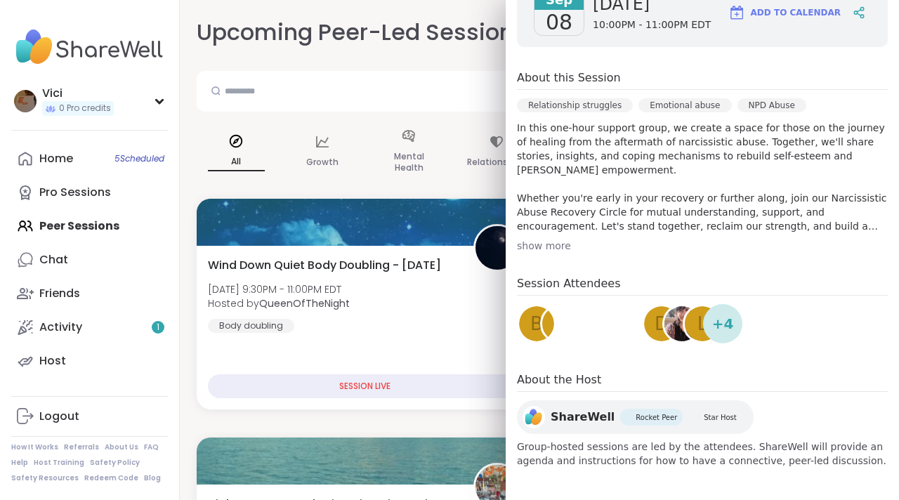
scroll to position [228, 0]
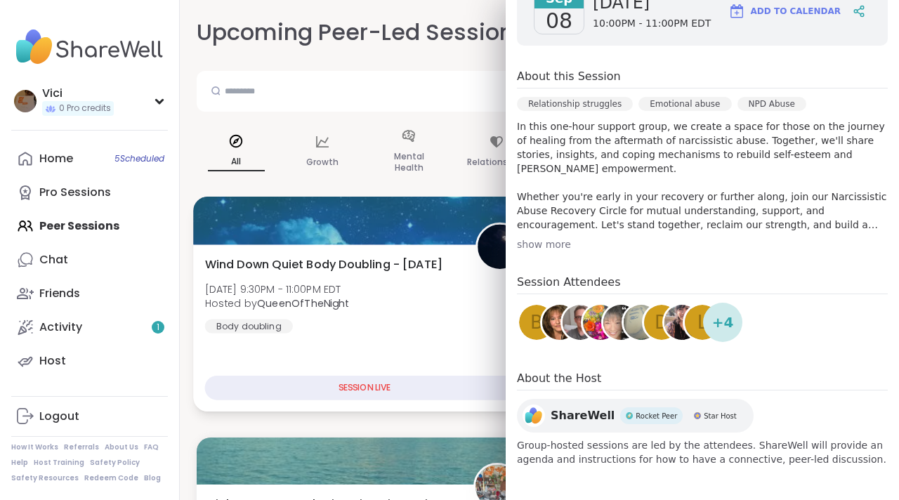
click at [479, 286] on div "Wind Down Quiet Body Doubling - Monday Mon, Sep 08 | 9:30PM - 11:00PM EDT Hoste…" at bounding box center [365, 294] width 320 height 77
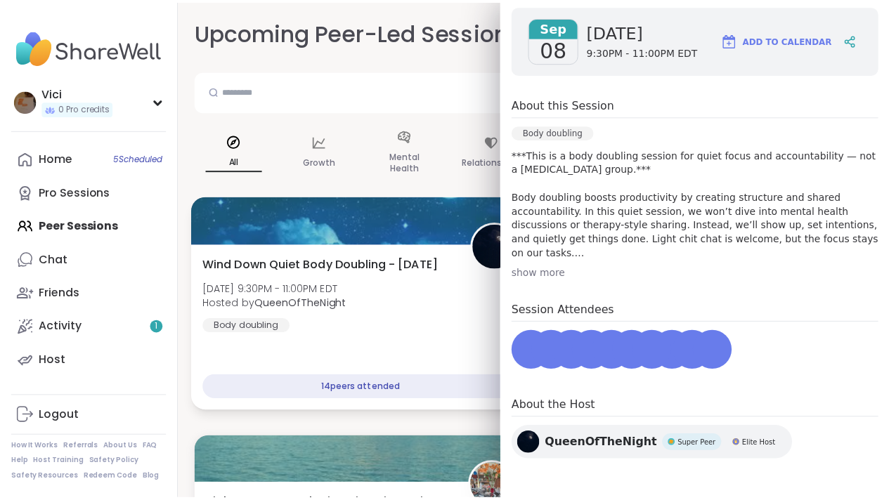
scroll to position [129, 0]
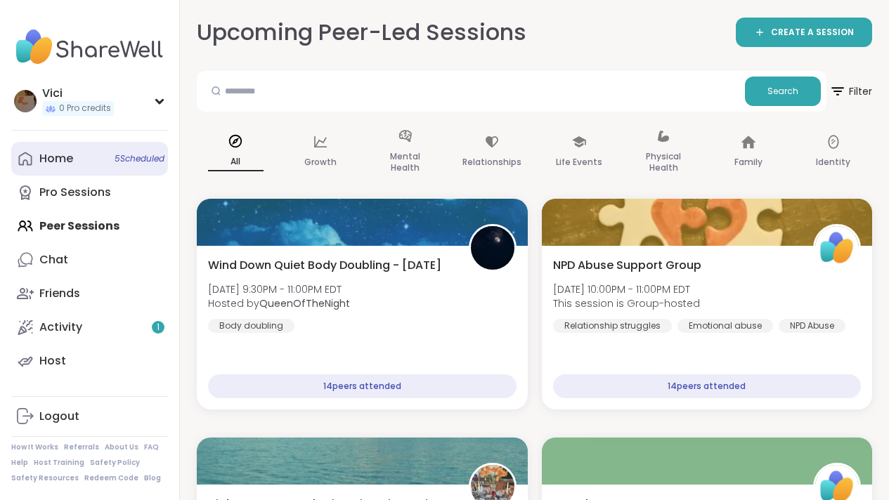
click at [76, 152] on link "Home 5 Scheduled" at bounding box center [89, 159] width 157 height 34
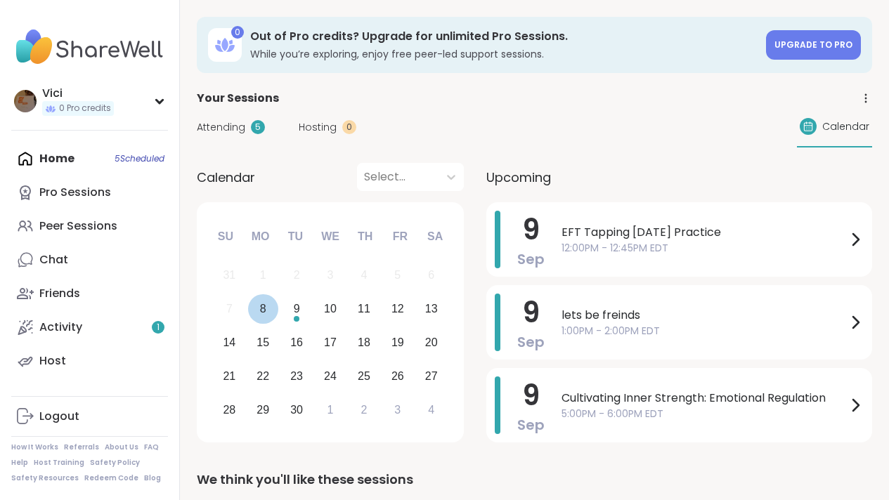
click at [266, 314] on div "8" at bounding box center [263, 308] width 6 height 19
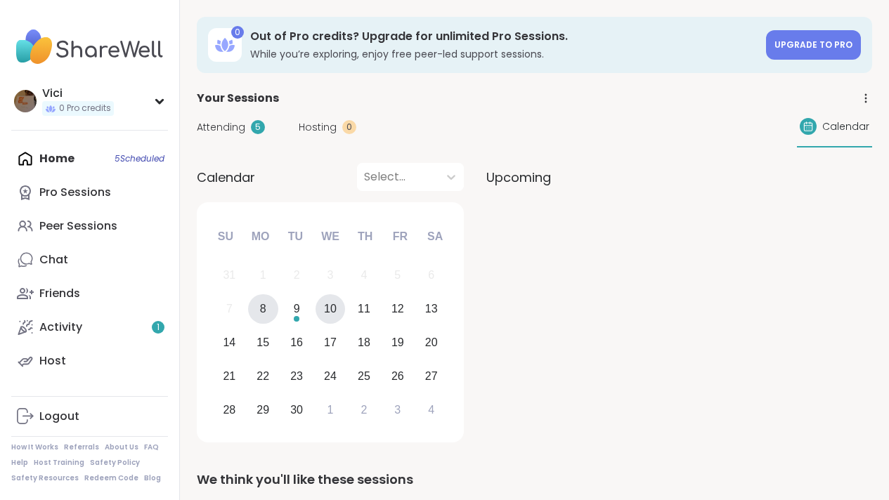
click at [332, 311] on div "10" at bounding box center [330, 308] width 13 height 19
click at [352, 308] on div "11" at bounding box center [364, 309] width 30 height 30
click at [334, 308] on div "10" at bounding box center [330, 308] width 13 height 19
click at [130, 167] on div "Home 5 Scheduled Pro Sessions Peer Sessions Chat Friends Activity 1 Host" at bounding box center [89, 260] width 157 height 236
click at [111, 162] on div "Home 5 Scheduled Pro Sessions Peer Sessions Chat Friends Activity 1 Host" at bounding box center [89, 260] width 157 height 236
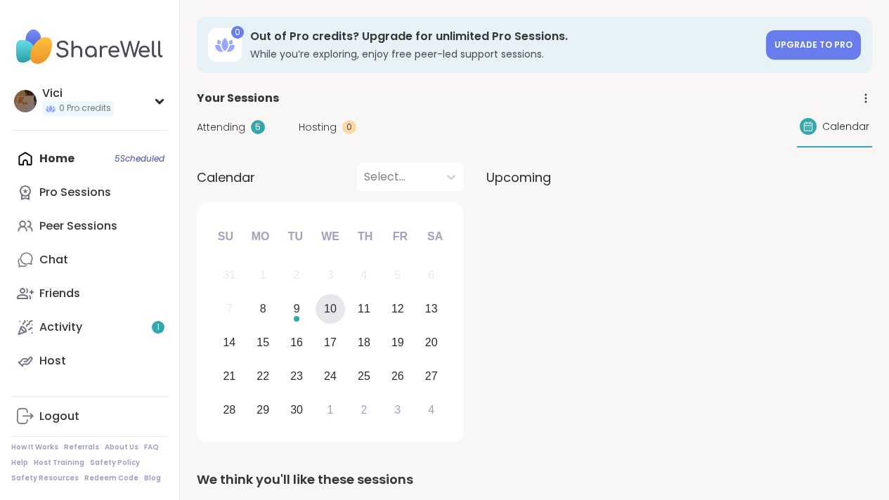
click at [83, 155] on div "Home 5 Scheduled Pro Sessions Peer Sessions Chat Friends Activity 1 Host" at bounding box center [89, 260] width 157 height 236
click at [58, 163] on div "Home 5 Scheduled Pro Sessions Peer Sessions Chat Friends Activity 1 Host" at bounding box center [89, 260] width 157 height 236
click at [65, 185] on div "Pro Sessions" at bounding box center [75, 192] width 72 height 15
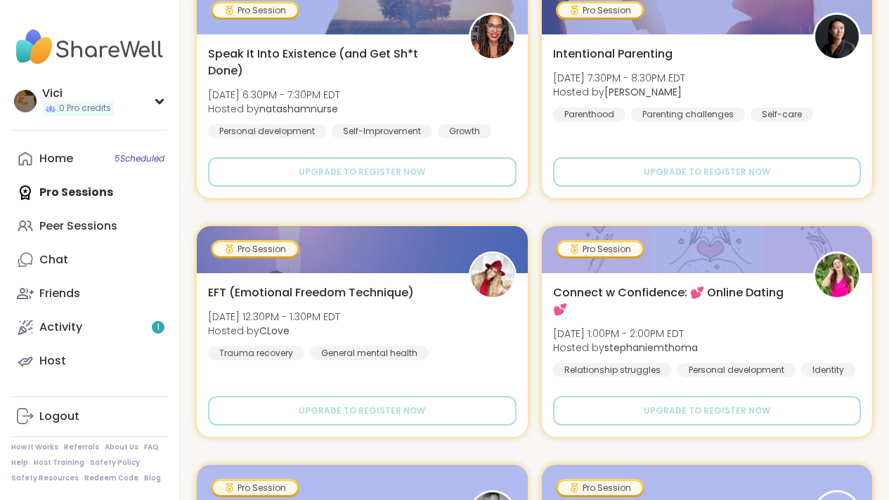
scroll to position [543, 0]
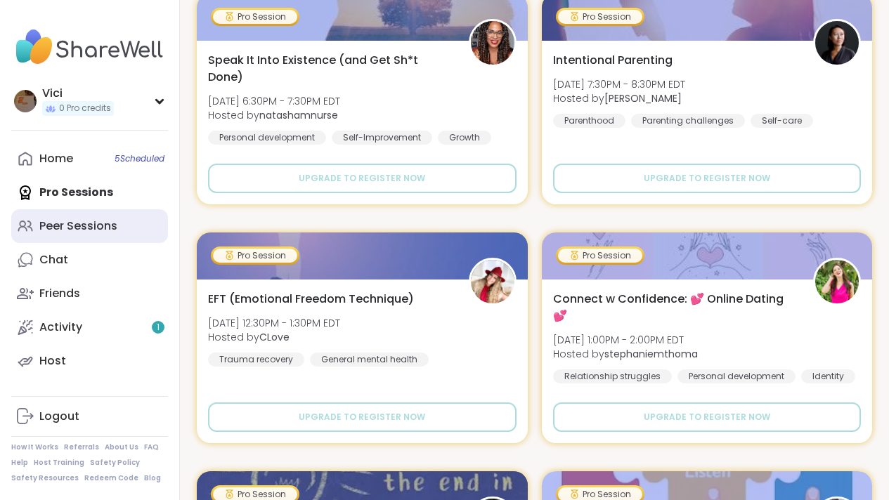
click at [116, 229] on link "Peer Sessions" at bounding box center [89, 226] width 157 height 34
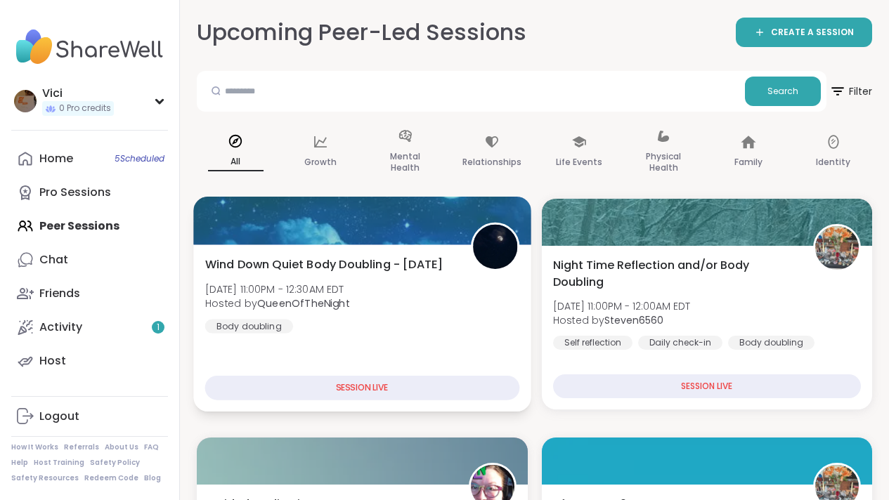
click at [347, 391] on div "SESSION LIVE" at bounding box center [362, 388] width 314 height 25
click at [354, 223] on div at bounding box center [361, 221] width 337 height 48
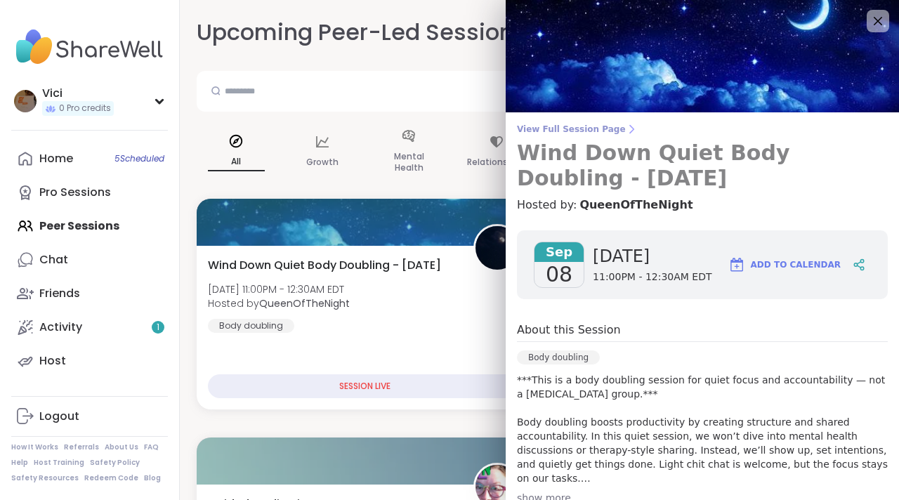
click at [616, 159] on h3 "Wind Down Quiet Body Doubling - Monday" at bounding box center [702, 166] width 371 height 51
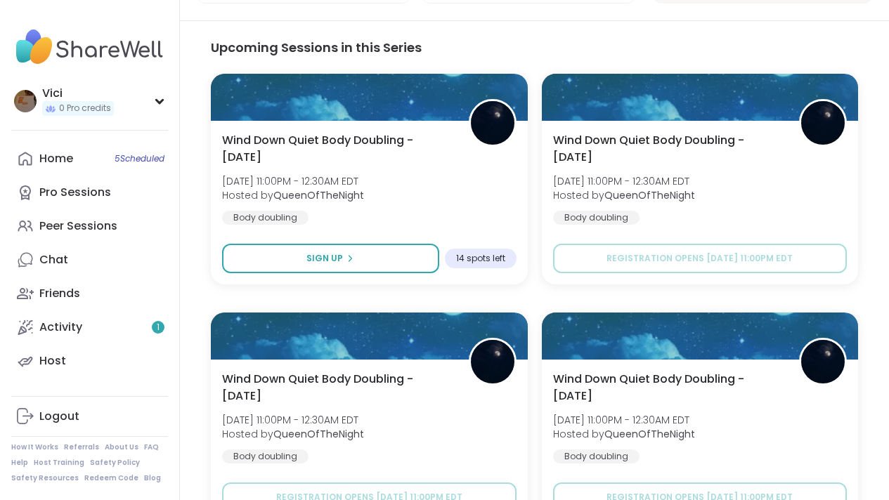
scroll to position [1041, 0]
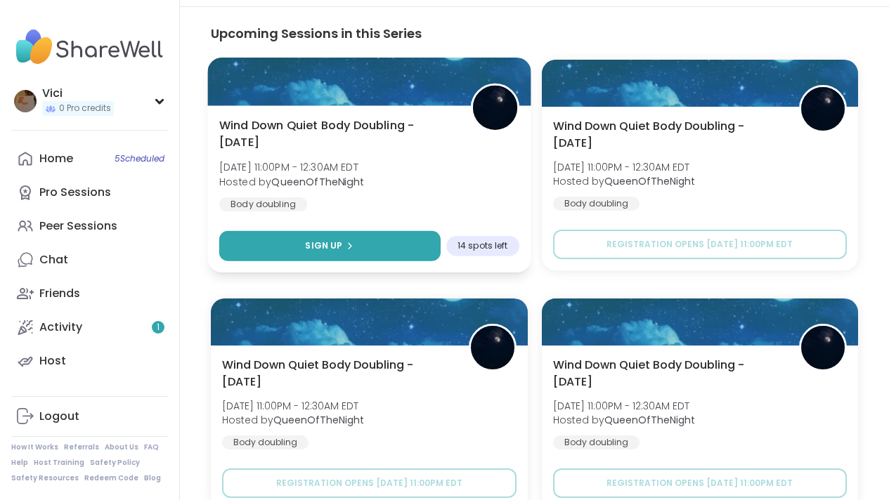
click at [401, 249] on button "Sign Up" at bounding box center [329, 246] width 221 height 30
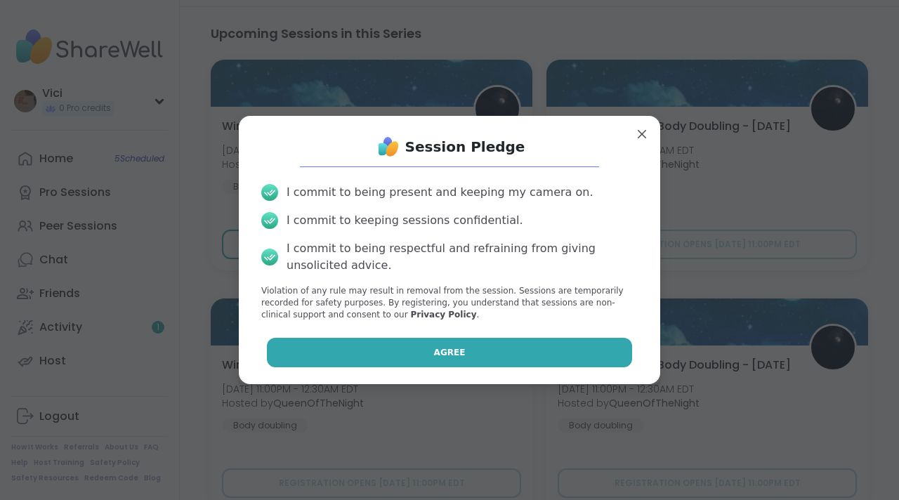
click at [424, 338] on button "Agree" at bounding box center [450, 353] width 366 height 30
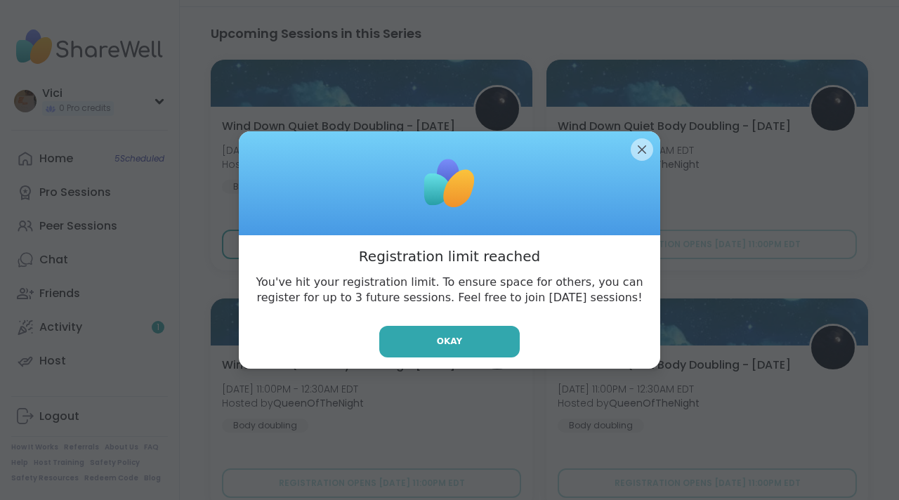
click at [424, 338] on button "Okay" at bounding box center [449, 342] width 141 height 32
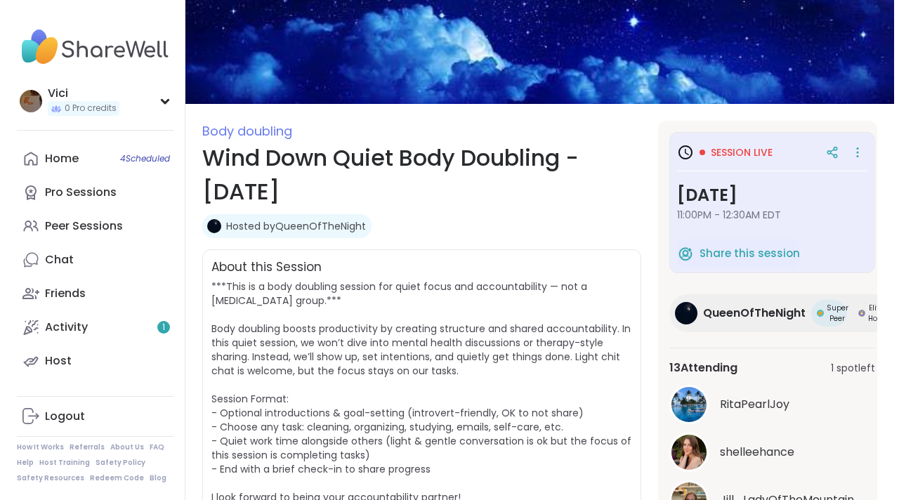
scroll to position [41, 0]
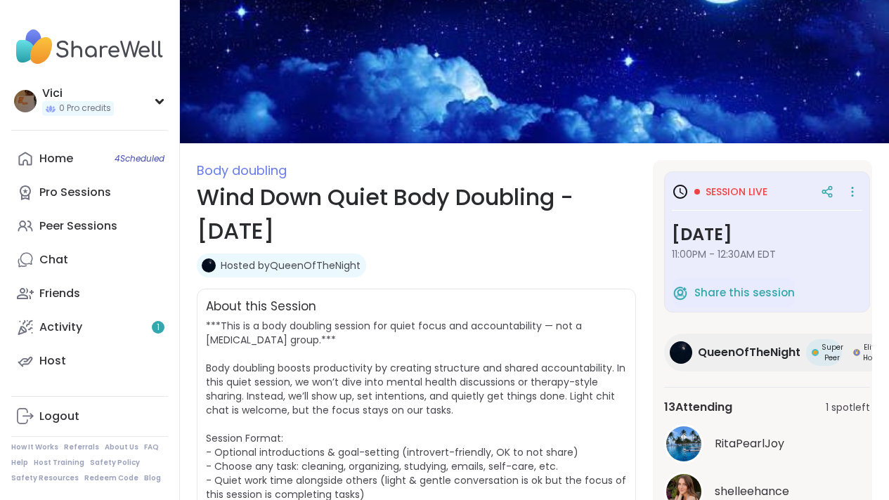
click at [739, 190] on span "Session live" at bounding box center [737, 192] width 62 height 14
click at [745, 287] on span "Share this session" at bounding box center [744, 293] width 100 height 16
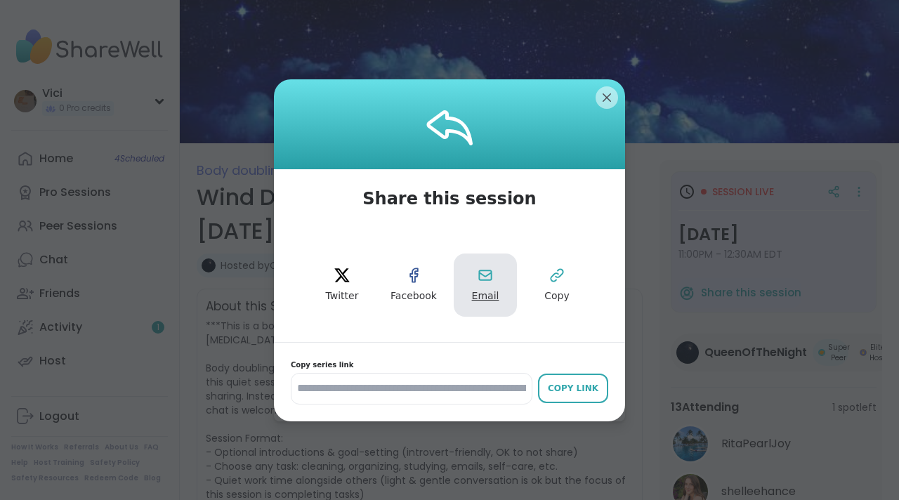
click at [493, 298] on button "Email" at bounding box center [485, 285] width 63 height 63
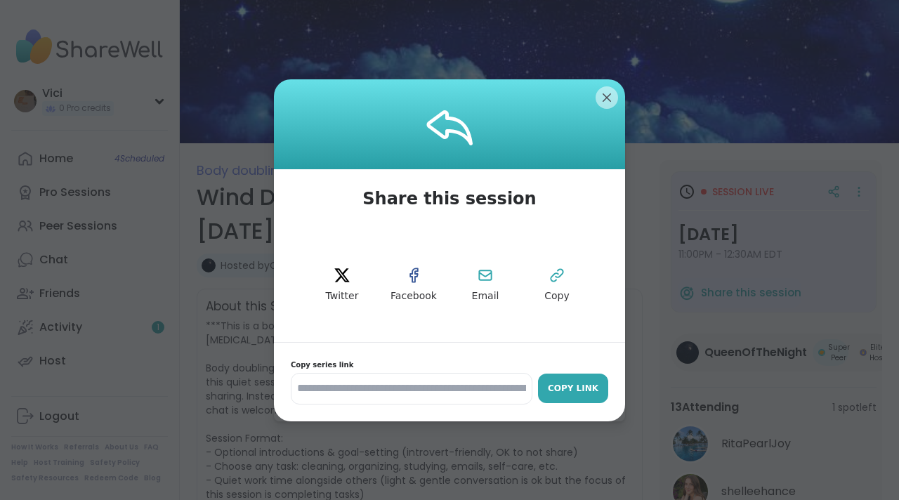
click at [547, 382] on div "Copy Link" at bounding box center [573, 388] width 56 height 13
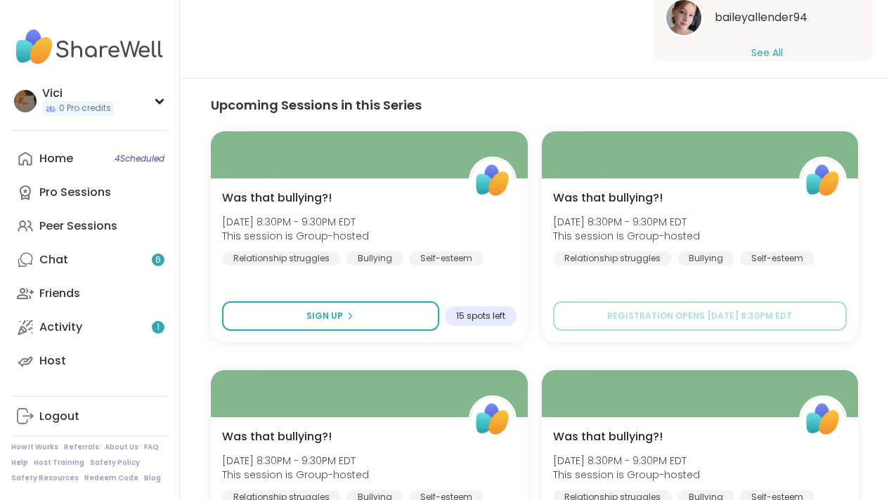
scroll to position [623, 0]
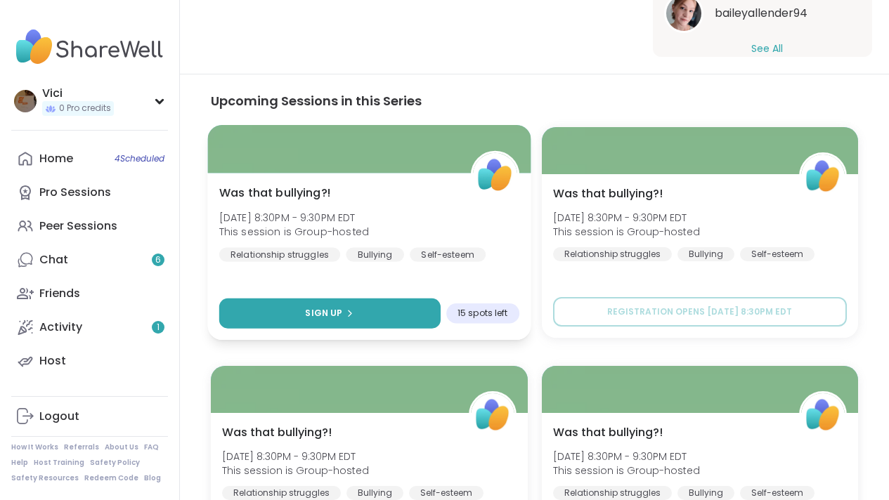
click at [346, 310] on icon at bounding box center [350, 313] width 8 height 8
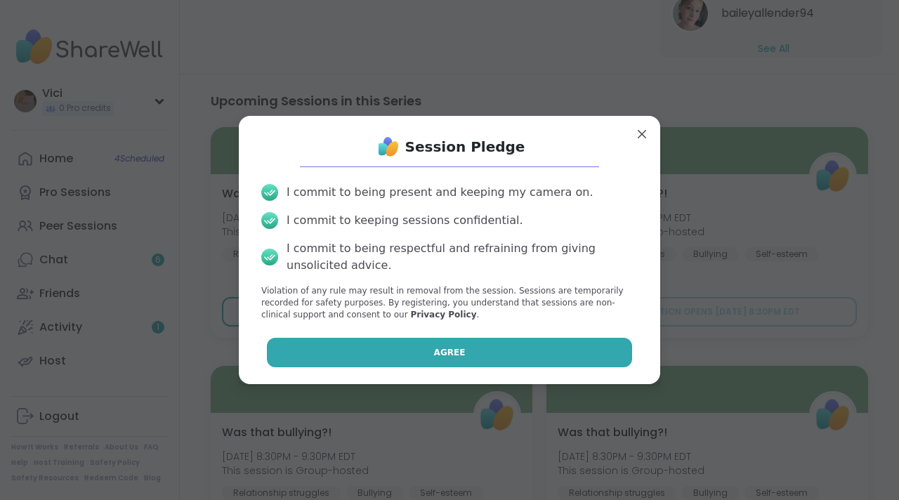
click at [390, 348] on button "Agree" at bounding box center [450, 353] width 366 height 30
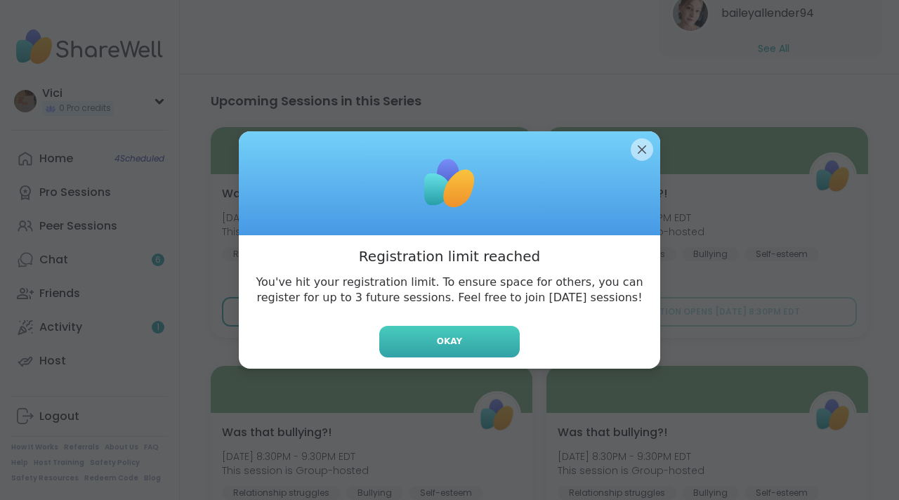
click at [412, 349] on button "Okay" at bounding box center [449, 342] width 141 height 32
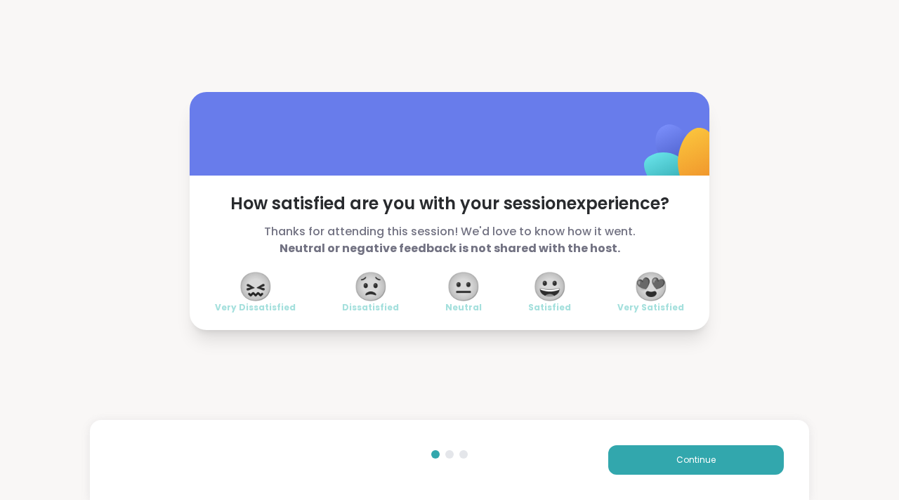
click at [346, 276] on div "😟 Dissatisfied" at bounding box center [370, 293] width 57 height 39
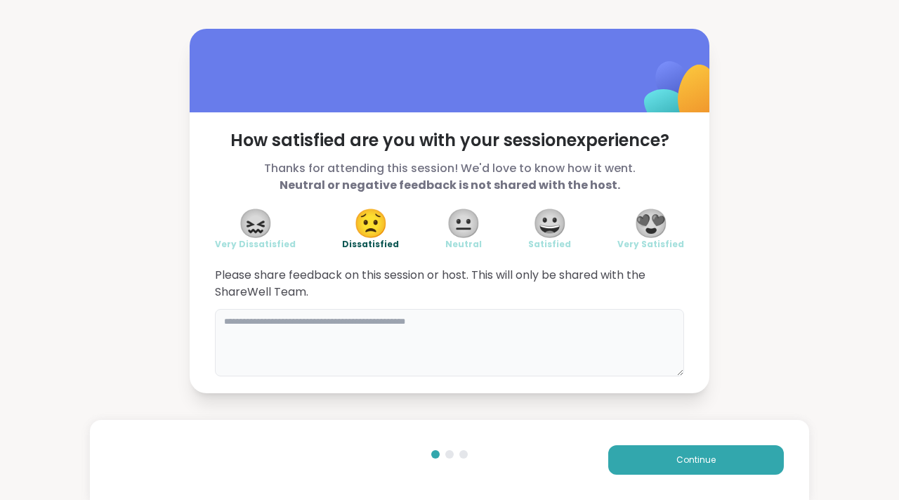
click at [271, 316] on textarea at bounding box center [449, 342] width 469 height 67
type textarea "****"
click at [265, 304] on div "Please share feedback on this session or host. This will only be shared with th…" at bounding box center [449, 322] width 469 height 110
click at [246, 323] on textarea "****" at bounding box center [449, 342] width 469 height 67
click at [291, 314] on textarea "**********" at bounding box center [449, 342] width 469 height 67
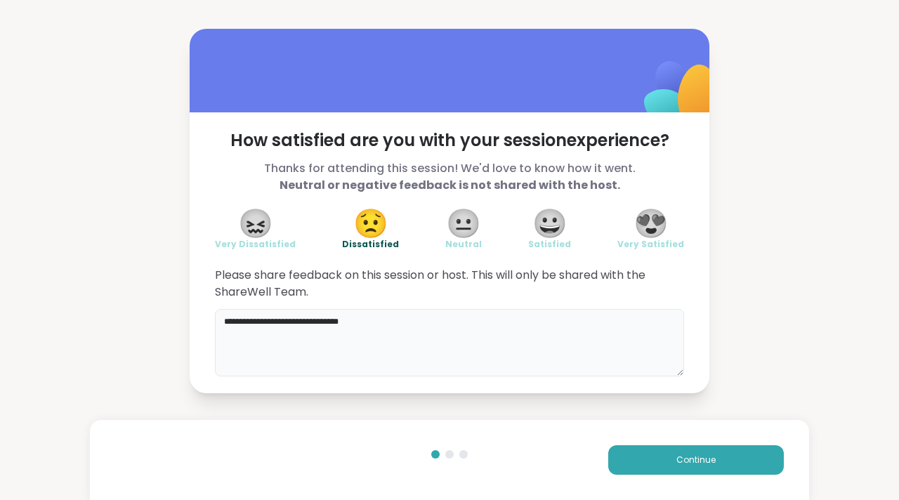
click at [290, 320] on textarea "**********" at bounding box center [449, 342] width 469 height 67
click at [370, 325] on textarea "**********" at bounding box center [449, 342] width 469 height 67
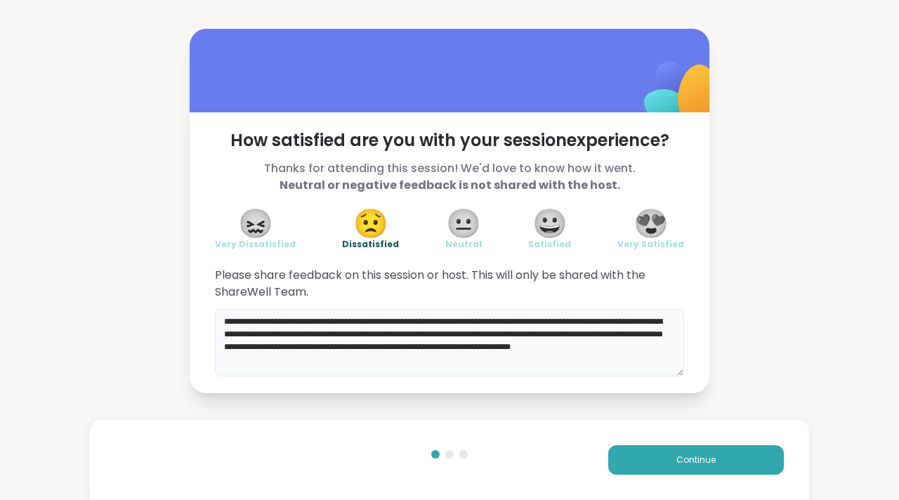
type textarea "**********"
click at [546, 218] on span "😀" at bounding box center [550, 223] width 35 height 25
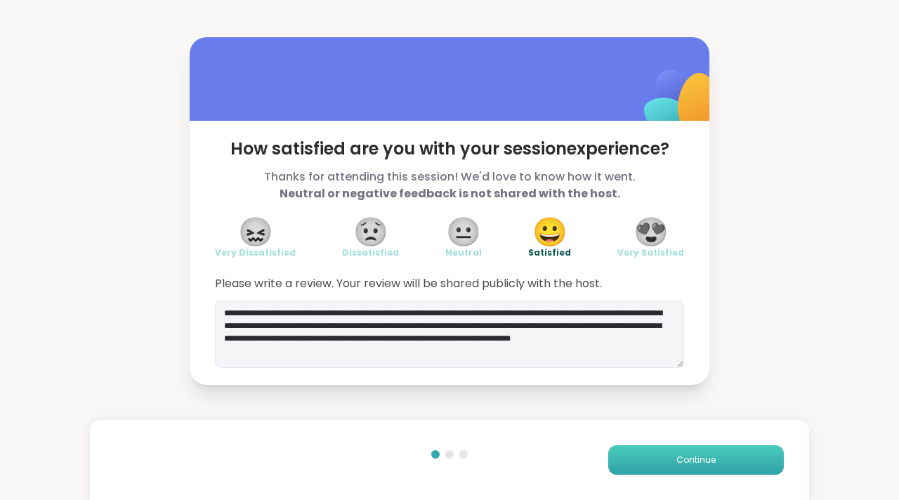
click at [653, 455] on button "Continue" at bounding box center [697, 461] width 176 height 30
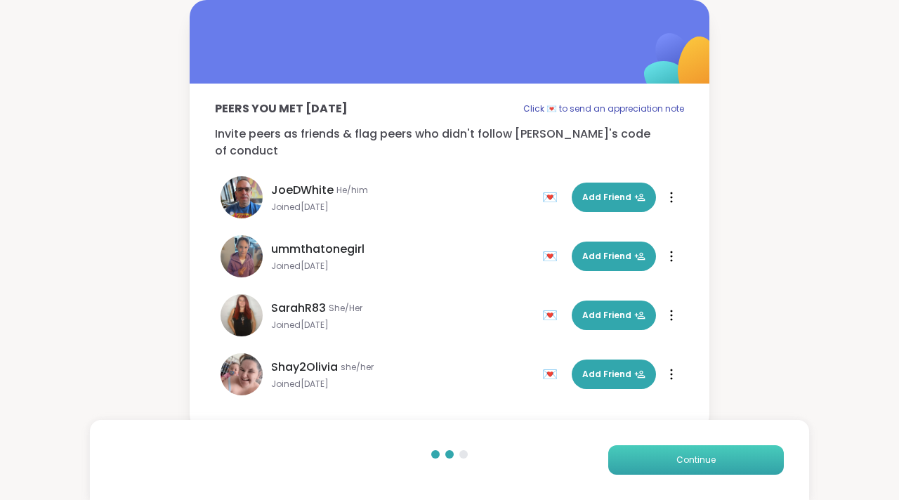
click at [654, 467] on button "Continue" at bounding box center [697, 461] width 176 height 30
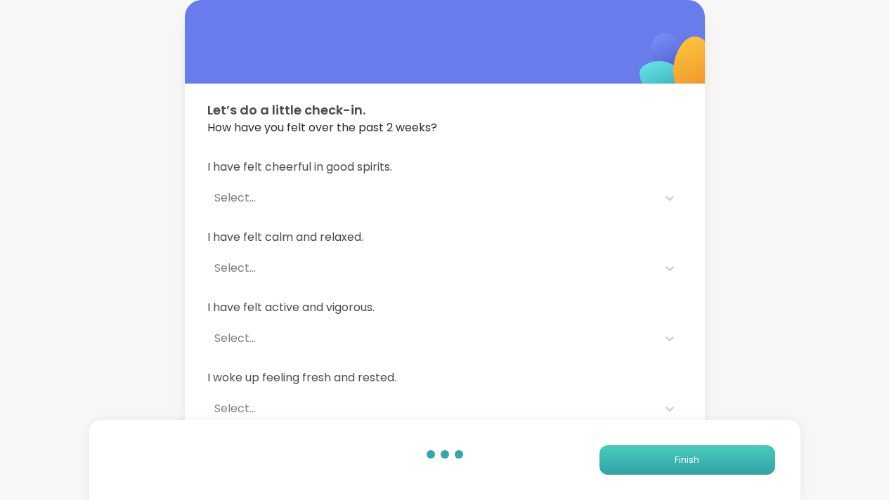
click at [654, 467] on button "Finish" at bounding box center [687, 461] width 176 height 30
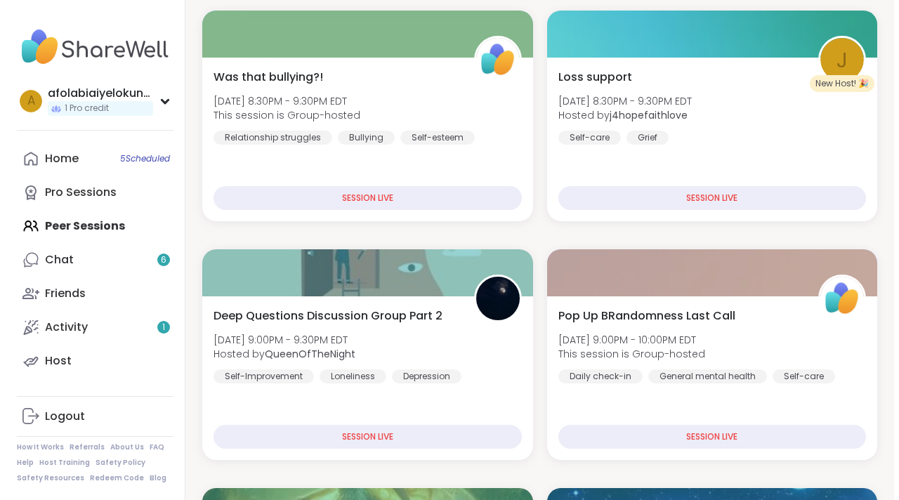
scroll to position [255, 0]
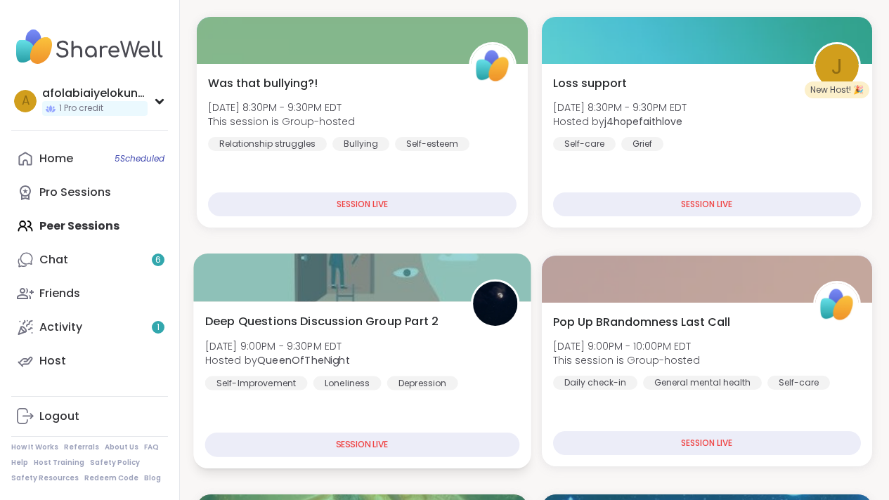
click at [356, 442] on div "SESSION LIVE" at bounding box center [362, 445] width 314 height 25
click at [373, 287] on div at bounding box center [361, 278] width 337 height 48
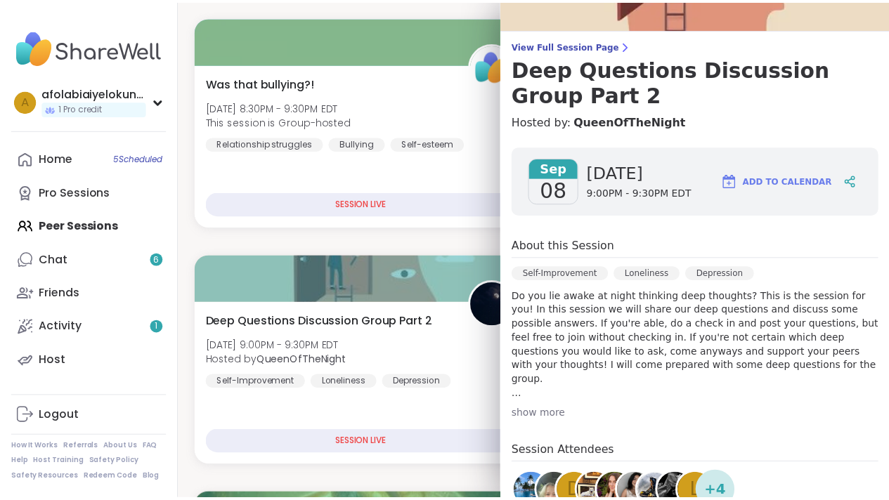
scroll to position [83, 0]
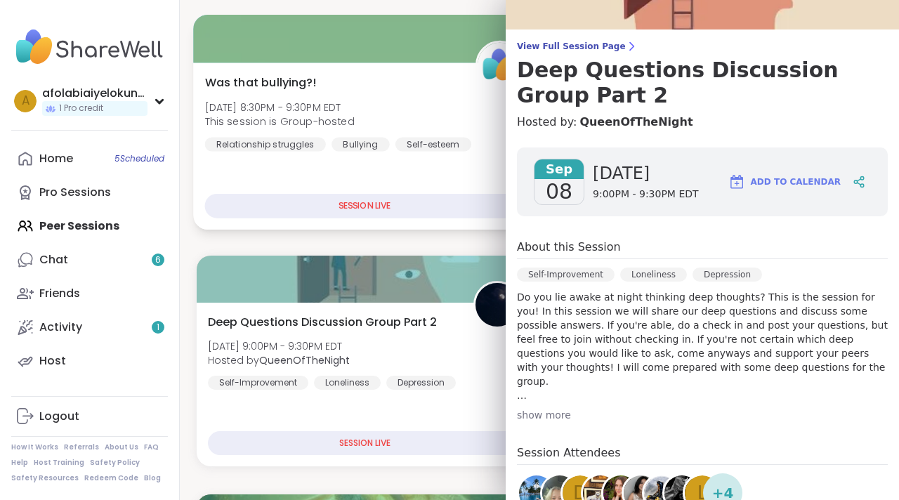
click at [463, 89] on div "Was that bullying?! Mon, Sep 08 | 8:30PM - 9:30PM EDT This session is Group-hos…" at bounding box center [365, 112] width 320 height 77
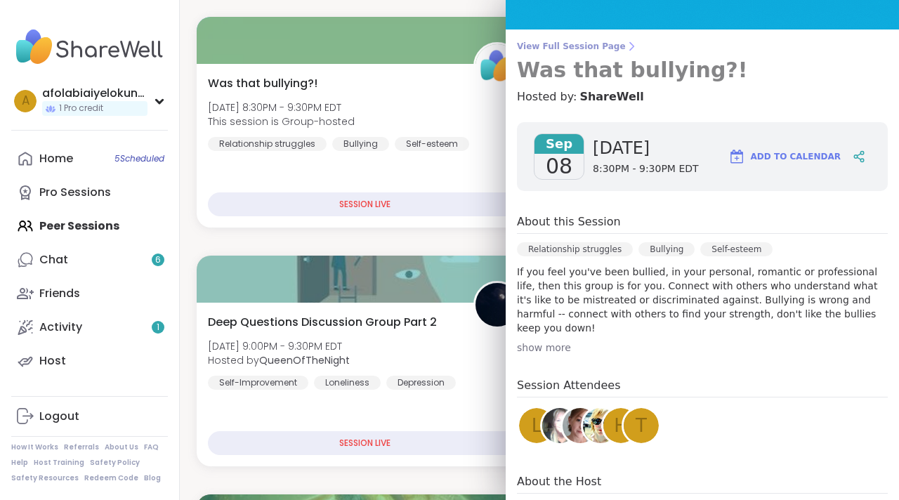
click at [843, 49] on span "View Full Session Page" at bounding box center [702, 46] width 371 height 11
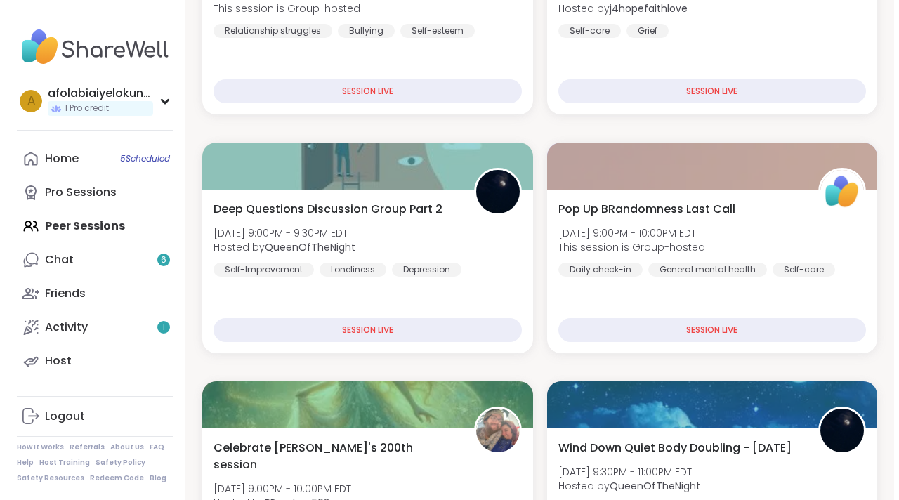
scroll to position [375, 0]
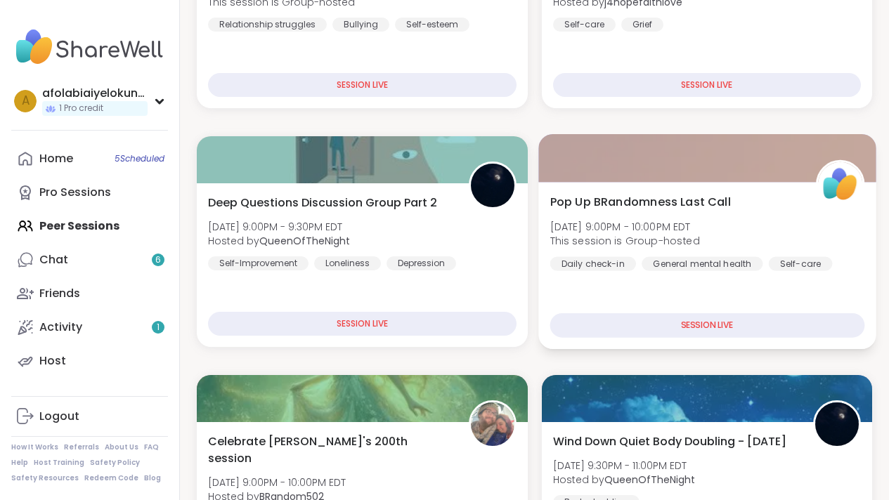
click at [699, 157] on div at bounding box center [706, 158] width 337 height 48
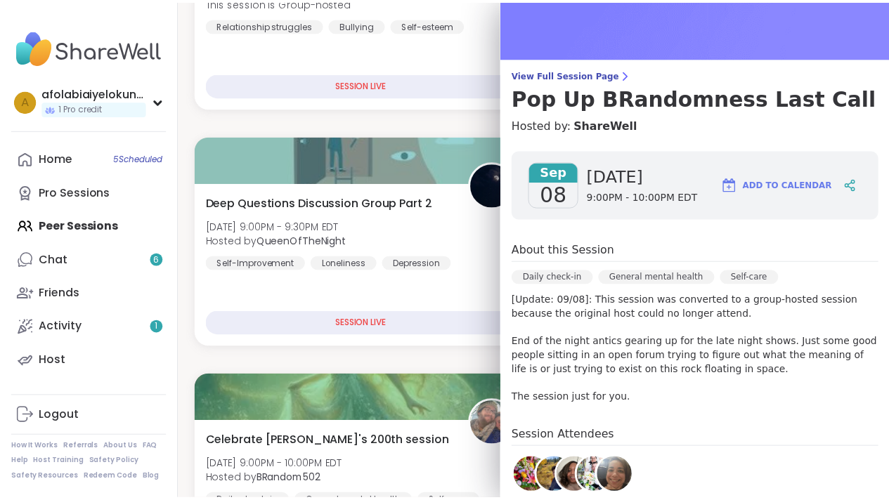
scroll to position [53, 0]
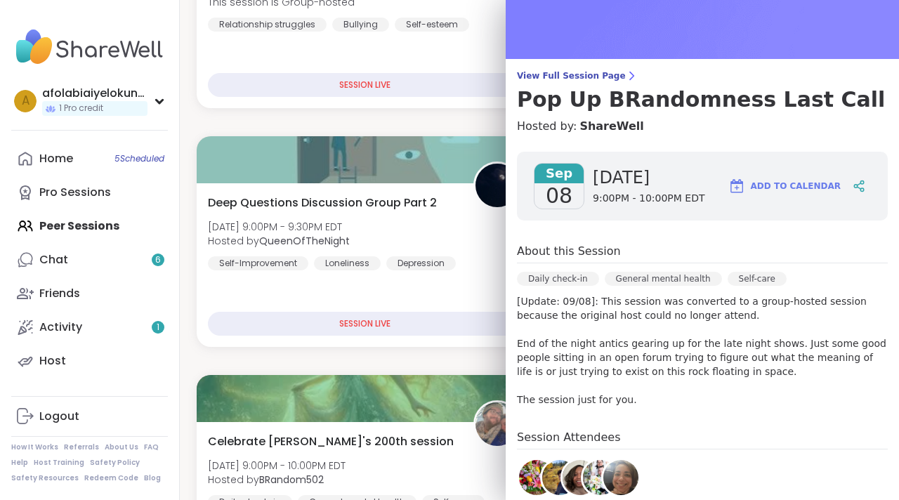
click at [784, 186] on span "Add to Calendar" at bounding box center [796, 186] width 90 height 13
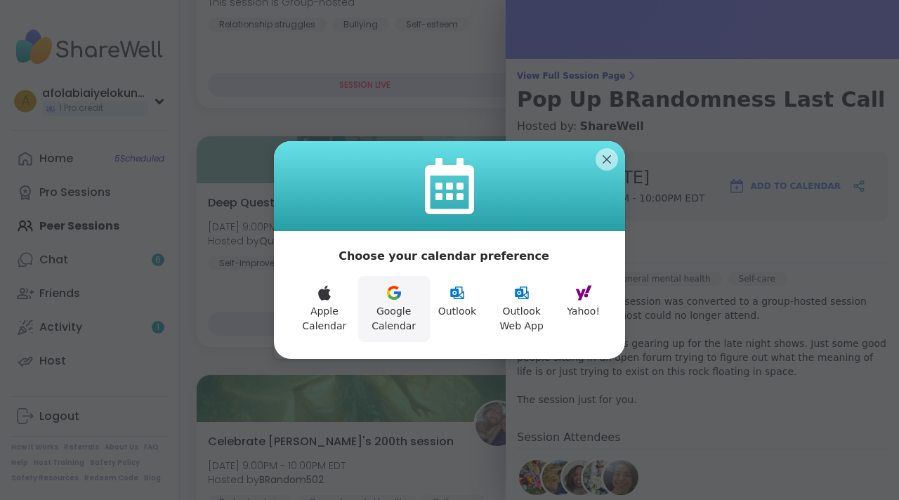
click at [395, 295] on icon at bounding box center [397, 295] width 7 height 6
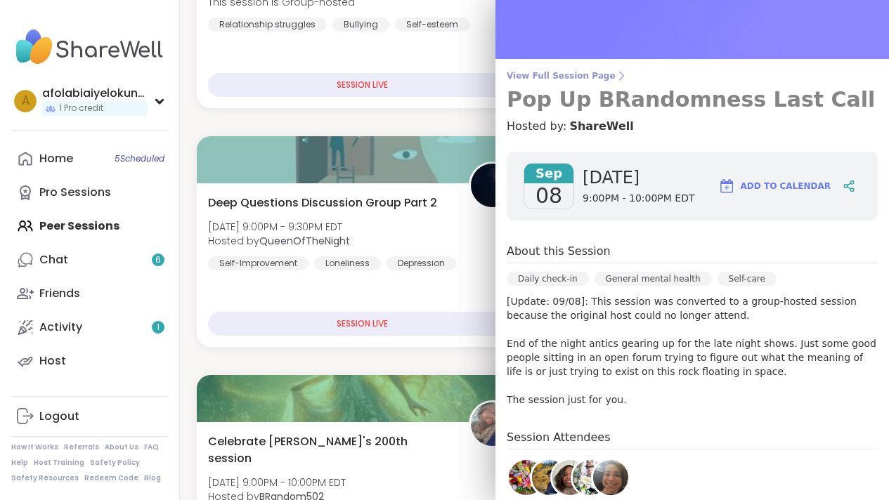
click at [573, 71] on span "View Full Session Page" at bounding box center [692, 75] width 371 height 11
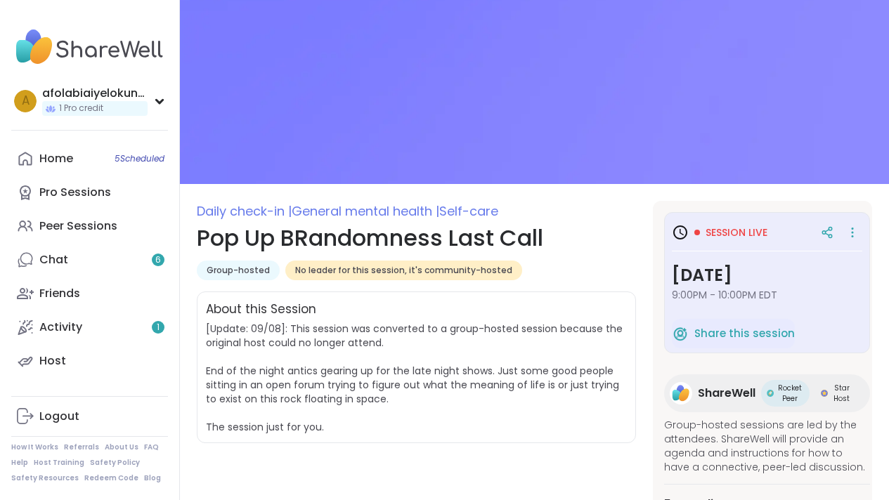
drag, startPoint x: 899, startPoint y: 109, endPoint x: 892, endPoint y: 147, distance: 38.6
click at [889, 147] on html "afolabiaiyelokunvictoria 1 Pro credit a afolabiaiyelokunvictoria 1 Pro credit P…" at bounding box center [444, 360] width 889 height 720
click at [108, 155] on link "Home 5 Scheduled" at bounding box center [89, 159] width 157 height 34
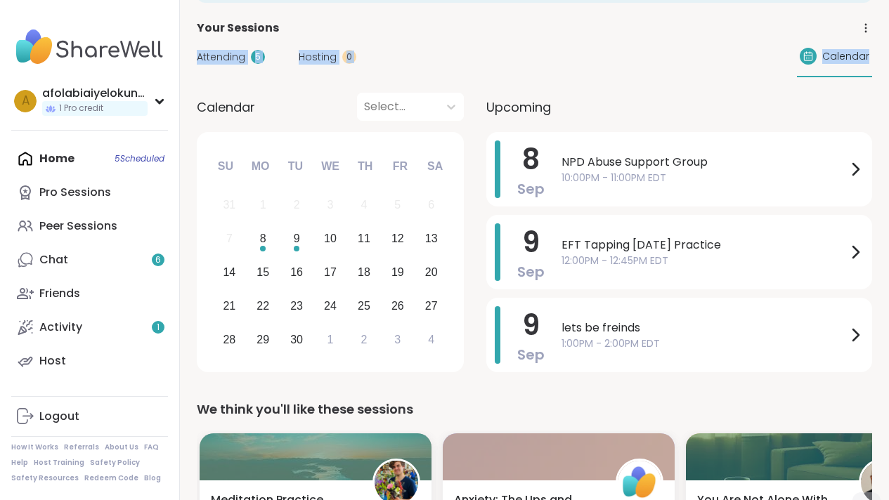
scroll to position [66, 0]
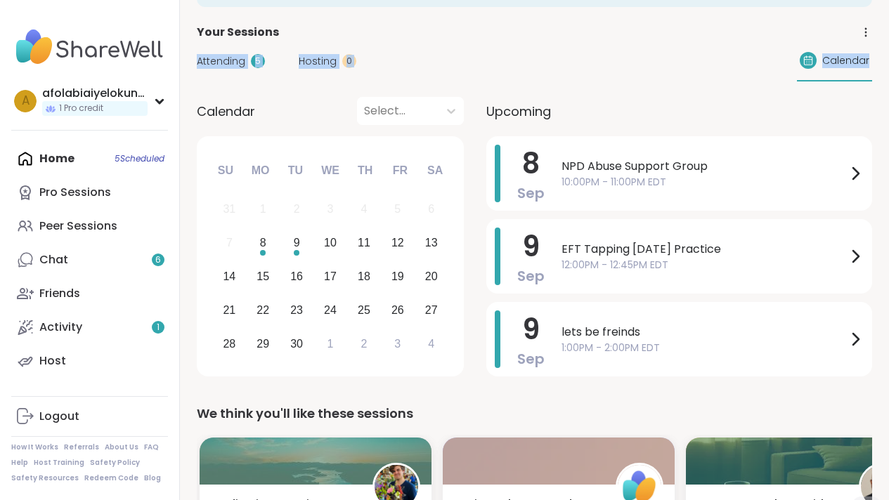
drag, startPoint x: 899, startPoint y: 103, endPoint x: 867, endPoint y: 75, distance: 42.3
click at [540, 108] on span "Upcoming" at bounding box center [518, 111] width 65 height 19
click at [765, 335] on span "lets be freinds" at bounding box center [703, 332] width 285 height 17
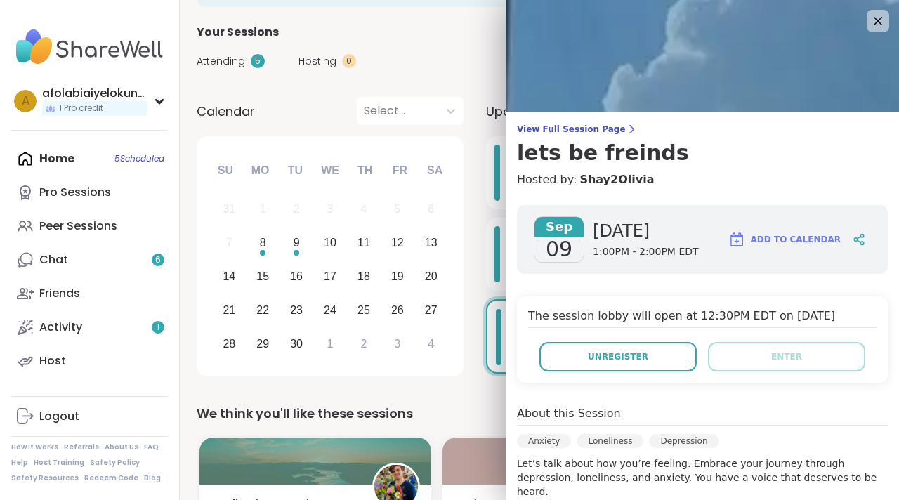
click at [871, 12] on img at bounding box center [703, 56] width 394 height 112
click at [869, 19] on icon at bounding box center [878, 21] width 18 height 18
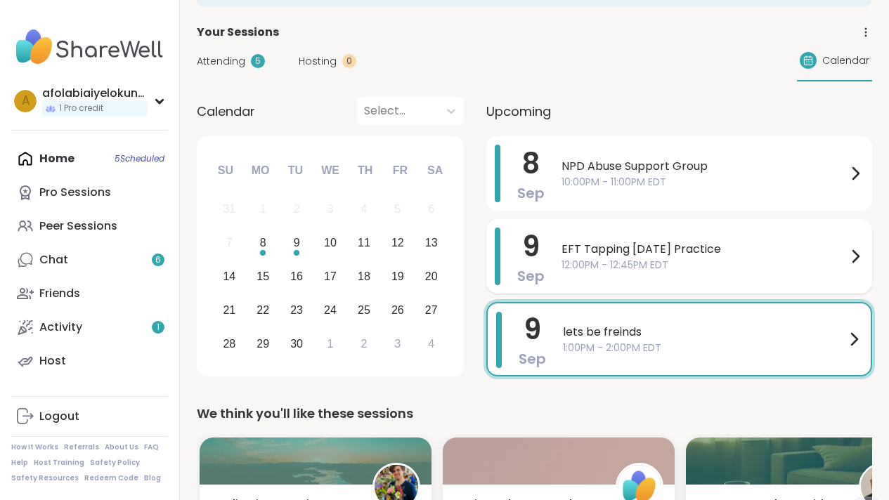
click at [855, 248] on icon at bounding box center [855, 256] width 17 height 17
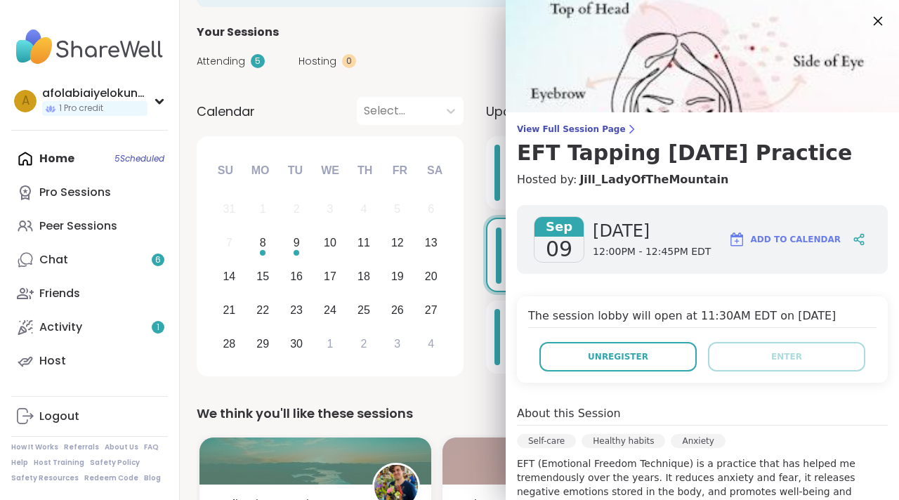
click at [869, 18] on icon at bounding box center [878, 21] width 18 height 18
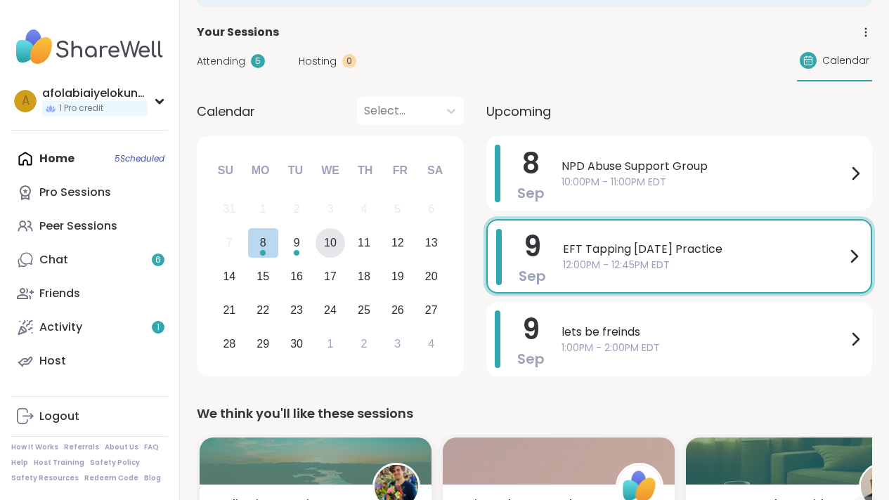
click at [342, 237] on div "10" at bounding box center [331, 243] width 30 height 30
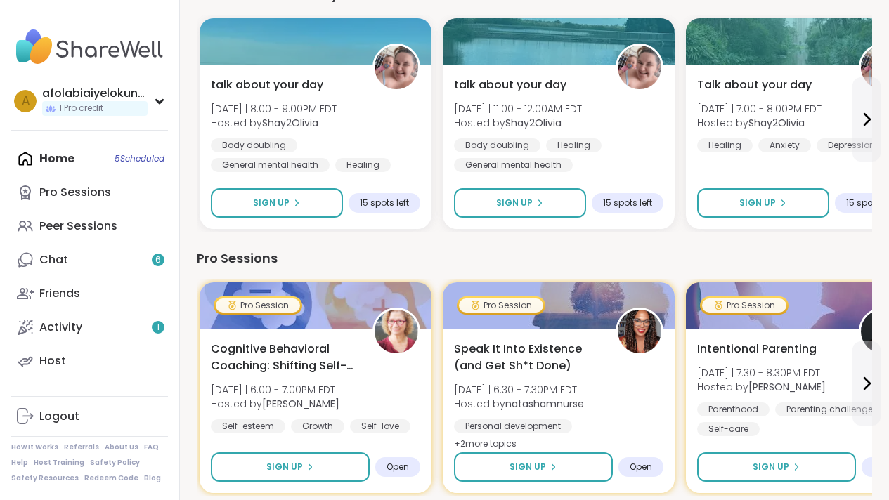
scroll to position [751, 0]
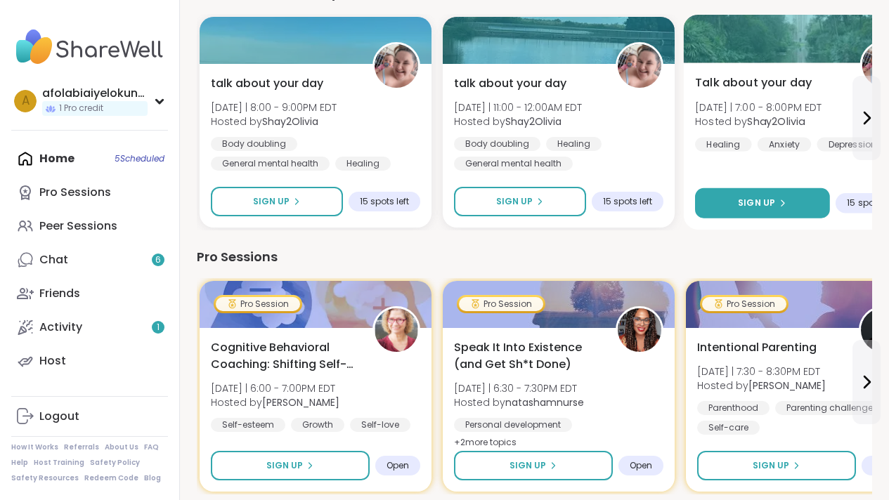
click at [767, 200] on span "Sign Up" at bounding box center [756, 203] width 37 height 13
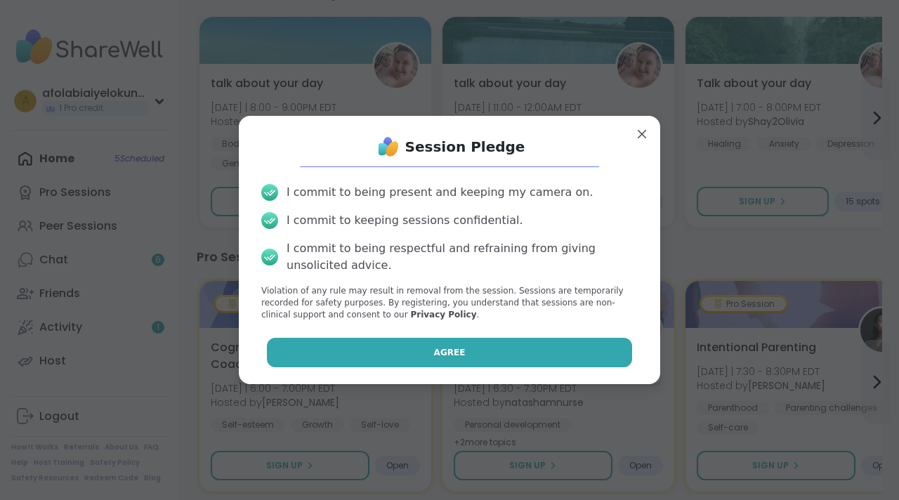
click at [483, 361] on button "Agree" at bounding box center [450, 353] width 366 height 30
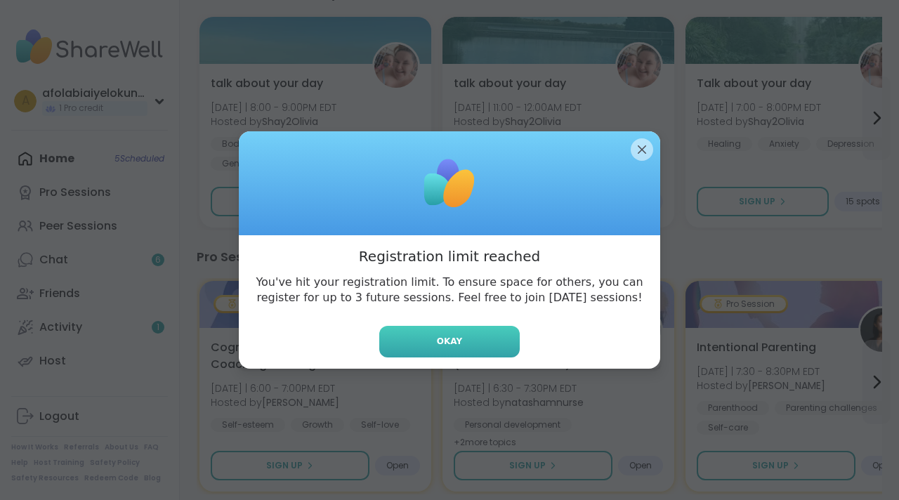
click at [478, 331] on button "Okay" at bounding box center [449, 342] width 141 height 32
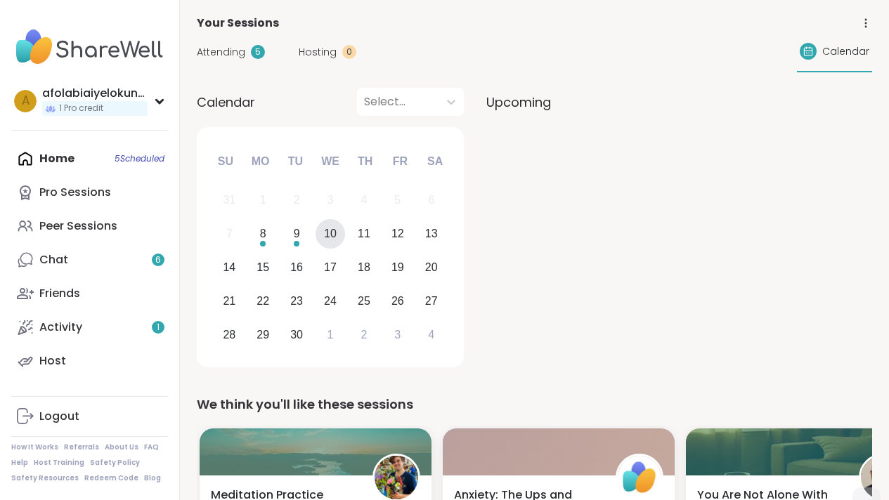
scroll to position [59, 0]
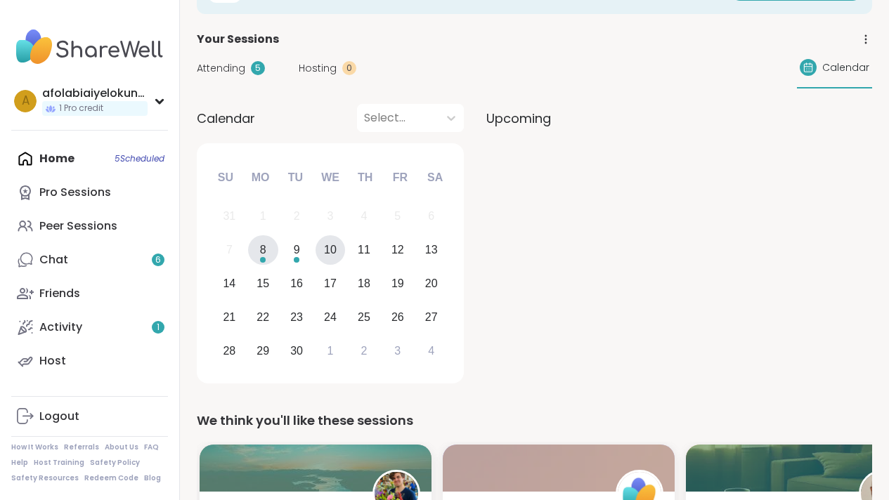
click at [268, 245] on div "8" at bounding box center [263, 250] width 30 height 30
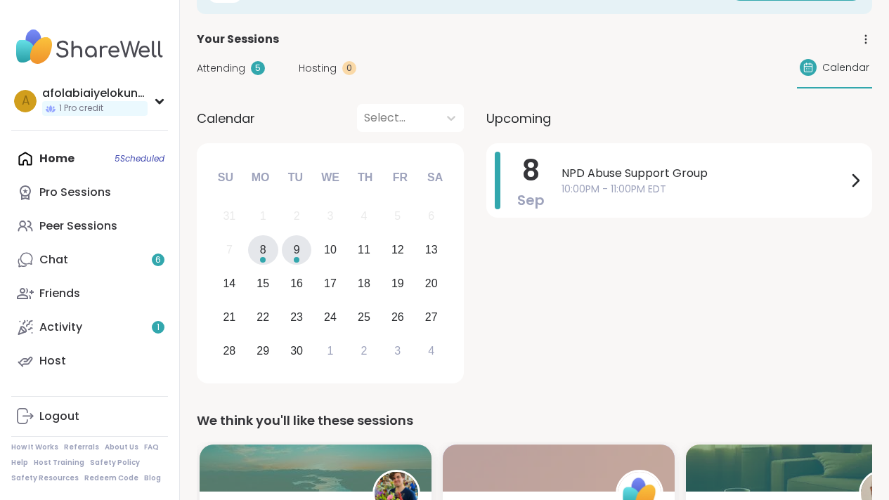
click at [282, 249] on div "9" at bounding box center [297, 250] width 30 height 30
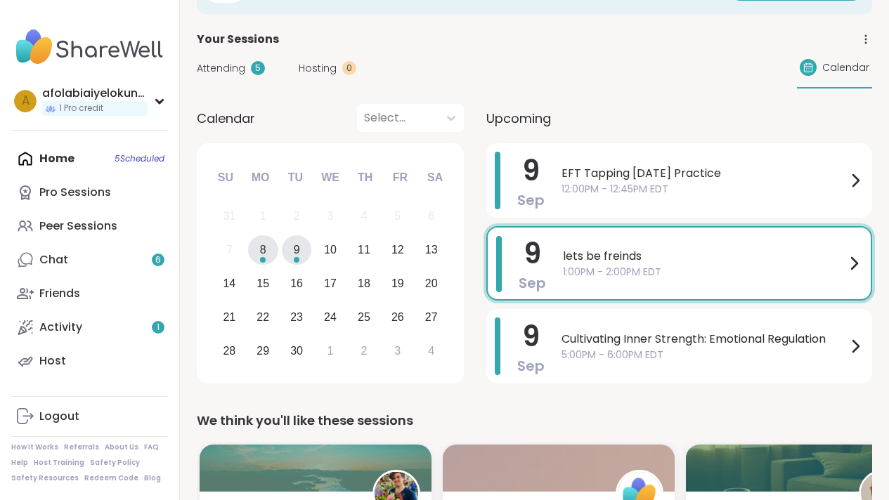
click at [260, 251] on div "8" at bounding box center [263, 249] width 6 height 19
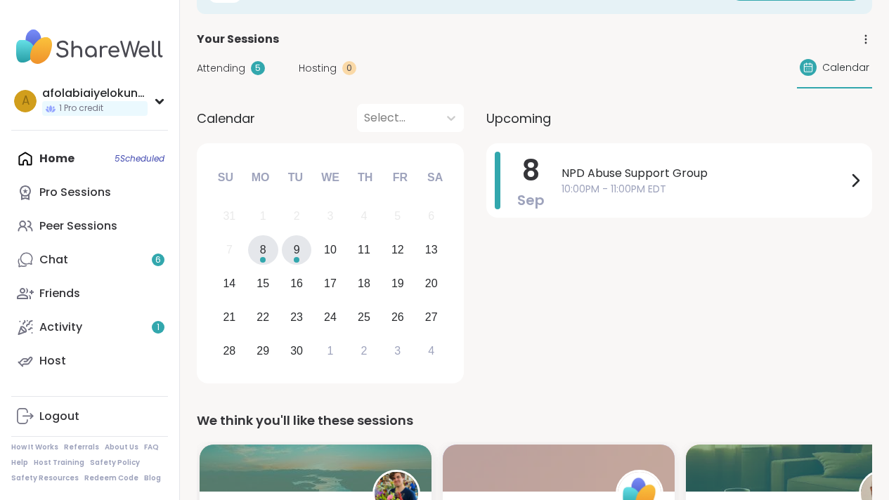
click at [303, 259] on div "9" at bounding box center [297, 250] width 30 height 30
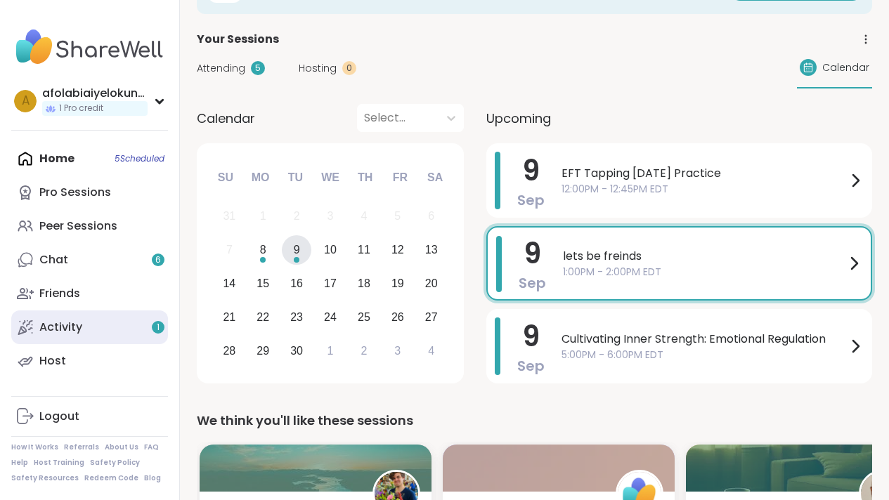
click at [93, 332] on link "Activity 1" at bounding box center [89, 328] width 157 height 34
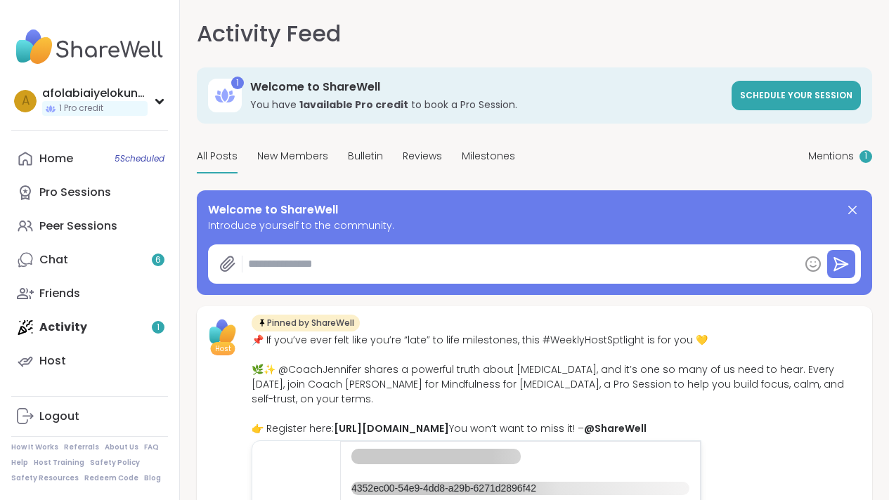
type textarea "*"
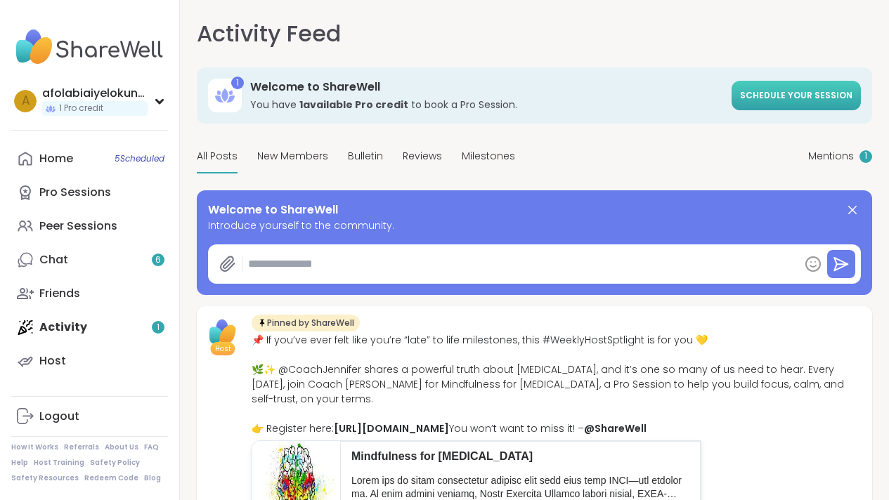
click at [740, 96] on span "Schedule your session" at bounding box center [796, 95] width 112 height 12
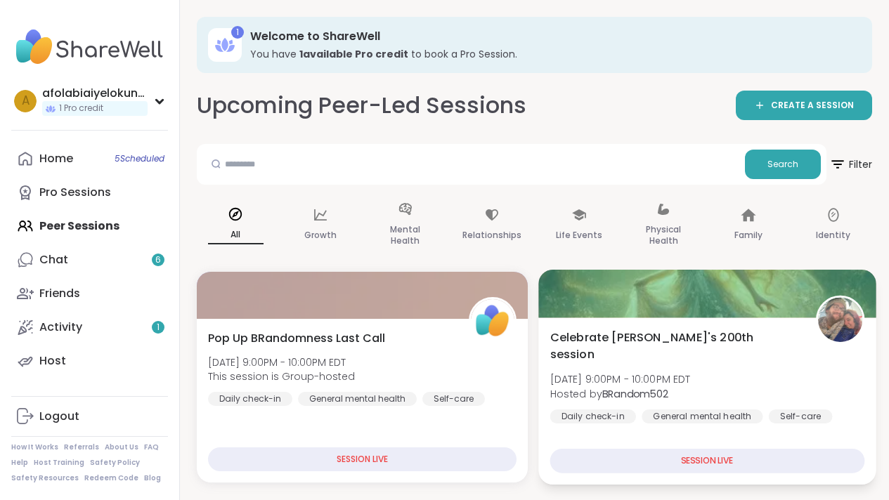
click at [696, 457] on div "SESSION LIVE" at bounding box center [707, 461] width 314 height 25
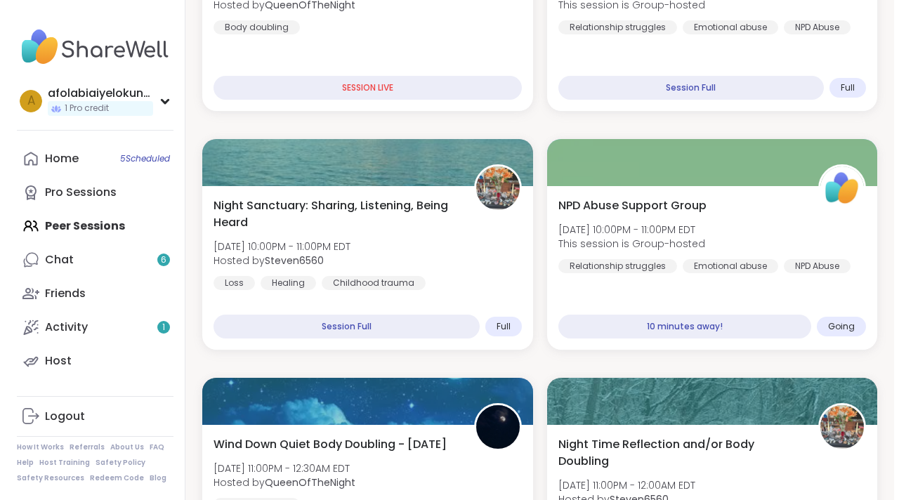
scroll to position [585, 0]
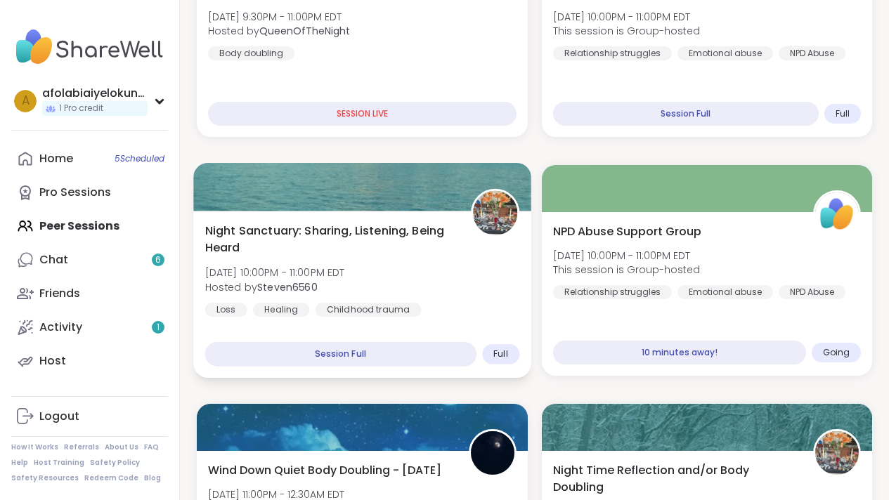
click at [413, 345] on div "Session Full" at bounding box center [340, 354] width 271 height 25
click at [372, 349] on div "Session Full" at bounding box center [340, 354] width 271 height 25
click at [391, 178] on div at bounding box center [361, 187] width 337 height 48
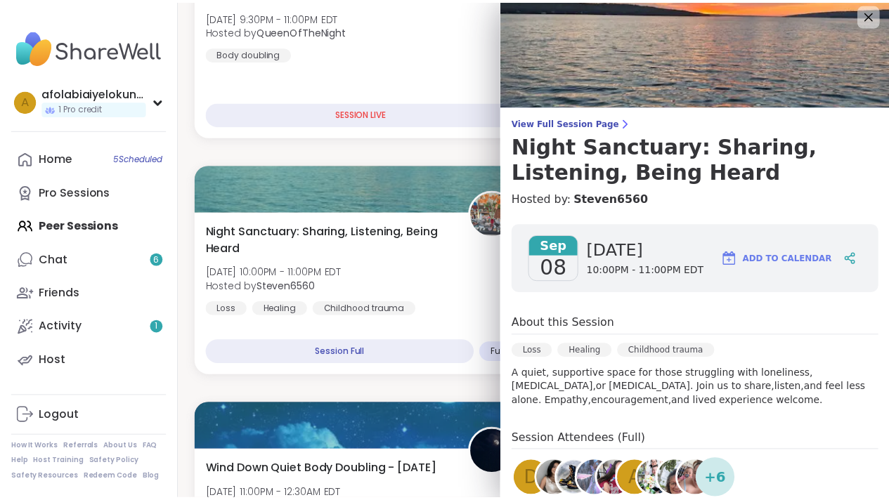
scroll to position [0, 0]
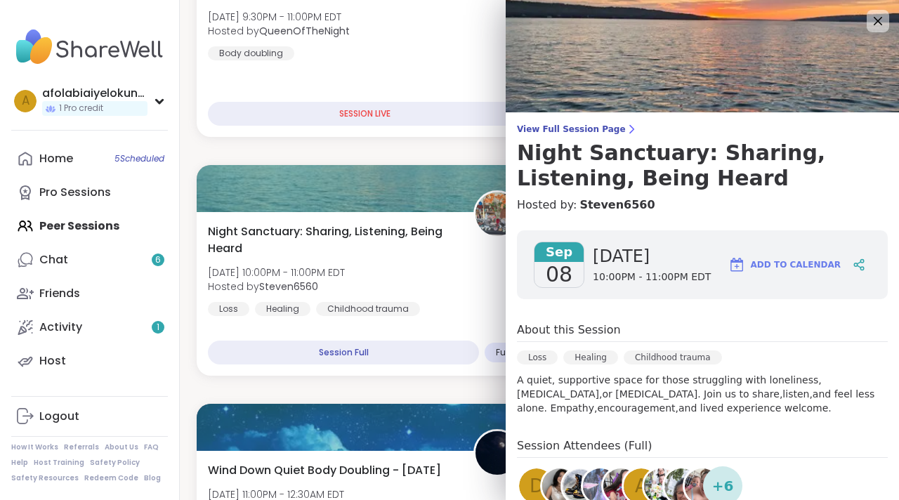
click at [782, 273] on button "Add to Calendar" at bounding box center [784, 265] width 125 height 34
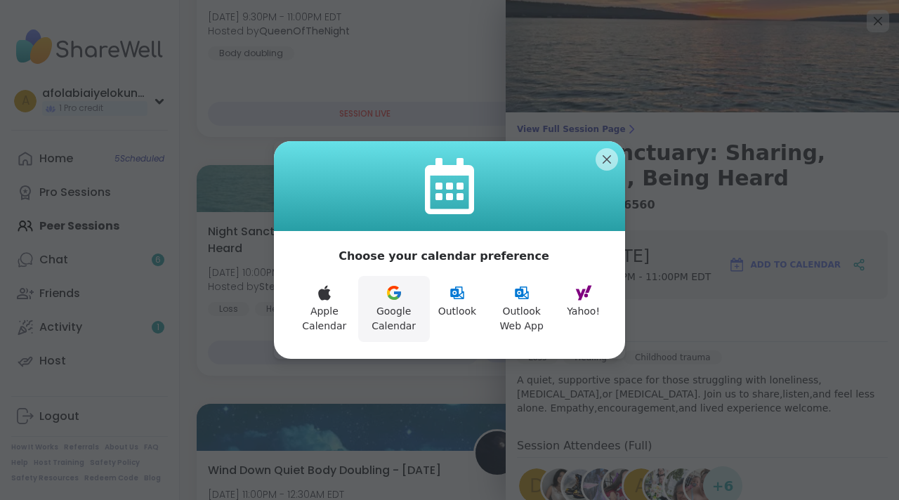
click at [398, 304] on button "Google Calendar" at bounding box center [394, 309] width 72 height 66
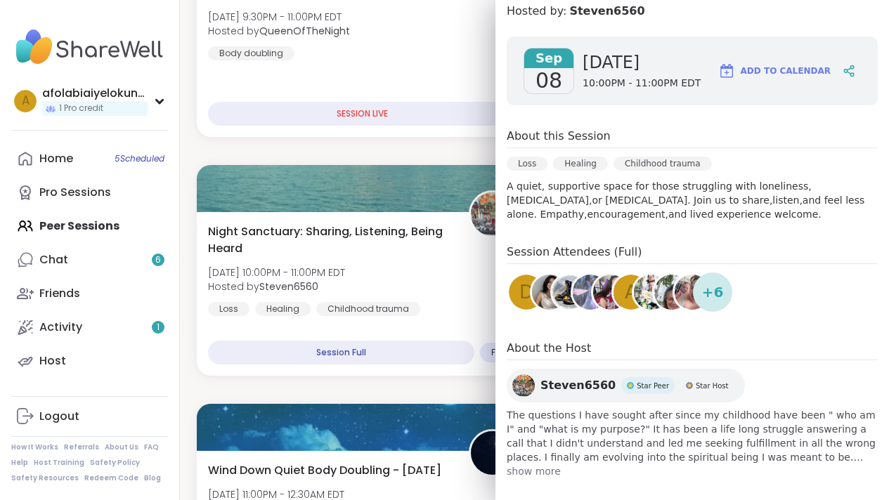
scroll to position [206, 0]
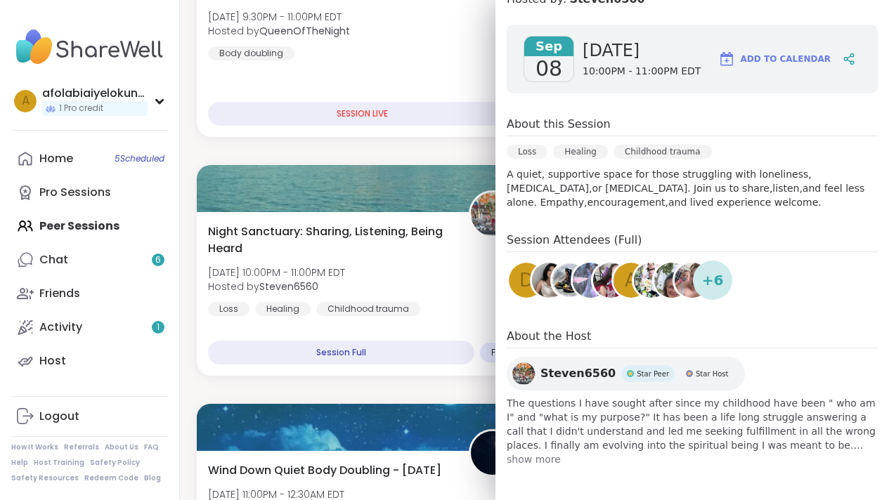
click at [532, 459] on span "show more" at bounding box center [692, 460] width 371 height 14
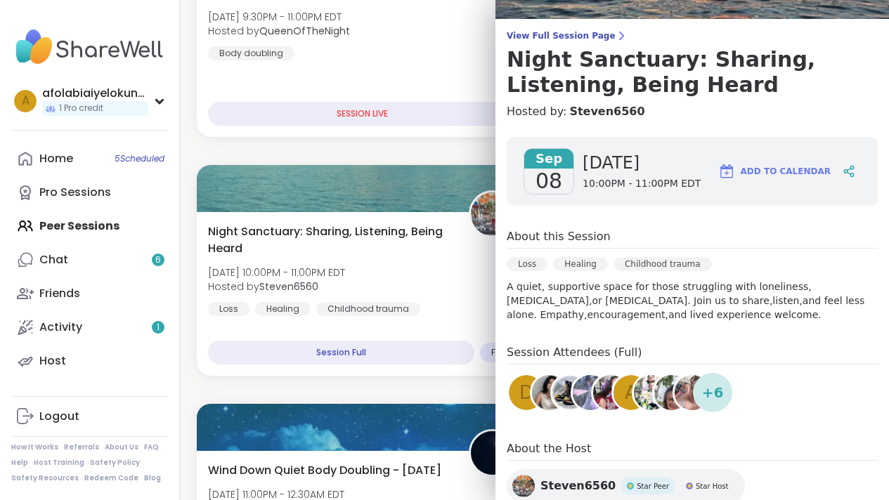
scroll to position [94, 0]
click at [788, 172] on span "Add to Calendar" at bounding box center [786, 170] width 90 height 13
click at [453, 51] on div "Wind Down Quiet Body Doubling - Monday Mon, Sep 08 | 9:30PM - 11:00PM EDT Hoste…" at bounding box center [362, 21] width 314 height 77
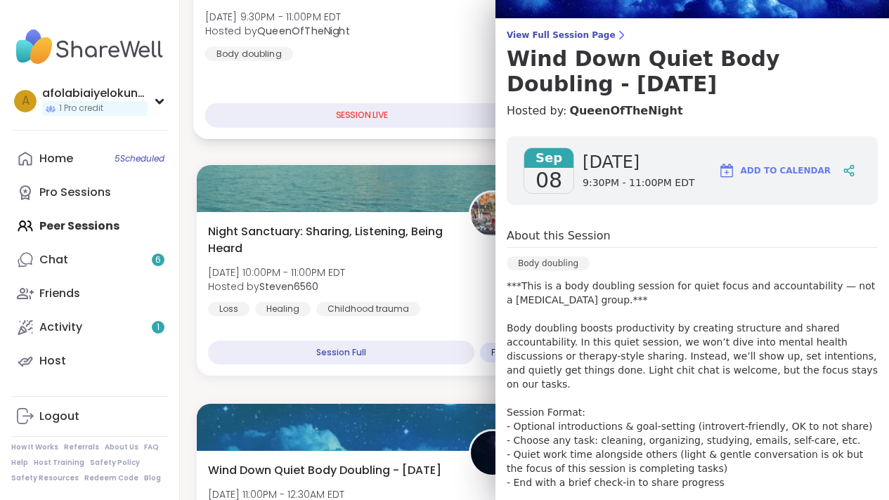
click at [457, 24] on div "Wind Down Quiet Body Doubling - Monday Mon, Sep 08 | 9:30PM - 11:00PM EDT Hoste…" at bounding box center [362, 21] width 314 height 77
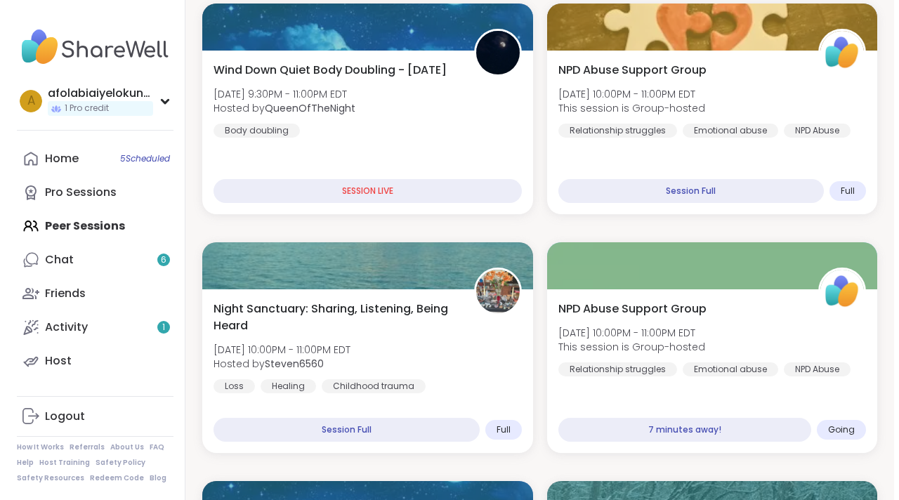
scroll to position [511, 0]
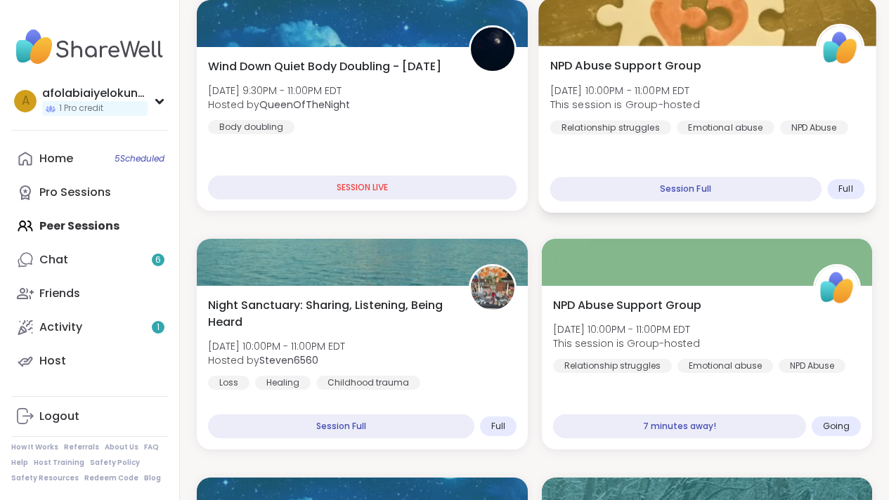
click at [732, 195] on div "Session Full" at bounding box center [685, 189] width 271 height 25
click at [737, 20] on div at bounding box center [706, 22] width 337 height 48
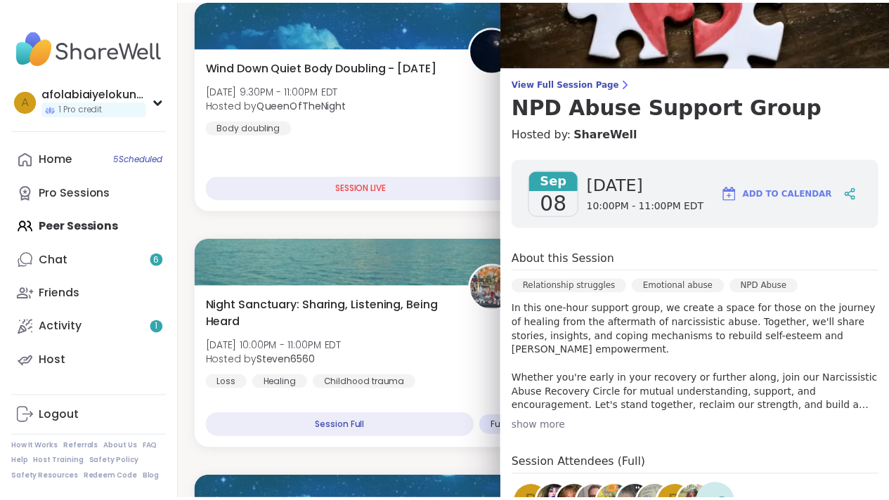
scroll to position [41, 0]
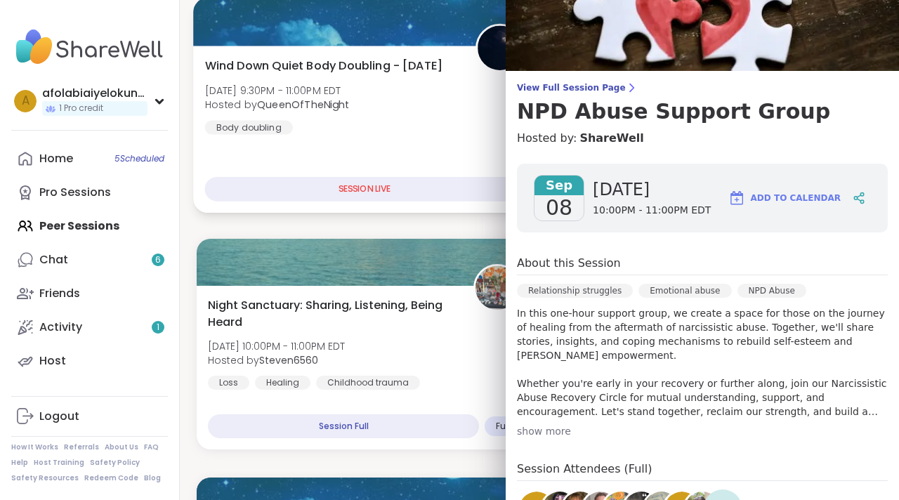
click at [465, 110] on div "Wind Down Quiet Body Doubling - Monday Mon, Sep 08 | 9:30PM - 11:00PM EDT Hoste…" at bounding box center [365, 95] width 320 height 77
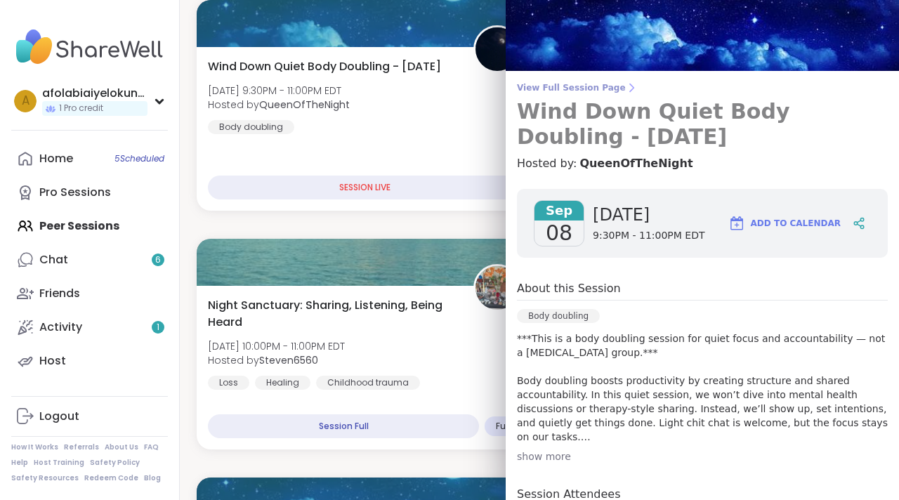
click at [540, 89] on span "View Full Session Page" at bounding box center [702, 87] width 371 height 11
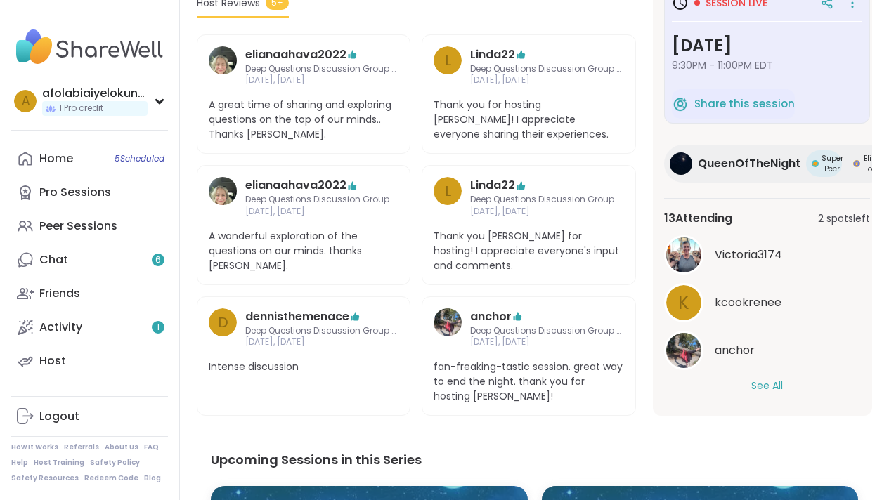
drag, startPoint x: 899, startPoint y: 129, endPoint x: 845, endPoint y: 317, distance: 196.0
click at [845, 317] on html "afolabiaiyelokunvictoria 1 Pro credit a afolabiaiyelokunvictoria 1 Pro credit P…" at bounding box center [444, 191] width 889 height 1613
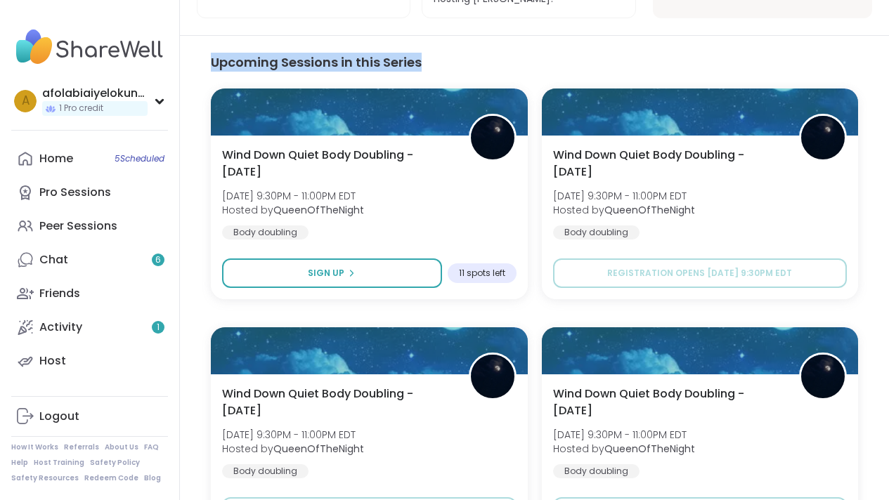
scroll to position [1014, 0]
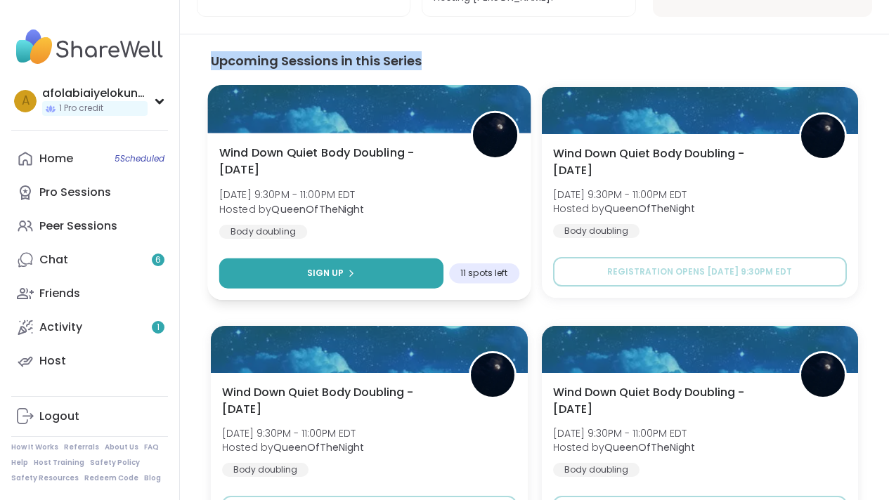
click at [397, 271] on button "Sign Up" at bounding box center [331, 274] width 224 height 30
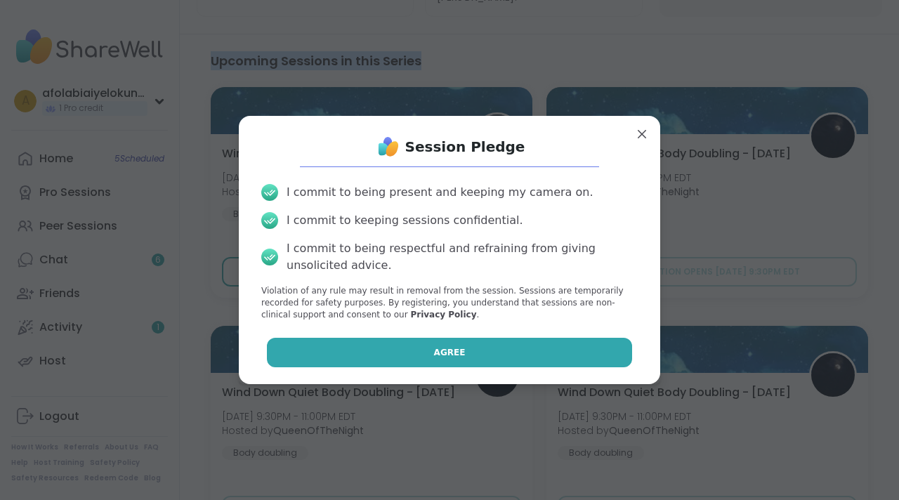
click at [405, 344] on button "Agree" at bounding box center [450, 353] width 366 height 30
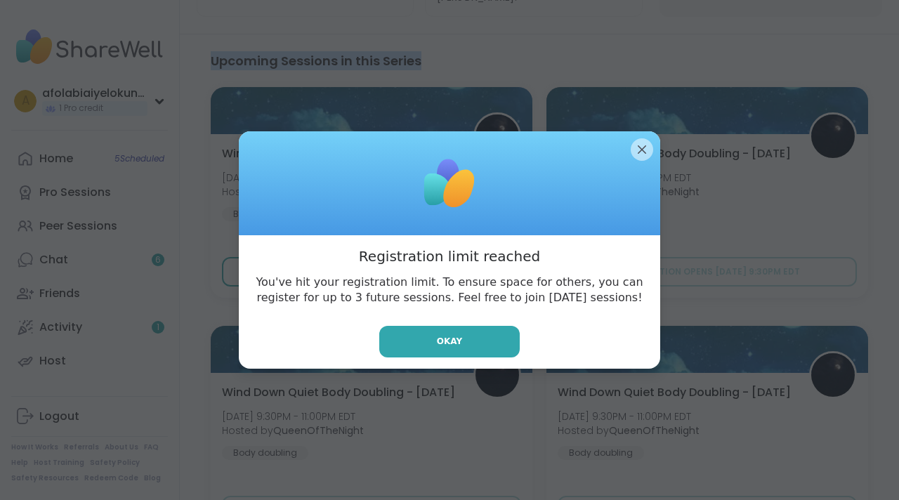
click at [405, 344] on button "Okay" at bounding box center [449, 342] width 141 height 32
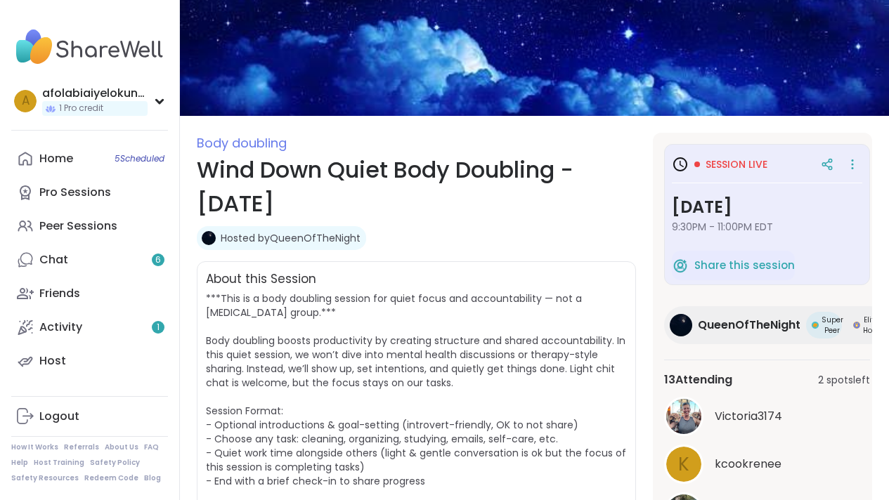
scroll to position [0, 0]
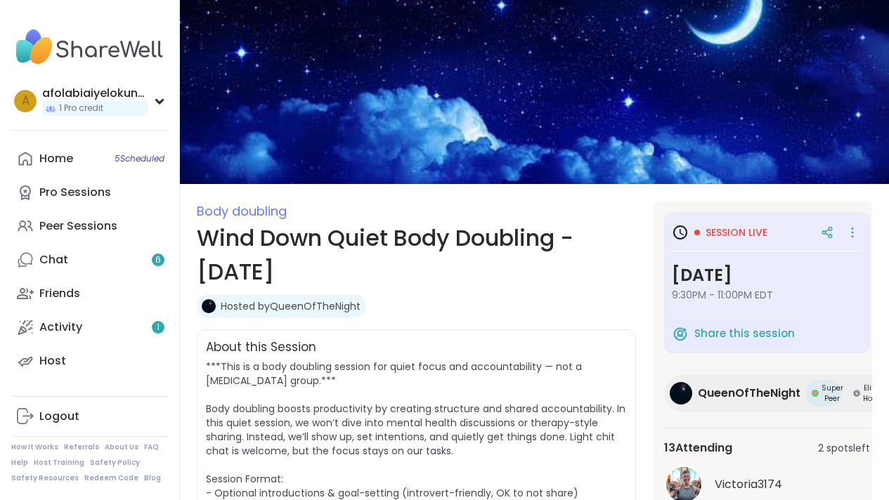
scroll to position [14, 0]
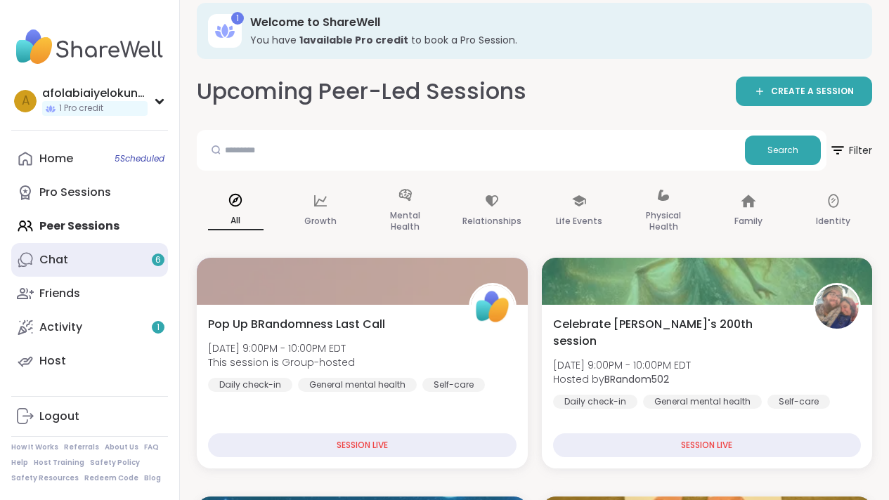
click at [82, 254] on link "Chat 6" at bounding box center [89, 260] width 157 height 34
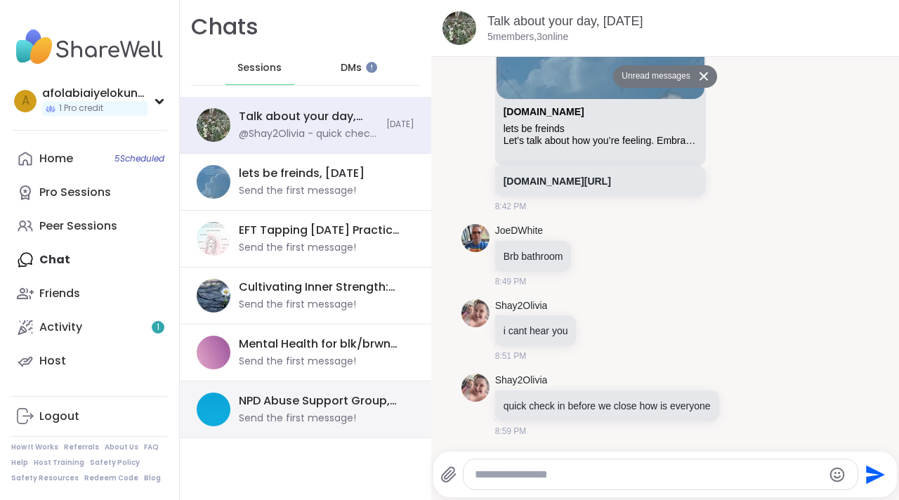
click at [270, 408] on div "NPD Abuse Support Group, Sep 08" at bounding box center [322, 401] width 167 height 15
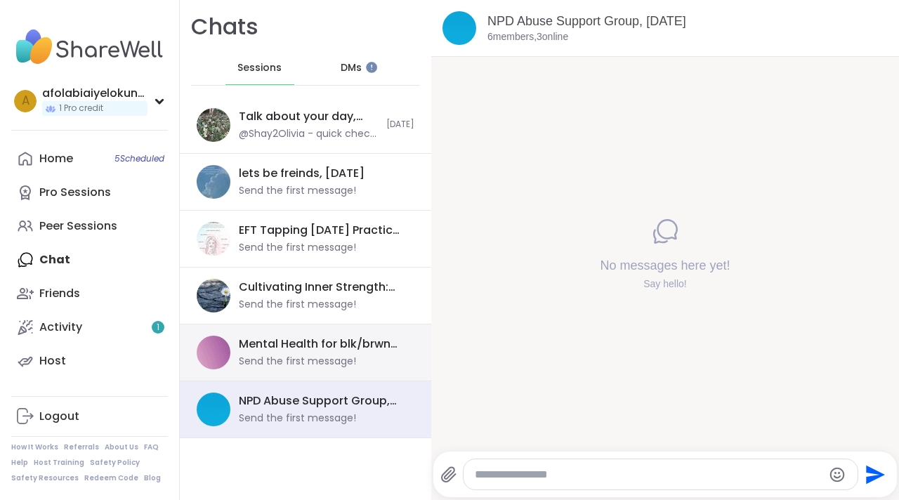
click at [270, 353] on div "Mental Health for blk/brwn girls and women, Sep 09 Send the first message!" at bounding box center [322, 353] width 167 height 32
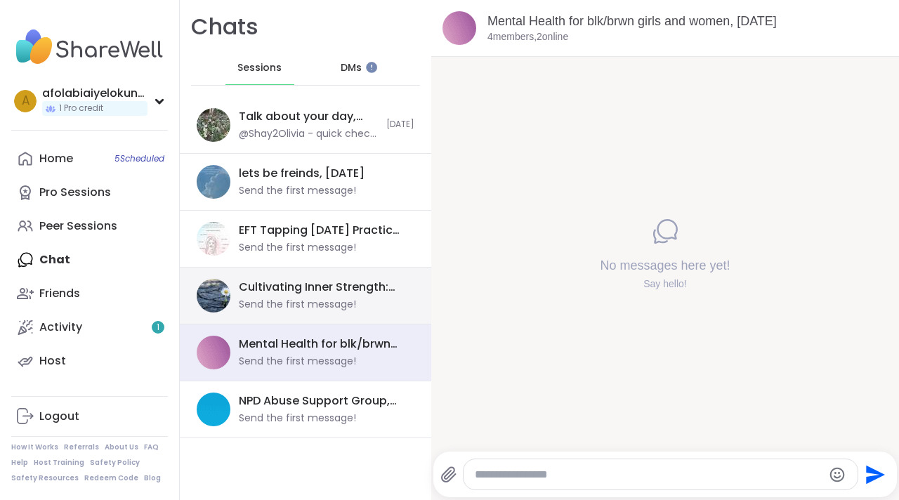
click at [267, 304] on div "Send the first message!" at bounding box center [297, 305] width 117 height 14
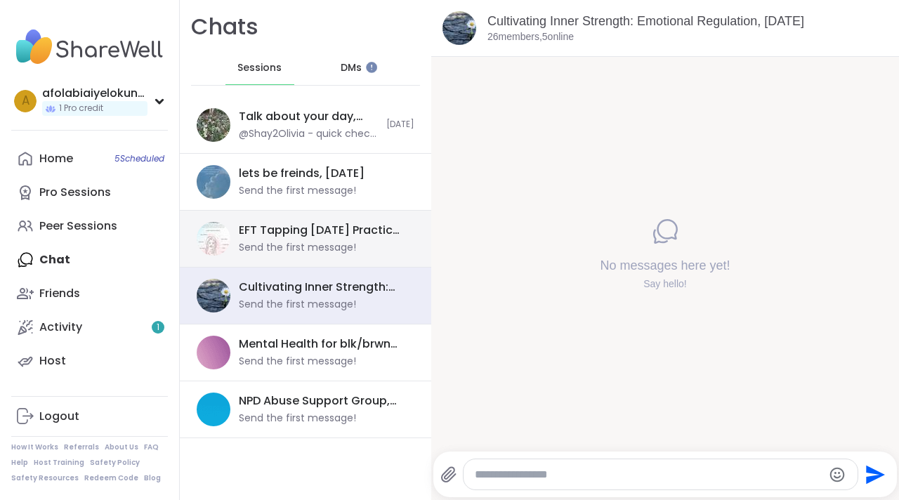
click at [277, 264] on div "EFT Tapping Tuesday Practice, Sep 09 Send the first message!" at bounding box center [306, 239] width 252 height 57
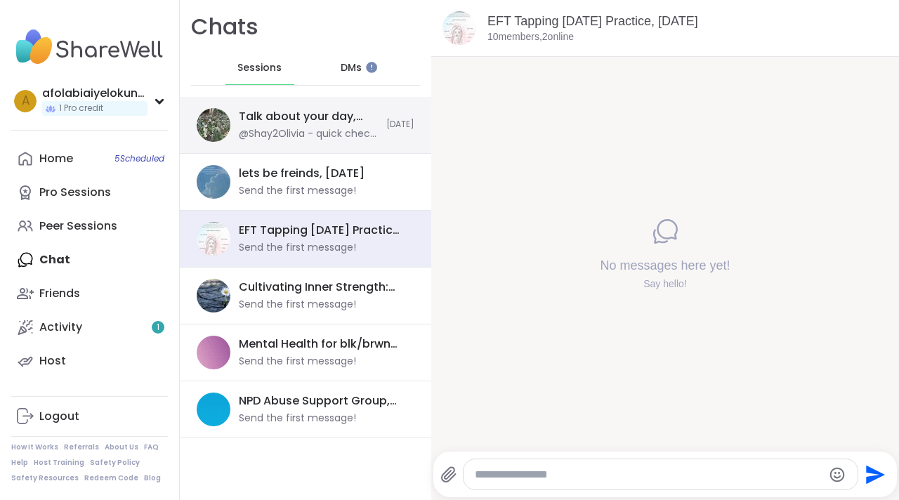
click at [296, 133] on div "@Shay2Olivia - quick check in before we close how is everyone" at bounding box center [308, 134] width 139 height 14
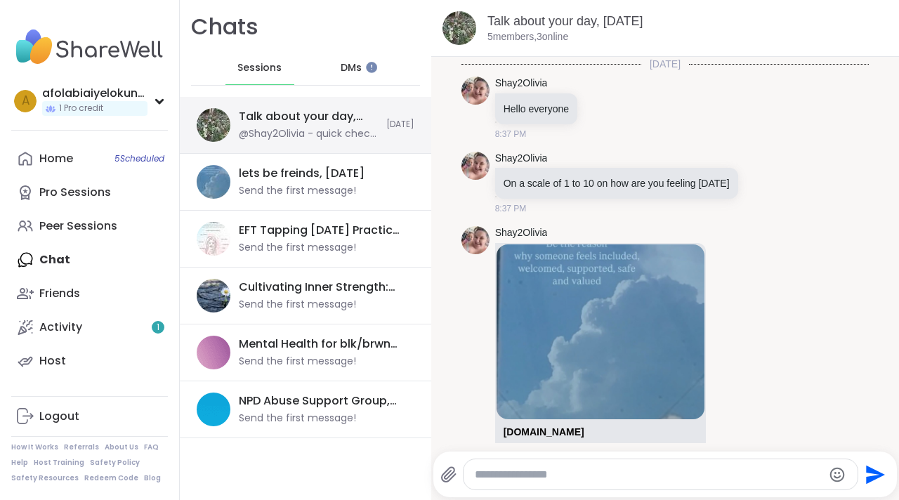
scroll to position [363, 0]
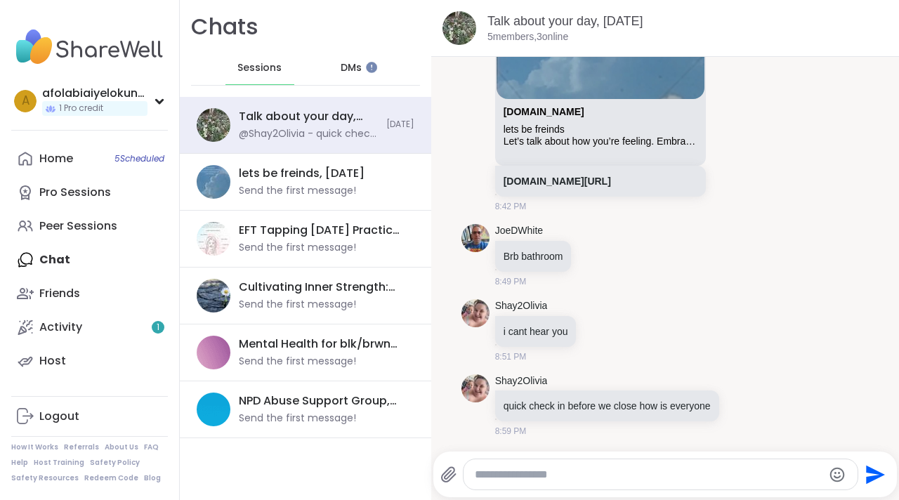
click at [480, 479] on textarea "Type your message" at bounding box center [649, 475] width 348 height 14
type textarea "**********"
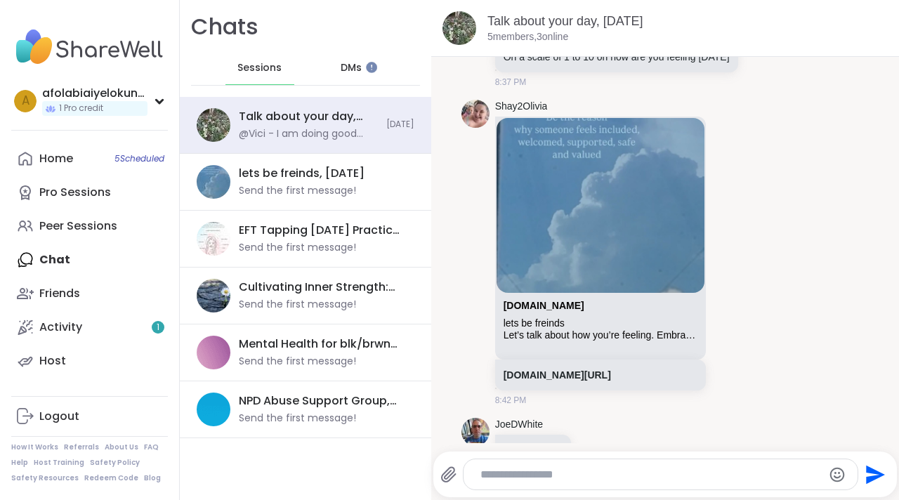
scroll to position [126, 0]
click at [867, 197] on div "Today Shay2Olivia Hello everyone 8:37 PM Shay2Olivia On a scale of 1 to 10 on h…" at bounding box center [665, 322] width 468 height 782
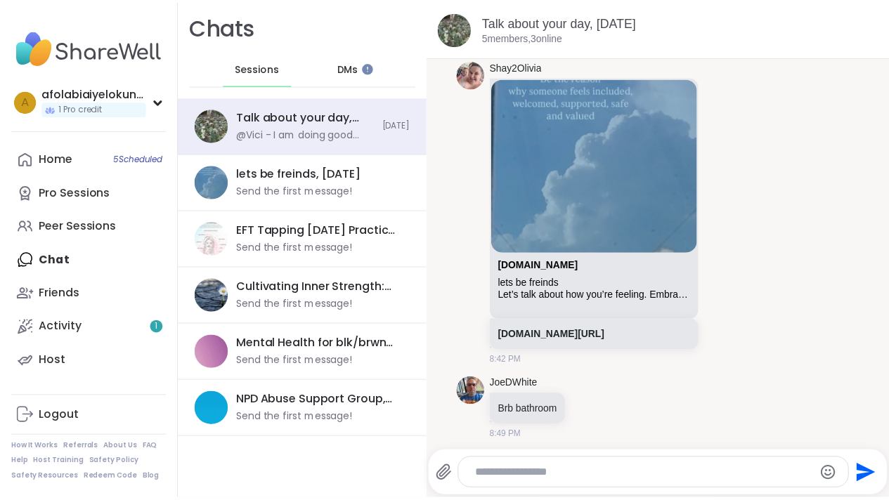
scroll to position [121, 0]
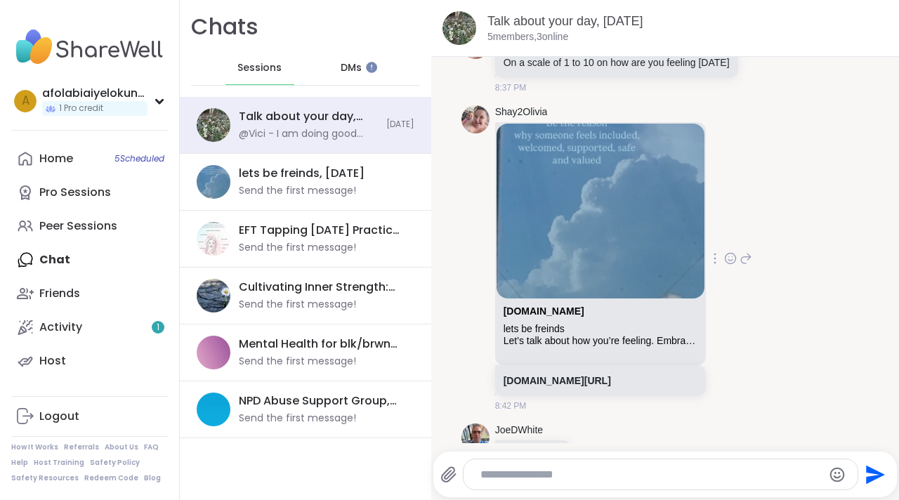
click at [649, 220] on img at bounding box center [601, 211] width 208 height 175
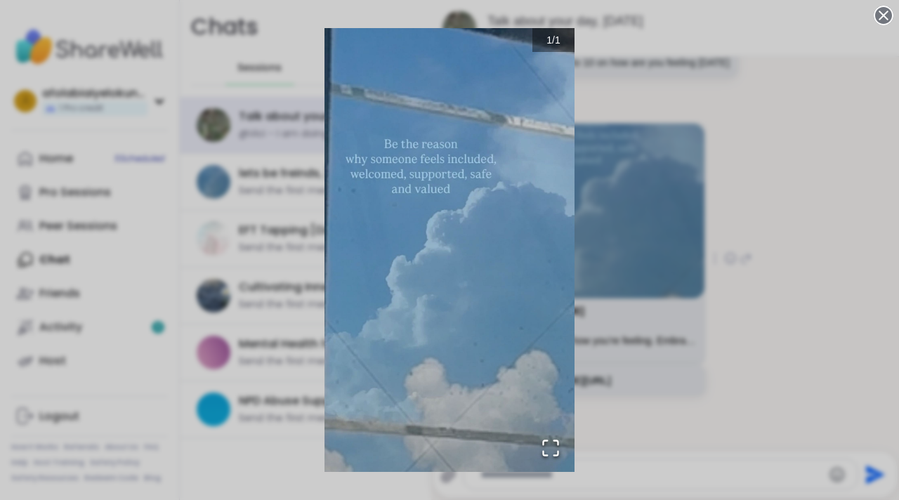
click at [649, 220] on div "1 / 1" at bounding box center [449, 250] width 899 height 500
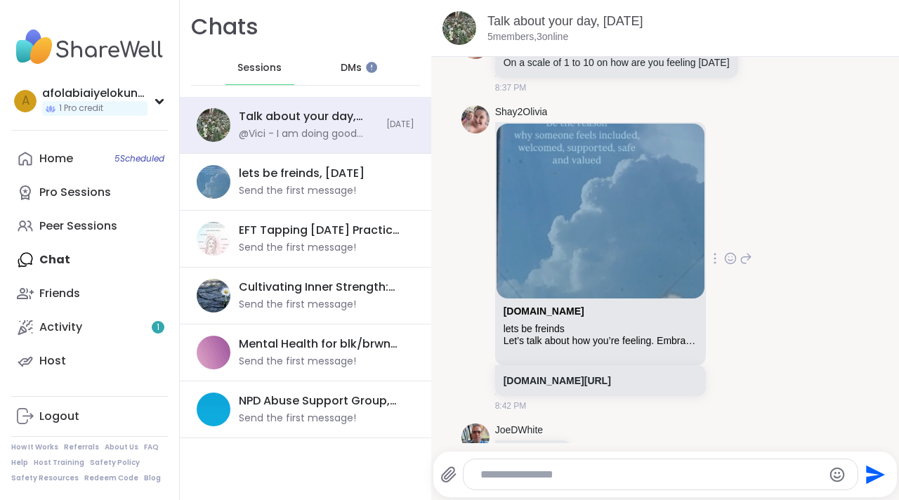
click at [649, 220] on img at bounding box center [601, 211] width 208 height 175
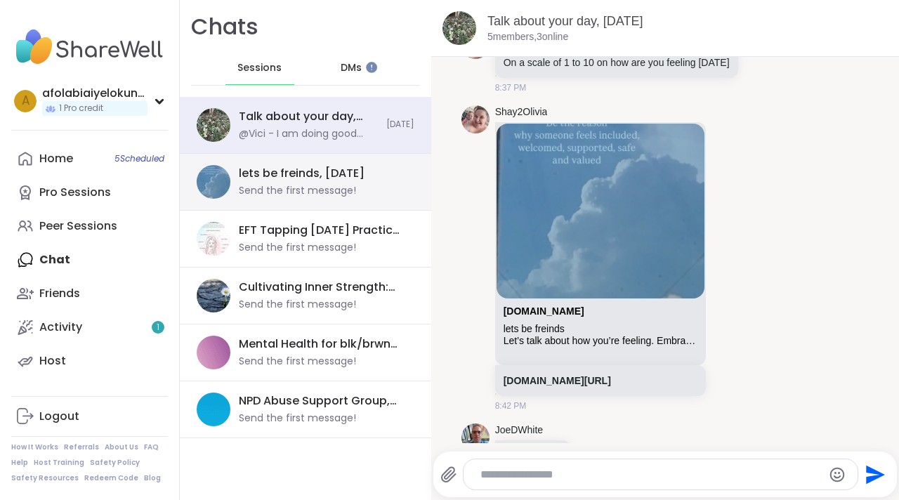
click at [346, 186] on div "Send the first message!" at bounding box center [297, 191] width 117 height 14
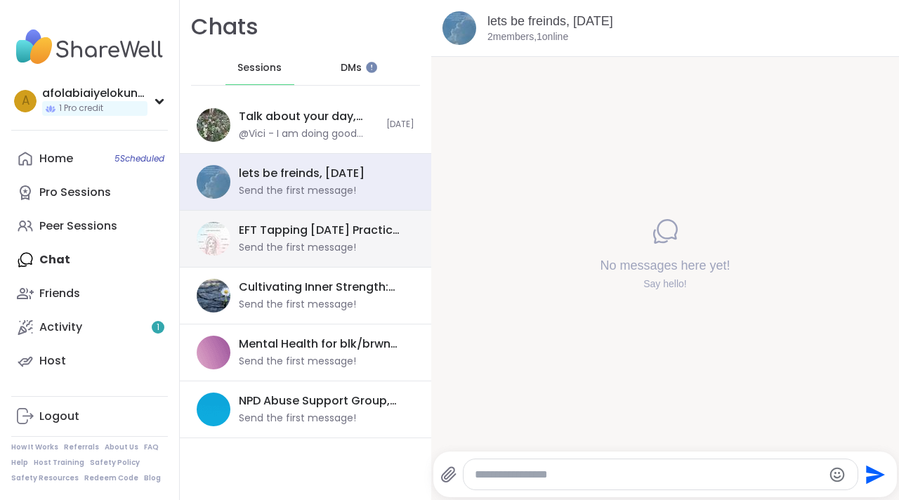
click at [345, 229] on div "EFT Tapping Tuesday Practice, Sep 09" at bounding box center [322, 230] width 167 height 15
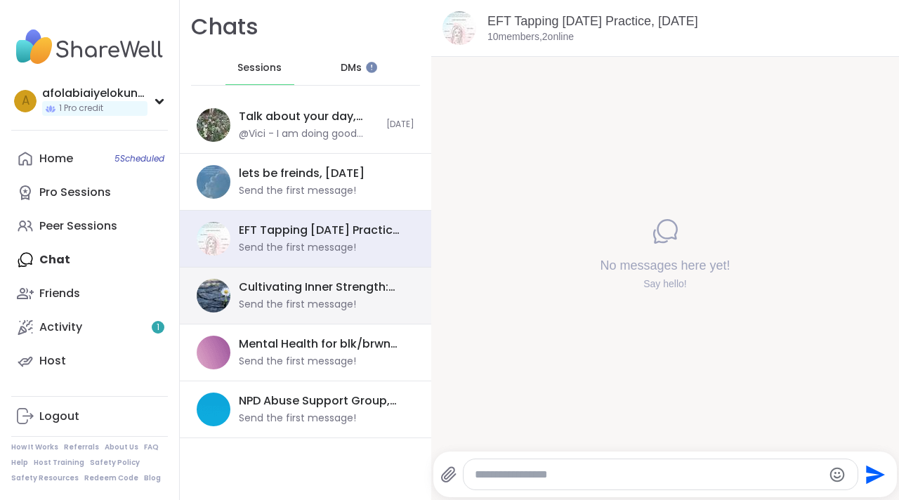
click at [344, 273] on div "Cultivating Inner Strength: Emotional Regulation, Sep 09 Send the first message!" at bounding box center [306, 296] width 252 height 57
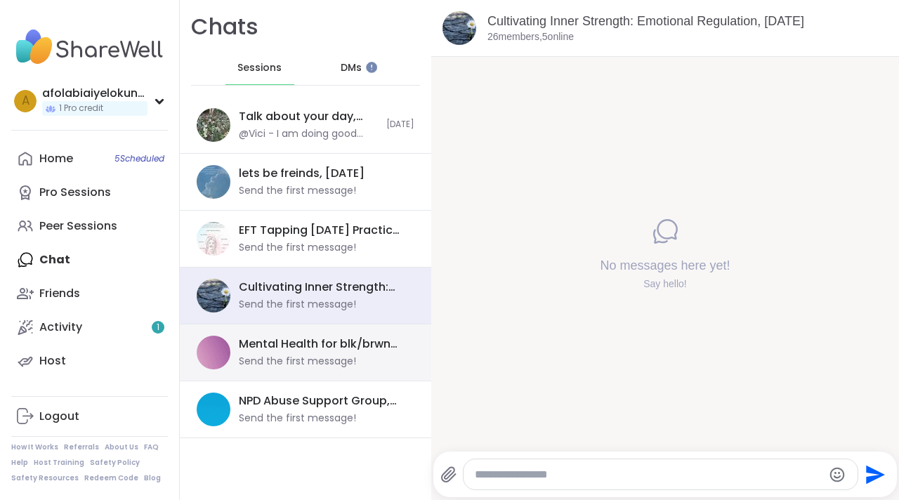
click at [321, 351] on div "Mental Health for blk/brwn girls and women, Sep 09" at bounding box center [322, 344] width 167 height 15
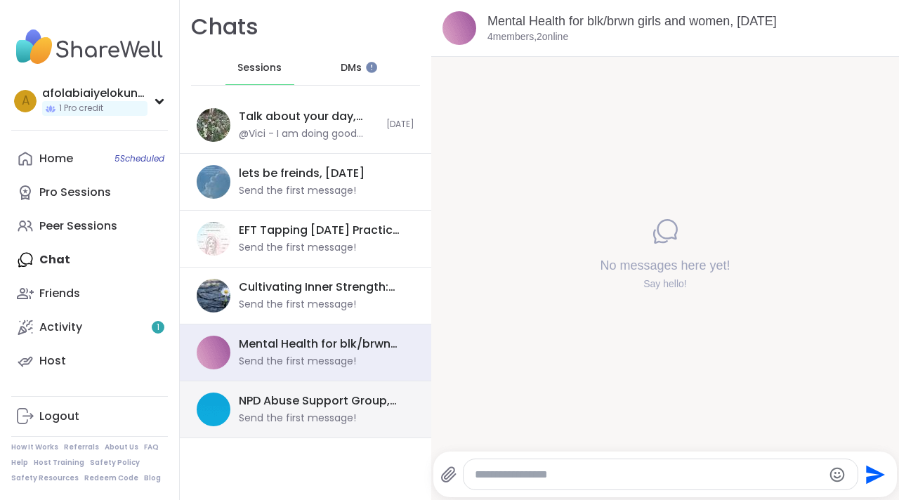
click at [318, 401] on div "NPD Abuse Support Group, Sep 08" at bounding box center [322, 401] width 167 height 15
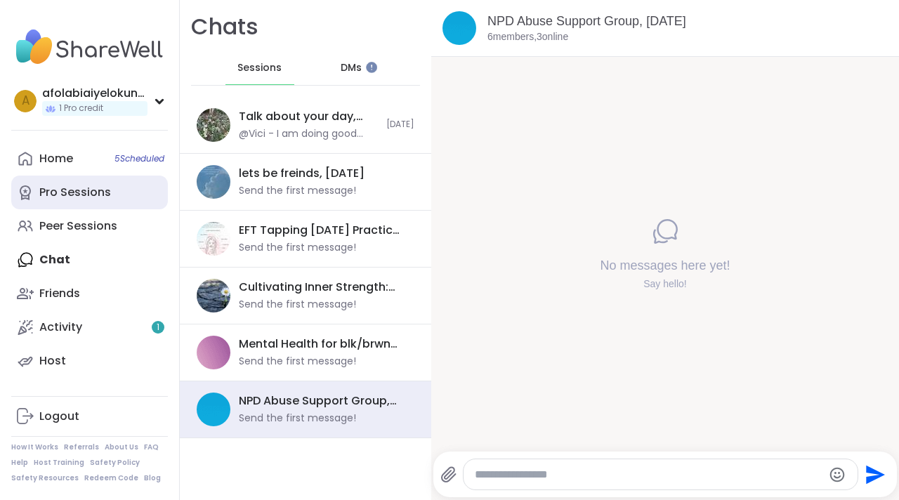
click at [116, 201] on link "Pro Sessions" at bounding box center [89, 193] width 157 height 34
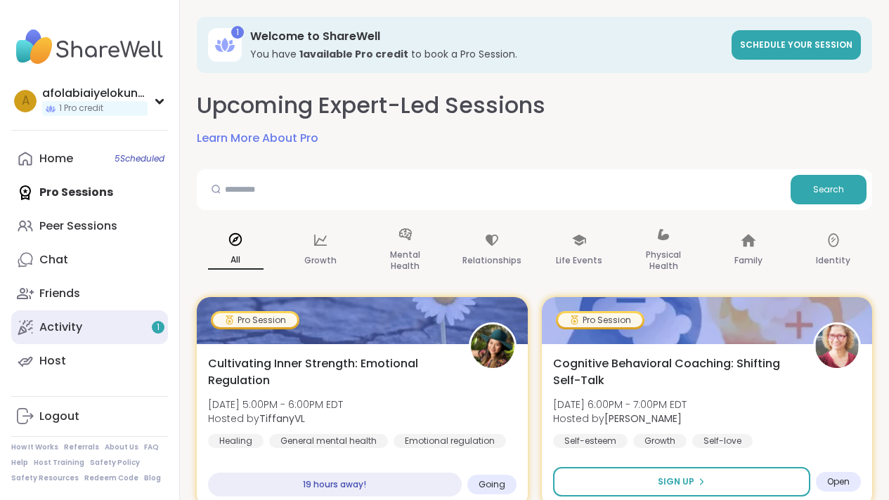
click at [92, 330] on link "Activity 1" at bounding box center [89, 328] width 157 height 34
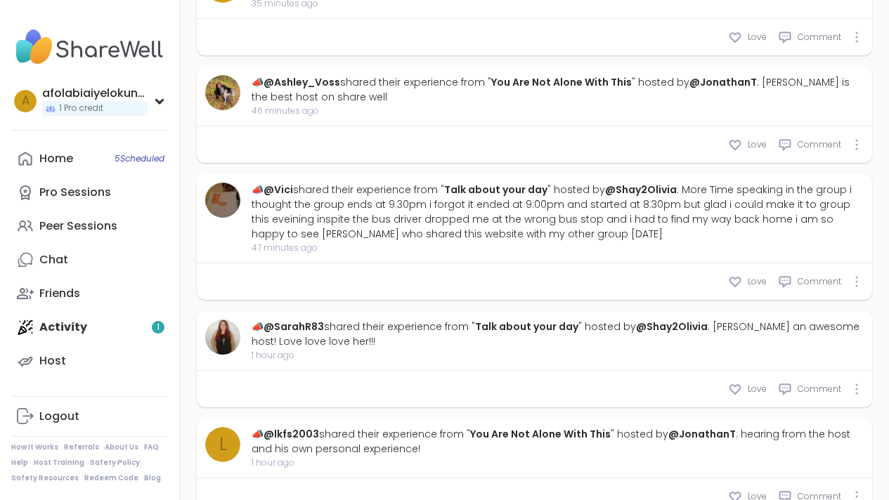
type textarea "*"
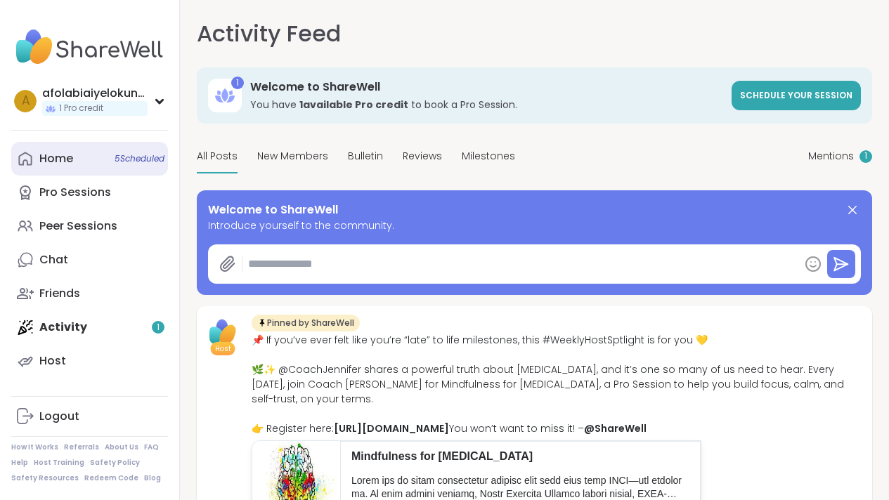
click at [64, 171] on link "Home 5 Scheduled" at bounding box center [89, 159] width 157 height 34
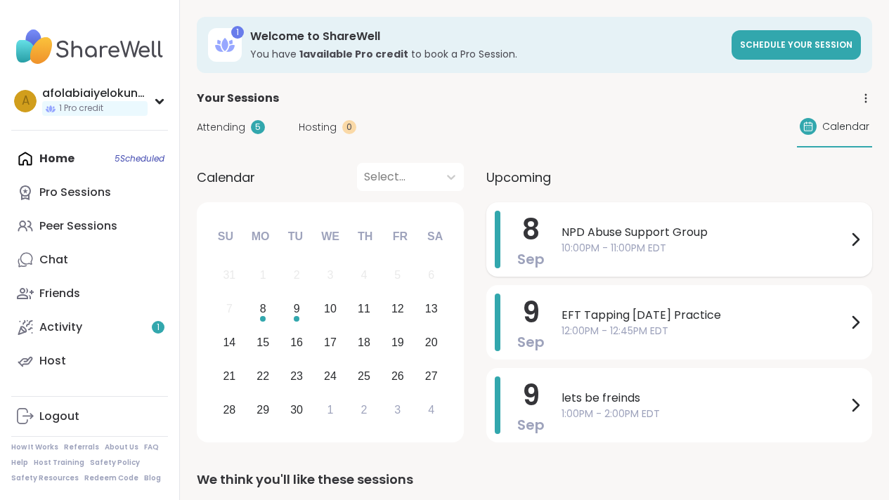
click at [585, 225] on span "NPD Abuse Support Group" at bounding box center [703, 232] width 285 height 17
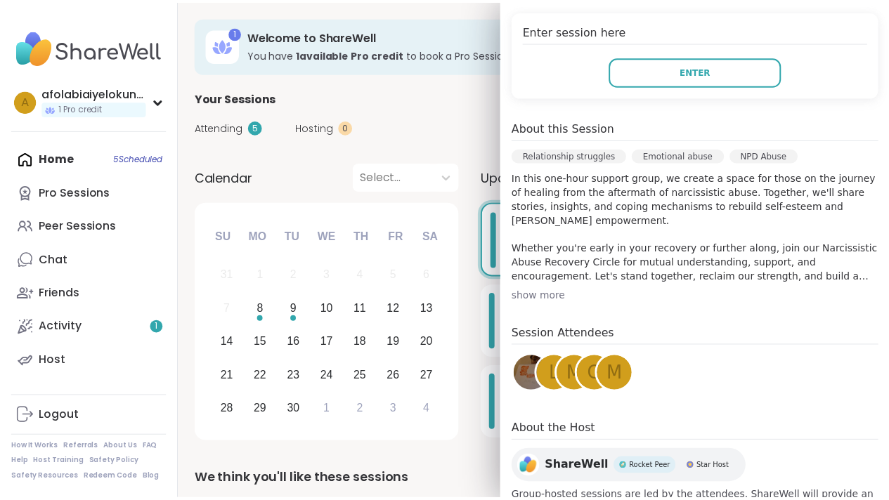
scroll to position [285, 0]
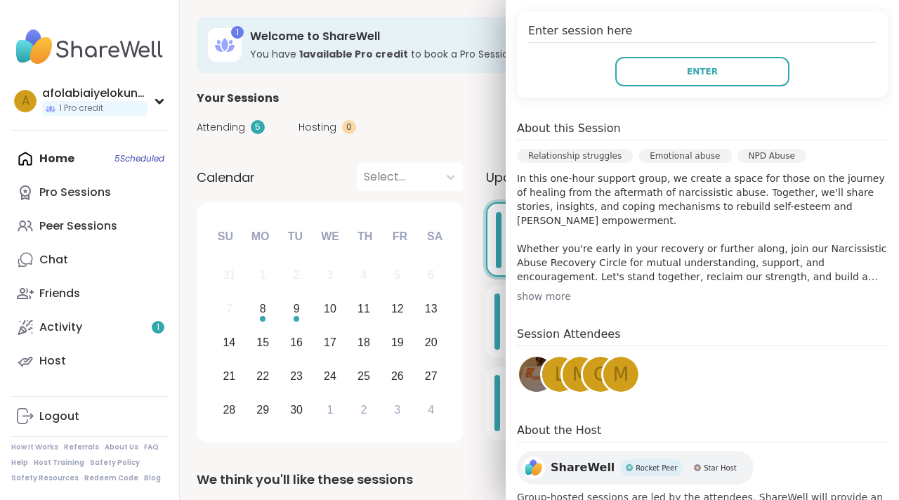
click at [486, 105] on div "Your Sessions" at bounding box center [540, 98] width 686 height 17
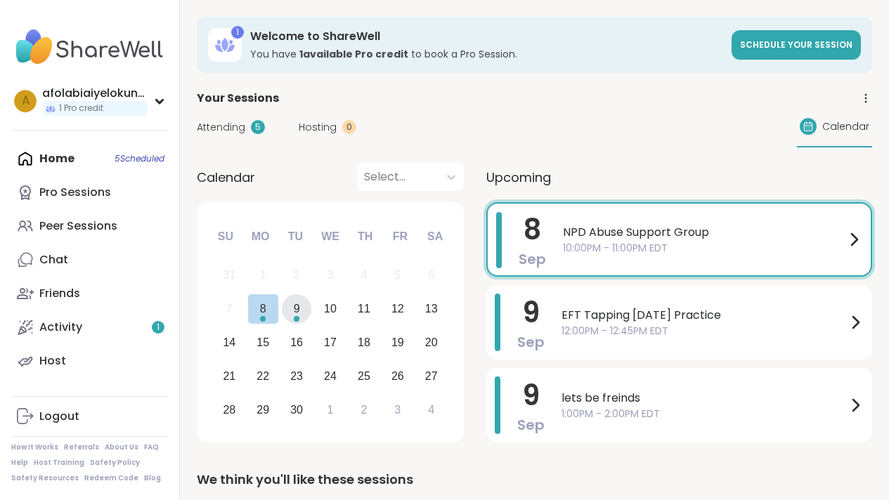
click at [294, 313] on div "9" at bounding box center [297, 308] width 6 height 19
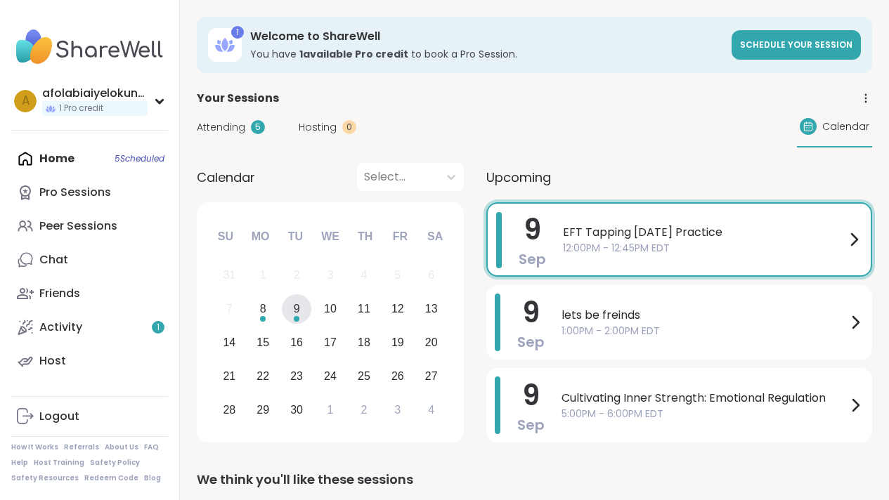
click at [615, 223] on div "EFT Tapping Tuesday Practice 12:00PM - 12:45PM EDT" at bounding box center [712, 239] width 299 height 55
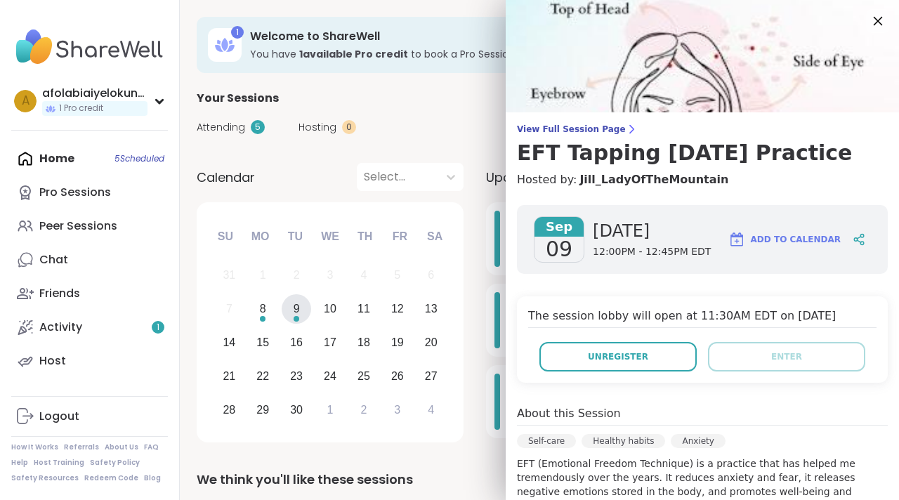
click at [869, 22] on icon at bounding box center [878, 21] width 18 height 18
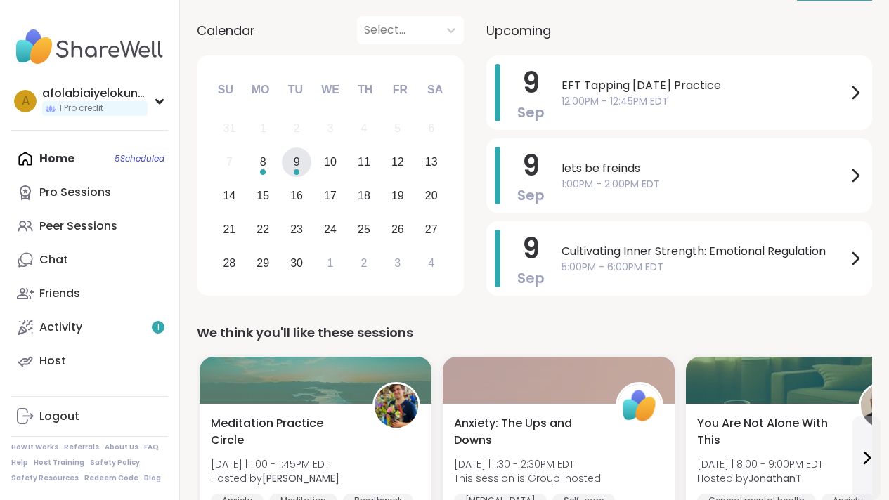
scroll to position [121, 0]
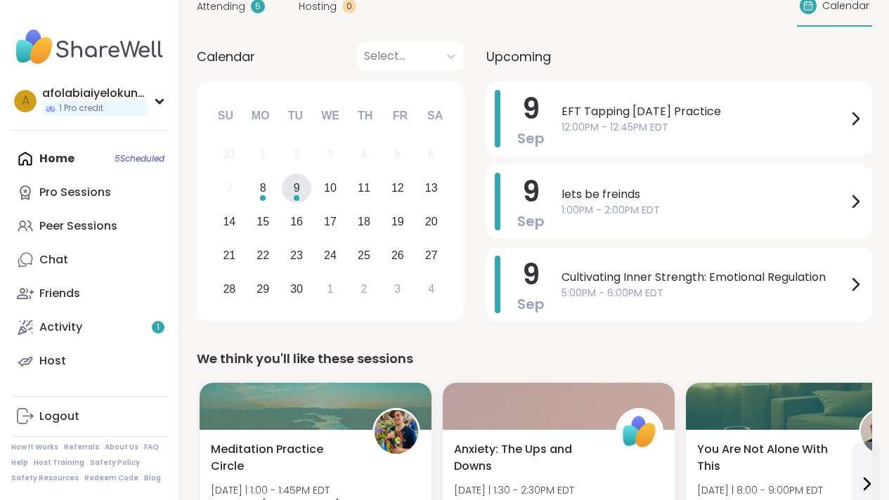
drag, startPoint x: 899, startPoint y: 105, endPoint x: 899, endPoint y: 88, distance: 16.9
click at [743, 55] on div "Upcoming" at bounding box center [679, 56] width 386 height 28
click at [264, 185] on div "8" at bounding box center [263, 187] width 6 height 19
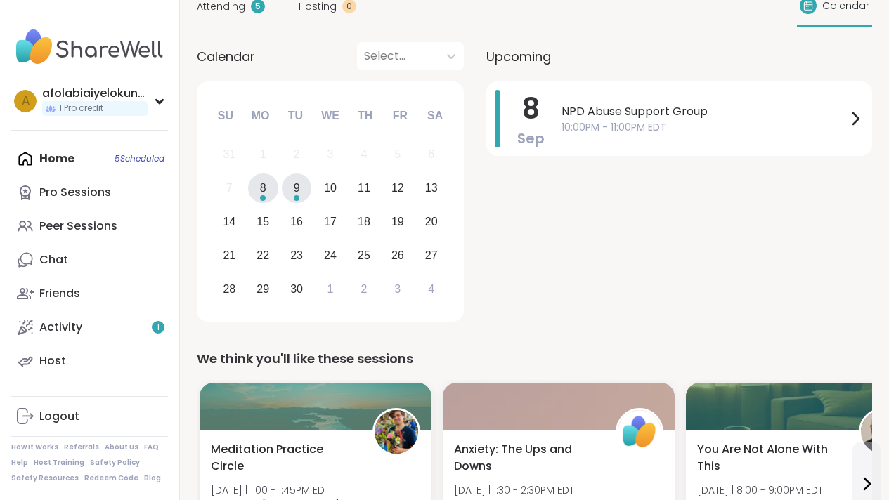
click at [292, 197] on div "9" at bounding box center [297, 189] width 30 height 30
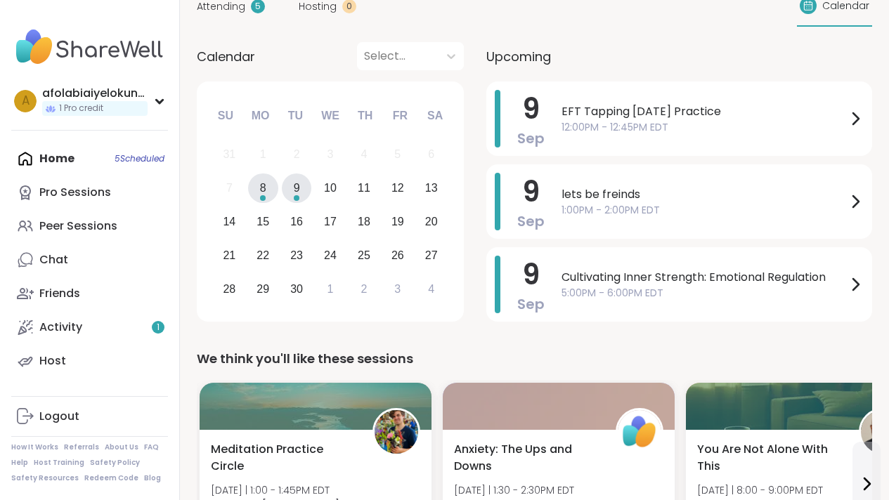
click at [270, 186] on div "8" at bounding box center [263, 189] width 30 height 30
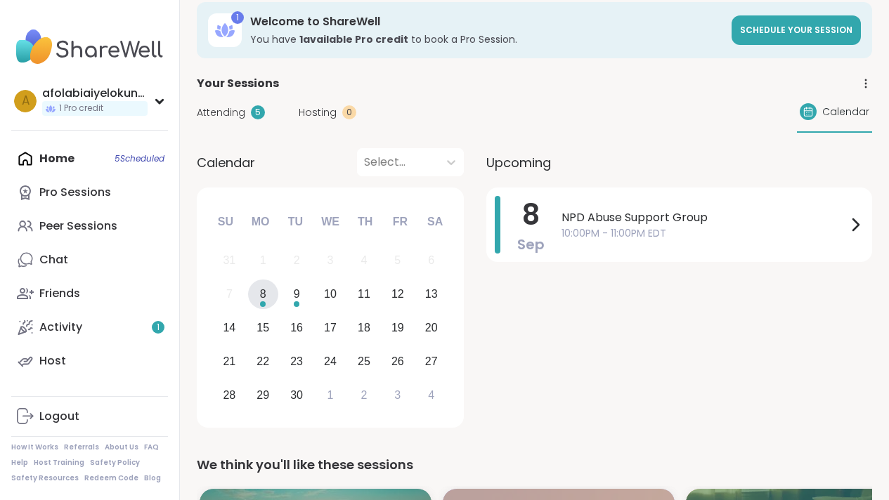
scroll to position [0, 0]
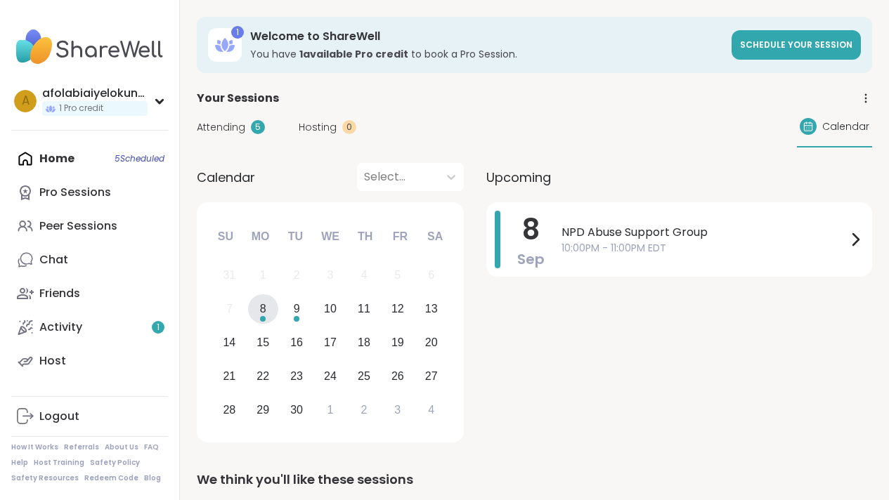
click at [224, 125] on span "Attending" at bounding box center [221, 127] width 48 height 15
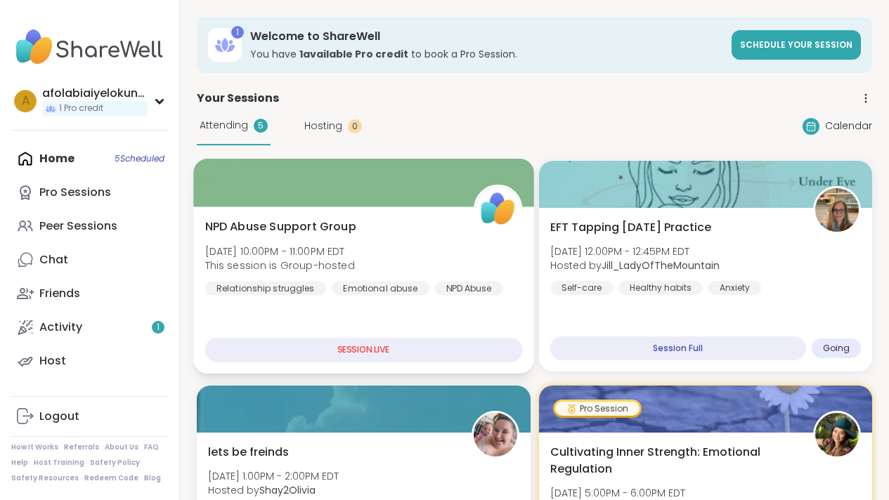
click at [299, 190] on div at bounding box center [363, 183] width 340 height 48
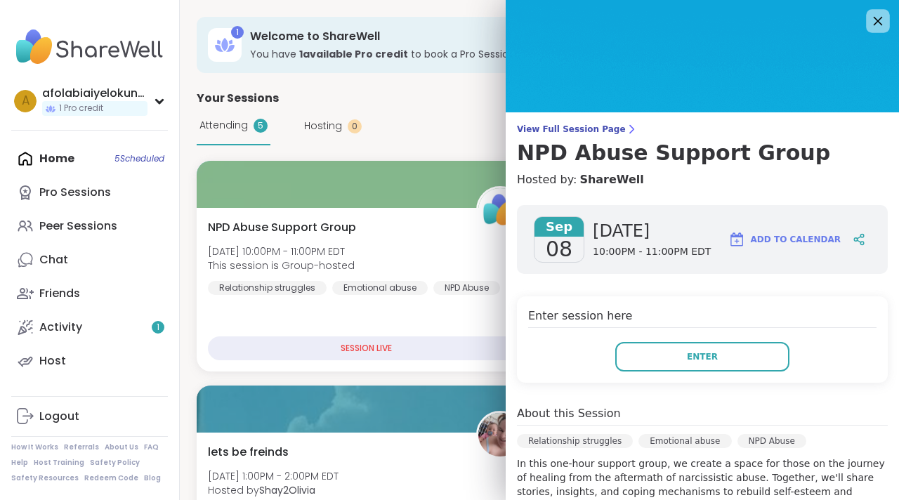
click at [869, 18] on icon at bounding box center [878, 21] width 18 height 18
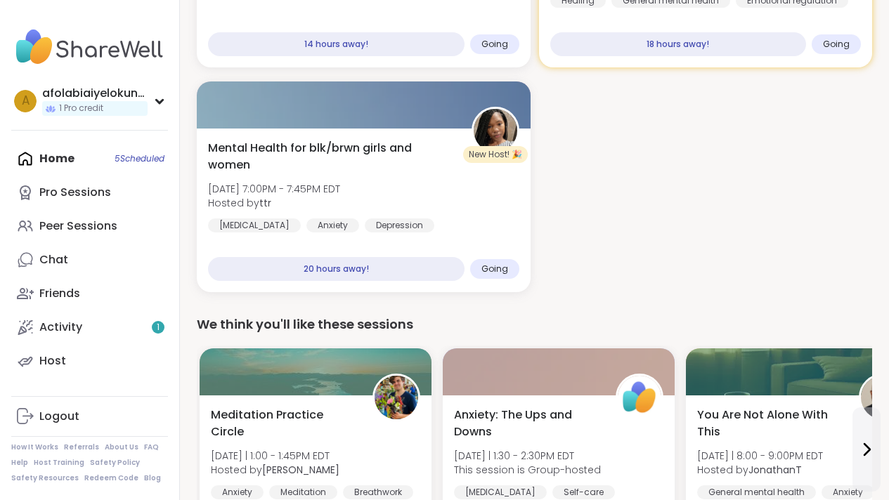
scroll to position [519, 0]
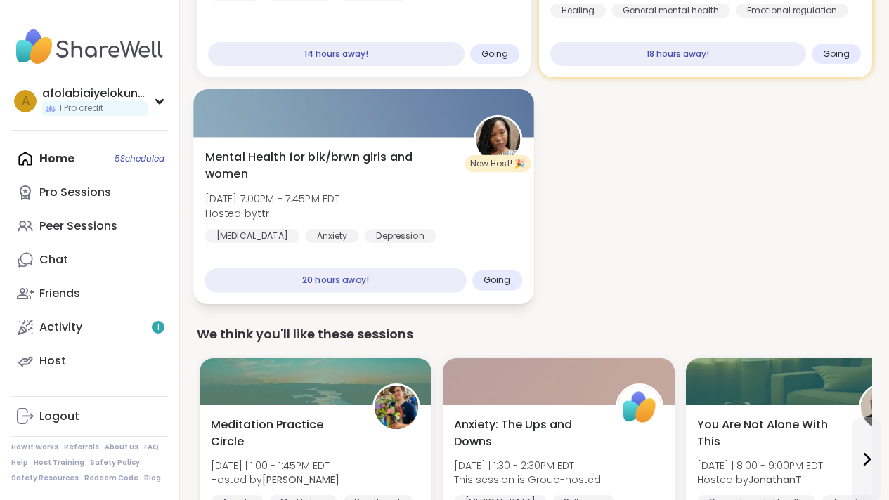
click at [372, 269] on div "20 hours away!" at bounding box center [335, 280] width 261 height 25
click at [370, 281] on div "20 hours away!" at bounding box center [335, 280] width 261 height 25
click at [394, 280] on div "20 hours away!" at bounding box center [335, 280] width 261 height 25
click at [375, 285] on div "20 hours away!" at bounding box center [335, 280] width 261 height 25
click at [445, 132] on div at bounding box center [363, 113] width 340 height 48
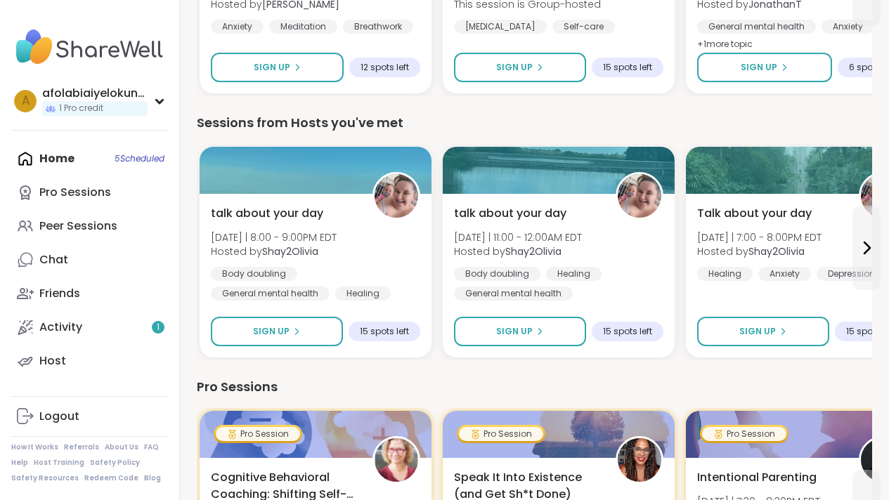
scroll to position [1000, 0]
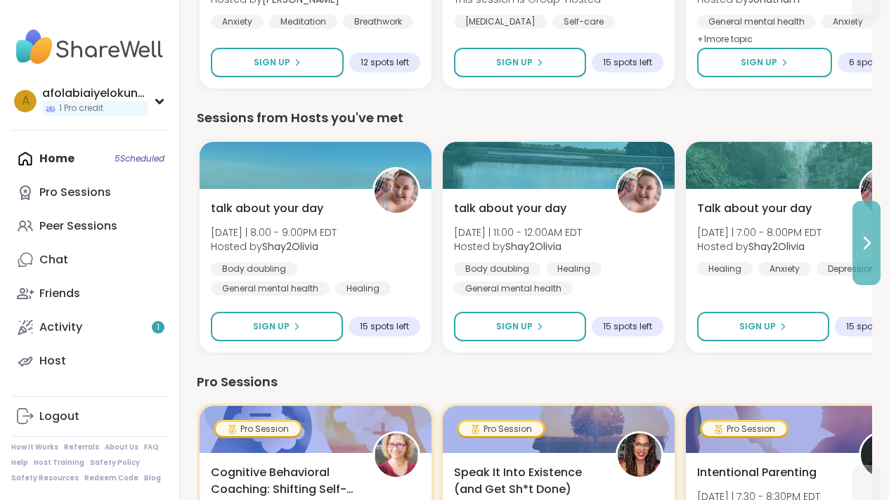
click at [861, 259] on button at bounding box center [866, 243] width 28 height 84
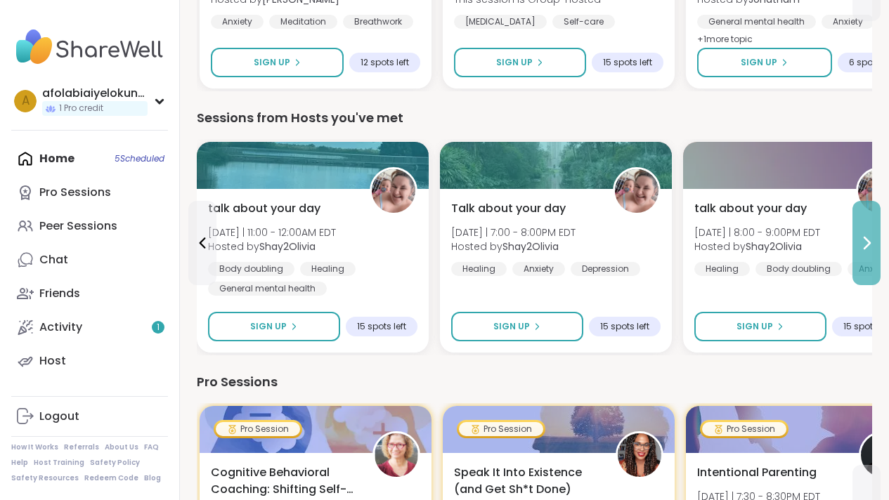
click at [861, 259] on button at bounding box center [866, 243] width 28 height 84
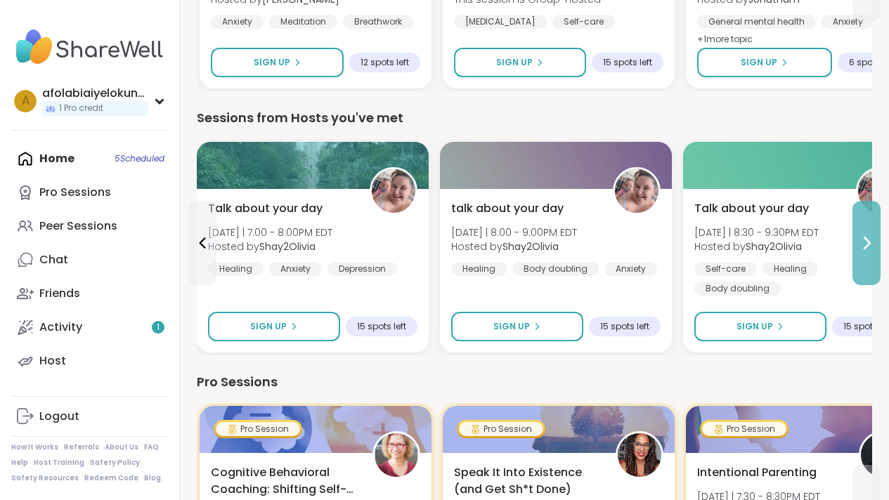
click at [861, 259] on button at bounding box center [866, 243] width 28 height 84
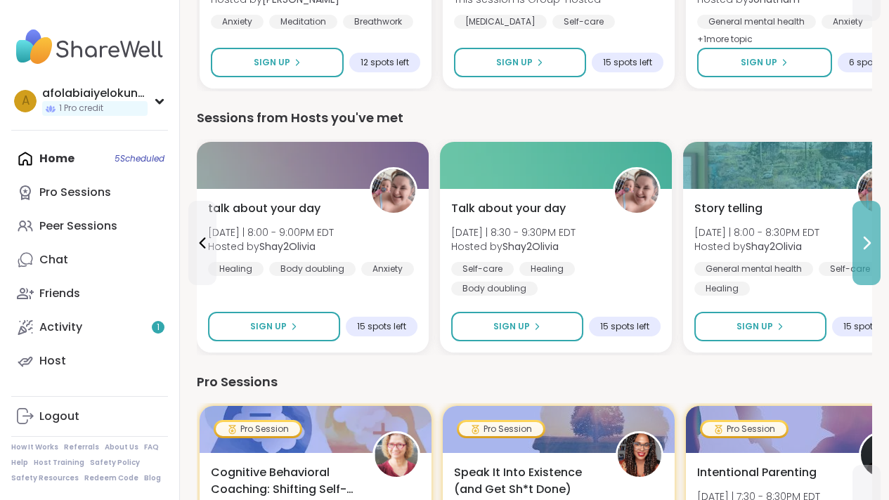
click at [861, 259] on button at bounding box center [866, 243] width 28 height 84
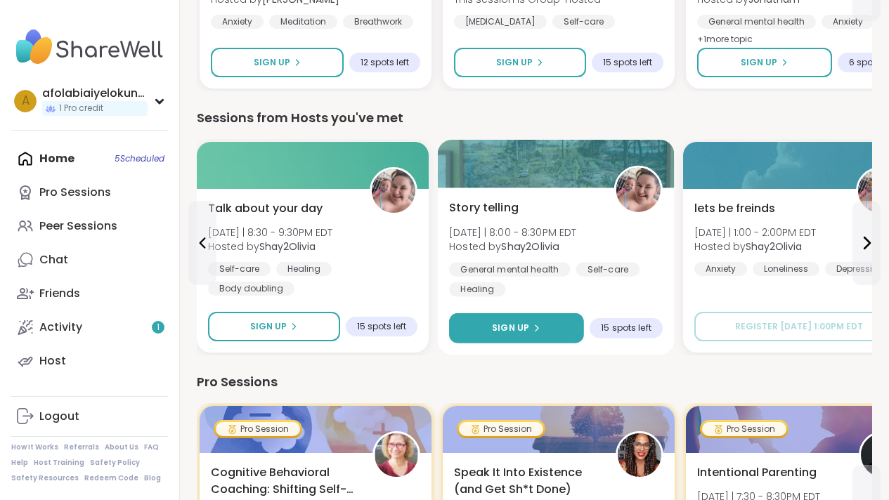
click at [573, 326] on button "Sign Up" at bounding box center [516, 328] width 135 height 30
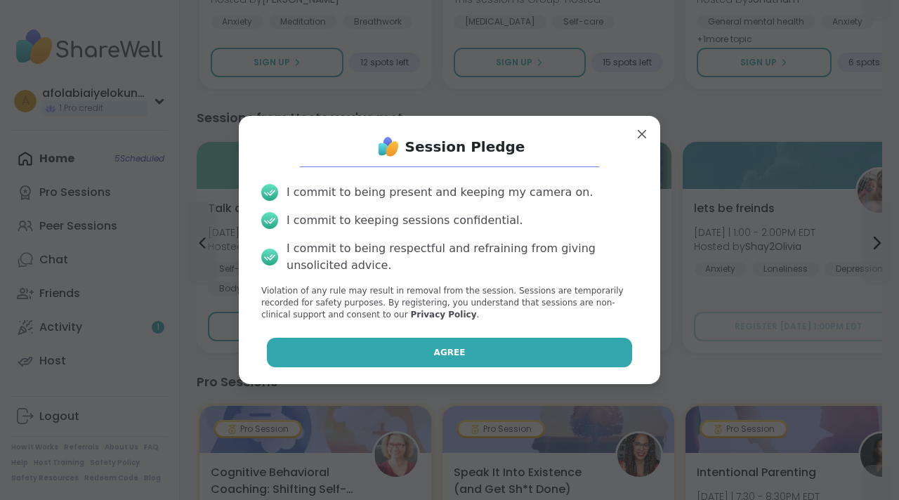
click at [535, 359] on button "Agree" at bounding box center [450, 353] width 366 height 30
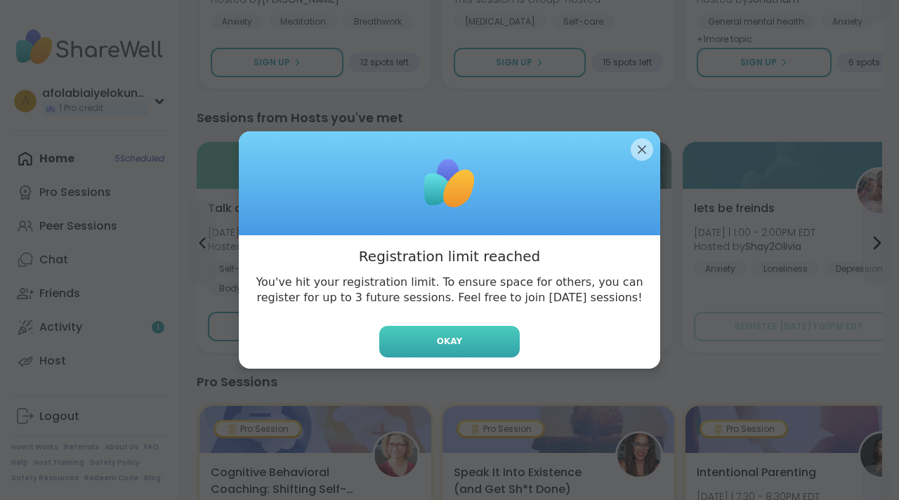
click at [477, 349] on button "Okay" at bounding box center [449, 342] width 141 height 32
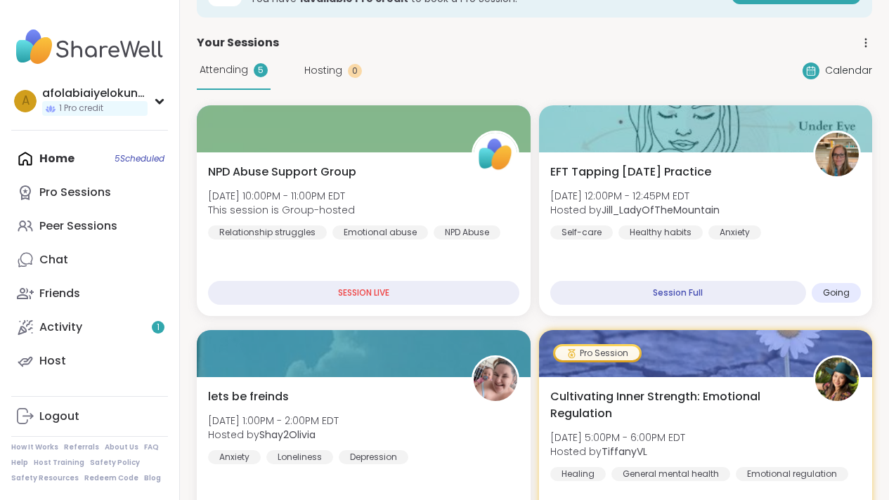
scroll to position [78, 0]
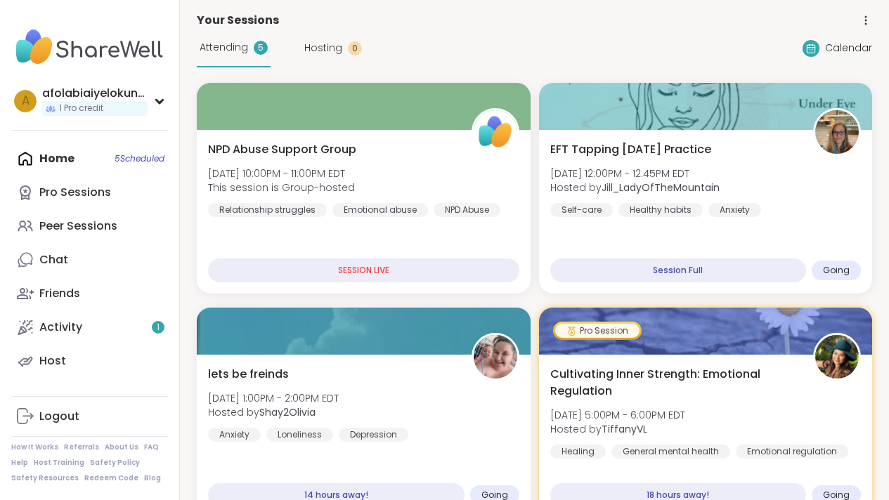
click at [328, 55] on span "Hosting" at bounding box center [323, 48] width 38 height 15
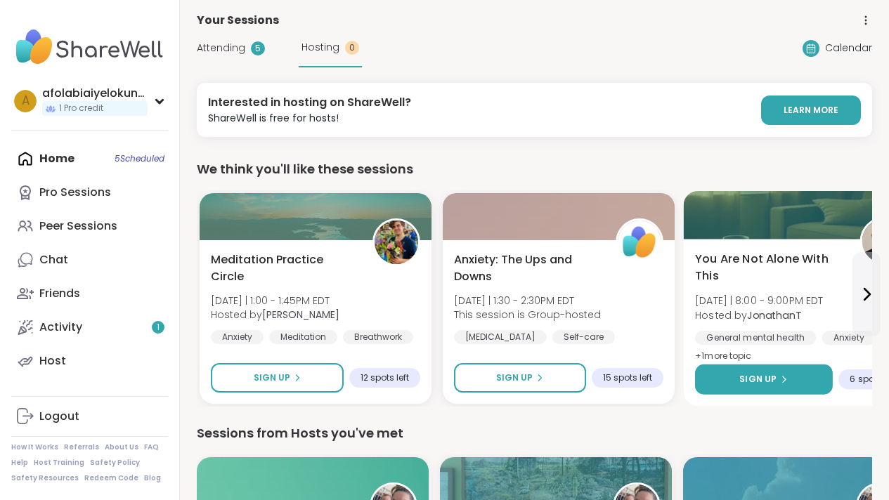
click at [751, 379] on span "Sign Up" at bounding box center [757, 379] width 37 height 13
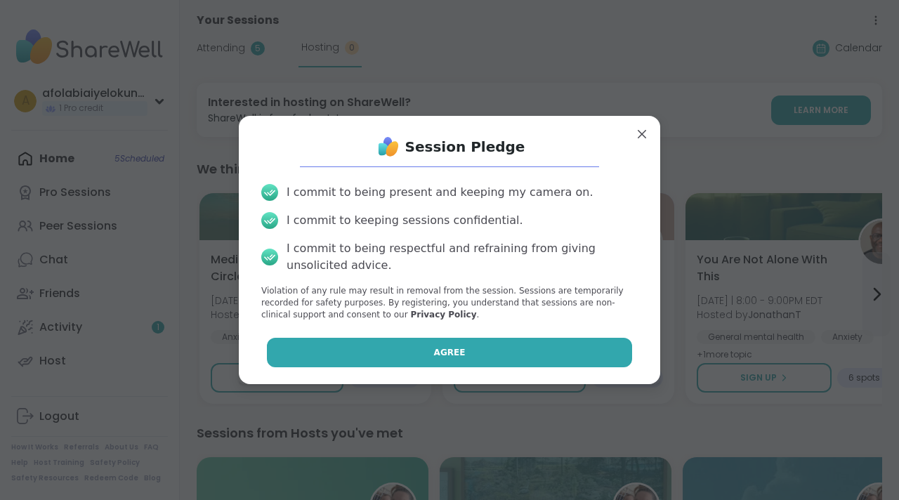
click at [513, 352] on button "Agree" at bounding box center [450, 353] width 366 height 30
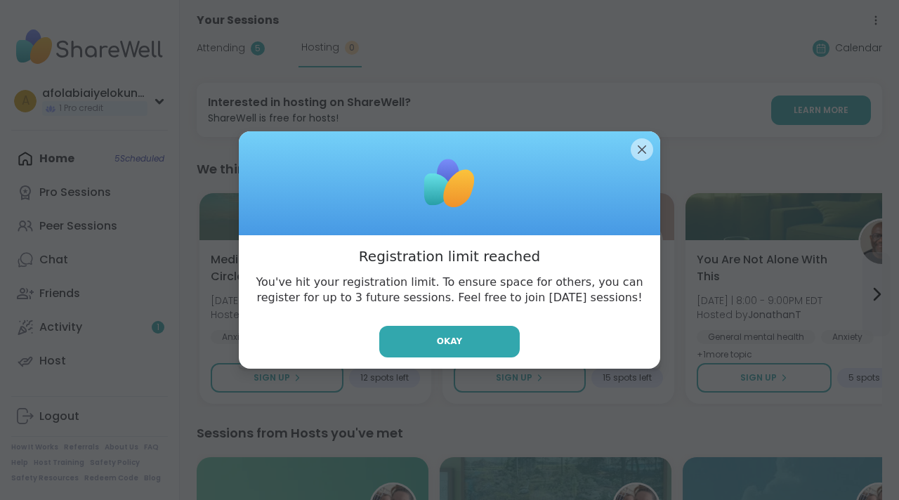
click at [513, 352] on button "Okay" at bounding box center [449, 342] width 141 height 32
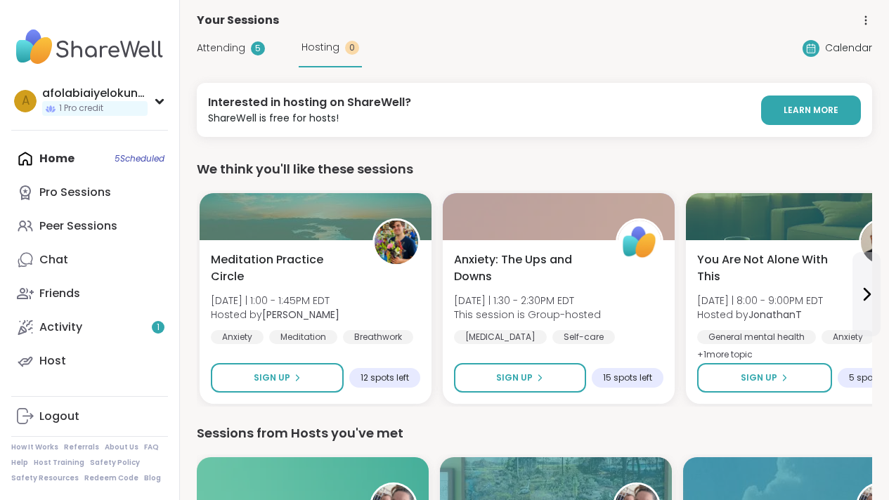
click at [233, 50] on span "Attending" at bounding box center [221, 48] width 48 height 15
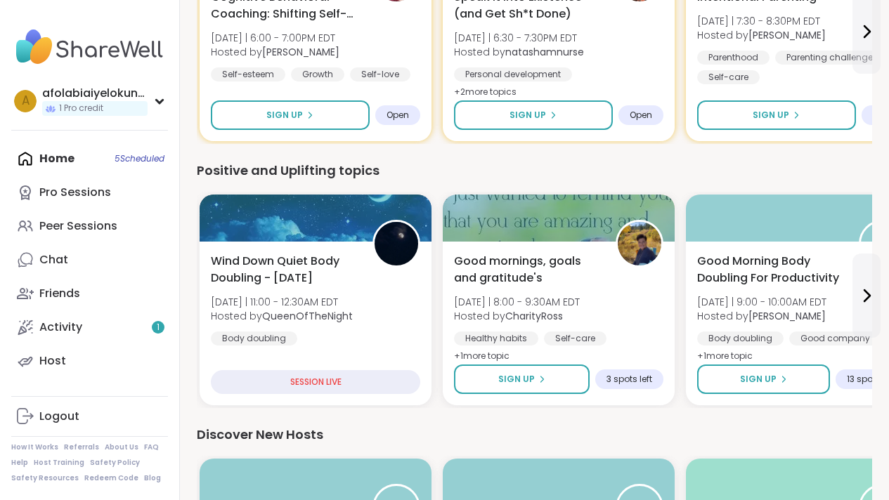
scroll to position [1490, 0]
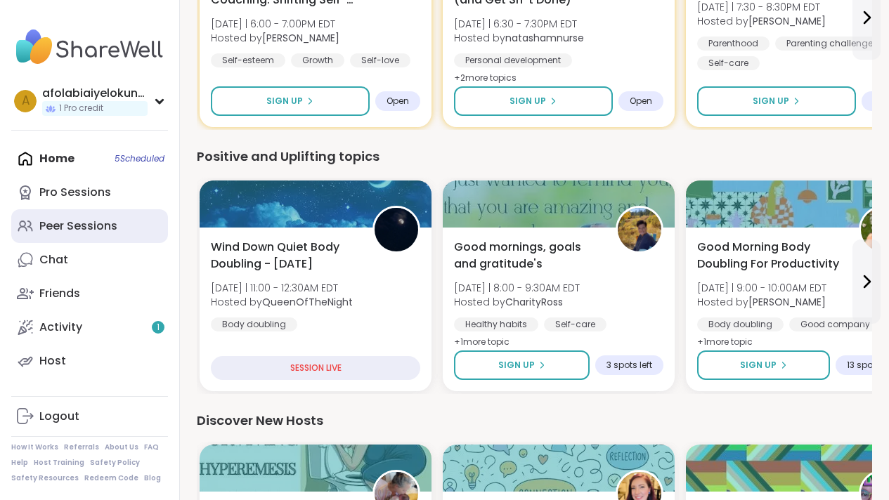
click at [102, 227] on div "Peer Sessions" at bounding box center [78, 226] width 78 height 15
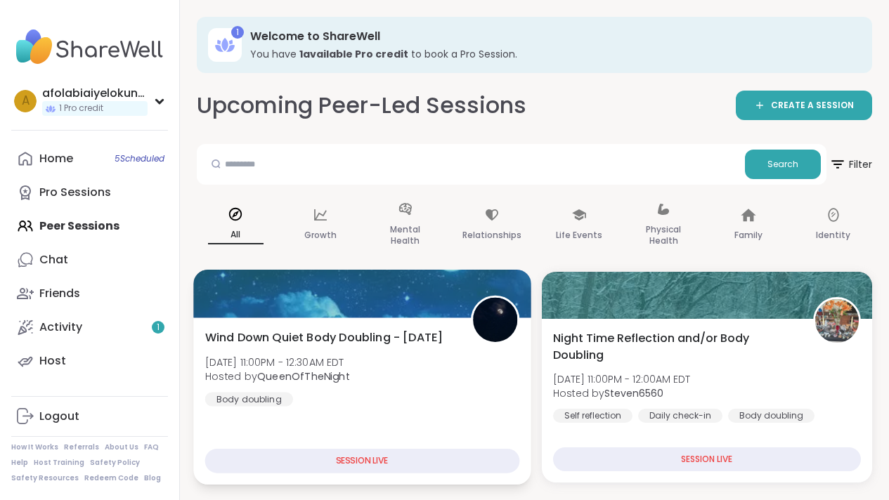
click at [363, 469] on div "SESSION LIVE" at bounding box center [362, 461] width 314 height 25
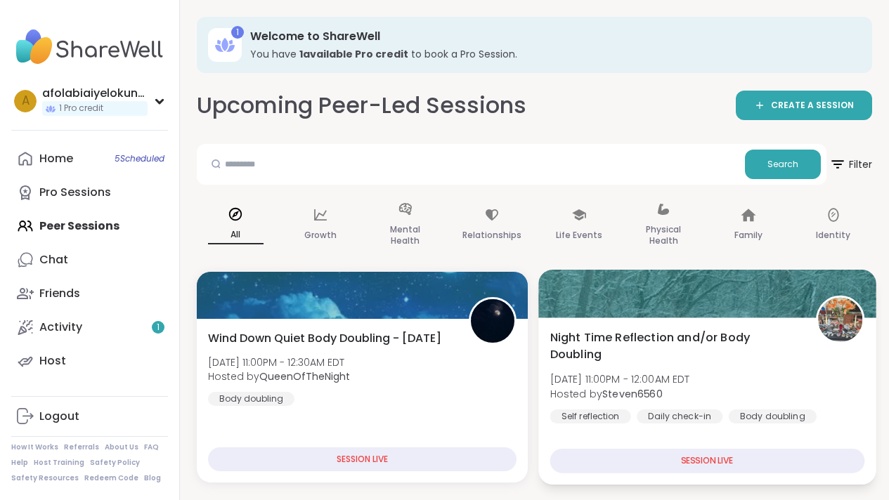
click at [647, 316] on div at bounding box center [706, 294] width 337 height 48
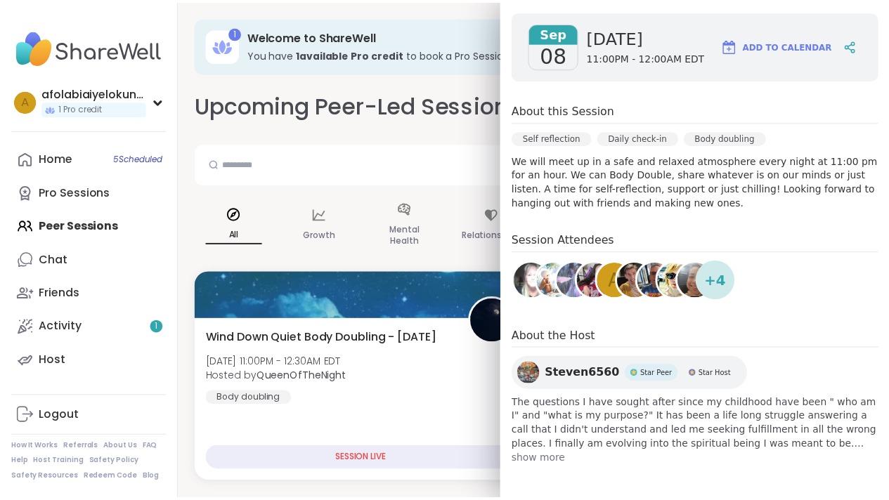
scroll to position [157, 0]
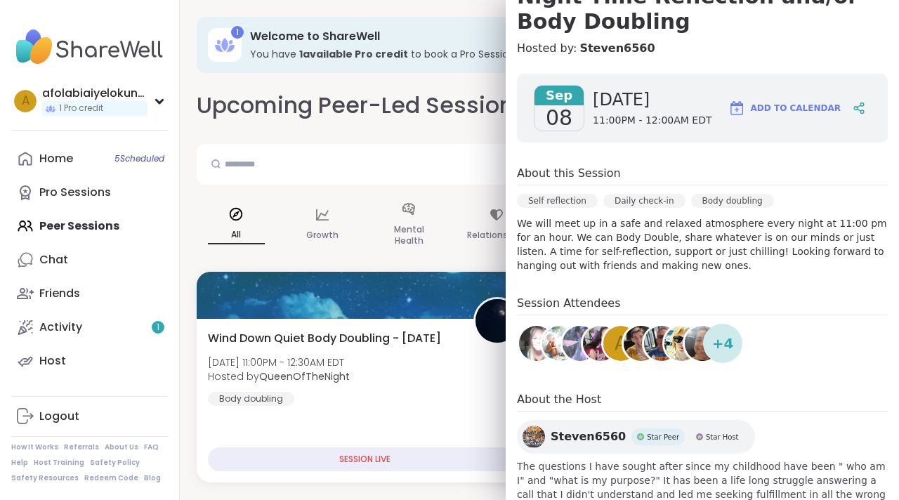
click at [765, 111] on span "Add to Calendar" at bounding box center [796, 108] width 90 height 13
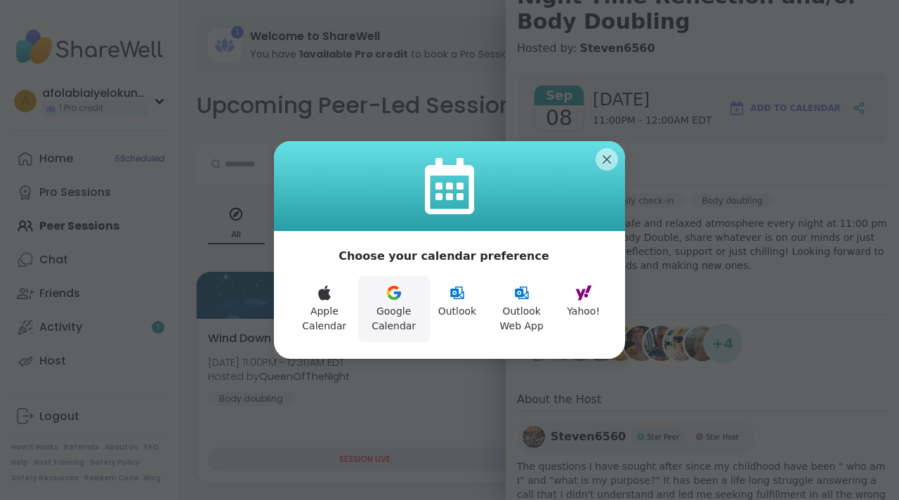
click at [403, 304] on button "Google Calendar" at bounding box center [394, 309] width 72 height 66
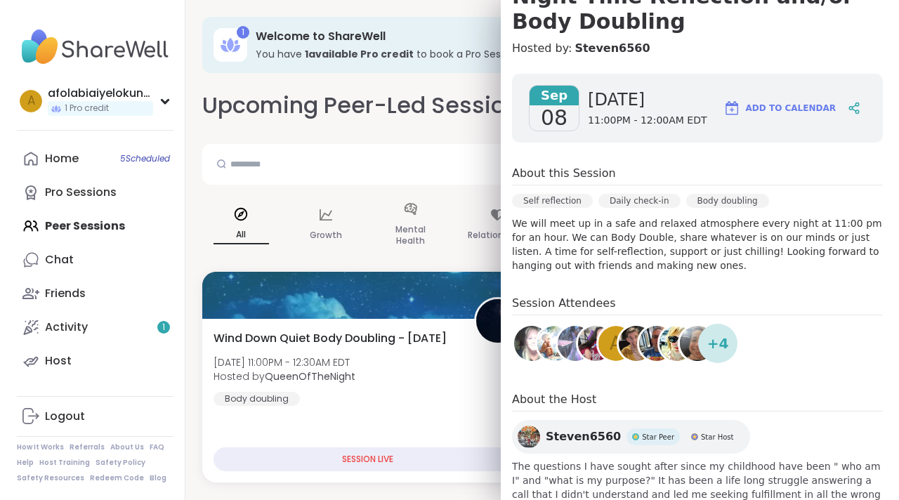
scroll to position [0, 0]
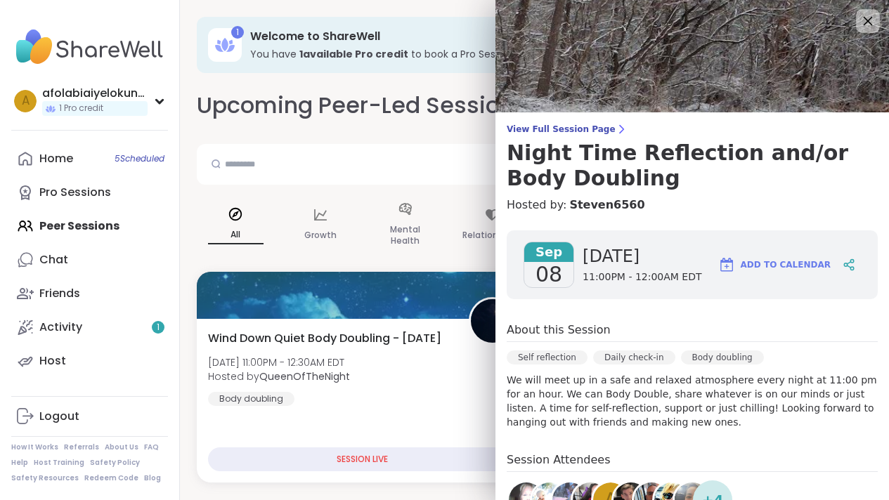
click at [859, 24] on icon at bounding box center [868, 21] width 18 height 18
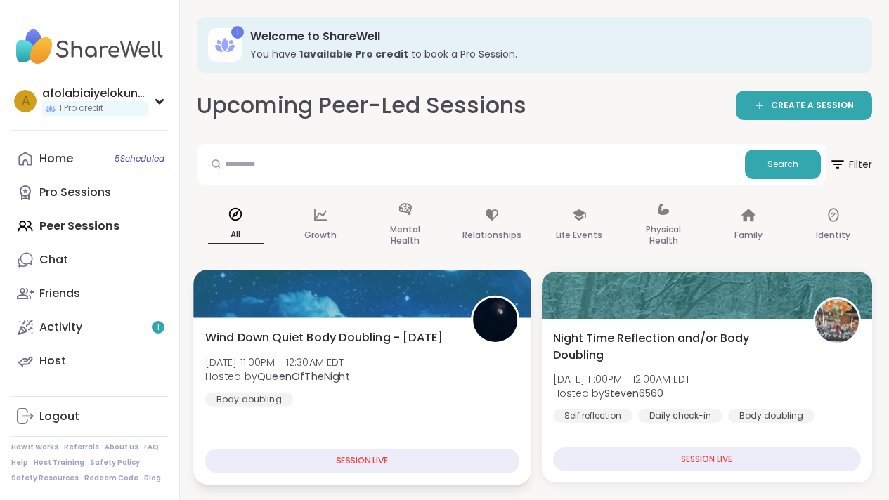
click at [457, 465] on div "SESSION LIVE" at bounding box center [362, 461] width 314 height 25
click at [458, 457] on div "SESSION LIVE" at bounding box center [362, 461] width 314 height 25
click at [376, 299] on div at bounding box center [361, 294] width 337 height 48
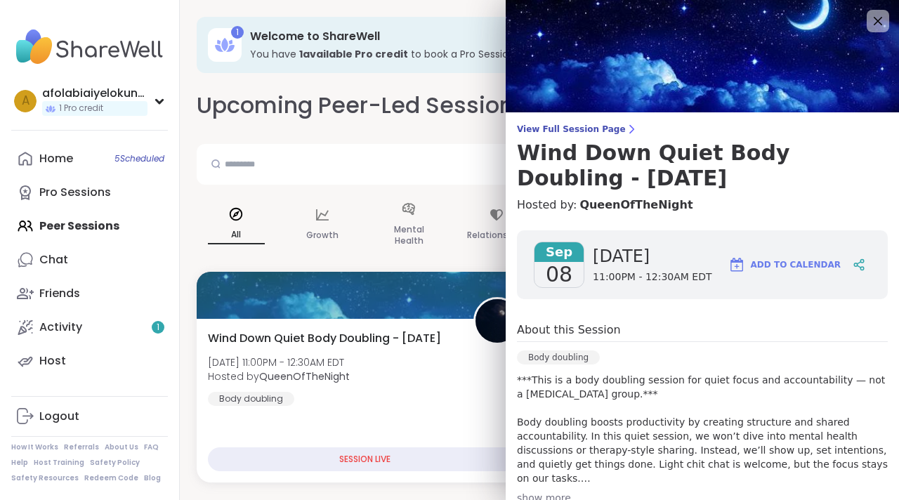
scroll to position [226, 0]
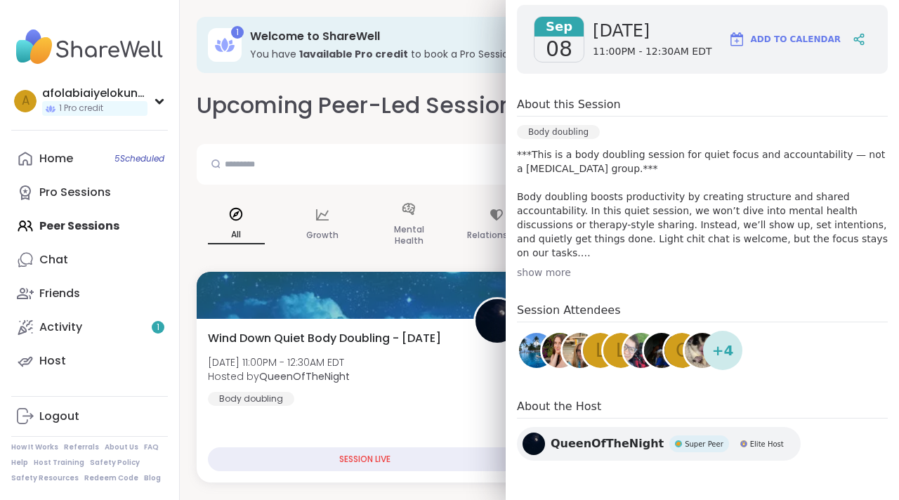
click at [581, 441] on span "QueenOfTheNight" at bounding box center [607, 444] width 113 height 17
click at [465, 161] on input "text" at bounding box center [475, 164] width 547 height 28
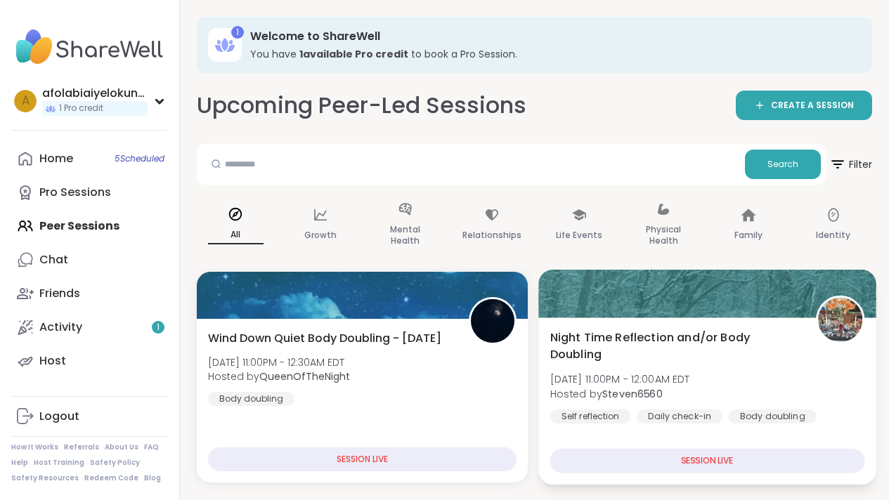
click at [636, 325] on div "Night Time Reflection and/or Body Doubling Mon, Sep 08 | 11:00PM - 12:00AM EDT …" at bounding box center [706, 401] width 337 height 167
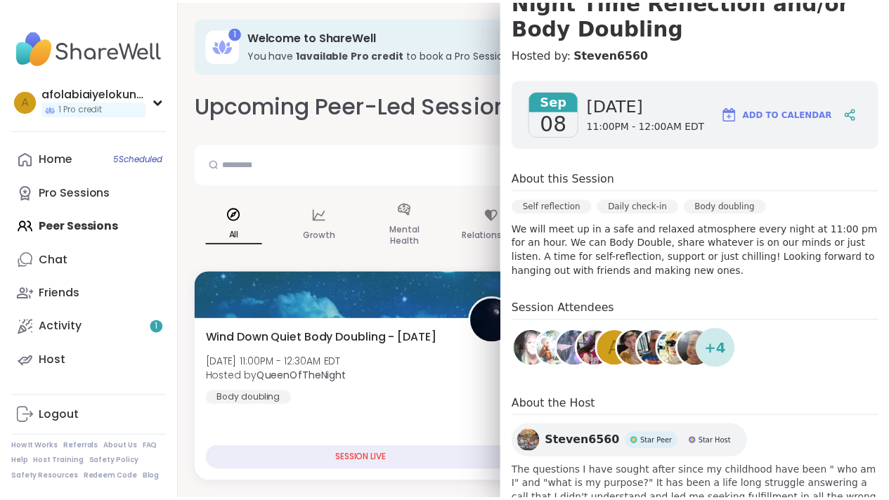
scroll to position [148, 0]
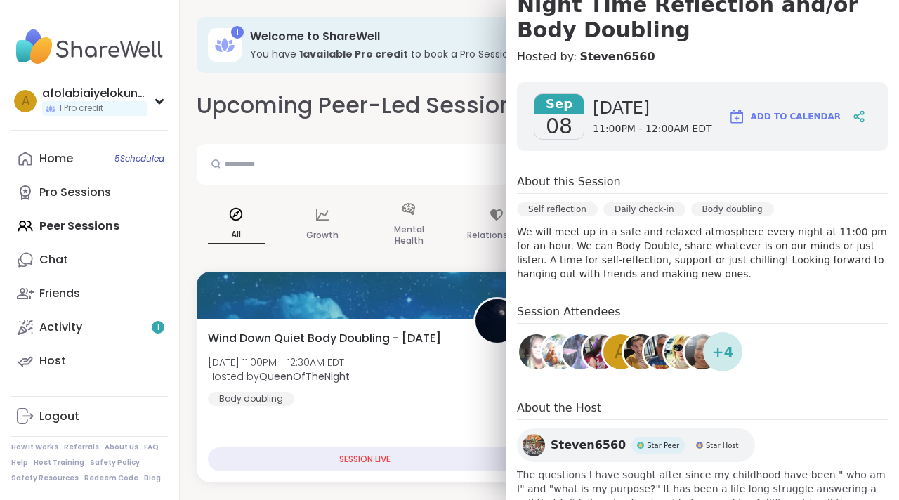
click at [506, 182] on div "Sep 08 Monday 11:00PM - 12:00AM EDT Add to Calendar About this Session Self ref…" at bounding box center [703, 310] width 394 height 479
click at [434, 183] on div "Search" at bounding box center [517, 164] width 640 height 41
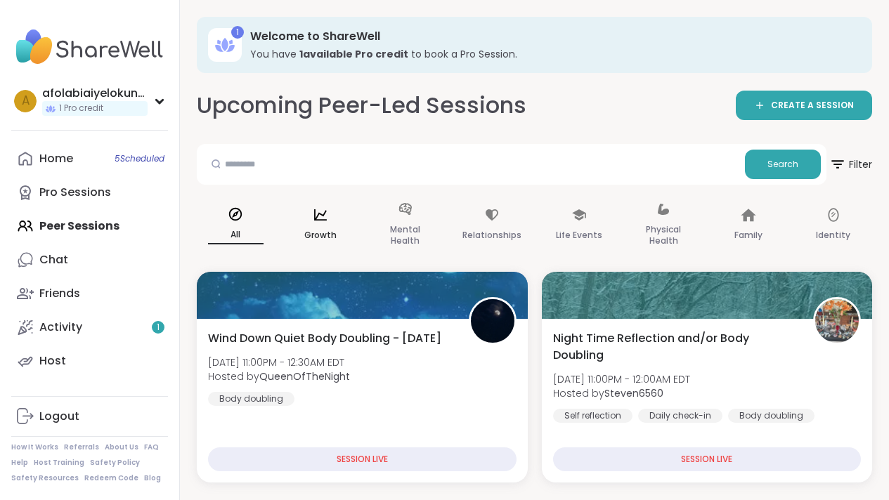
click at [330, 230] on p "Growth" at bounding box center [320, 235] width 32 height 17
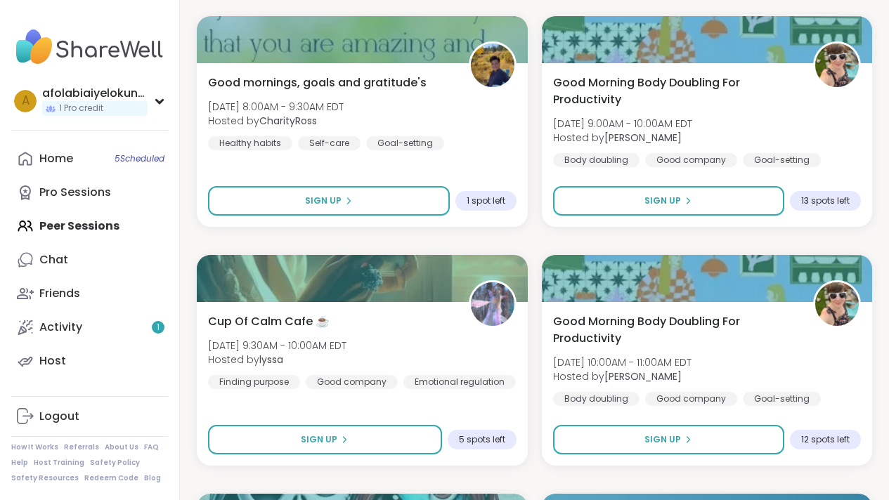
scroll to position [995, 0]
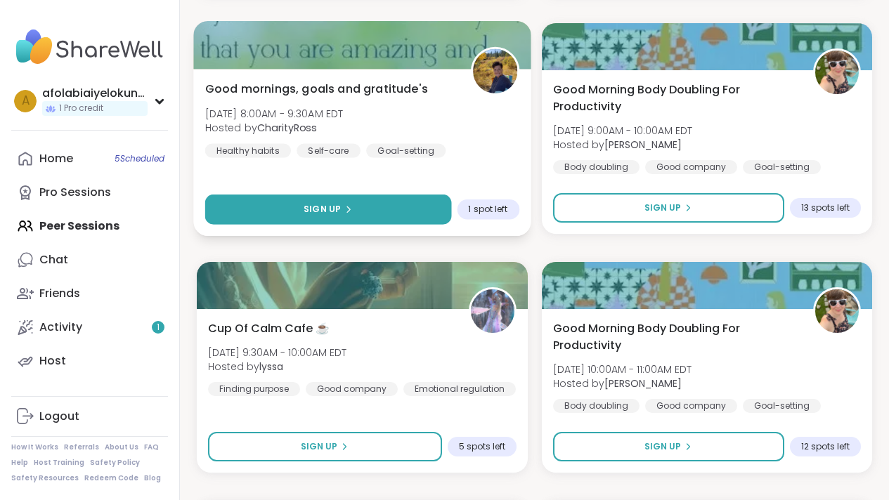
click at [437, 202] on button "Sign Up" at bounding box center [328, 210] width 246 height 30
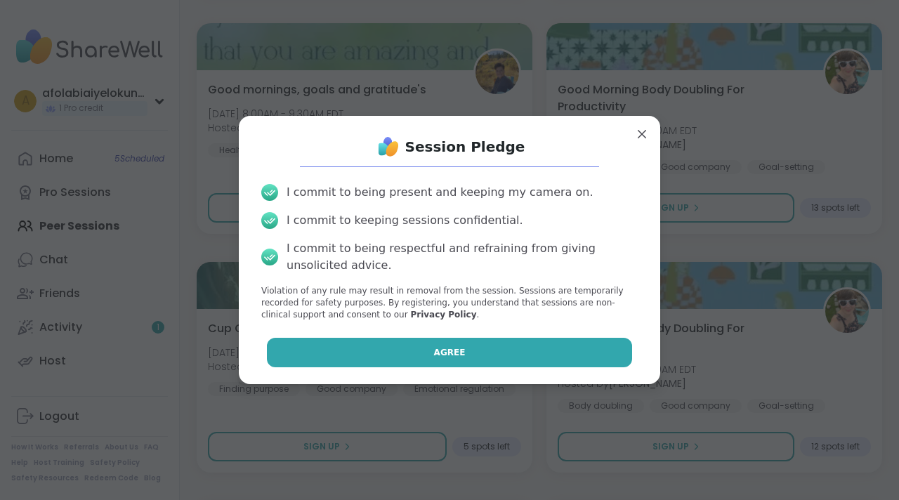
click at [444, 349] on span "Agree" at bounding box center [450, 352] width 32 height 13
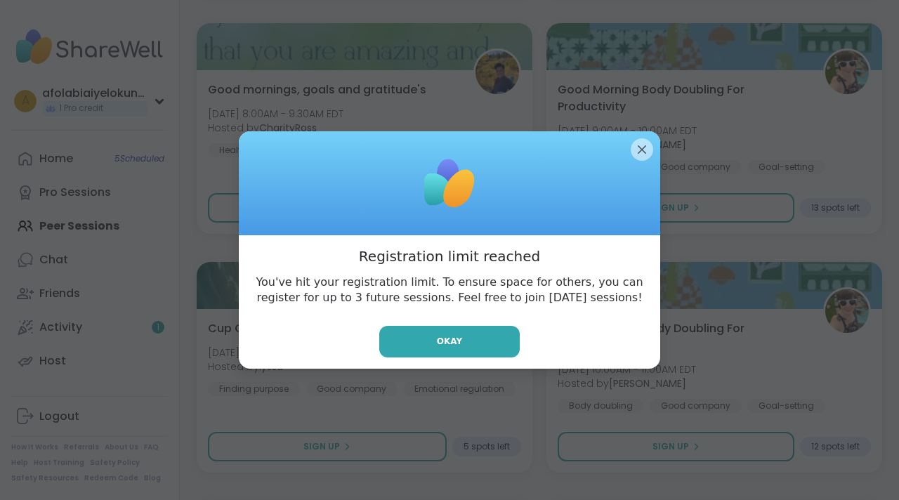
click at [444, 349] on button "Okay" at bounding box center [449, 342] width 141 height 32
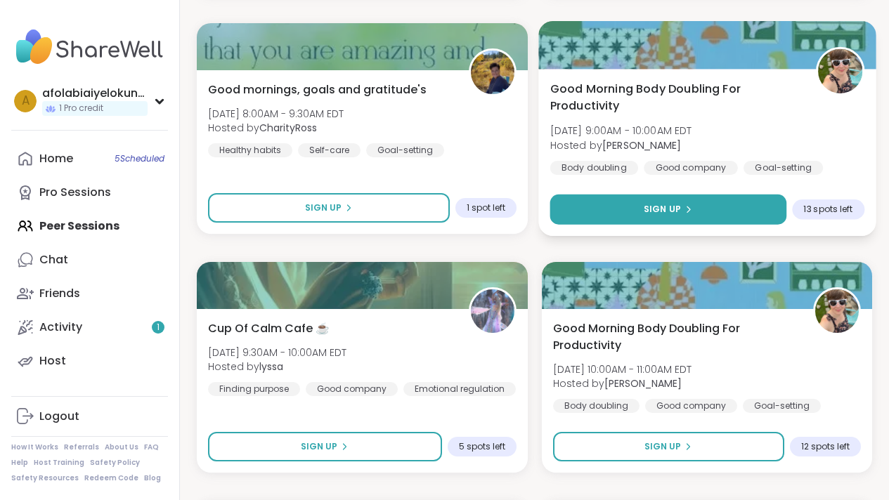
click at [593, 196] on button "Sign Up" at bounding box center [668, 210] width 236 height 30
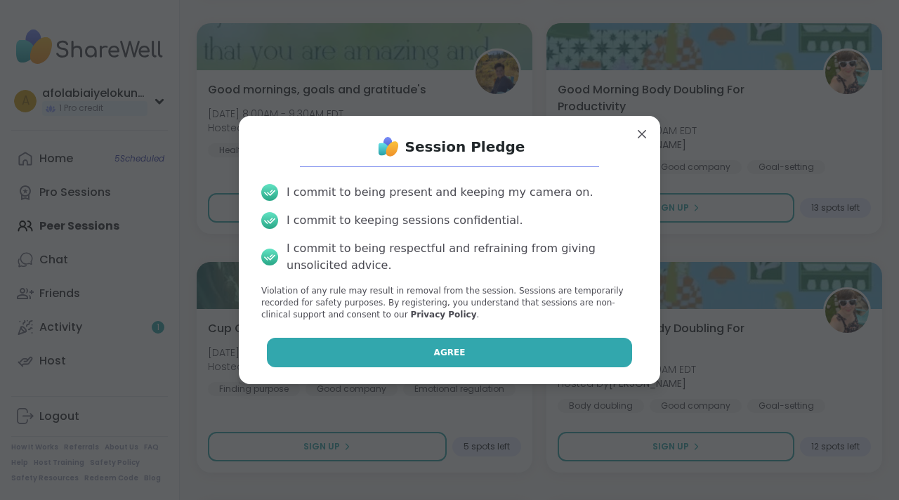
click at [438, 361] on button "Agree" at bounding box center [450, 353] width 366 height 30
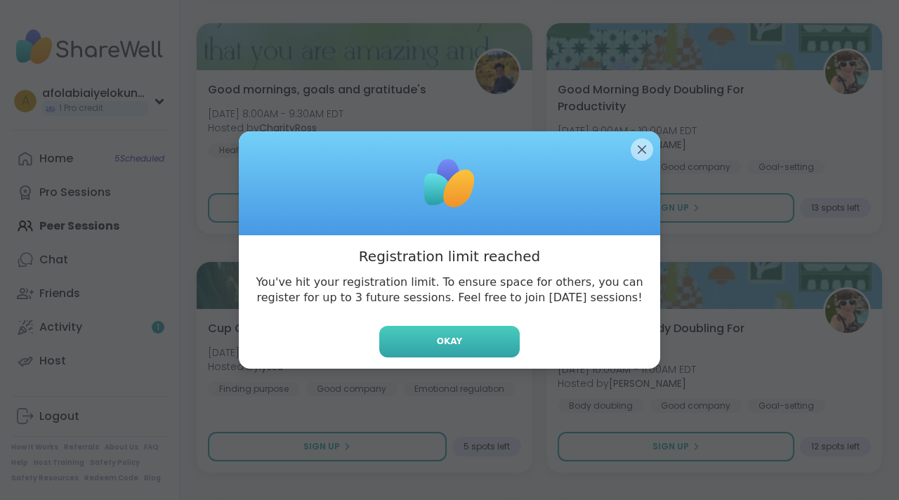
click at [439, 335] on span "Okay" at bounding box center [449, 341] width 25 height 13
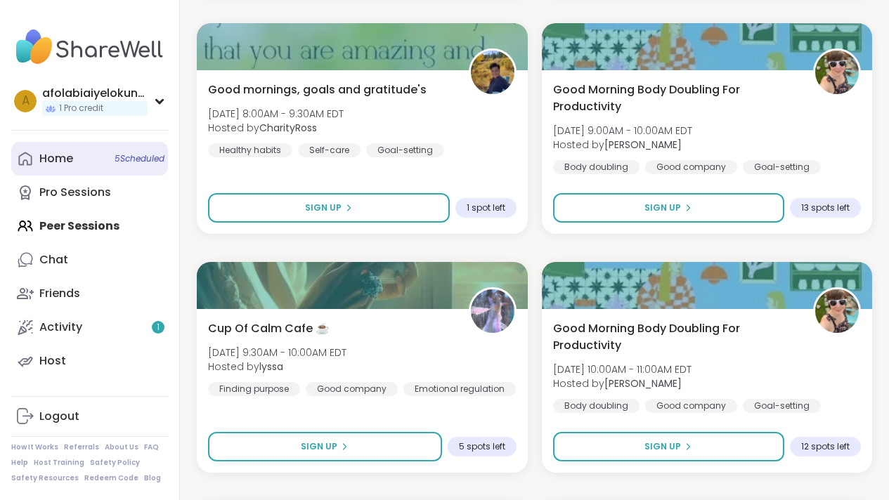
click at [125, 157] on span "5 Scheduled" at bounding box center [140, 158] width 50 height 11
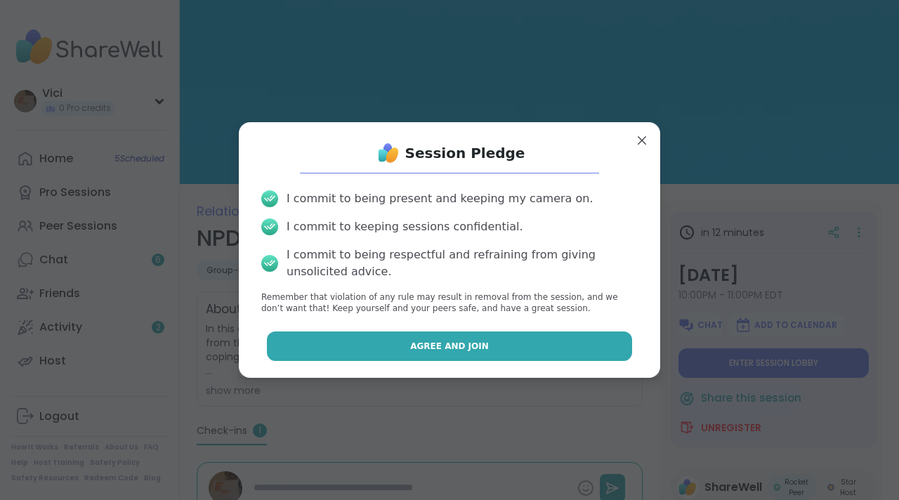
click at [591, 347] on button "Agree and Join" at bounding box center [450, 347] width 366 height 30
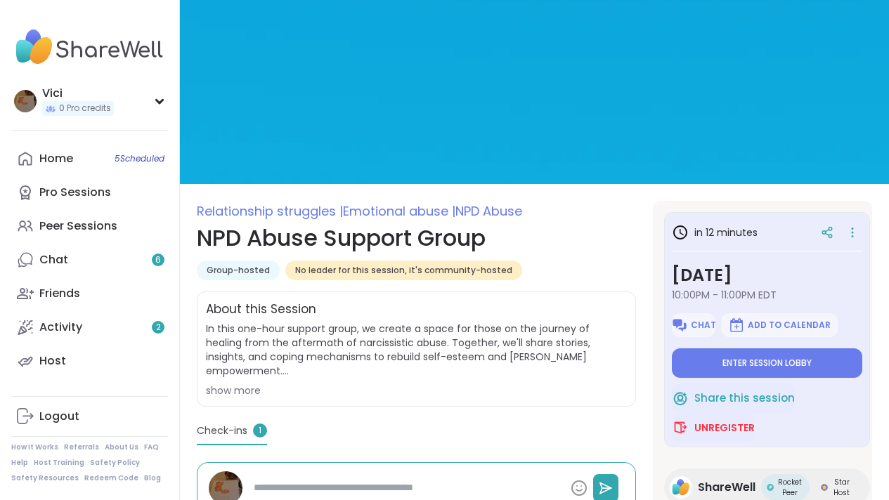
type textarea "*"
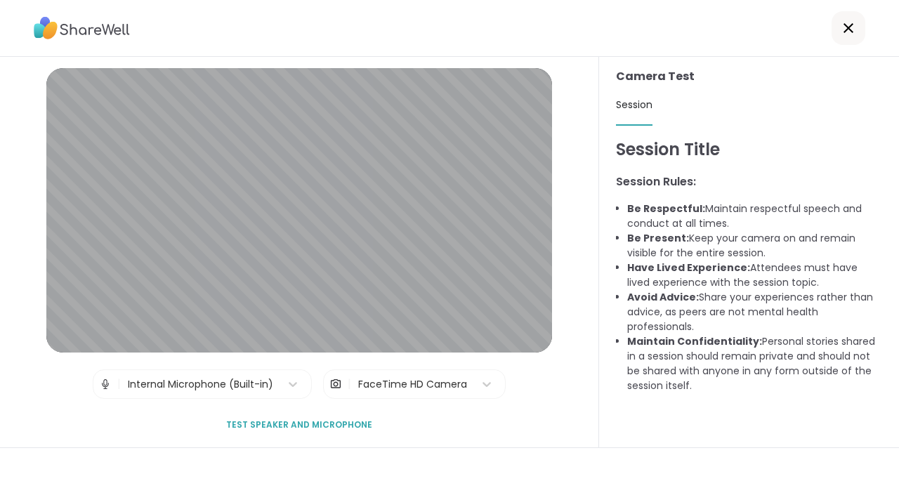
click at [251, 424] on span "Test speaker and microphone" at bounding box center [299, 425] width 146 height 13
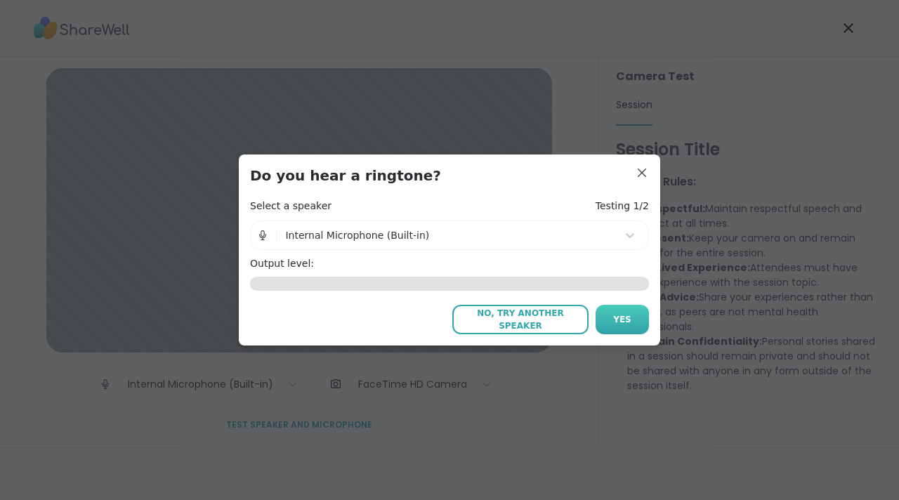
click at [615, 320] on span "Yes" at bounding box center [622, 319] width 18 height 13
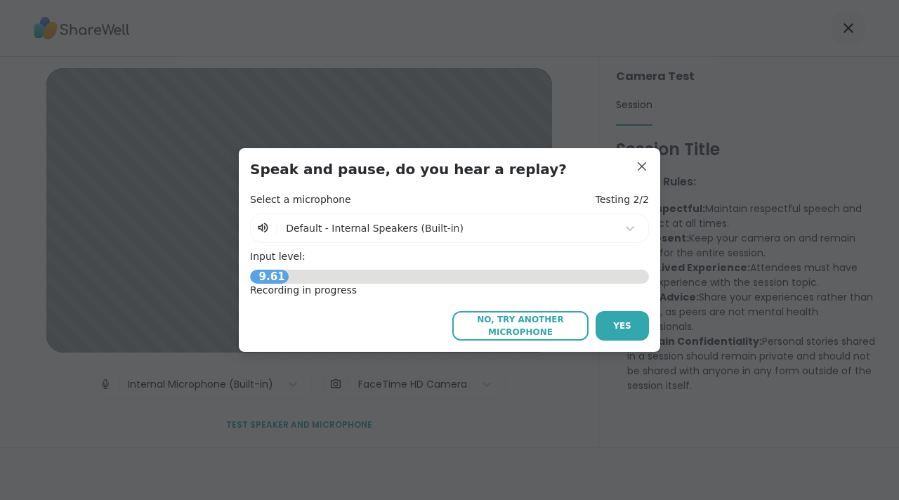
click at [615, 320] on span "Yes" at bounding box center [622, 326] width 18 height 13
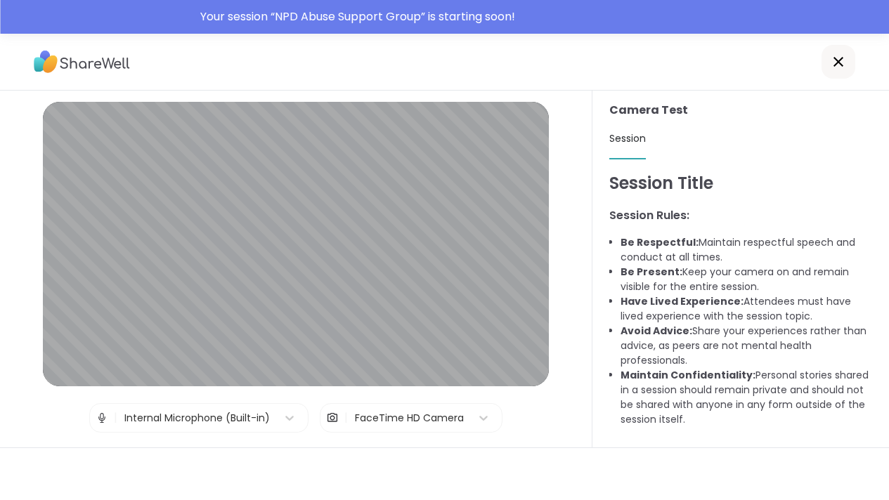
click at [844, 65] on icon at bounding box center [838, 61] width 17 height 17
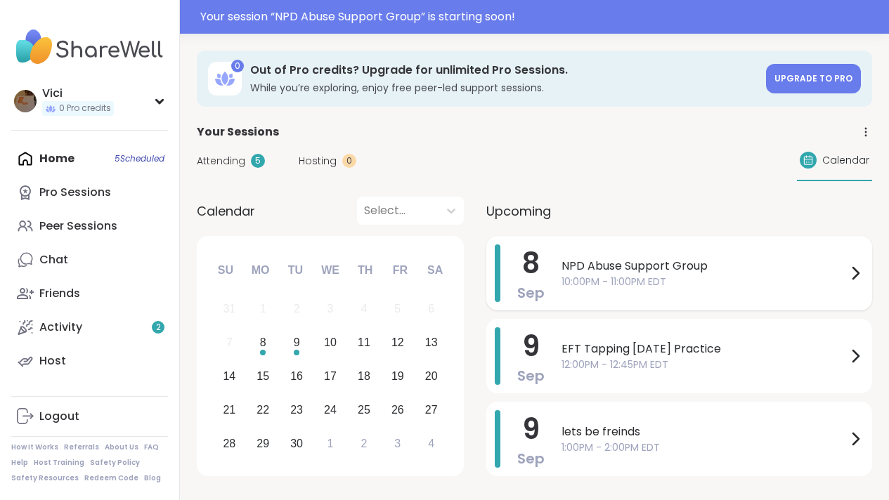
click at [595, 282] on span "10:00PM - 11:00PM EDT" at bounding box center [703, 282] width 285 height 15
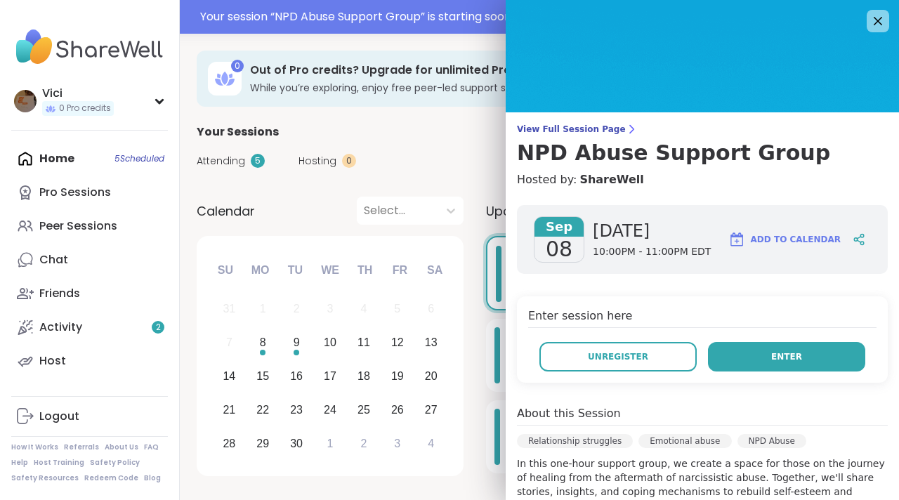
click at [758, 363] on button "Enter" at bounding box center [786, 357] width 157 height 30
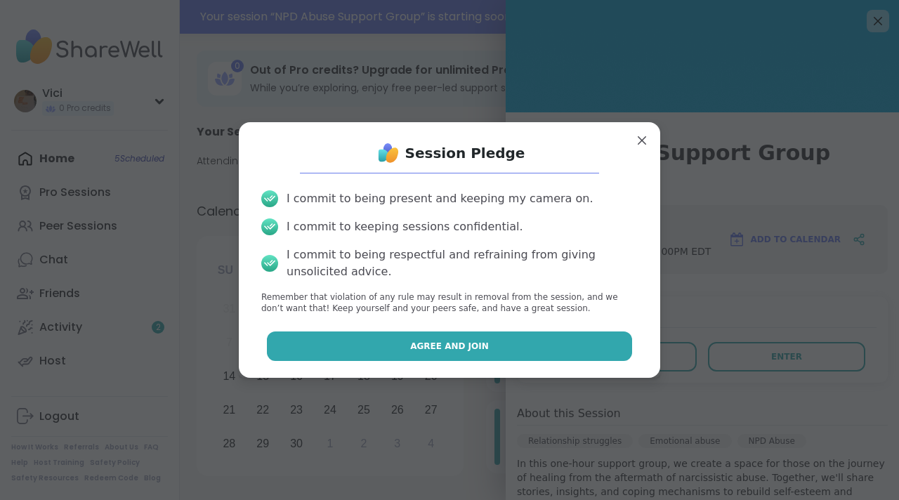
click at [458, 337] on button "Agree and Join" at bounding box center [450, 347] width 366 height 30
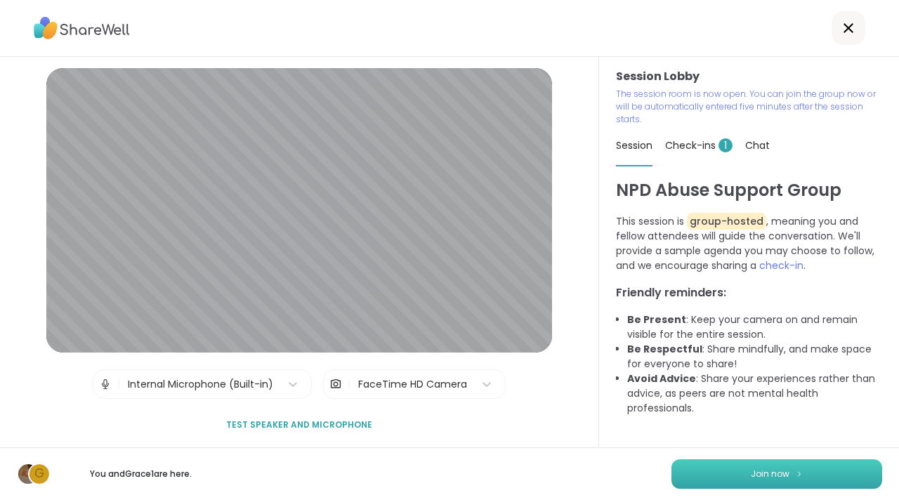
click at [736, 470] on button "Join now" at bounding box center [777, 475] width 211 height 30
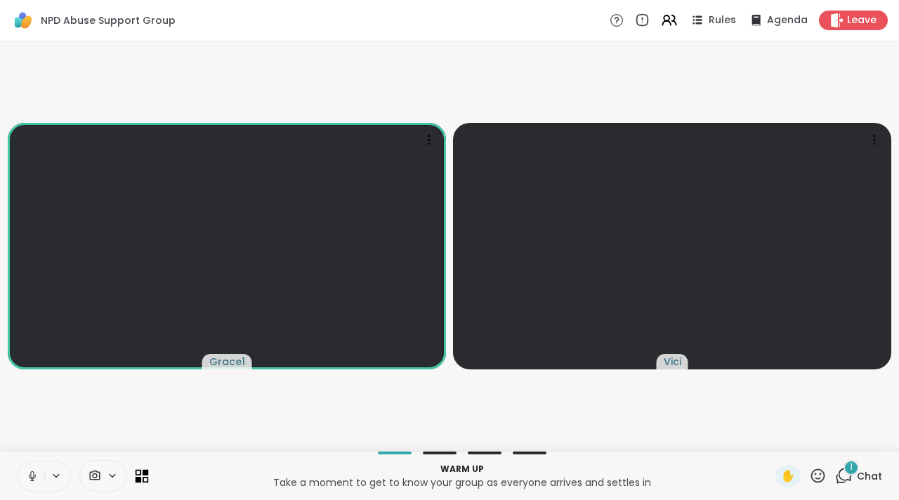
click at [141, 471] on icon at bounding box center [139, 472] width 6 height 6
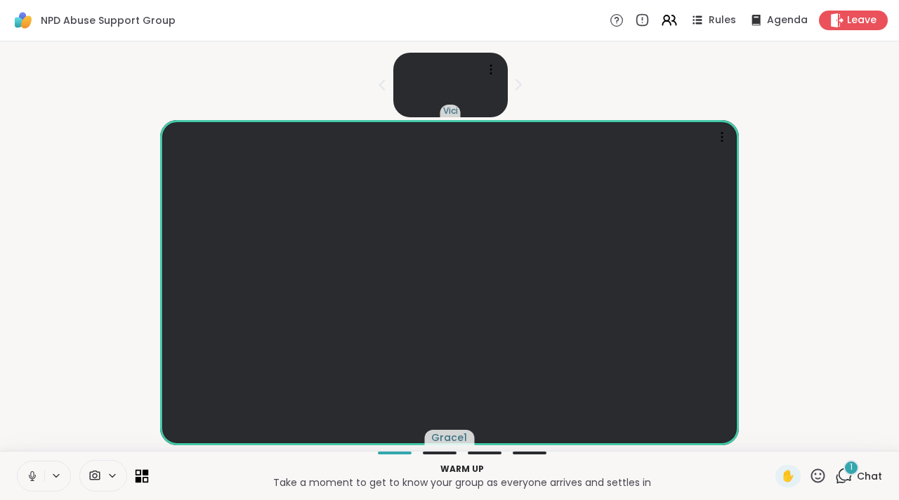
click at [141, 471] on icon at bounding box center [139, 472] width 6 height 6
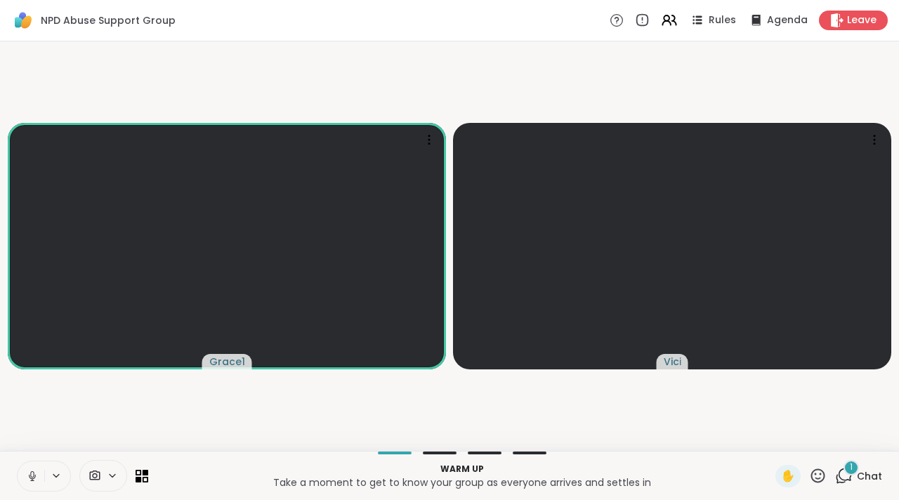
click at [844, 470] on div "1" at bounding box center [851, 467] width 15 height 15
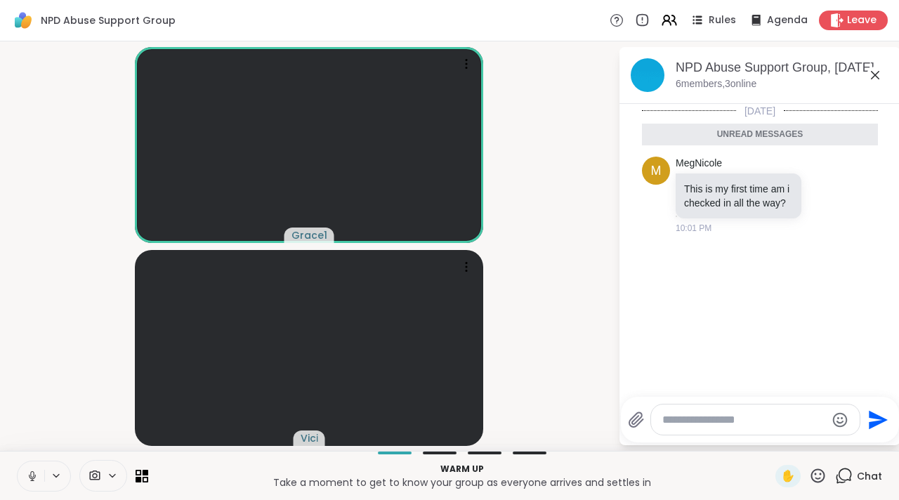
click at [710, 430] on div at bounding box center [755, 420] width 209 height 30
click at [681, 411] on div at bounding box center [755, 420] width 209 height 30
click at [669, 428] on div at bounding box center [755, 420] width 209 height 30
click at [669, 417] on textarea "Type your message" at bounding box center [745, 420] width 164 height 14
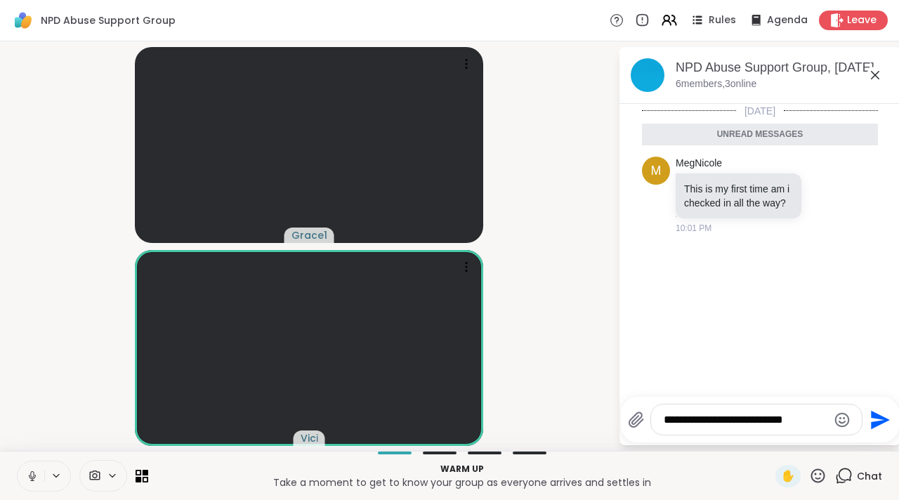
type textarea "**********"
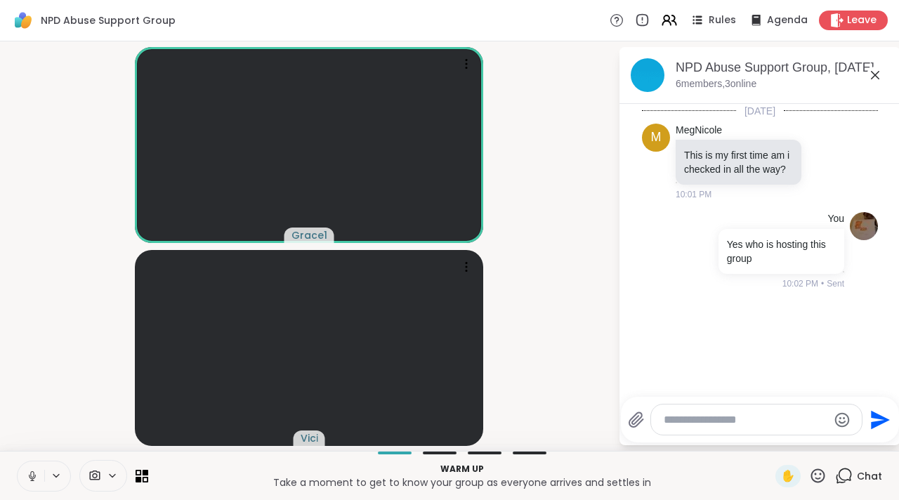
click at [870, 79] on icon at bounding box center [875, 75] width 17 height 17
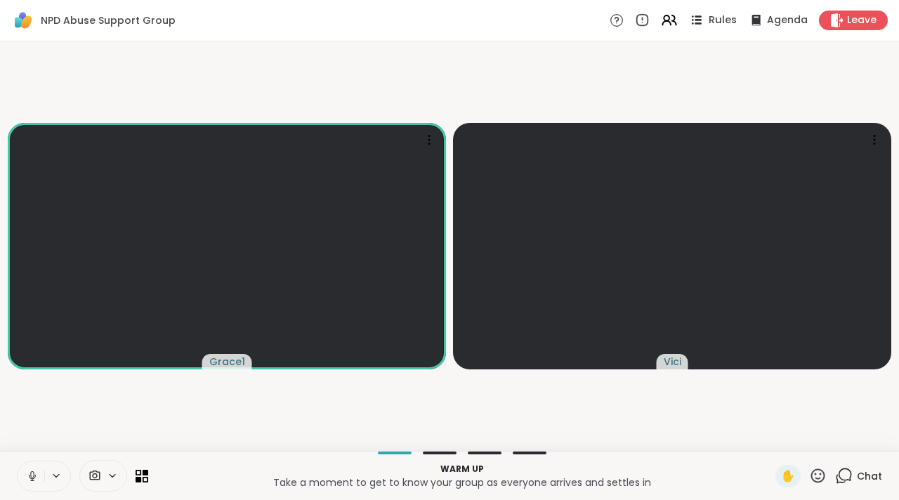
click at [694, 22] on icon at bounding box center [697, 20] width 18 height 18
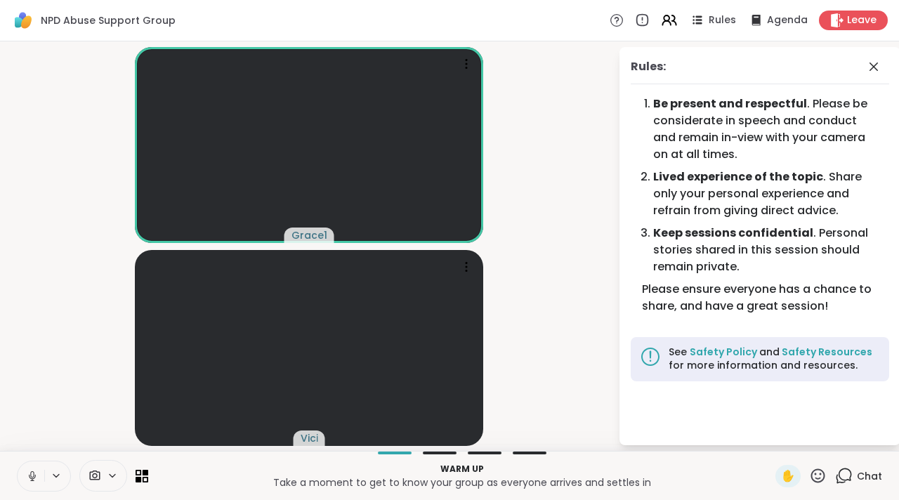
click at [606, 92] on video-player-container "Grace1 Vici" at bounding box center [309, 246] width 602 height 398
click at [601, 102] on video-player-container "Grace1 Vici" at bounding box center [309, 246] width 602 height 398
click at [599, 129] on video-player-container "Grace1 Vici" at bounding box center [309, 246] width 602 height 398
click at [580, 20] on div "NPD Abuse Support Group Rules Agenda Leave" at bounding box center [449, 20] width 899 height 41
click at [872, 67] on icon at bounding box center [874, 67] width 8 height 8
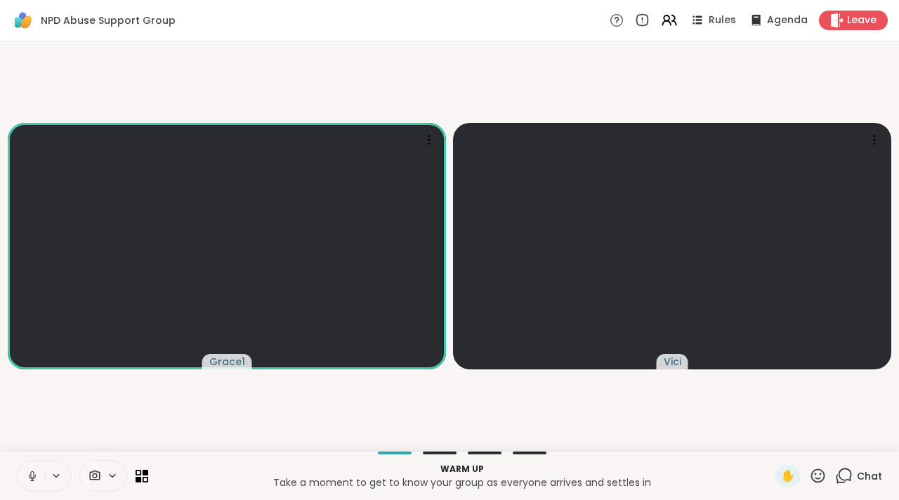
click at [738, 23] on div "Rules Agenda Leave" at bounding box center [749, 21] width 278 height 20
click at [751, 20] on icon at bounding box center [755, 19] width 9 height 11
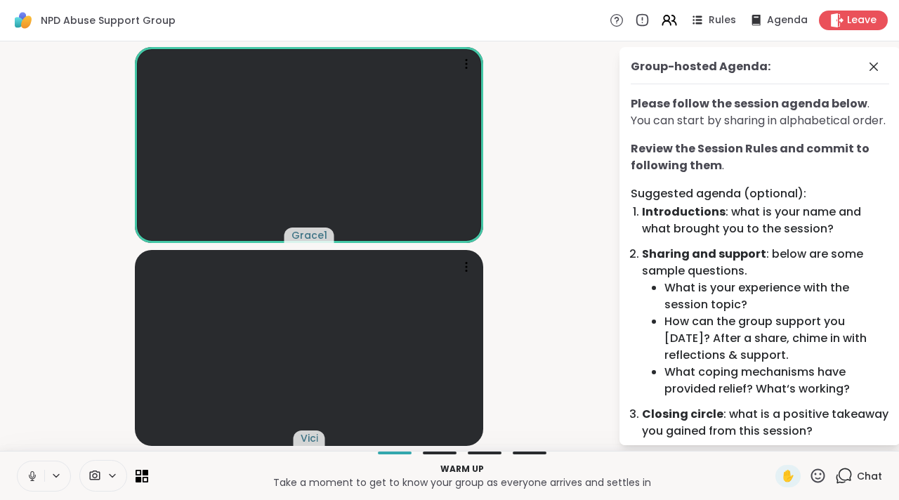
click at [606, 77] on video-player-container "Grace1 Vici" at bounding box center [309, 246] width 602 height 398
click at [866, 69] on icon at bounding box center [874, 66] width 17 height 17
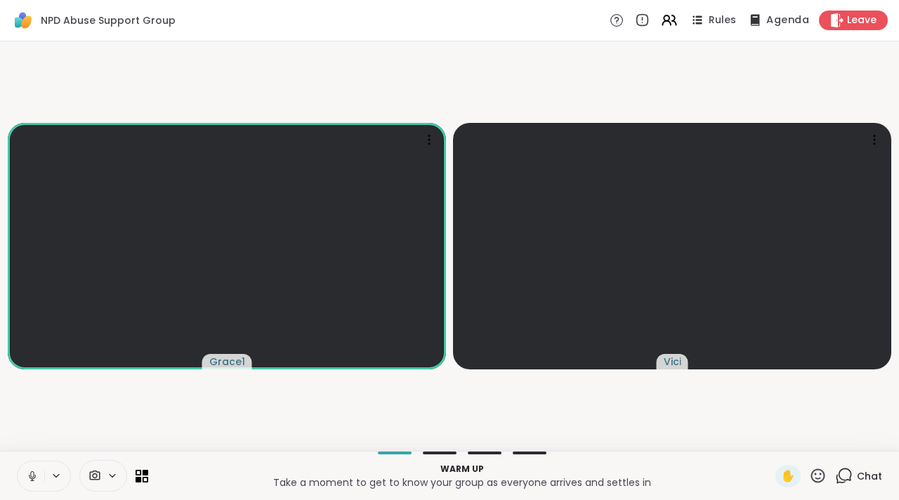
click at [751, 26] on icon at bounding box center [755, 20] width 18 height 18
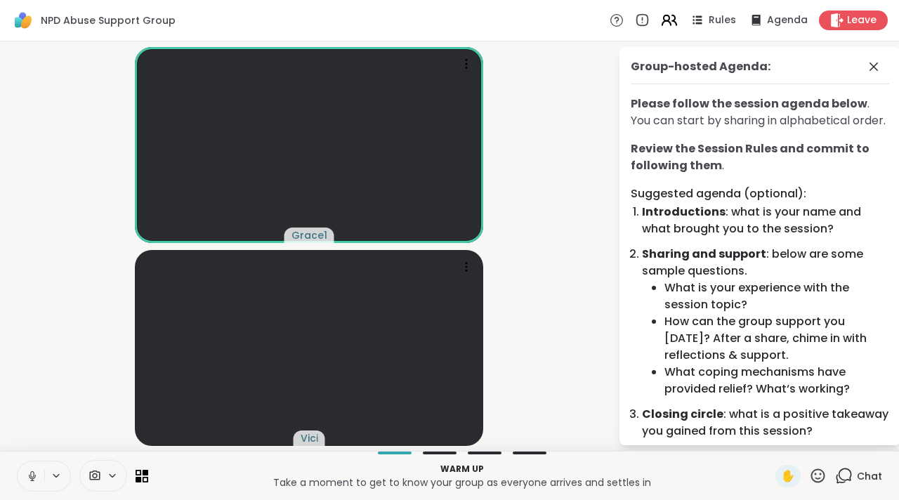
click at [667, 22] on icon at bounding box center [670, 20] width 18 height 18
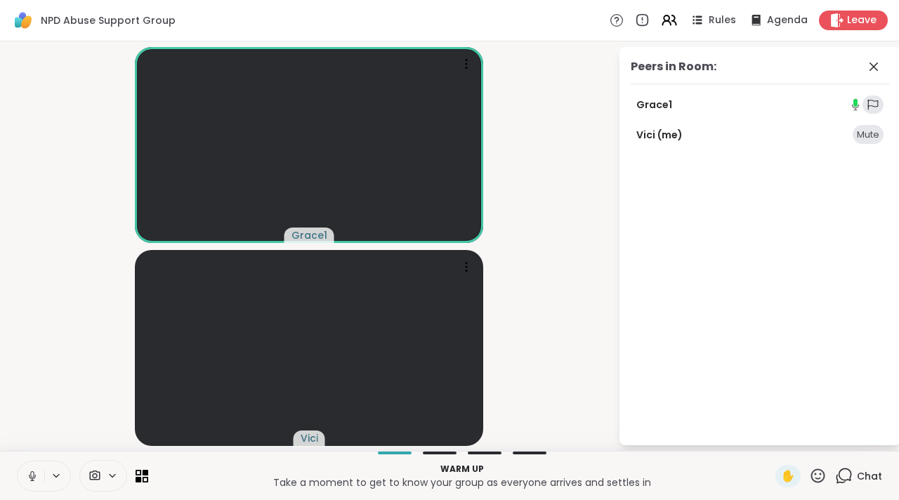
click at [606, 71] on video-player-container "Grace1 Vici" at bounding box center [309, 246] width 602 height 398
click at [587, 80] on video-player-container "Grace1 Vici" at bounding box center [309, 246] width 602 height 398
click at [637, 25] on icon at bounding box center [642, 20] width 15 height 15
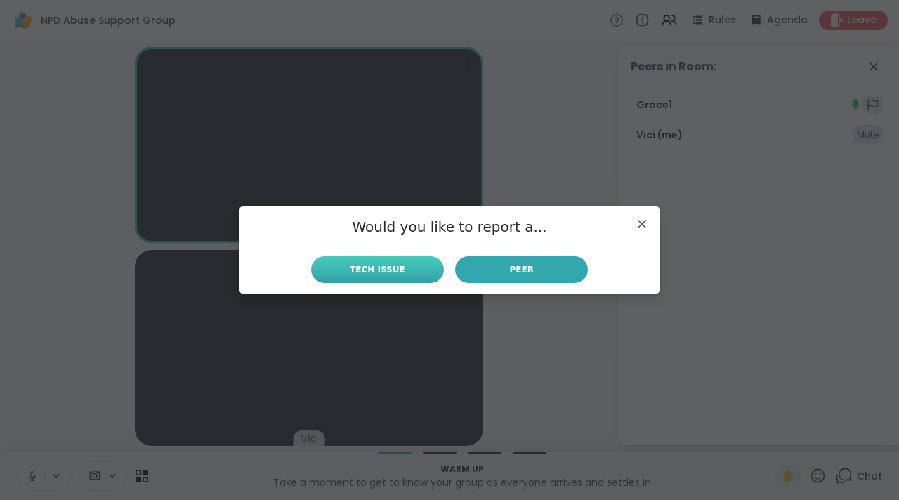
click at [405, 274] on button "Tech Issue" at bounding box center [377, 269] width 133 height 27
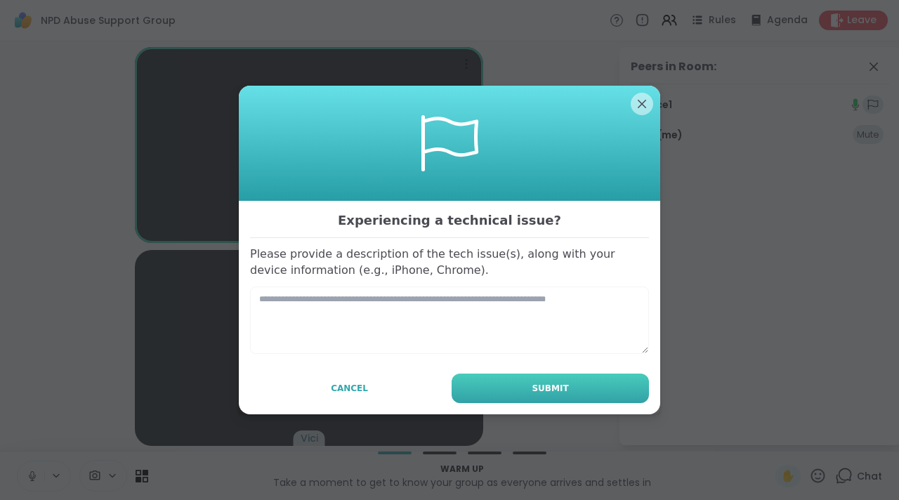
click at [542, 401] on button "Submit" at bounding box center [550, 389] width 197 height 30
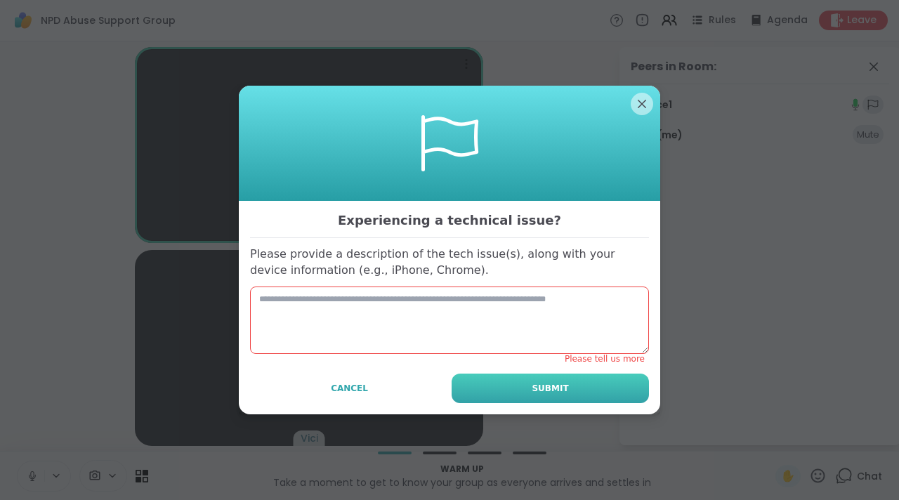
click at [542, 385] on span "Submit" at bounding box center [550, 388] width 37 height 13
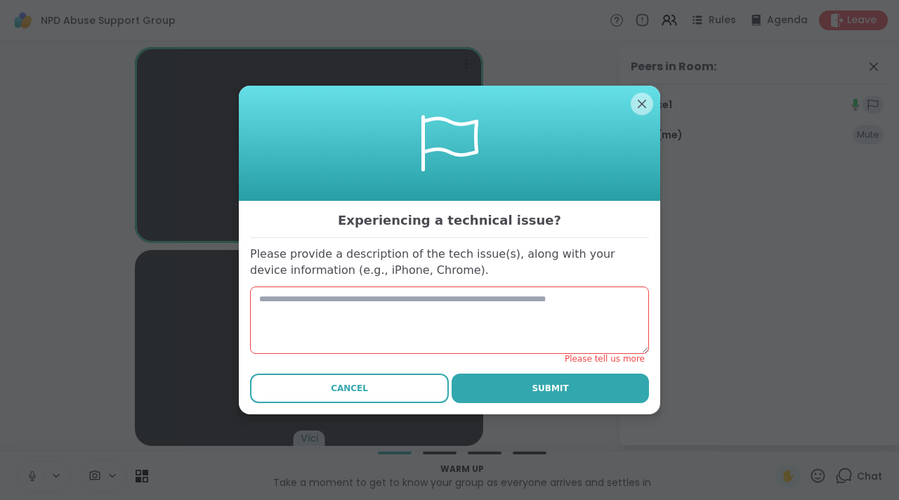
click at [360, 398] on button "Cancel" at bounding box center [349, 389] width 199 height 30
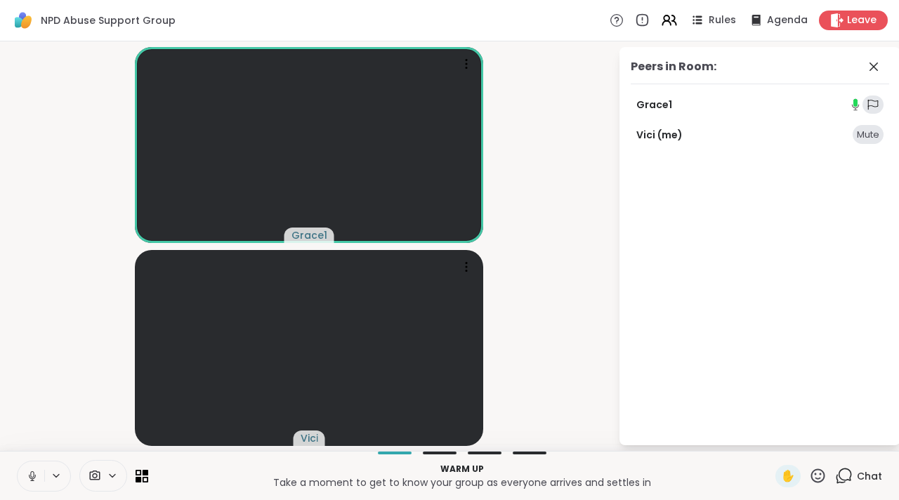
click at [513, 162] on video-player-container "Grace1 Vici" at bounding box center [309, 246] width 602 height 398
click at [873, 68] on icon at bounding box center [874, 66] width 17 height 17
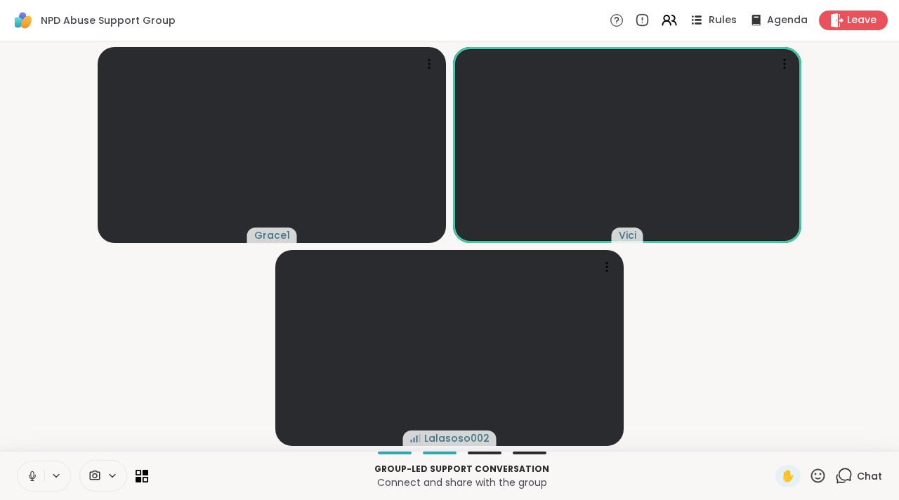
click at [695, 23] on icon at bounding box center [698, 23] width 7 height 2
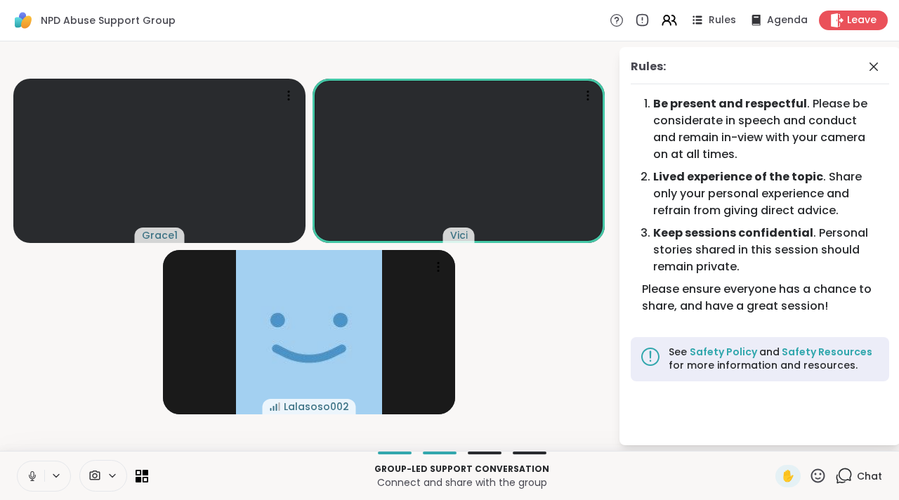
click at [580, 245] on video-player-container "Grace1 Vici Lalasoso002" at bounding box center [309, 246] width 602 height 398
click at [870, 69] on icon at bounding box center [874, 66] width 17 height 17
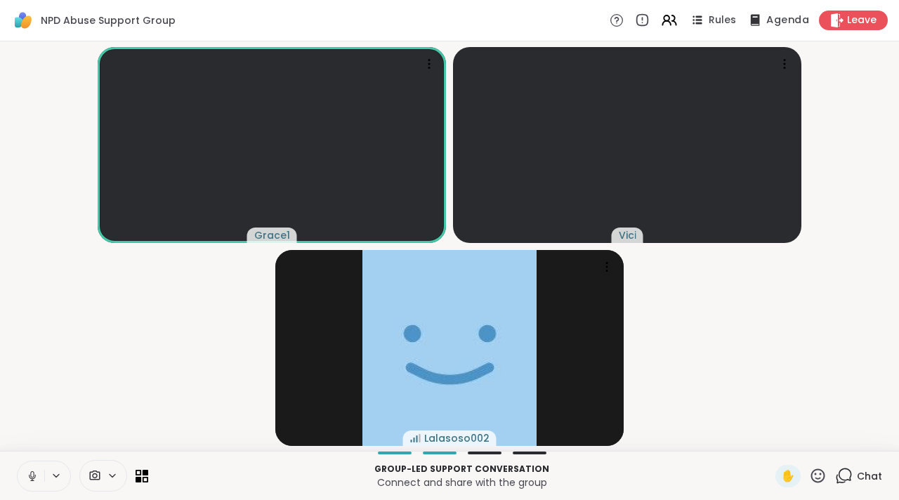
click at [751, 28] on icon at bounding box center [755, 20] width 18 height 18
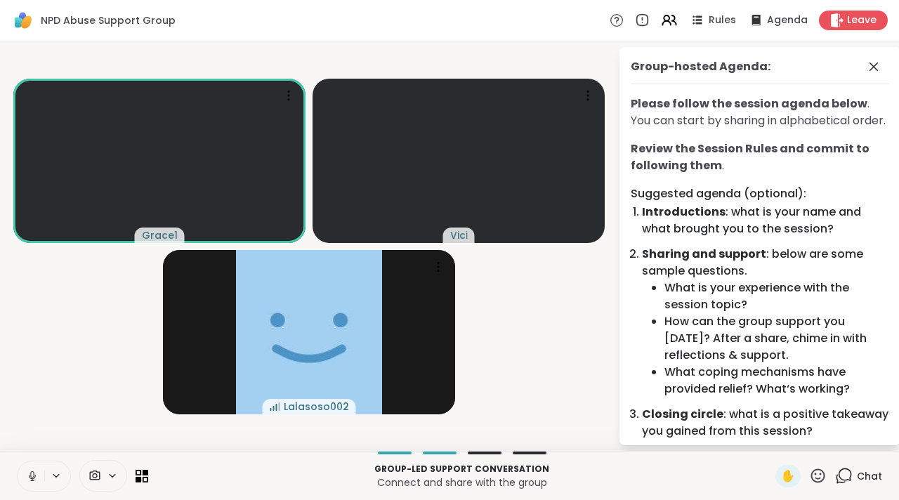
click at [603, 259] on video-player-container "Grace1 Vici Lalasoso002" at bounding box center [309, 246] width 602 height 398
click at [585, 281] on video-player-container "Grace1 Vici Lalasoso002" at bounding box center [309, 246] width 602 height 398
click at [866, 67] on icon at bounding box center [874, 66] width 17 height 17
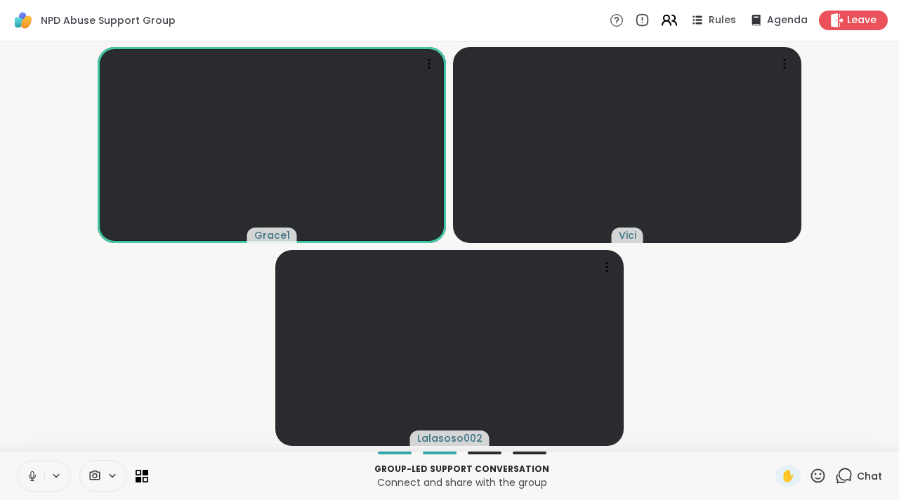
click at [665, 24] on icon at bounding box center [670, 20] width 18 height 18
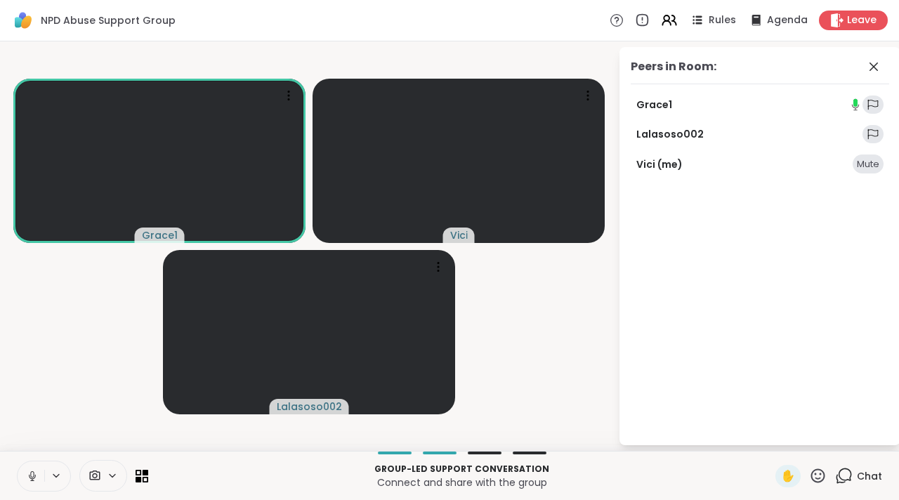
click at [610, 162] on div "Peers in Room: Grace1 Lalasoso002 Vici (me) Mute" at bounding box center [750, 246] width 281 height 398
click at [613, 128] on div "Peers in Room: Grace1 Lalasoso002 Vici (me) Mute" at bounding box center [750, 246] width 281 height 398
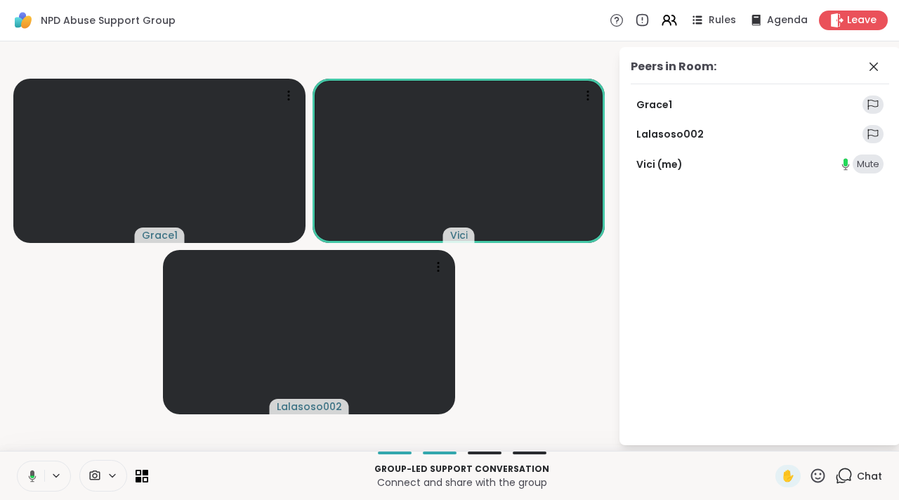
click at [587, 50] on video-player-container "Grace1 Vici Lalasoso002" at bounding box center [309, 246] width 602 height 398
click at [552, 24] on div "NPD Abuse Support Group Rules Agenda Leave" at bounding box center [449, 20] width 899 height 41
click at [572, 72] on video-player-container "Grace1 Vici Lalasoso002" at bounding box center [309, 246] width 602 height 398
click at [872, 73] on icon at bounding box center [874, 66] width 17 height 17
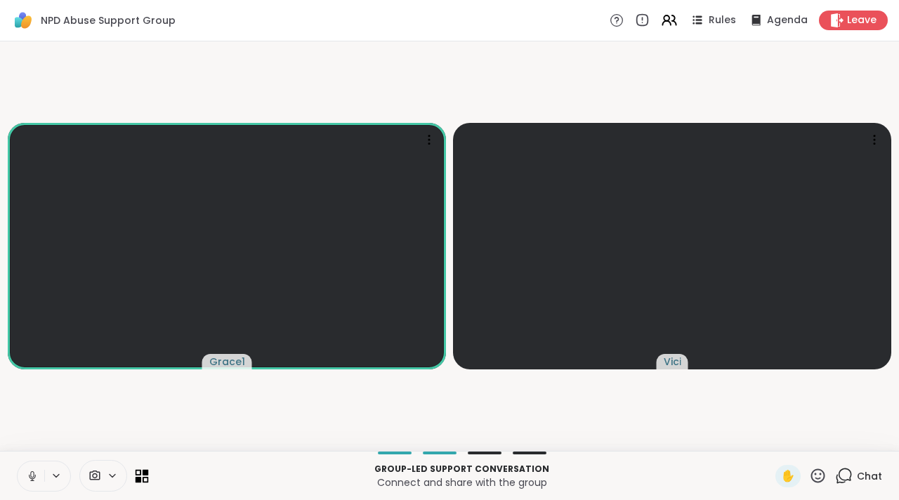
click at [145, 474] on icon at bounding box center [146, 472] width 6 height 6
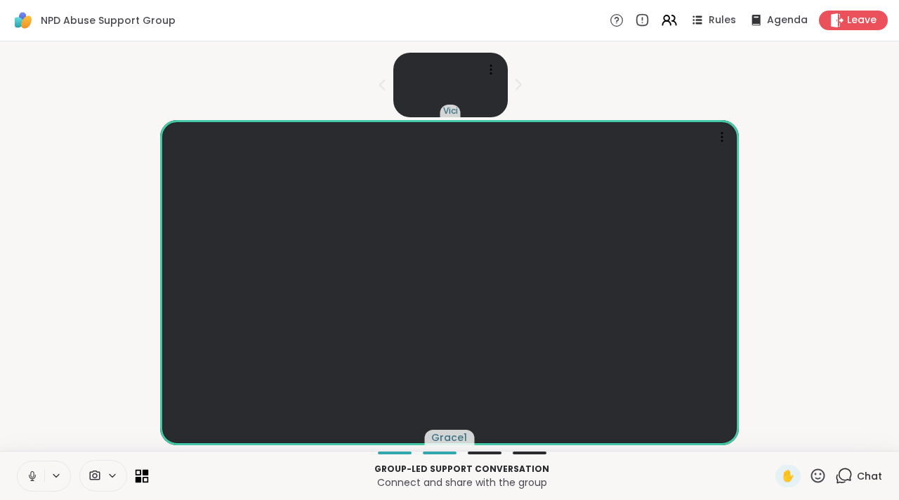
click at [145, 474] on icon at bounding box center [146, 472] width 6 height 6
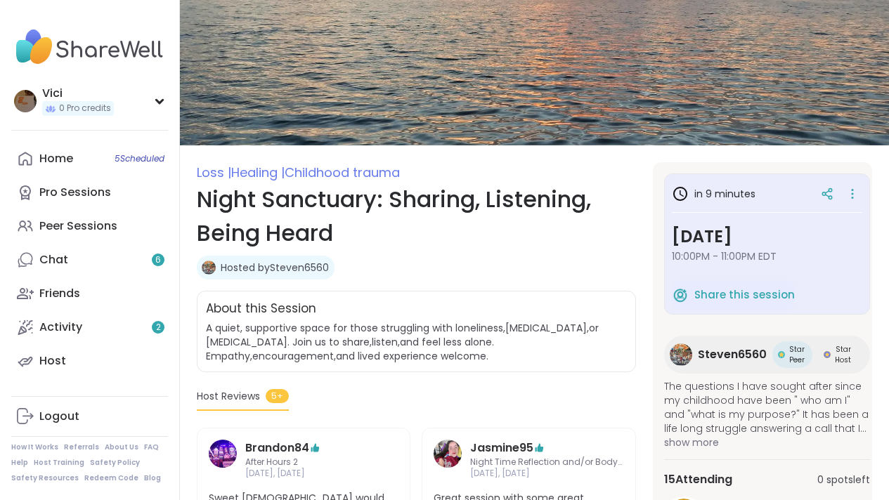
scroll to position [36, 0]
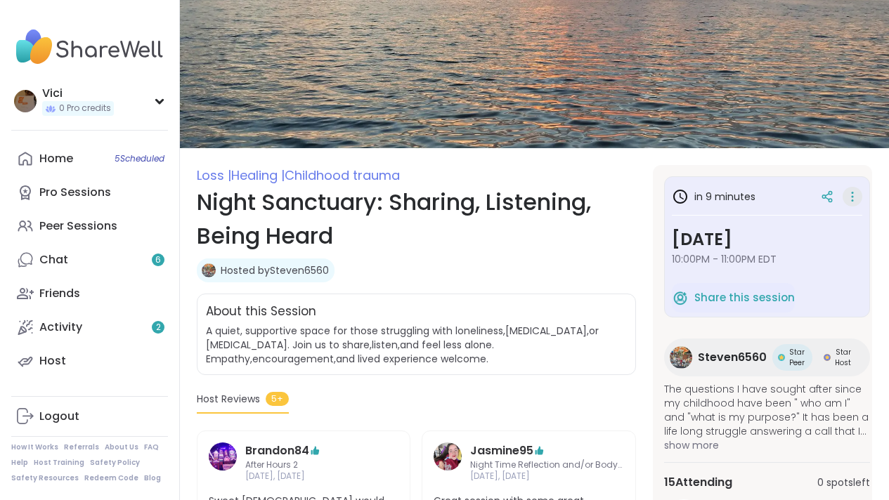
click at [845, 197] on icon at bounding box center [852, 197] width 14 height 20
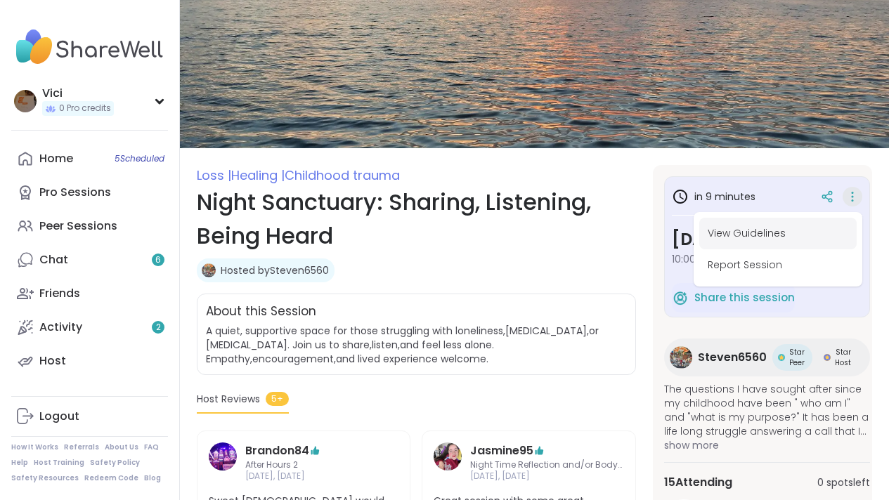
click at [788, 228] on button "View Guidelines" at bounding box center [777, 234] width 157 height 32
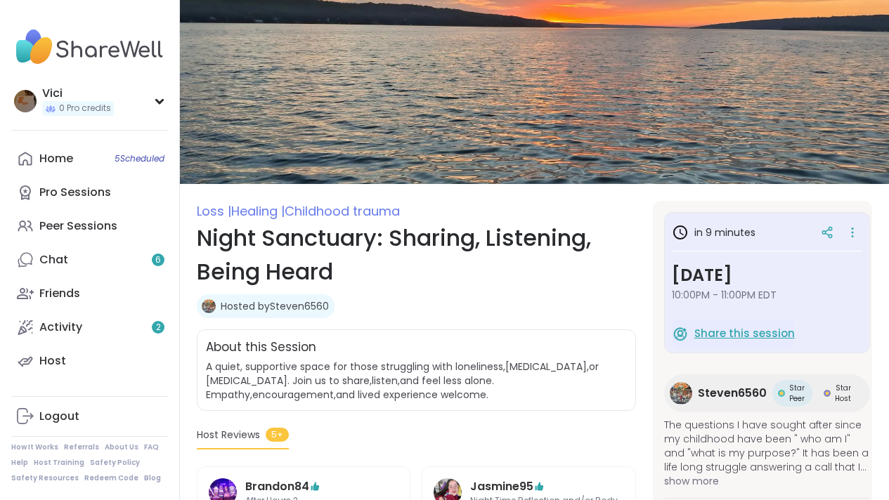
click at [722, 333] on span "Share this session" at bounding box center [744, 334] width 100 height 16
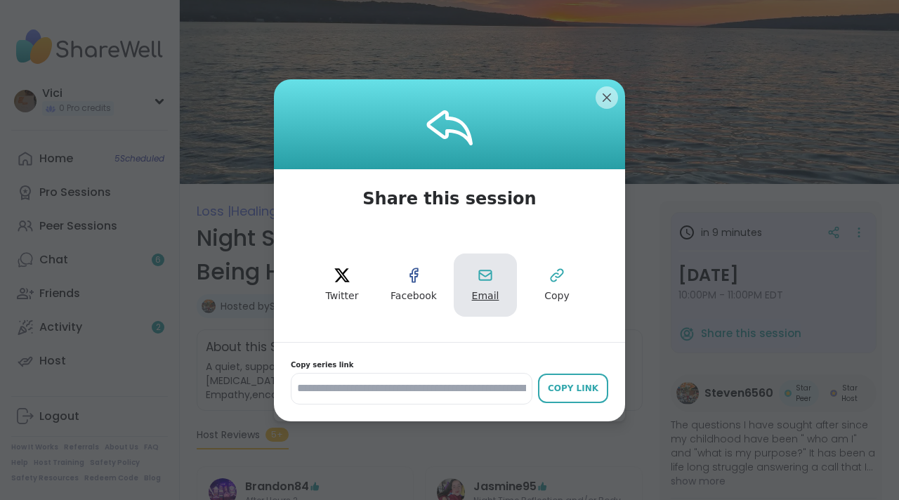
click at [459, 268] on button "Email" at bounding box center [485, 285] width 63 height 63
click at [478, 288] on button "Email" at bounding box center [485, 285] width 63 height 63
click at [556, 373] on div "**********" at bounding box center [450, 389] width 318 height 32
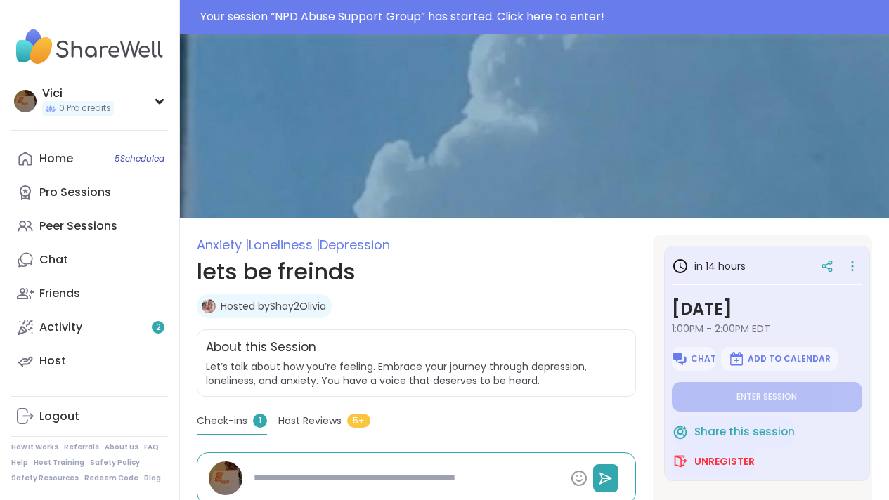
type textarea "*"
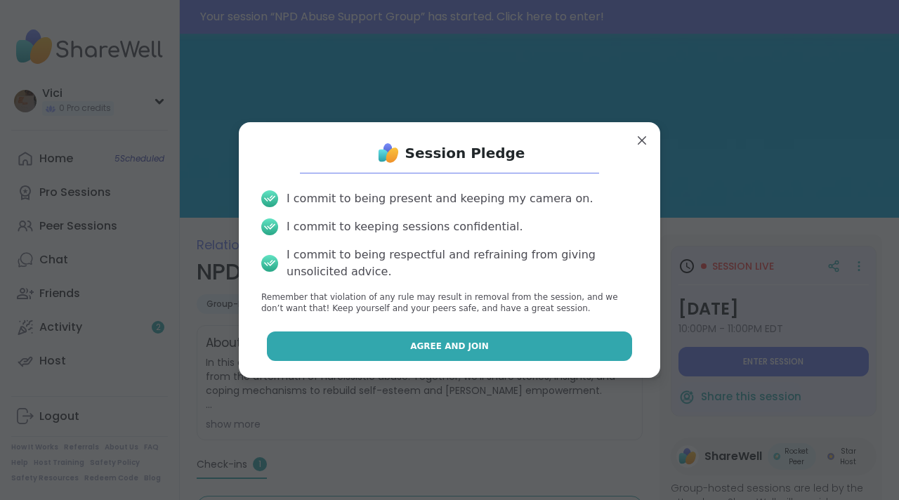
click at [541, 344] on button "Agree and Join" at bounding box center [450, 347] width 366 height 30
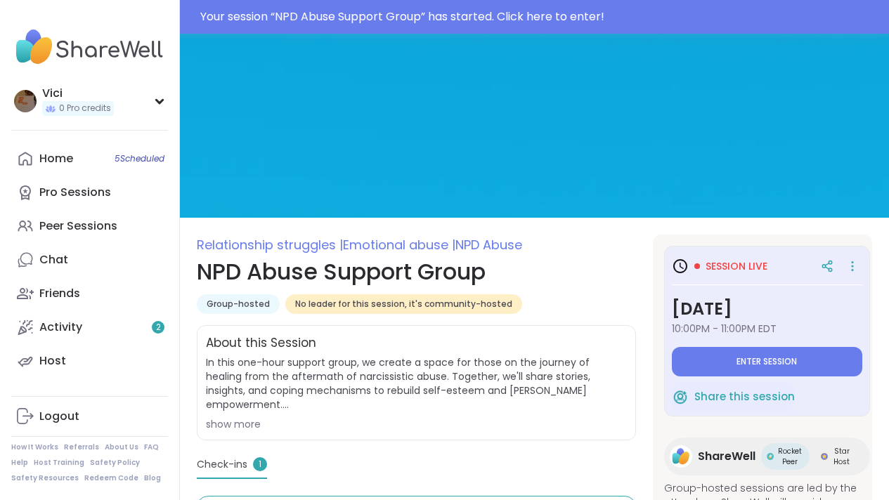
type textarea "*"
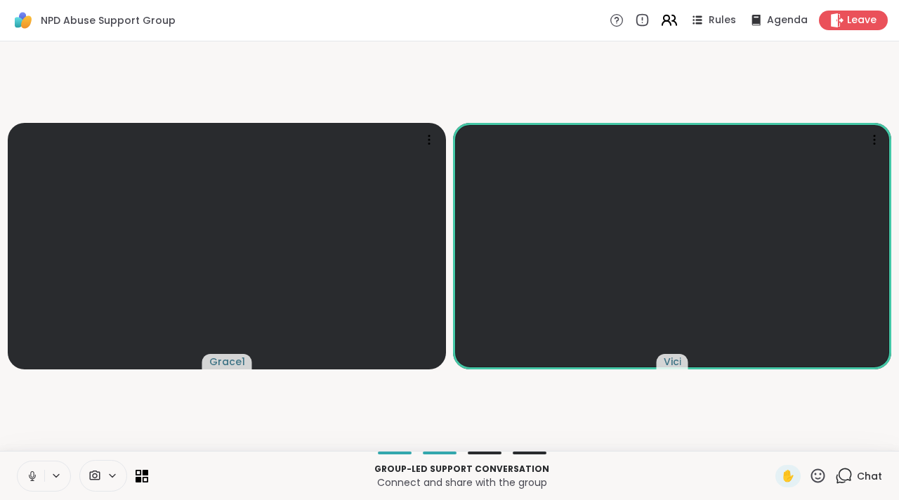
click at [670, 23] on icon at bounding box center [670, 20] width 18 height 18
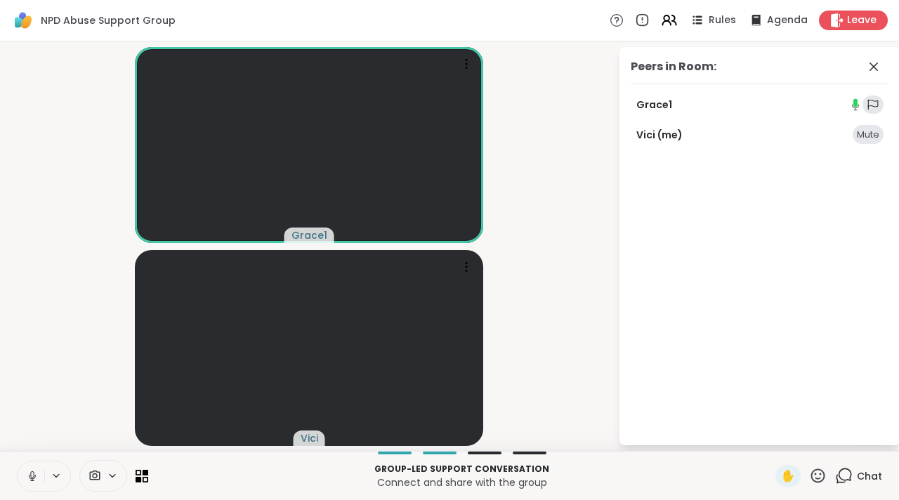
click at [609, 116] on video-player-container "Grace1 Vici" at bounding box center [309, 246] width 602 height 398
click at [592, 133] on video-player-container "Grace1 Vici" at bounding box center [309, 246] width 602 height 398
click at [586, 109] on video-player-container "Grace1 Vici" at bounding box center [309, 246] width 602 height 398
click at [868, 67] on icon at bounding box center [874, 66] width 17 height 17
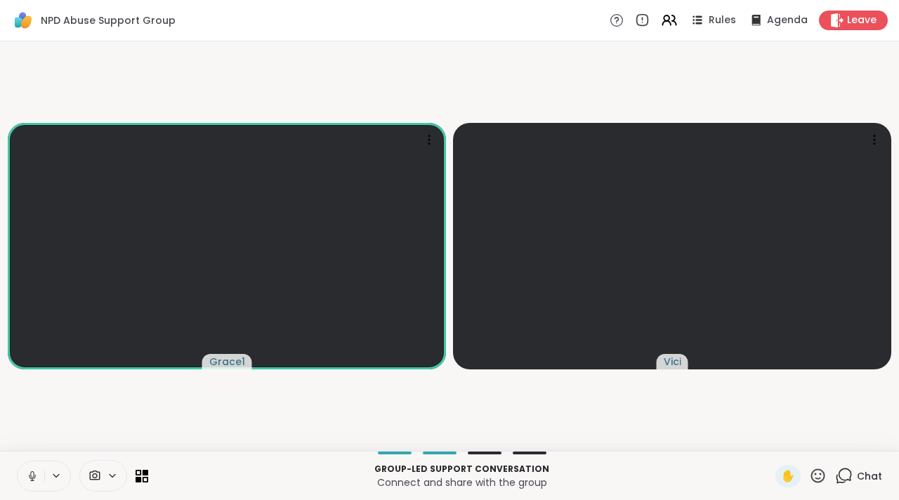
click at [836, 470] on icon at bounding box center [845, 476] width 18 height 18
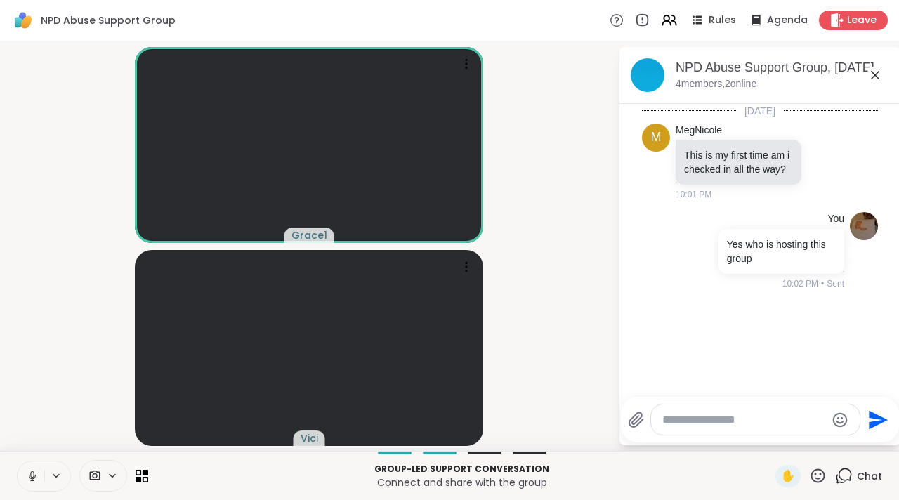
click at [772, 417] on textarea "Type your message" at bounding box center [745, 420] width 164 height 14
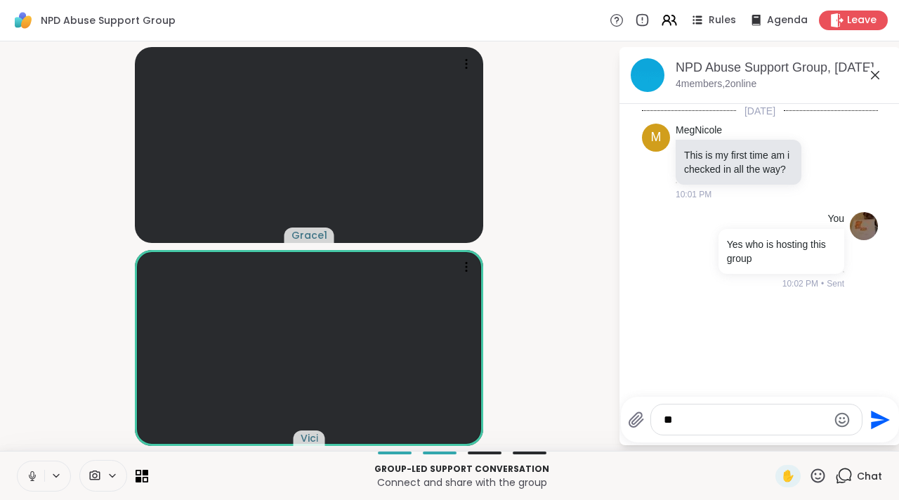
type textarea "*"
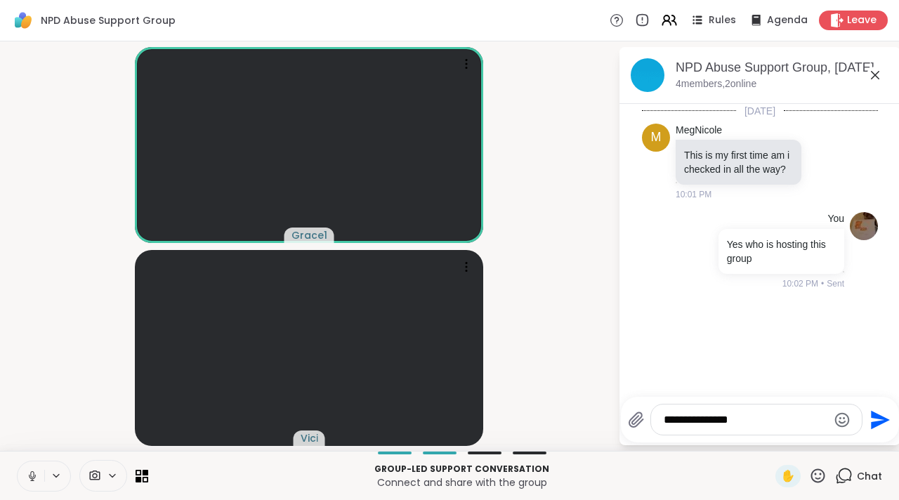
click at [772, 417] on textarea "**********" at bounding box center [746, 420] width 164 height 14
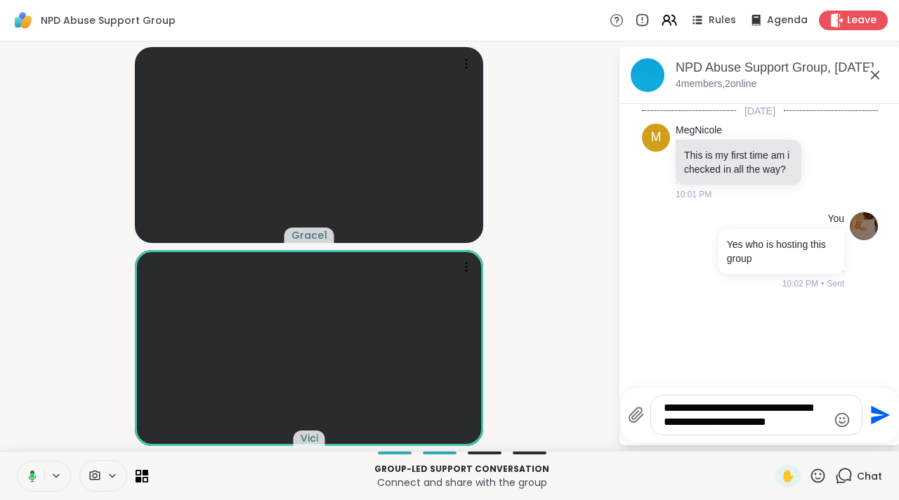
type textarea "**********"
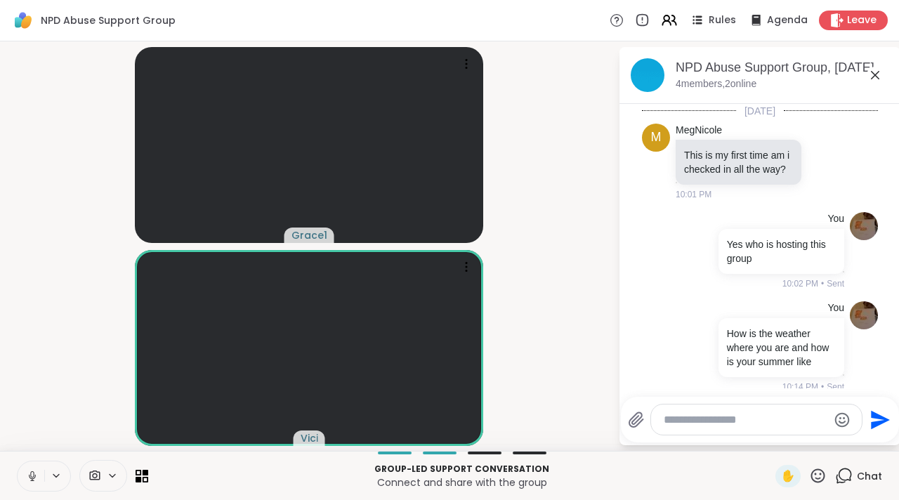
scroll to position [39, 0]
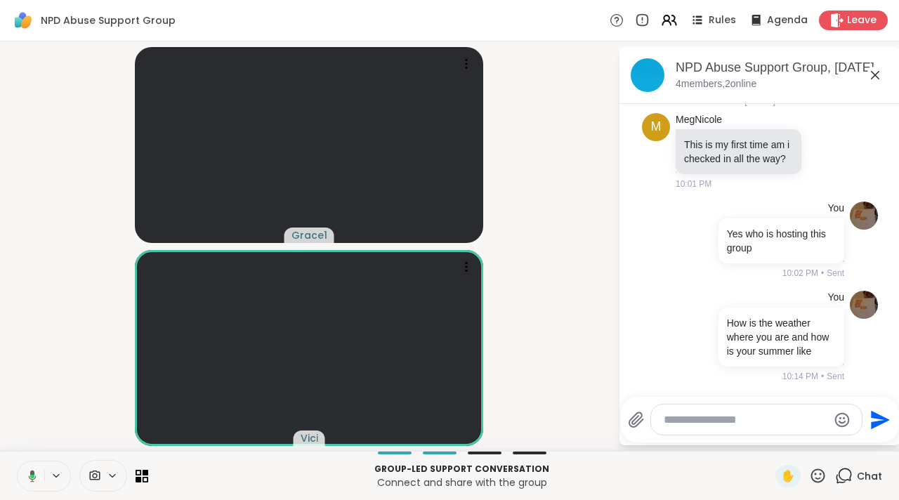
click at [874, 73] on icon at bounding box center [875, 75] width 17 height 17
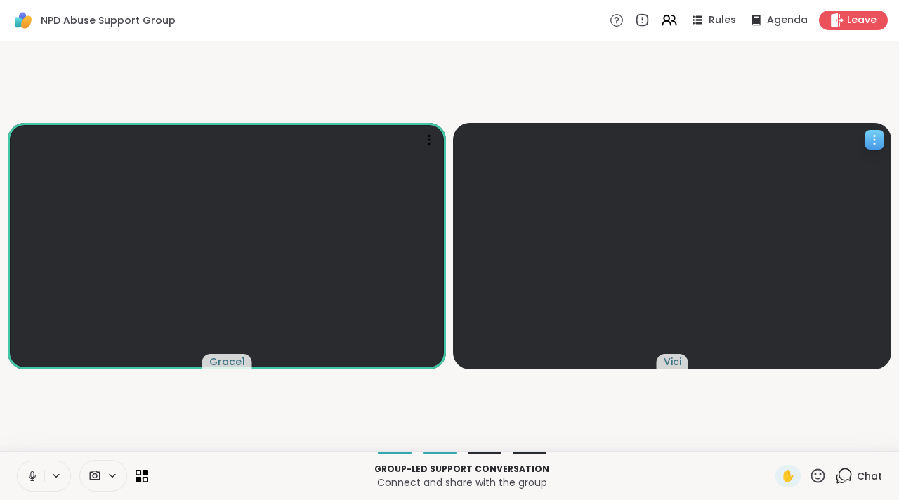
click at [622, 283] on video at bounding box center [672, 246] width 439 height 247
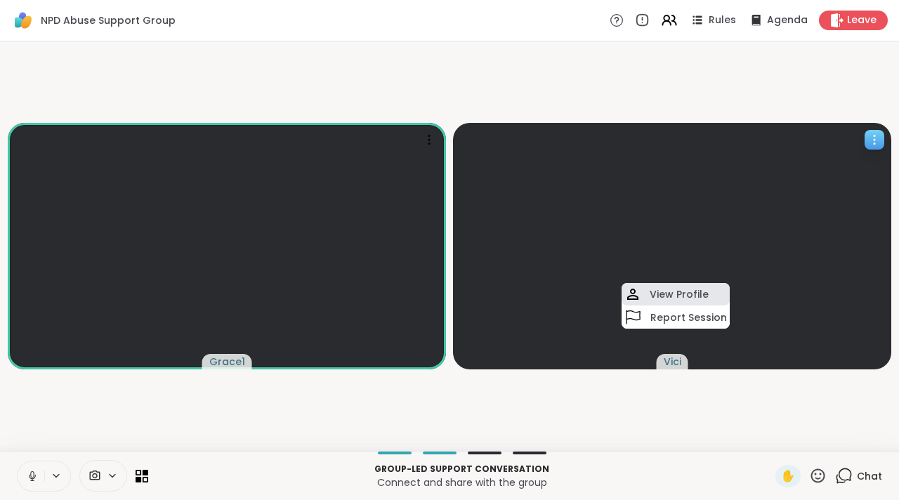
click at [642, 297] on div "View Profile" at bounding box center [676, 294] width 108 height 22
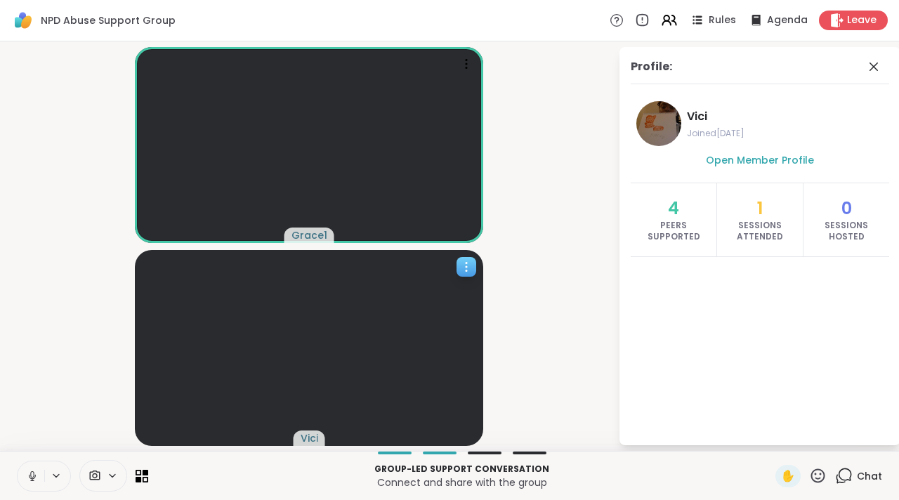
click at [604, 259] on video-player-container "Grace1 Vici" at bounding box center [309, 246] width 602 height 398
click at [602, 242] on video-player-container "Grace1 Vici" at bounding box center [309, 246] width 602 height 398
click at [873, 72] on icon at bounding box center [874, 66] width 17 height 17
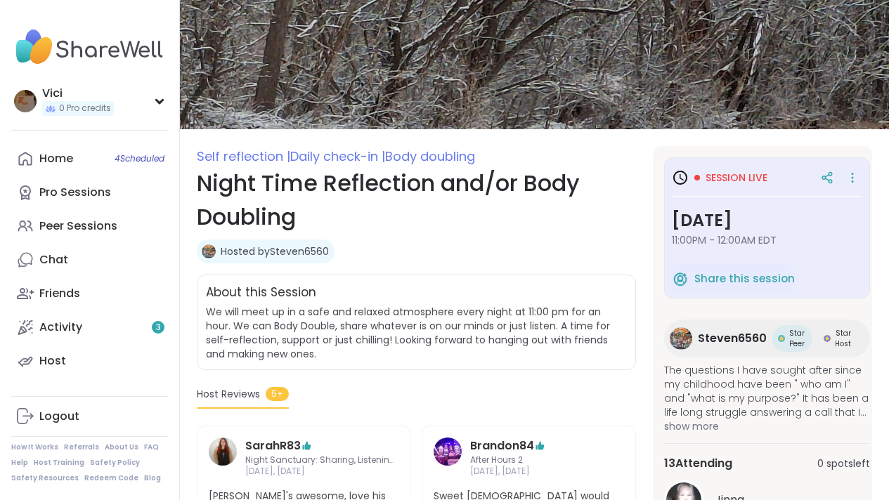
scroll to position [44, 0]
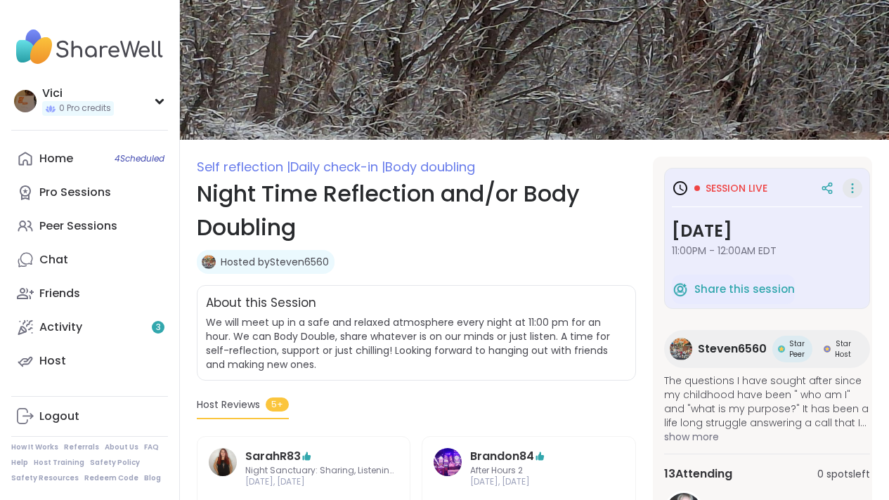
click at [845, 190] on icon at bounding box center [852, 188] width 14 height 20
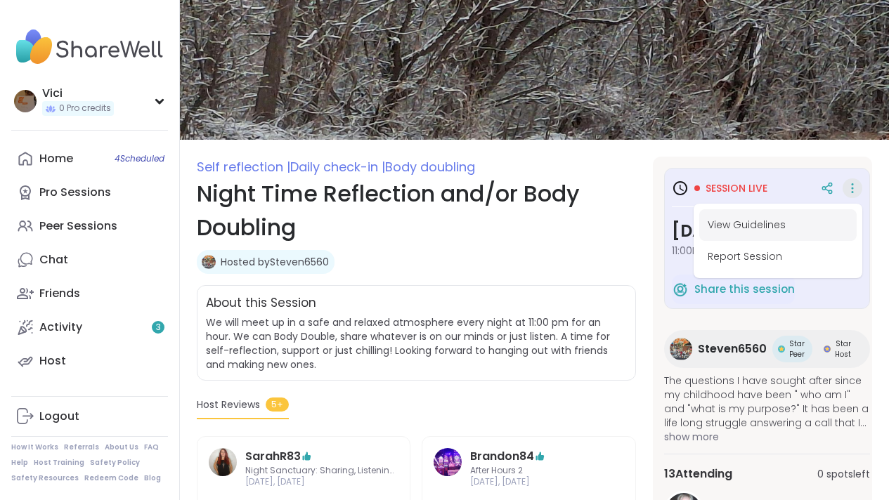
click at [800, 235] on button "View Guidelines" at bounding box center [777, 225] width 157 height 32
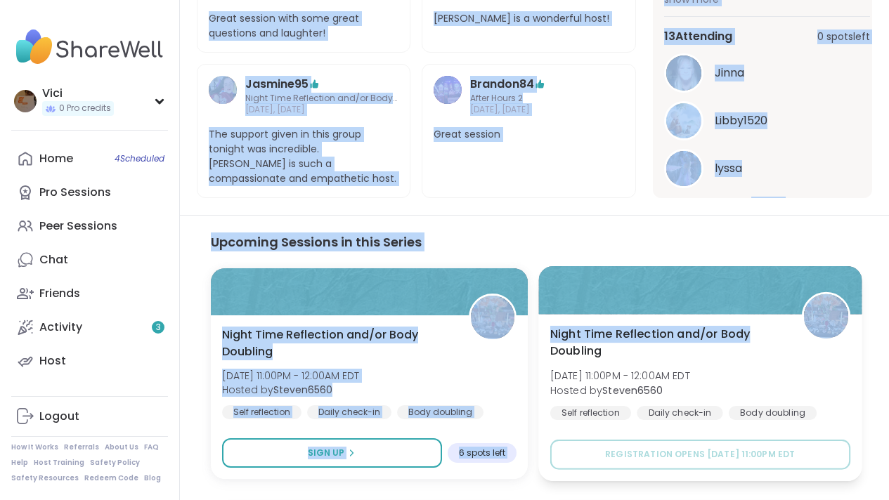
scroll to position [652, 0]
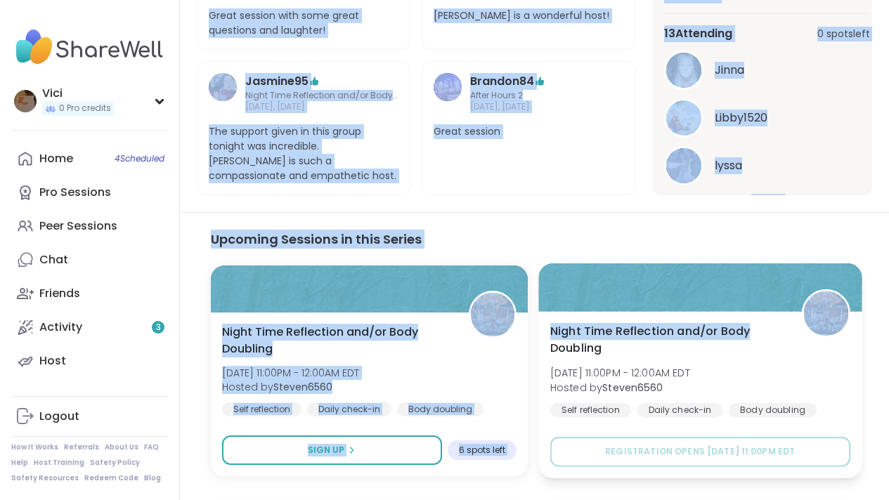
drag, startPoint x: 899, startPoint y: 112, endPoint x: 851, endPoint y: 319, distance: 212.1
click at [851, 319] on html "Vici 0 Pro credits [PERSON_NAME] 0 Pro credits Profile Membership Settings Help…" at bounding box center [444, 62] width 889 height 1429
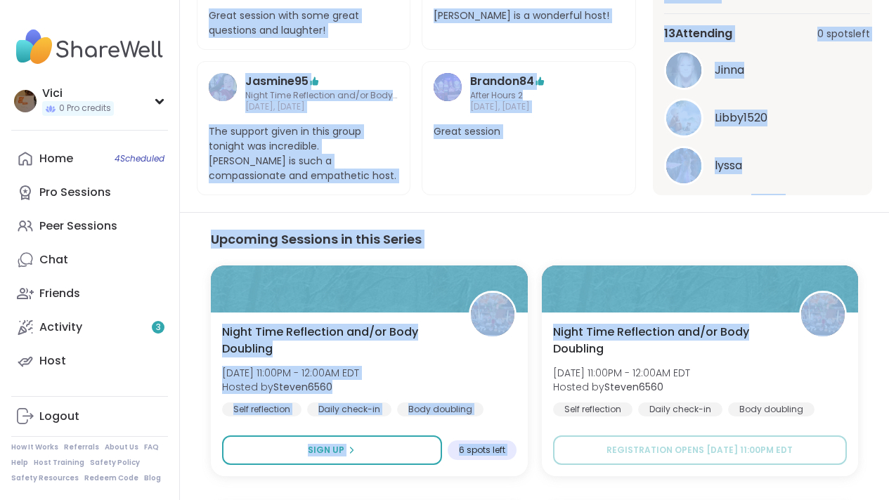
click at [661, 212] on section "Upcoming Sessions in this Series Night Time Reflection and/or Body Doubling [DA…" at bounding box center [534, 494] width 709 height 565
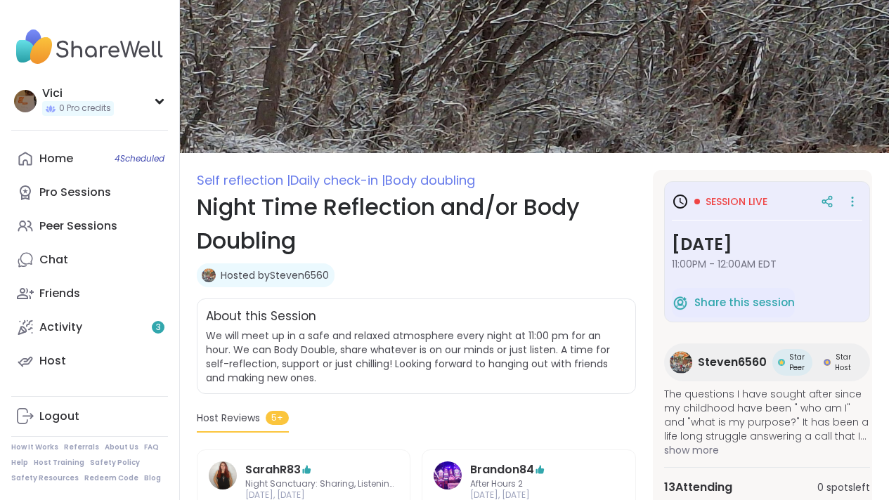
scroll to position [0, 0]
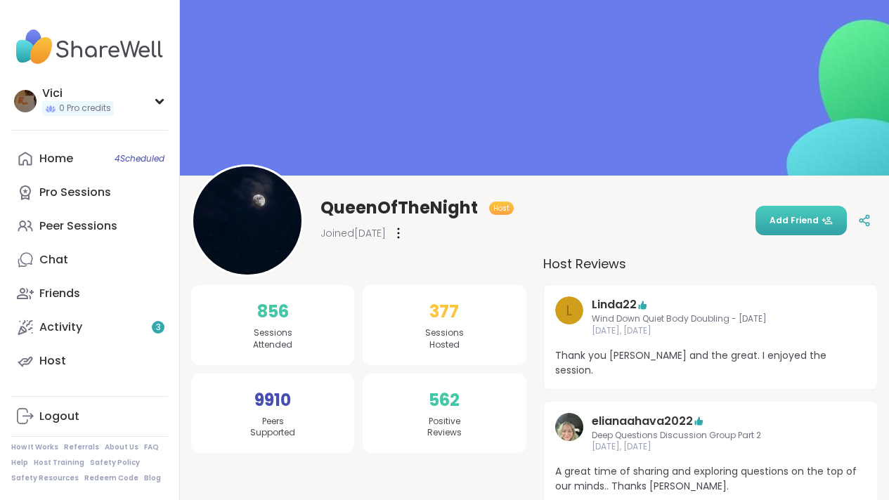
click at [768, 221] on button "Add Friend" at bounding box center [800, 221] width 91 height 30
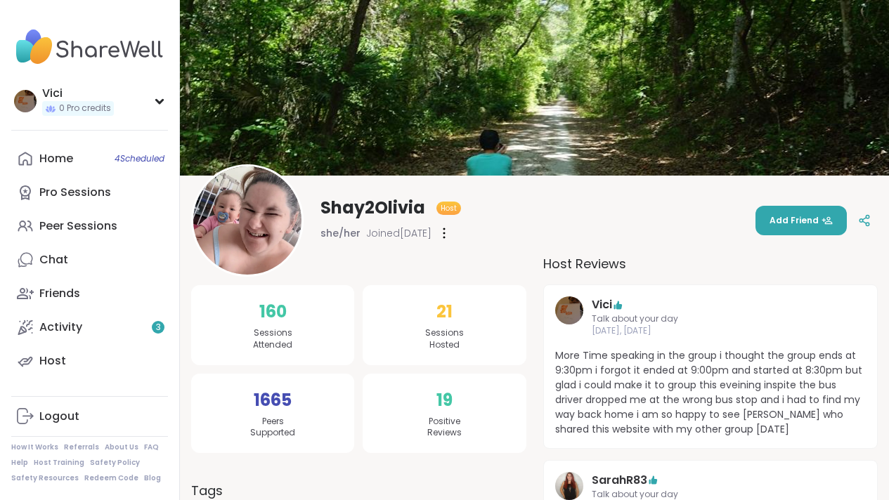
click at [777, 222] on span "Add Friend" at bounding box center [800, 220] width 63 height 13
